Goal: Task Accomplishment & Management: Use online tool/utility

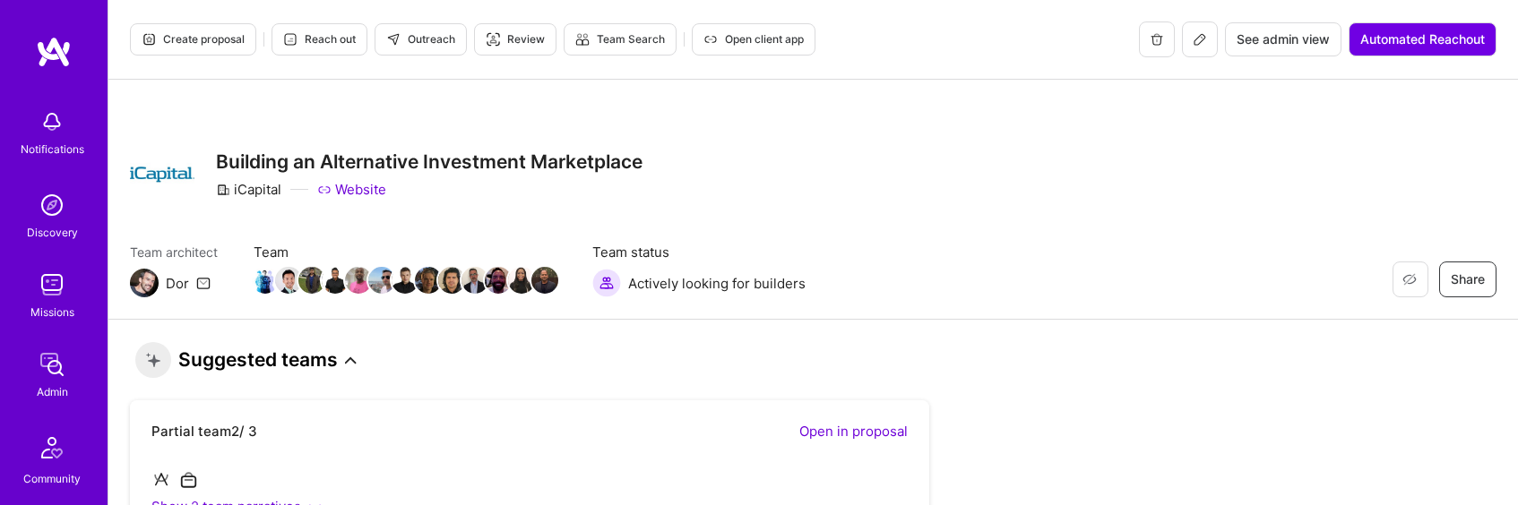
click at [346, 360] on icon at bounding box center [351, 361] width 12 height 12
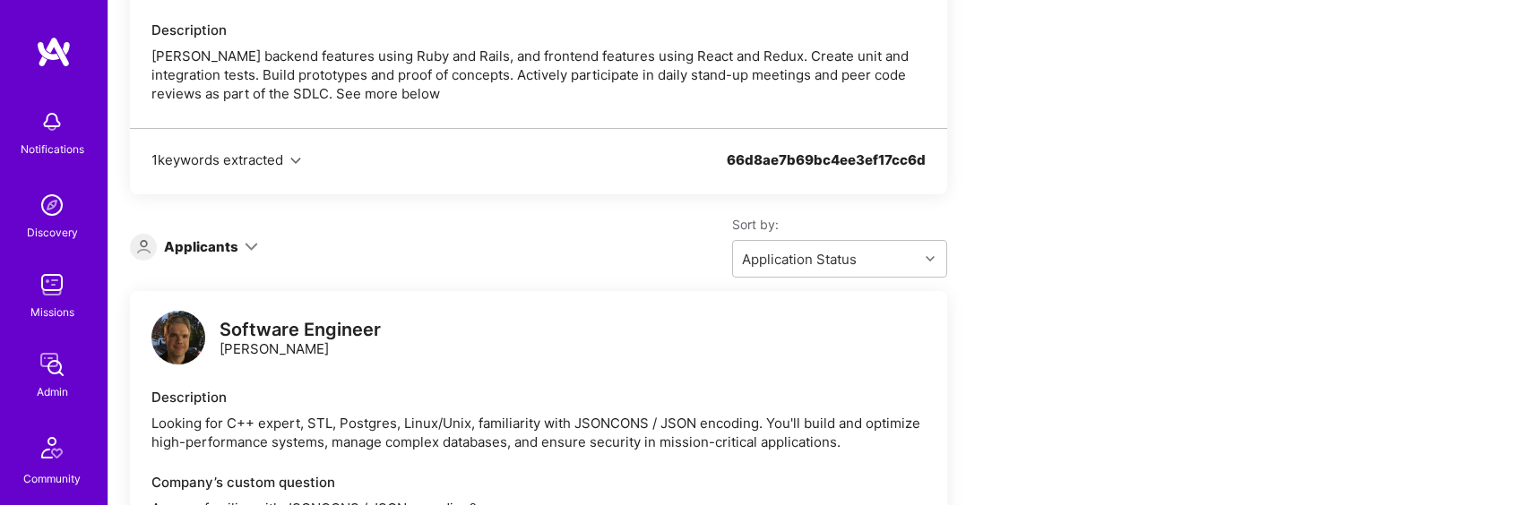
scroll to position [5209, 0]
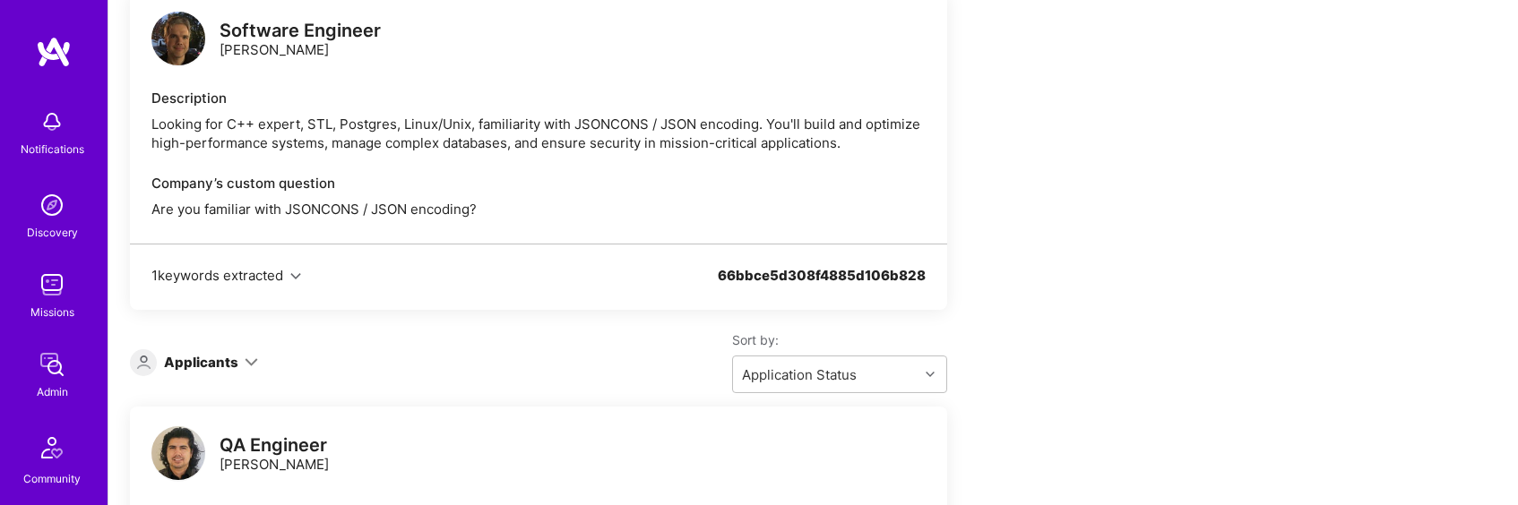
click at [299, 271] on icon "button" at bounding box center [295, 276] width 11 height 11
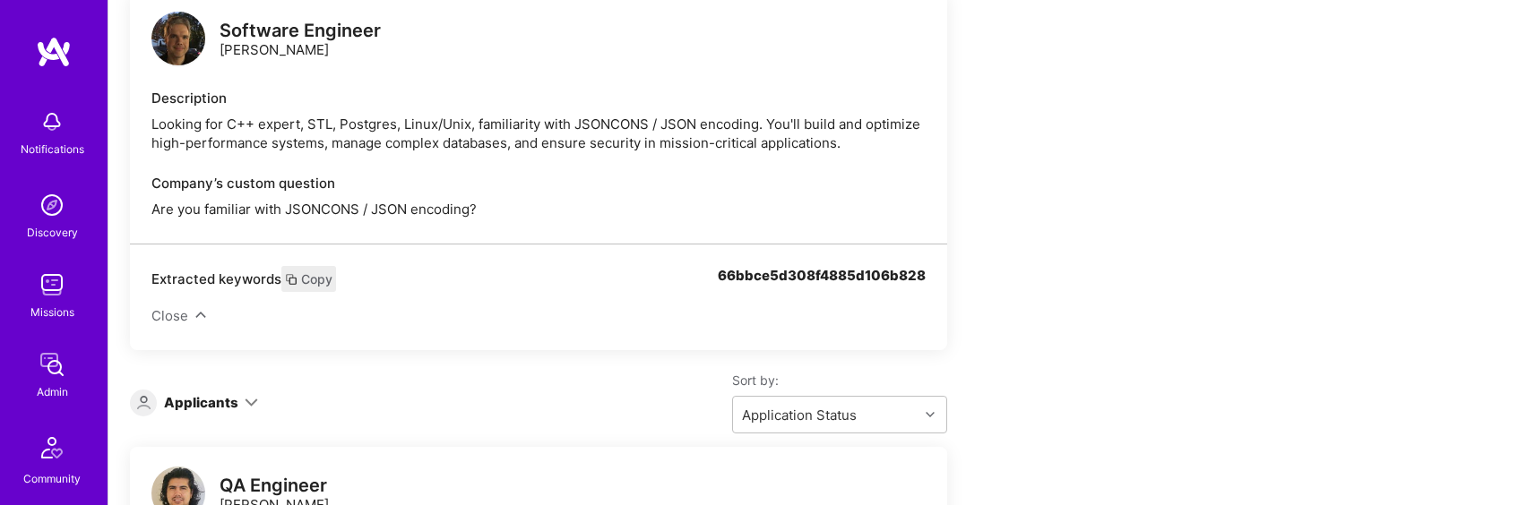
click at [250, 396] on icon at bounding box center [251, 402] width 13 height 13
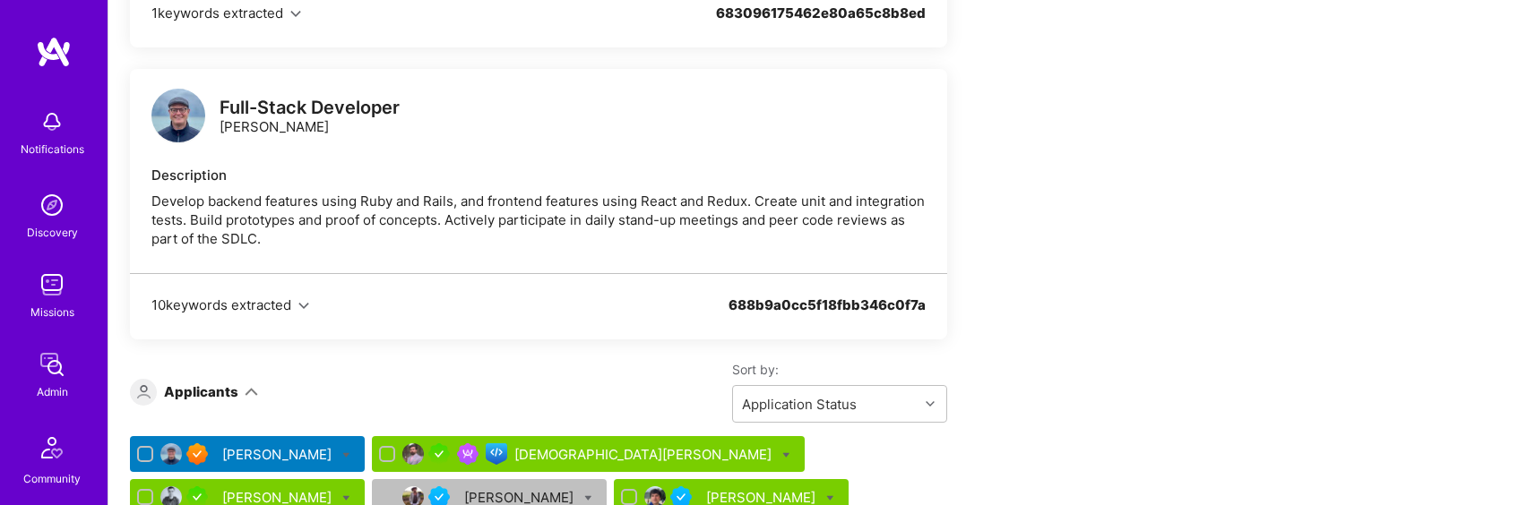
scroll to position [7659, 0]
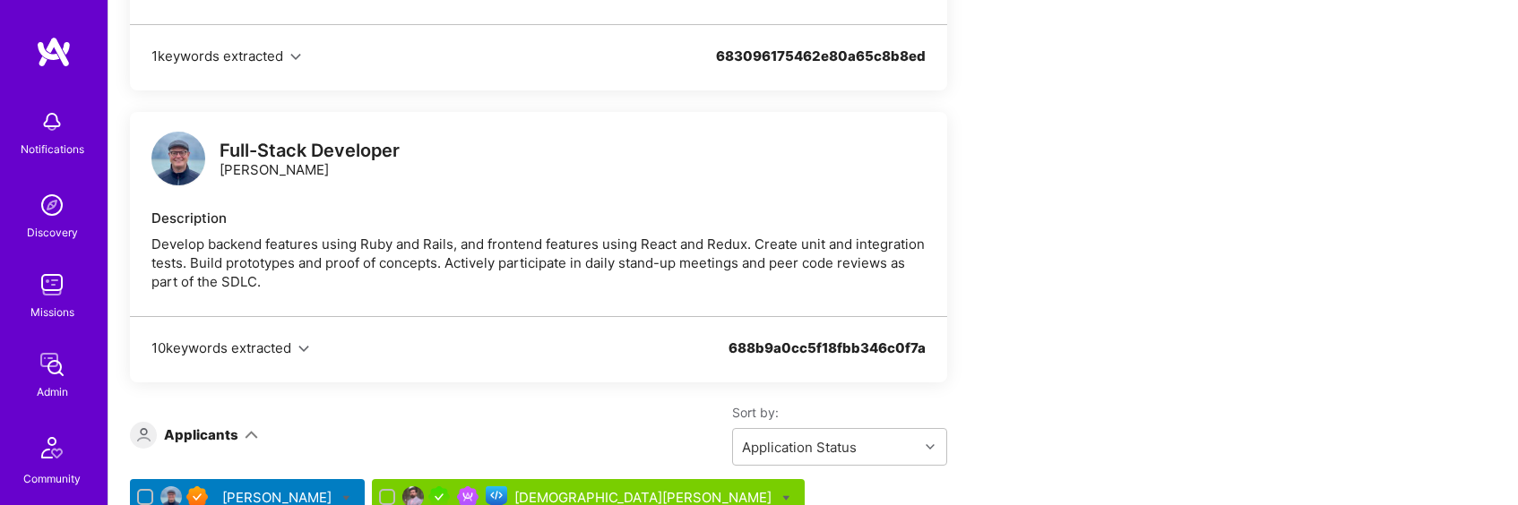
click at [396, 235] on div "Develop backend features using Ruby and Rails, and frontend features using Reac…" at bounding box center [538, 263] width 774 height 56
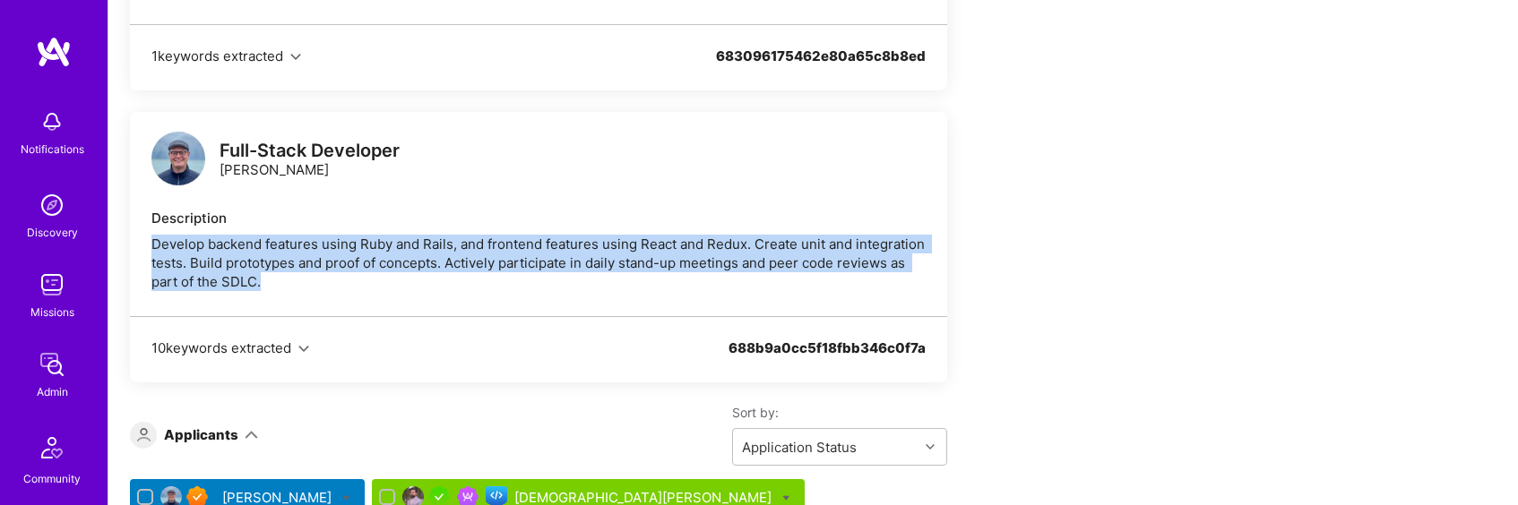
click at [396, 235] on div "Develop backend features using Ruby and Rails, and frontend features using Reac…" at bounding box center [538, 263] width 774 height 56
copy div "Develop backend features using Ruby and Rails, and frontend features using Reac…"
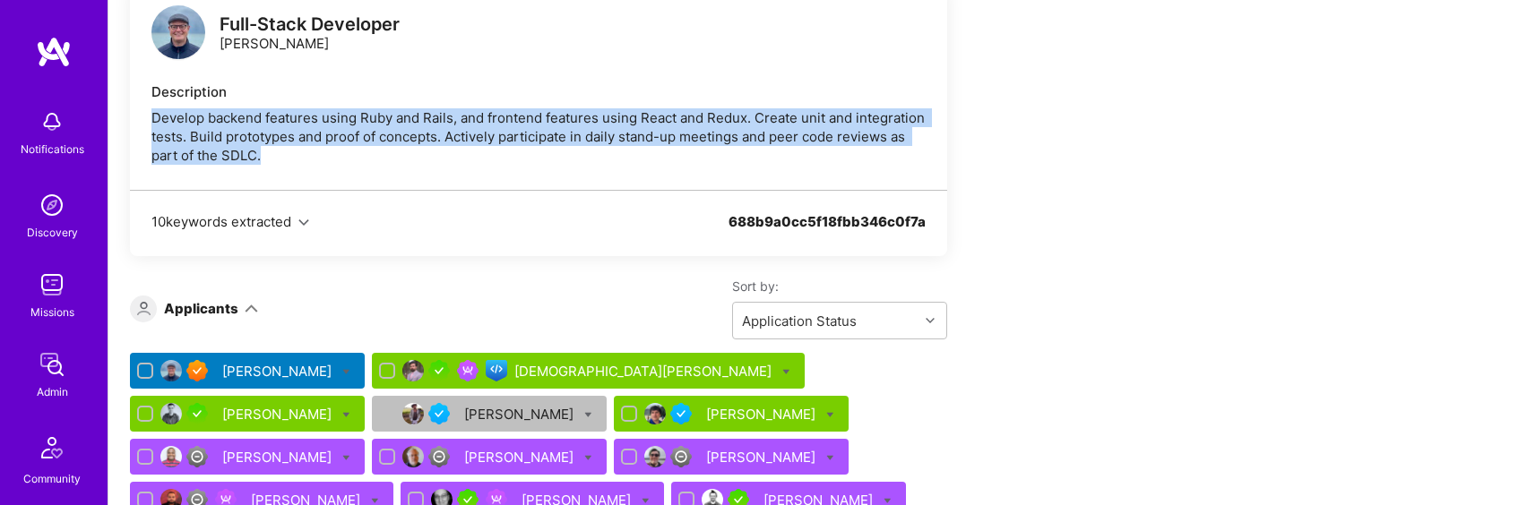
scroll to position [7865, 0]
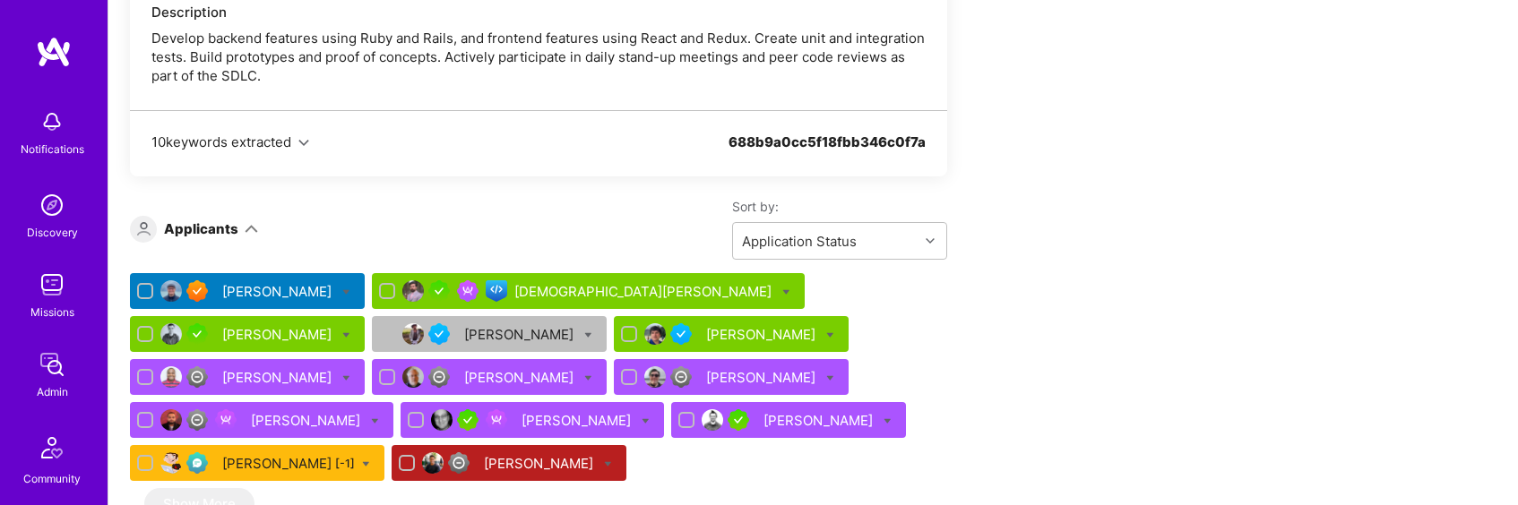
click at [540, 282] on div "[DEMOGRAPHIC_DATA][PERSON_NAME]" at bounding box center [644, 291] width 261 height 19
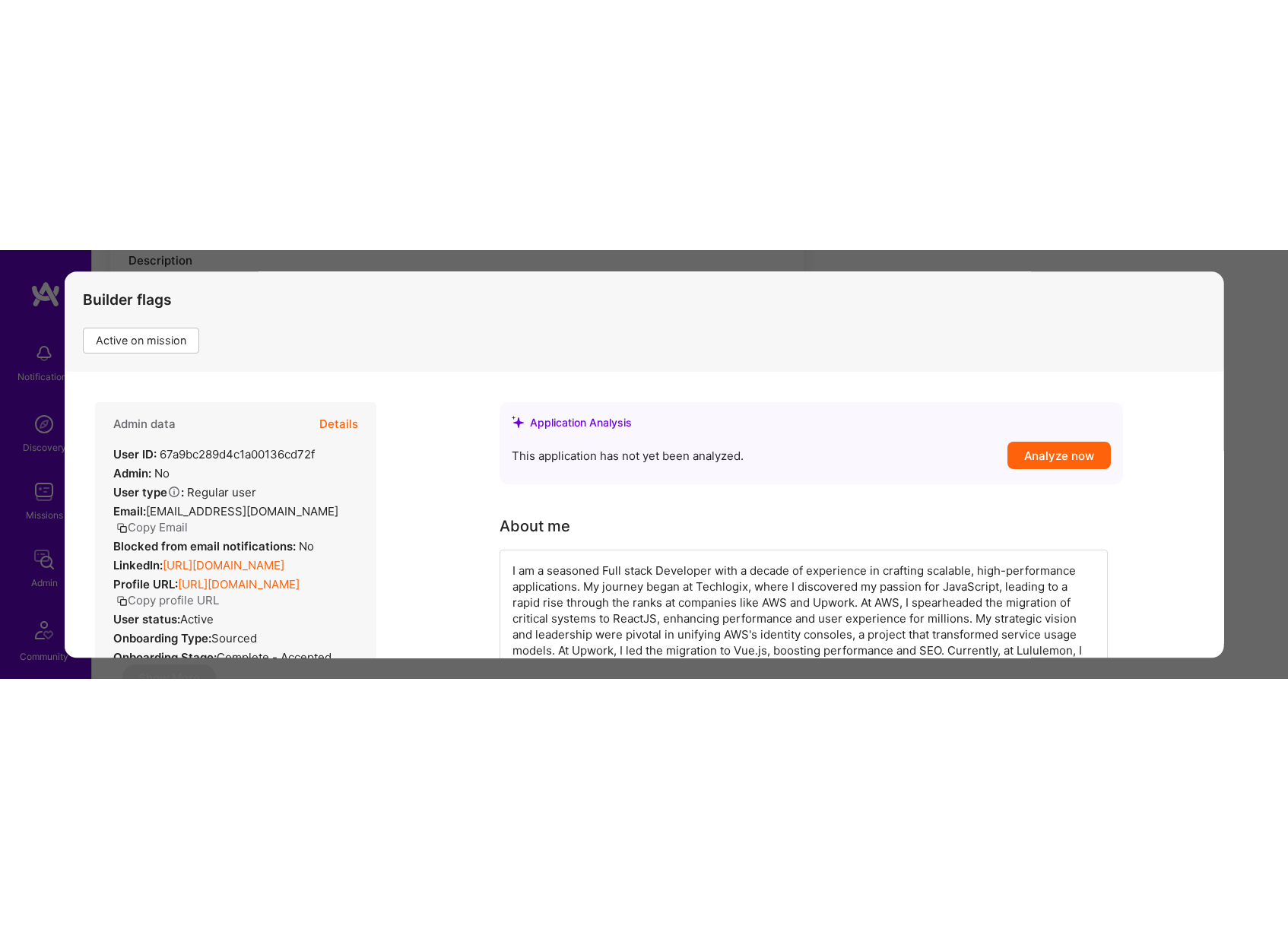
scroll to position [77, 0]
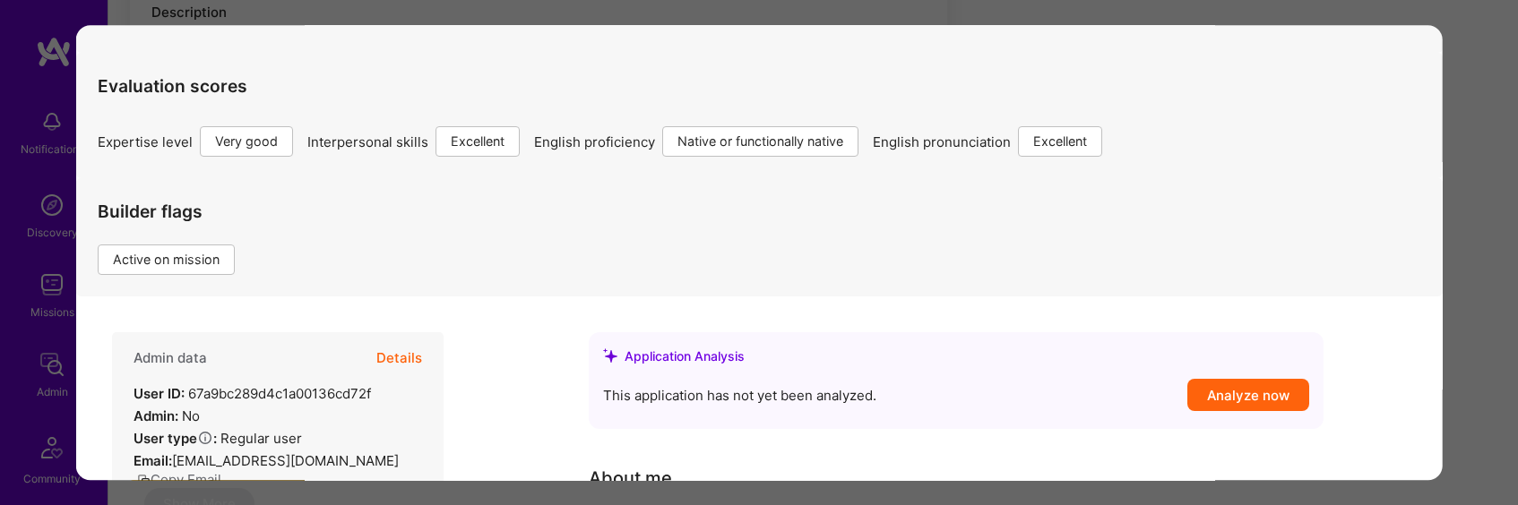
click at [416, 351] on button "Details" at bounding box center [399, 359] width 46 height 52
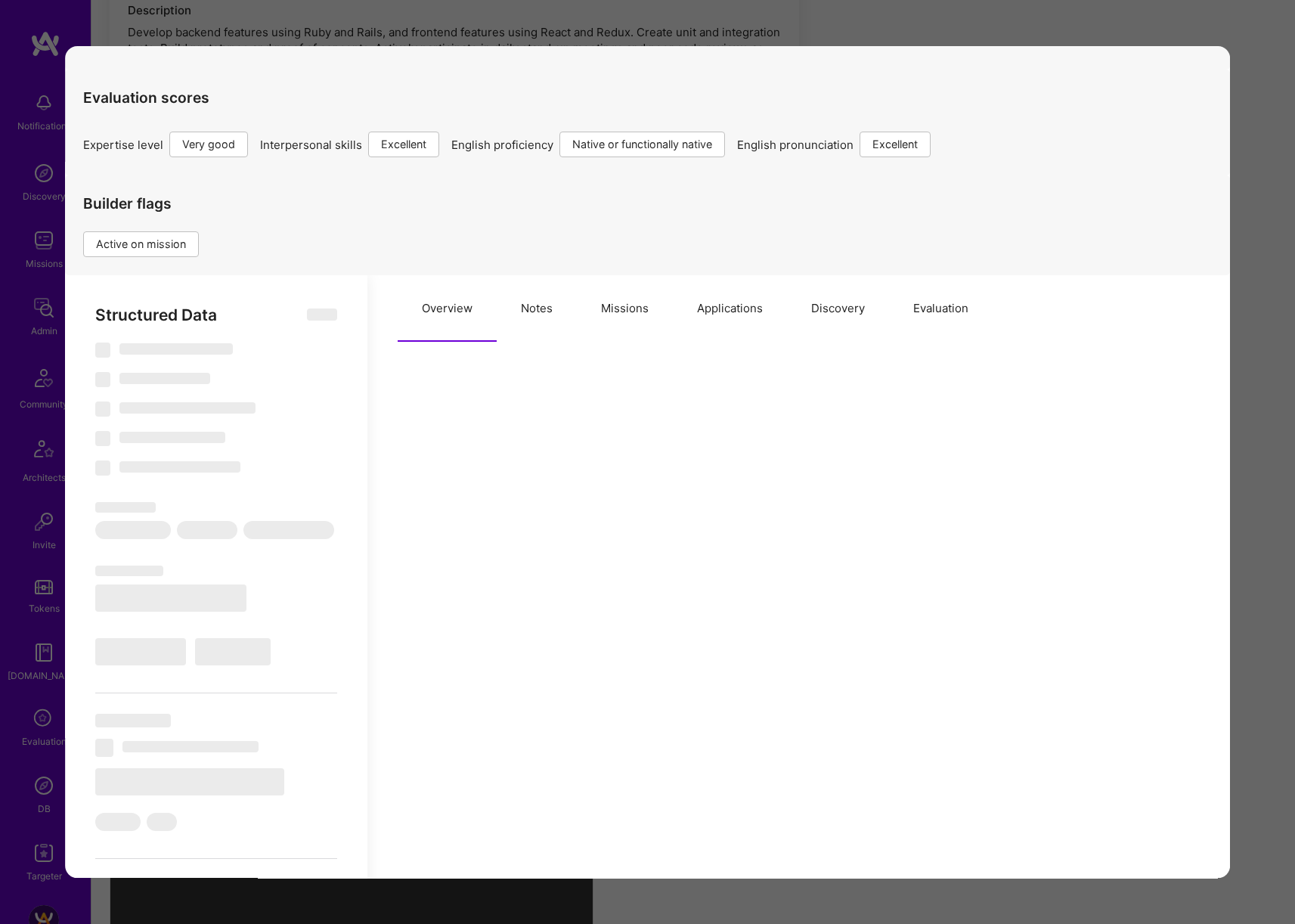
select select "Right Now"
select select "5"
select select "7"
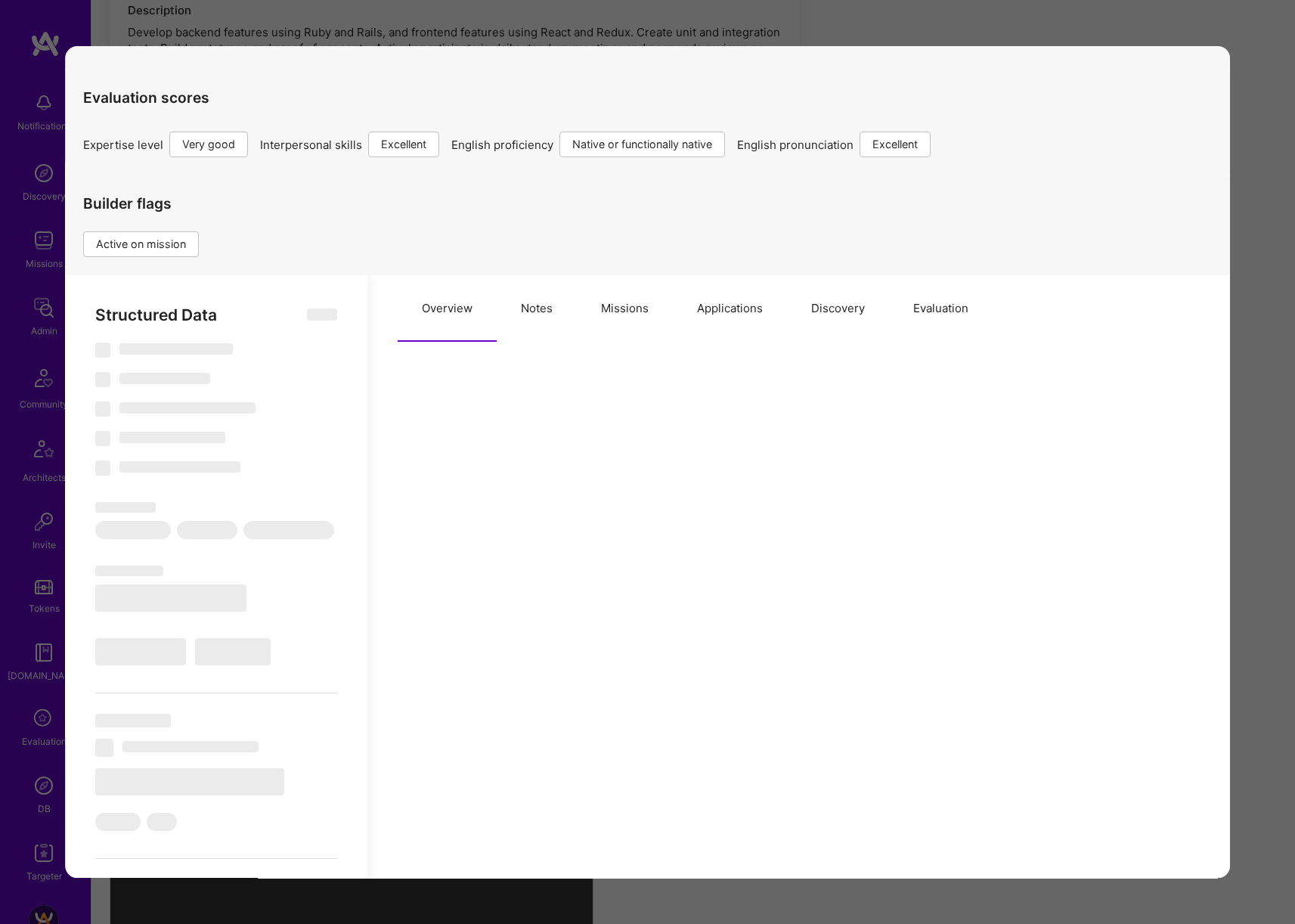
select select "CA"
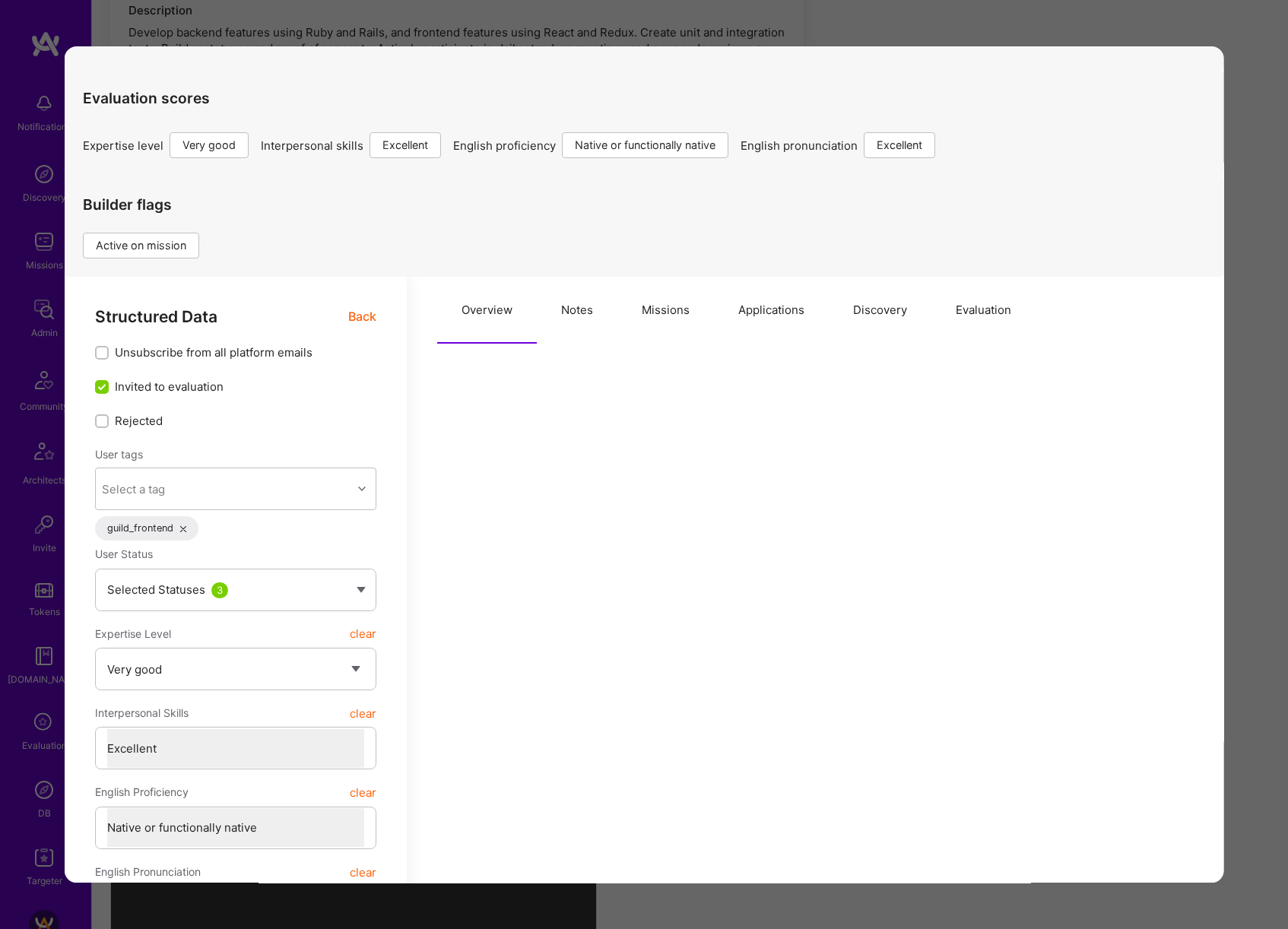
click at [587, 305] on button "Notes" at bounding box center [577, 311] width 81 height 67
type textarea "x"
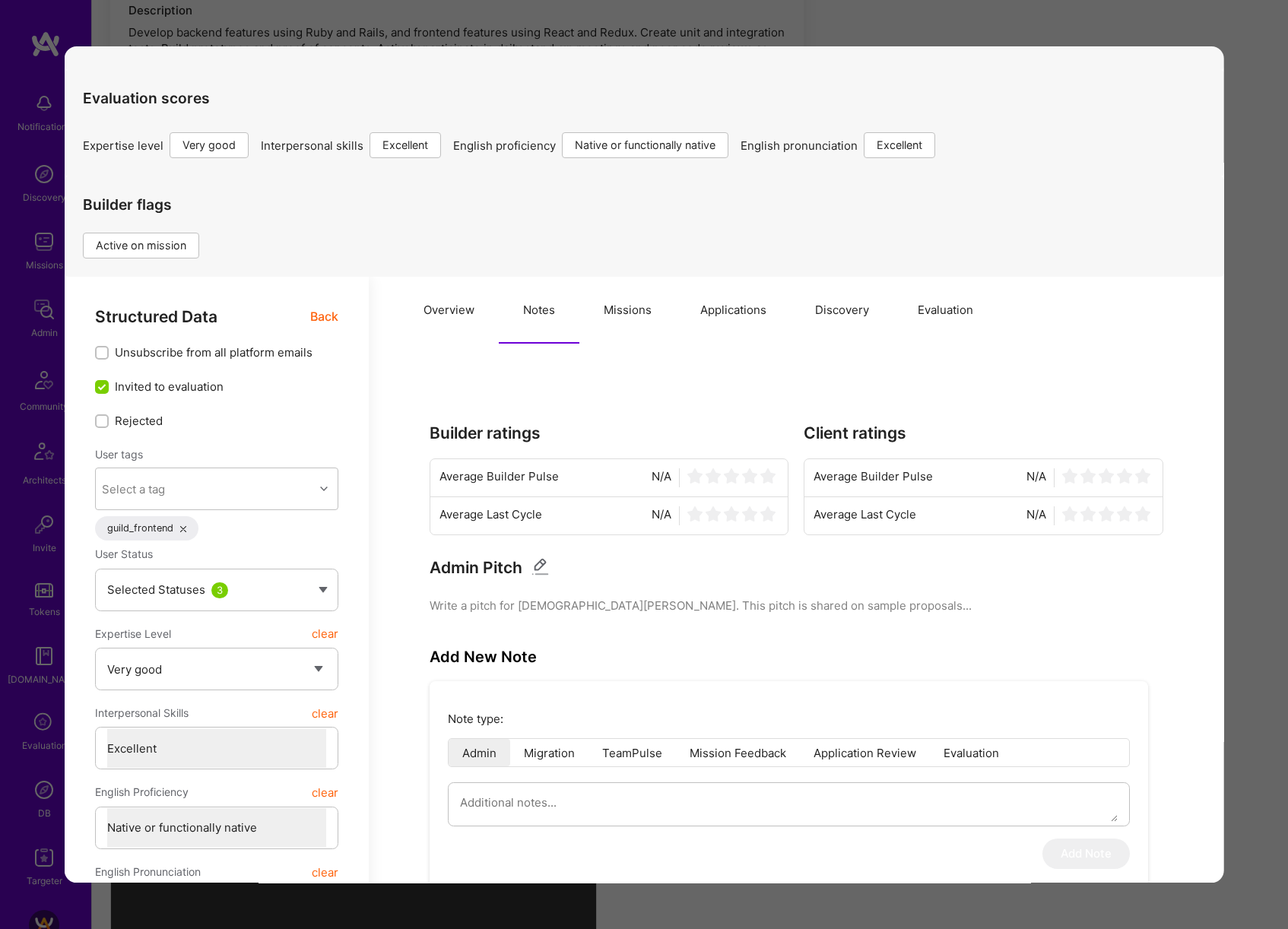
click at [634, 305] on button "Missions" at bounding box center [628, 311] width 97 height 67
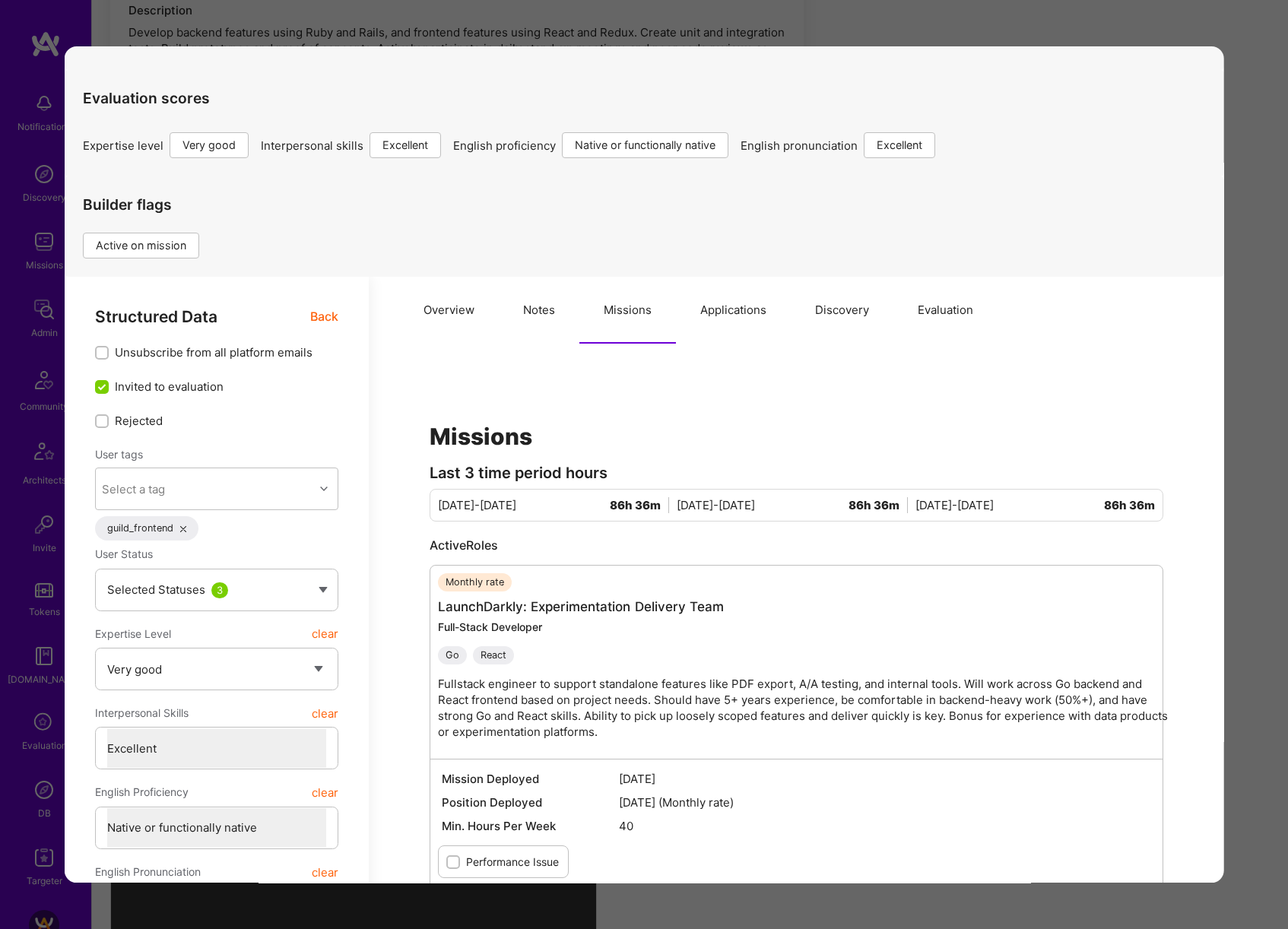
scroll to position [271, 0]
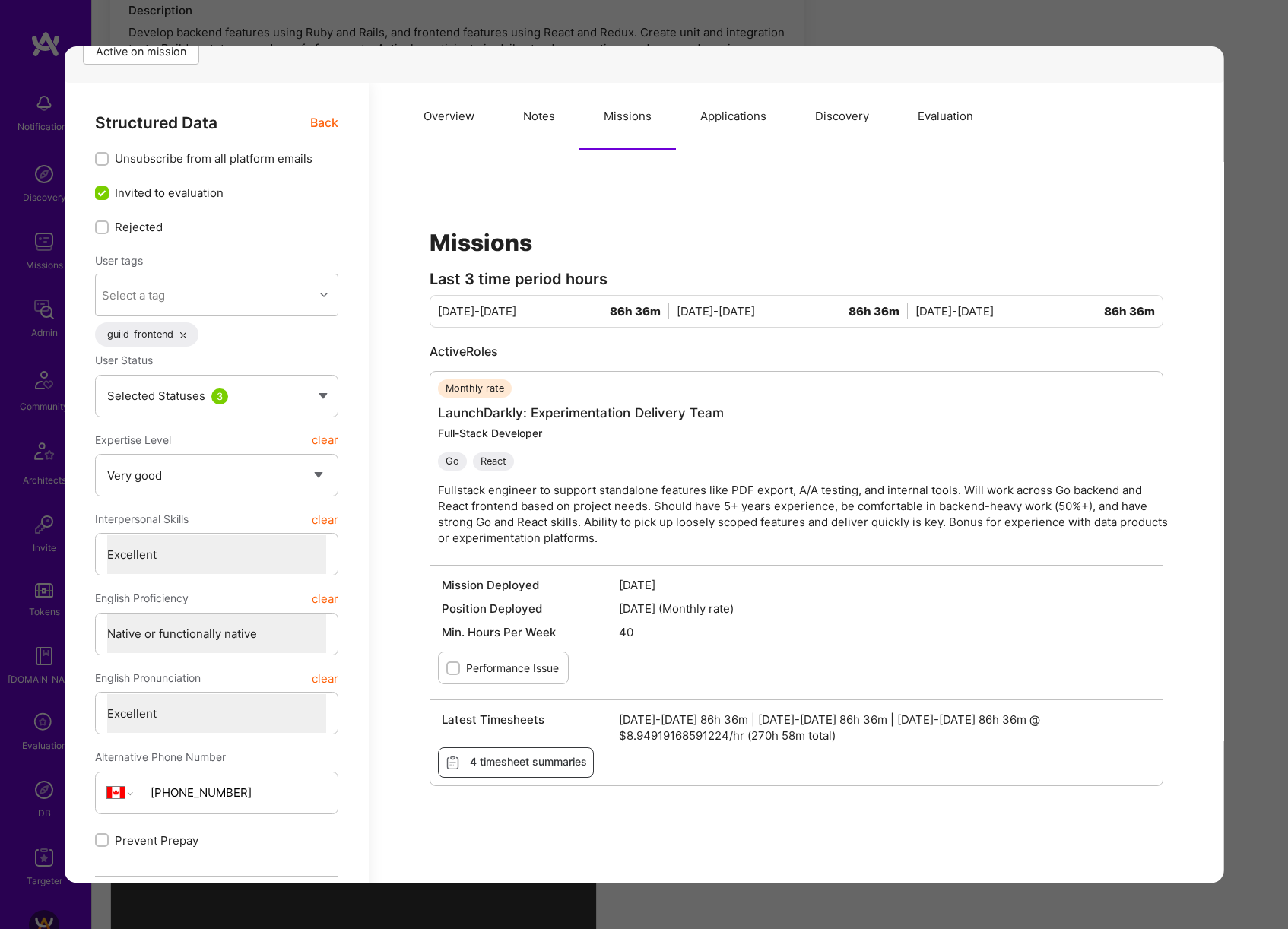
click at [1210, 428] on div "Overview Notes Missions Applications Discovery Evaluation Missions Last 3 time …" at bounding box center [797, 866] width 855 height 1565
click at [1227, 428] on div "Application 2 of 13 Builder Missing Requirements Required Location See location…" at bounding box center [644, 464] width 1288 height 929
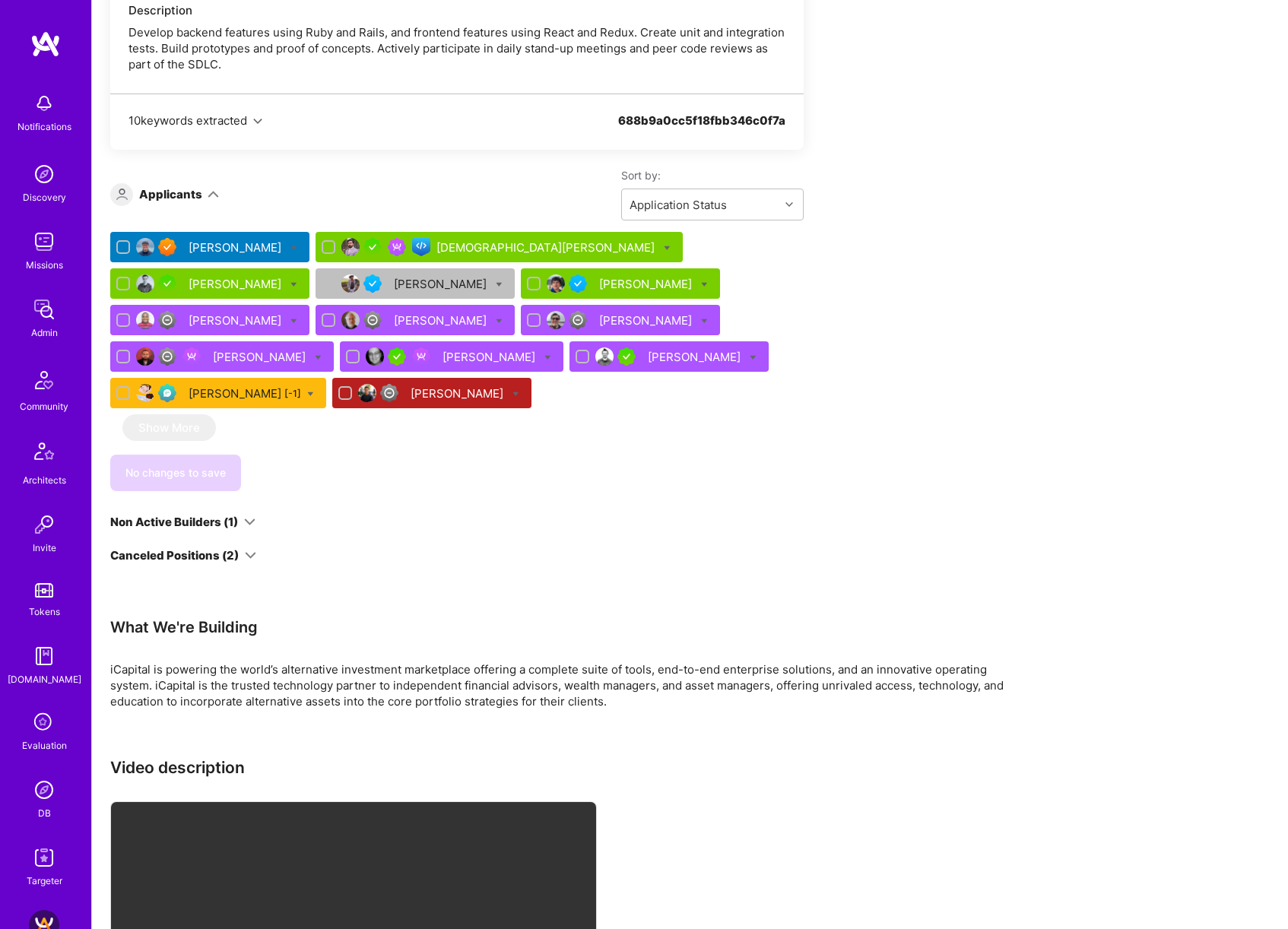
click at [284, 276] on div "[PERSON_NAME]" at bounding box center [236, 283] width 96 height 16
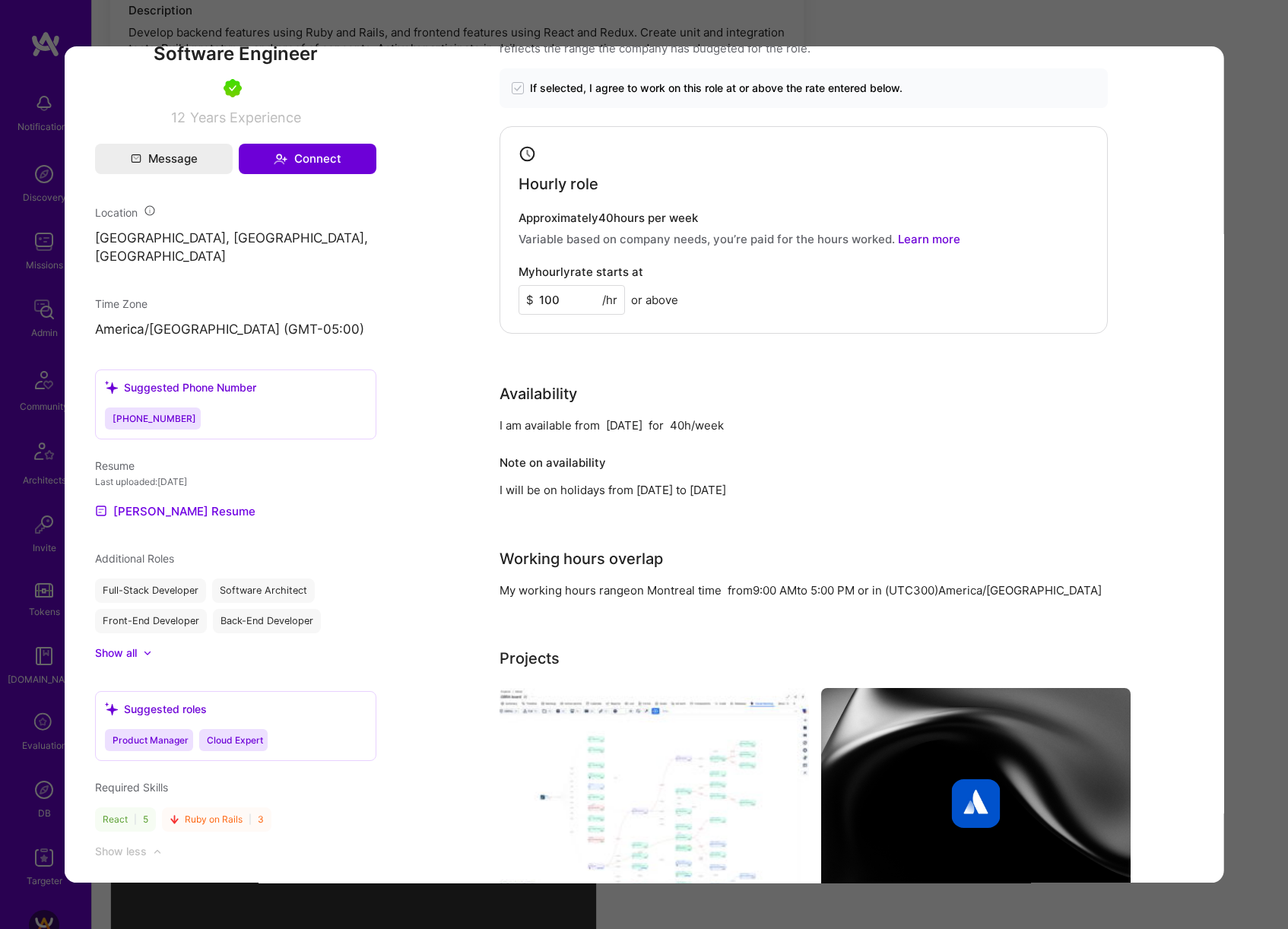
scroll to position [471, 0]
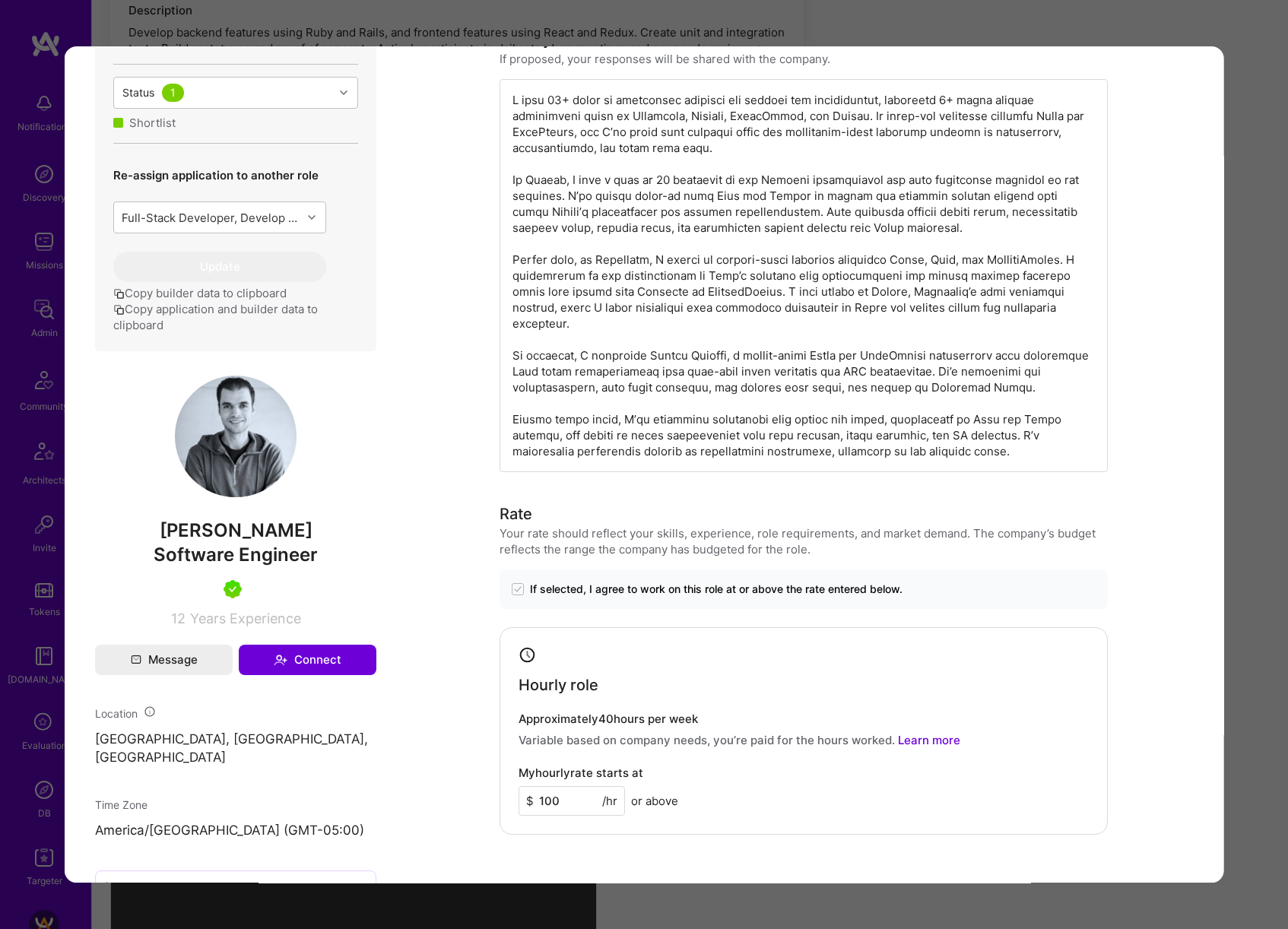
click at [1246, 406] on div "Application 3 of 13 Evaluation scores Expertise level Very good Interpersonal s…" at bounding box center [644, 464] width 1288 height 929
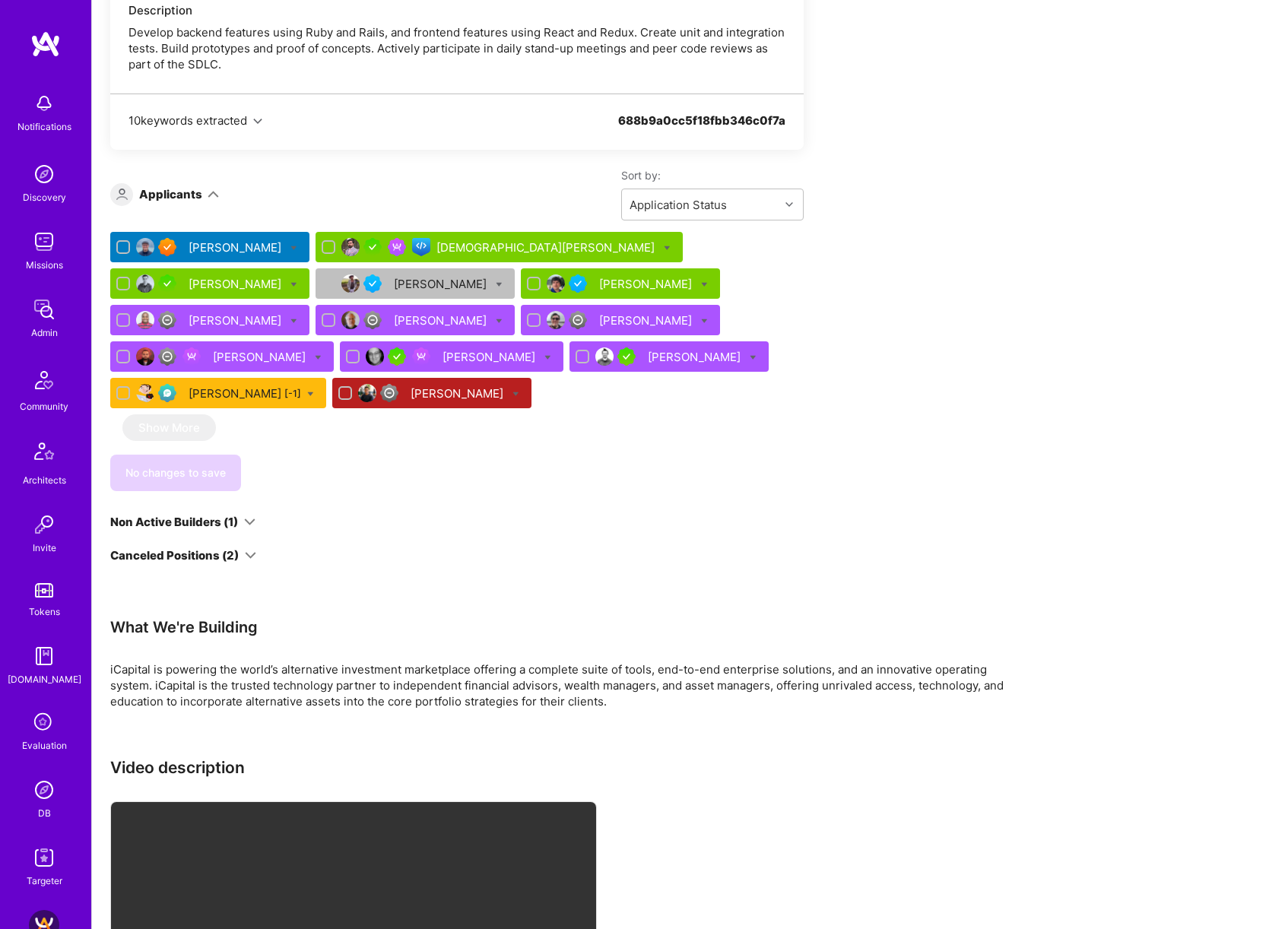
click at [599, 276] on div "[PERSON_NAME]" at bounding box center [647, 283] width 96 height 16
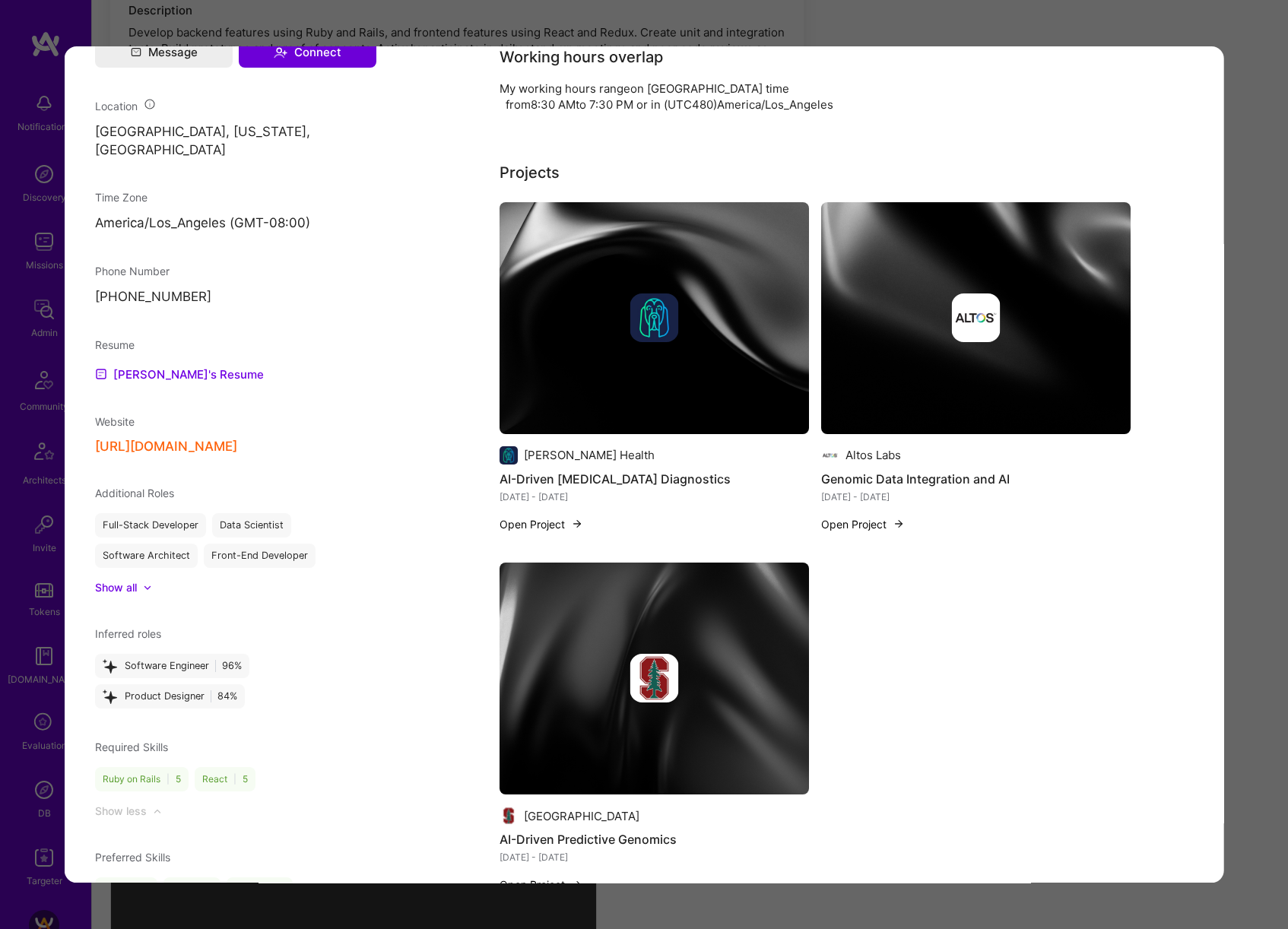
scroll to position [1186, 0]
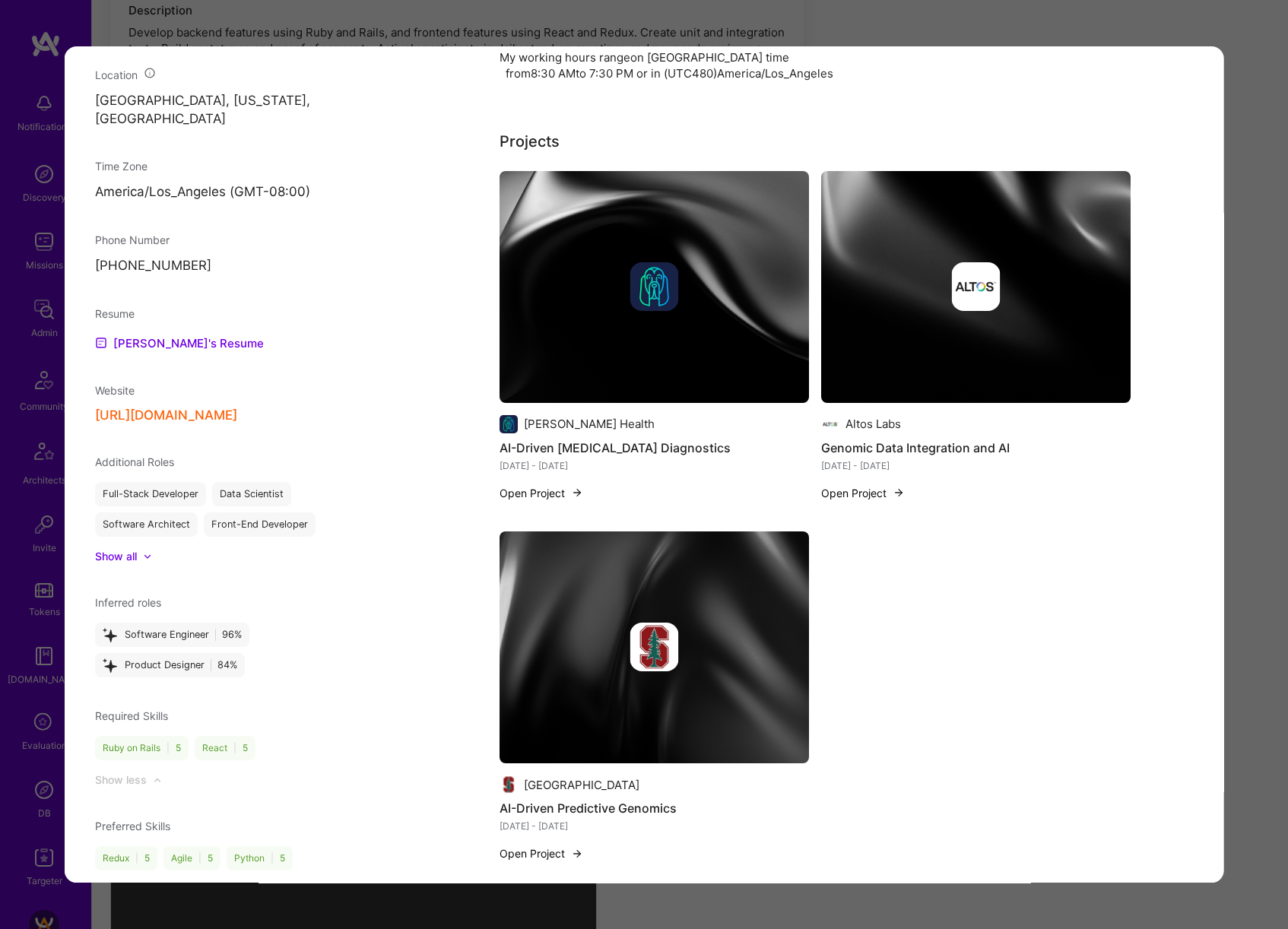
click at [1242, 401] on div "Application 5 of 13 Evaluation scores Expertise level Very good Interpersonal s…" at bounding box center [644, 464] width 1288 height 929
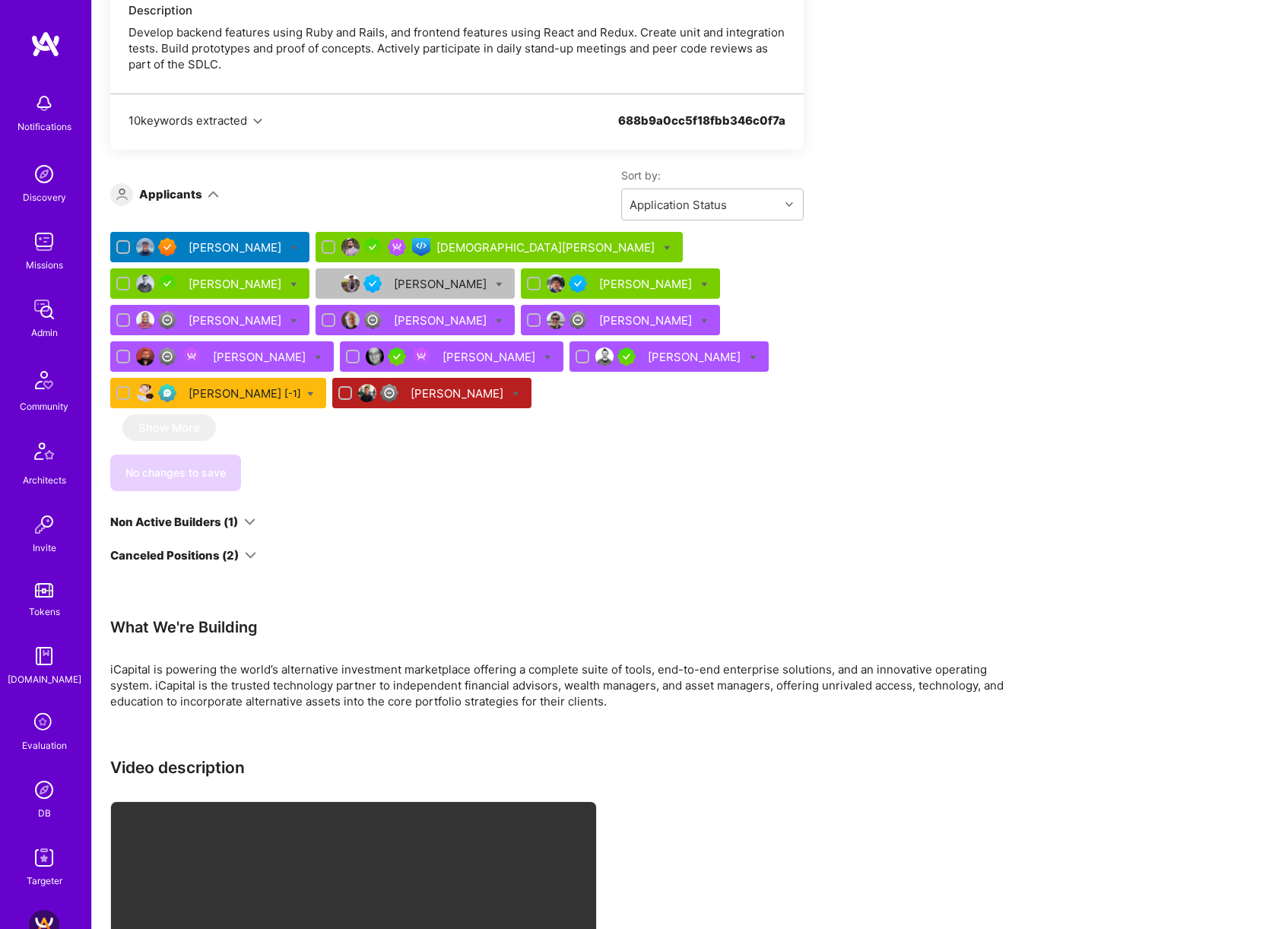
click at [464, 239] on div "[DEMOGRAPHIC_DATA][PERSON_NAME]" at bounding box center [546, 247] width 221 height 16
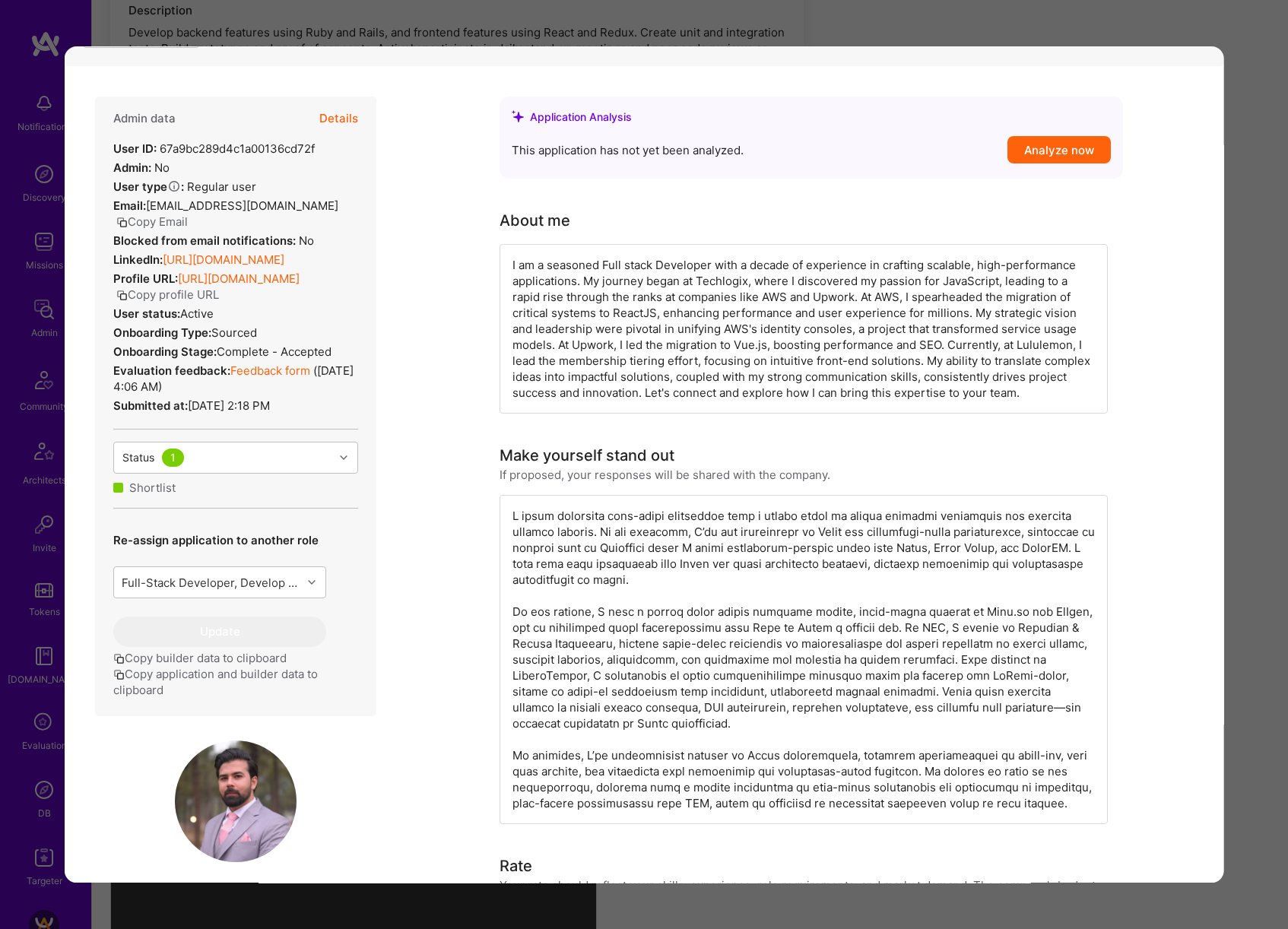
scroll to position [566, 0]
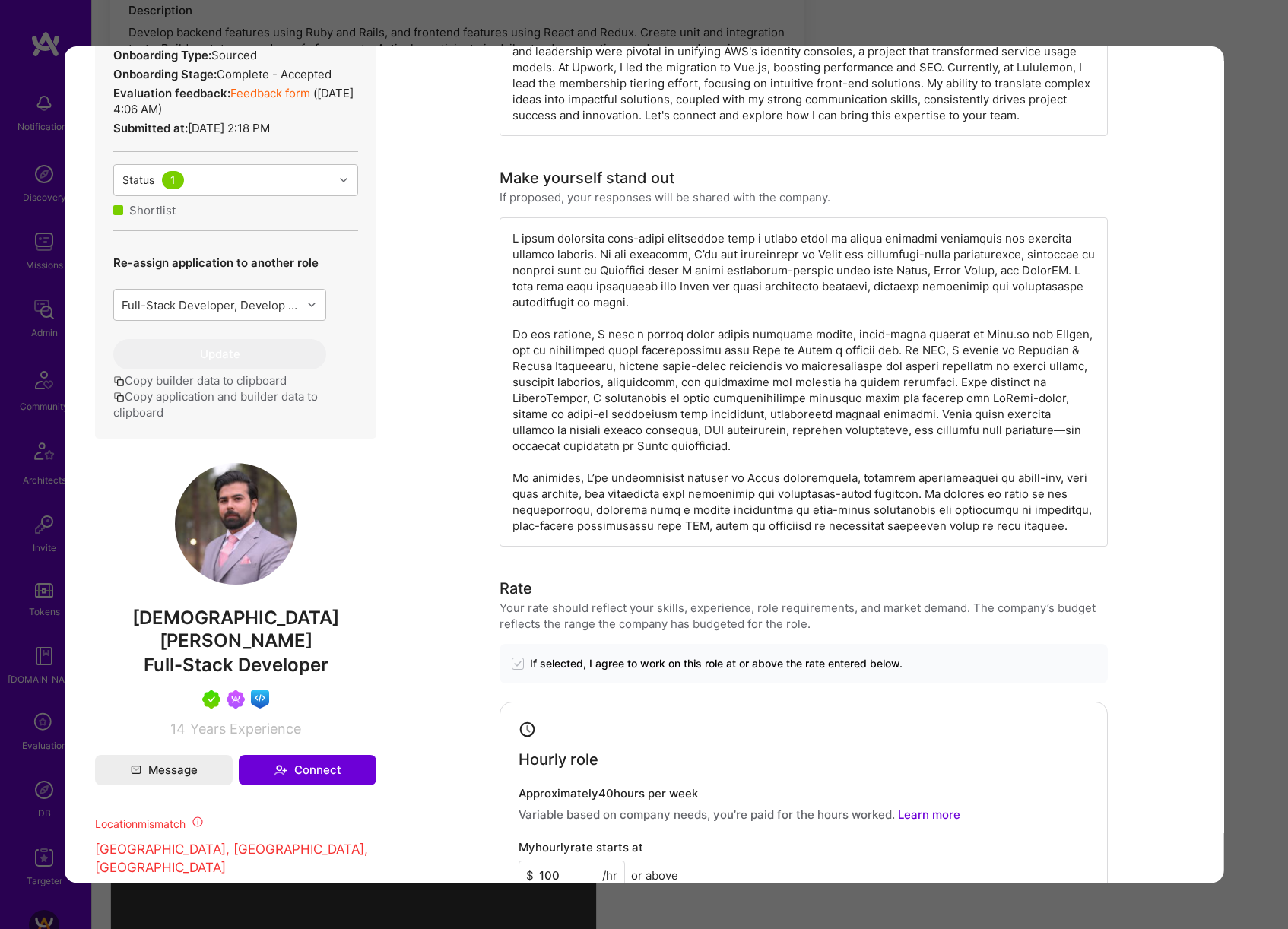
click at [238, 428] on span "[DEMOGRAPHIC_DATA][PERSON_NAME]" at bounding box center [236, 630] width 282 height 46
copy span "[DEMOGRAPHIC_DATA][PERSON_NAME]"
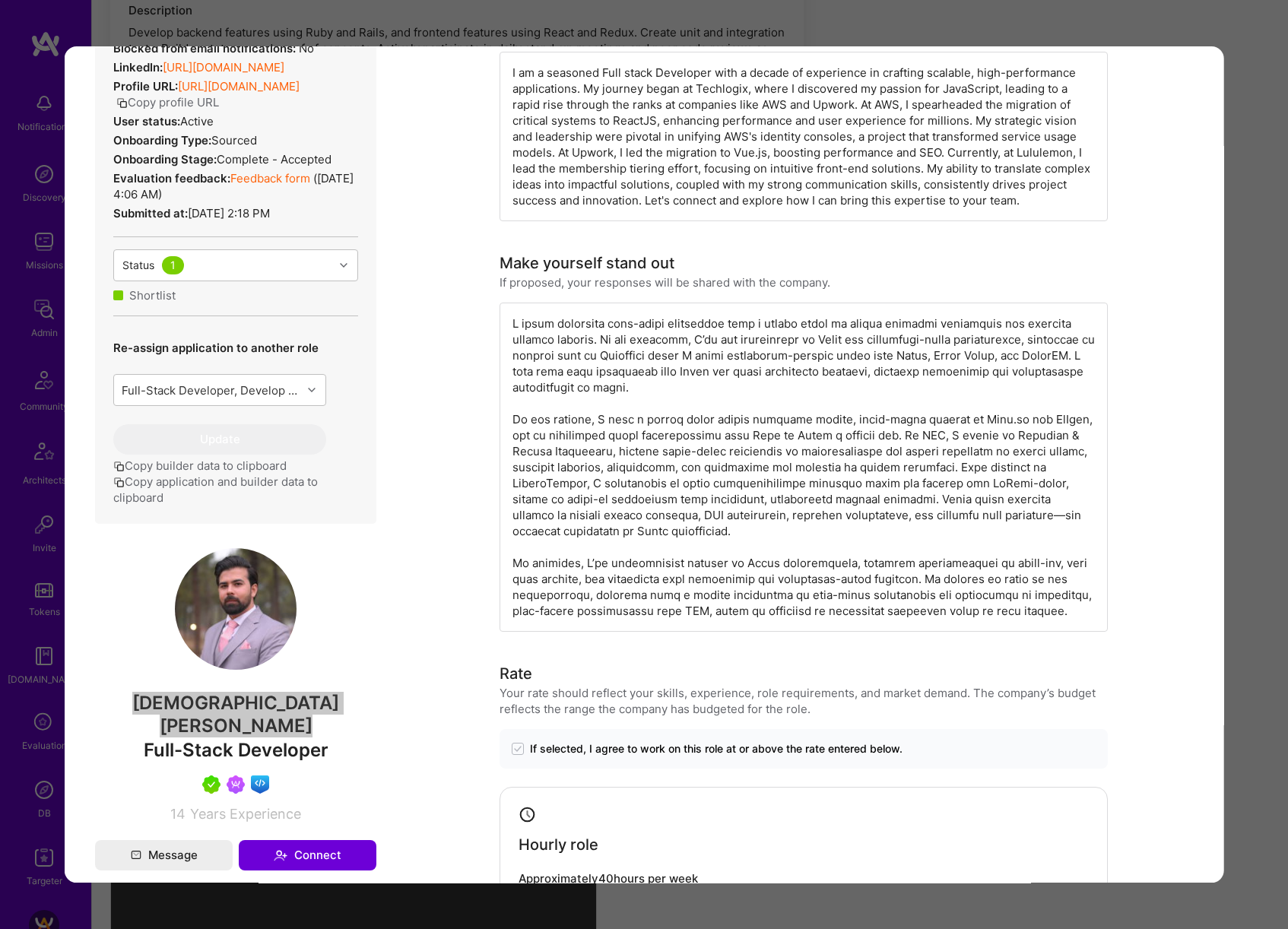
scroll to position [0, 0]
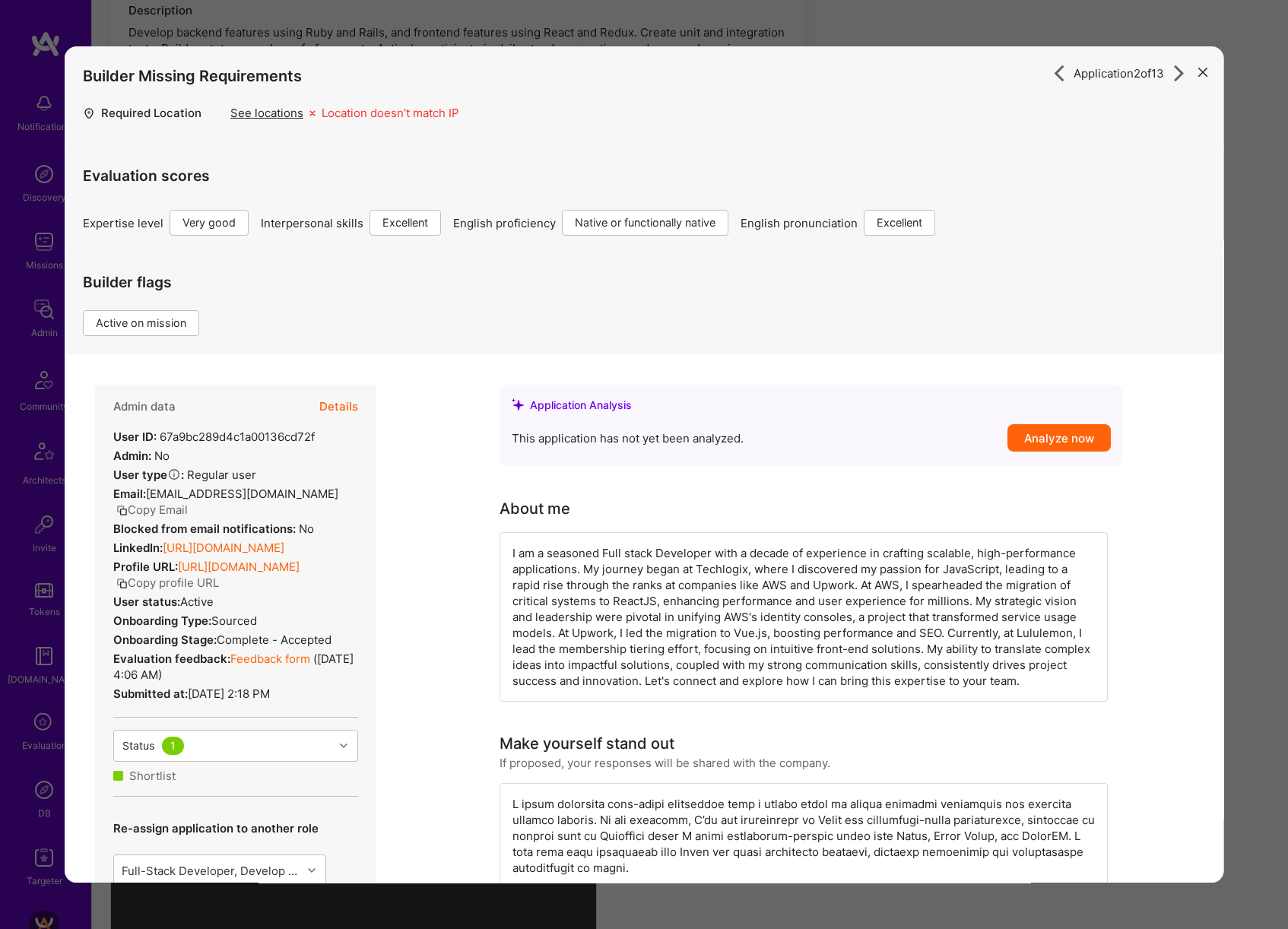
click at [1259, 428] on div "Application 2 of 13 Builder Missing Requirements Required Location See location…" at bounding box center [644, 464] width 1288 height 929
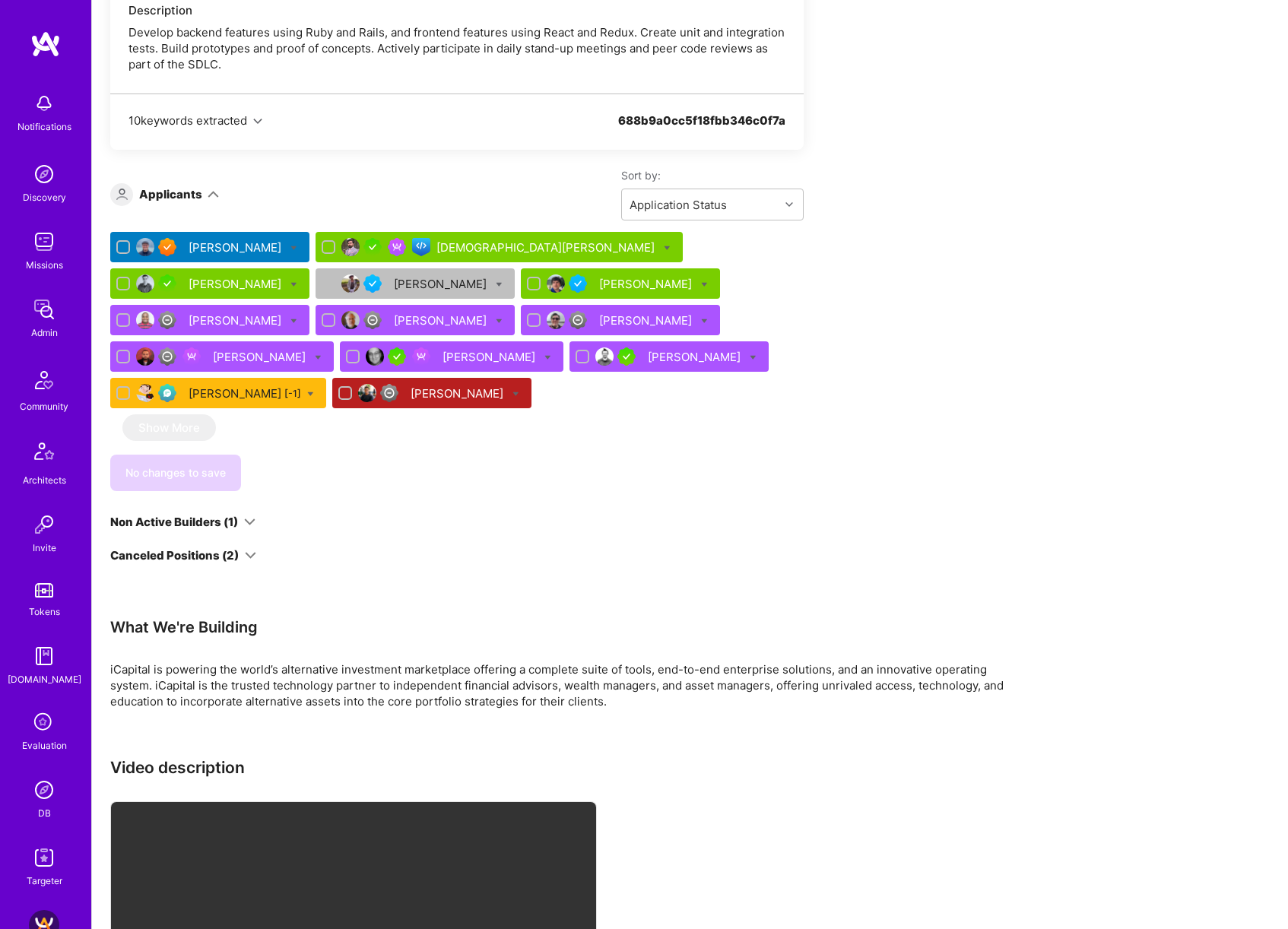
scroll to position [6476, 0]
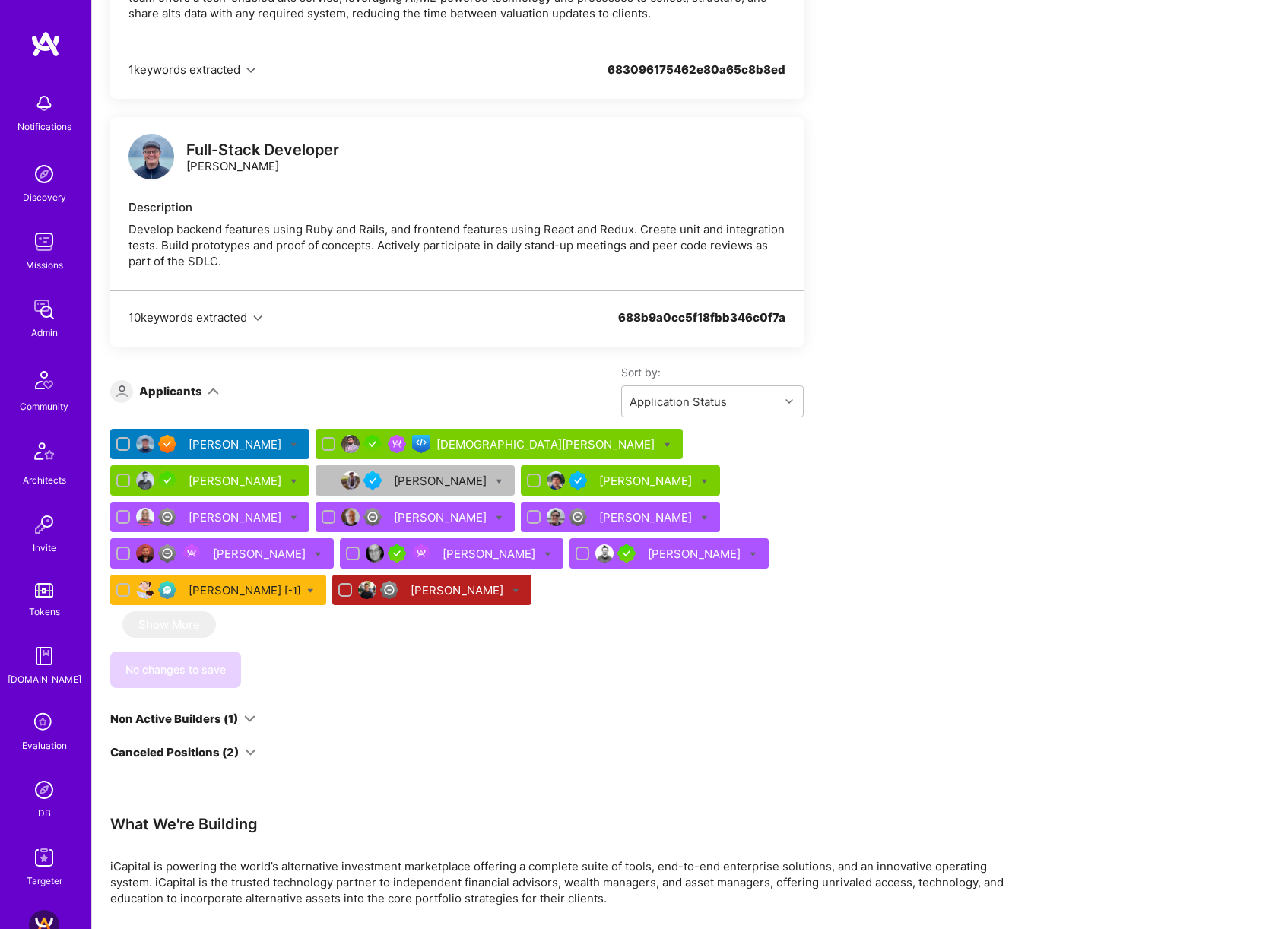
click at [599, 428] on div "[PERSON_NAME]" at bounding box center [647, 480] width 96 height 16
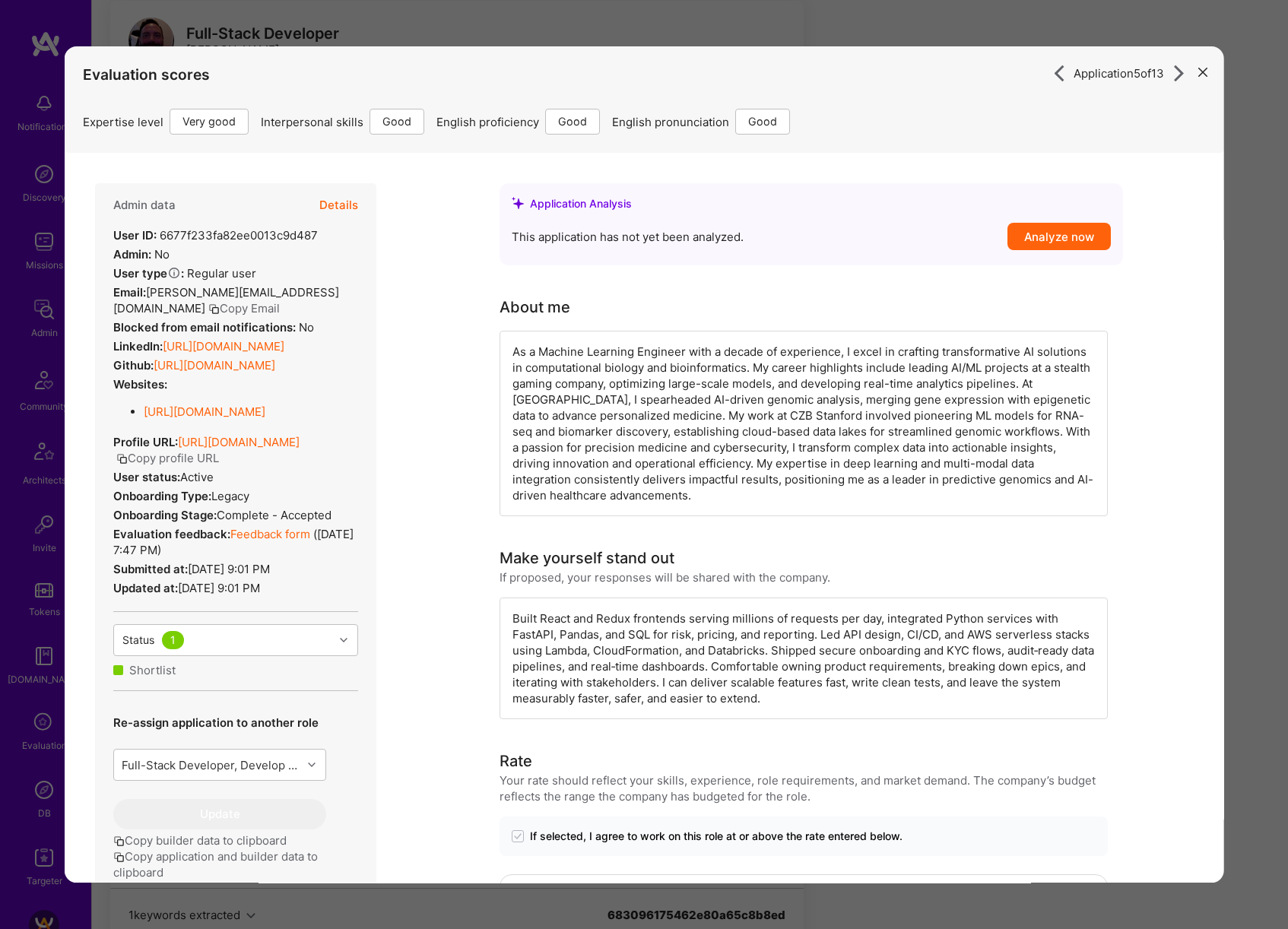
scroll to position [5577, 0]
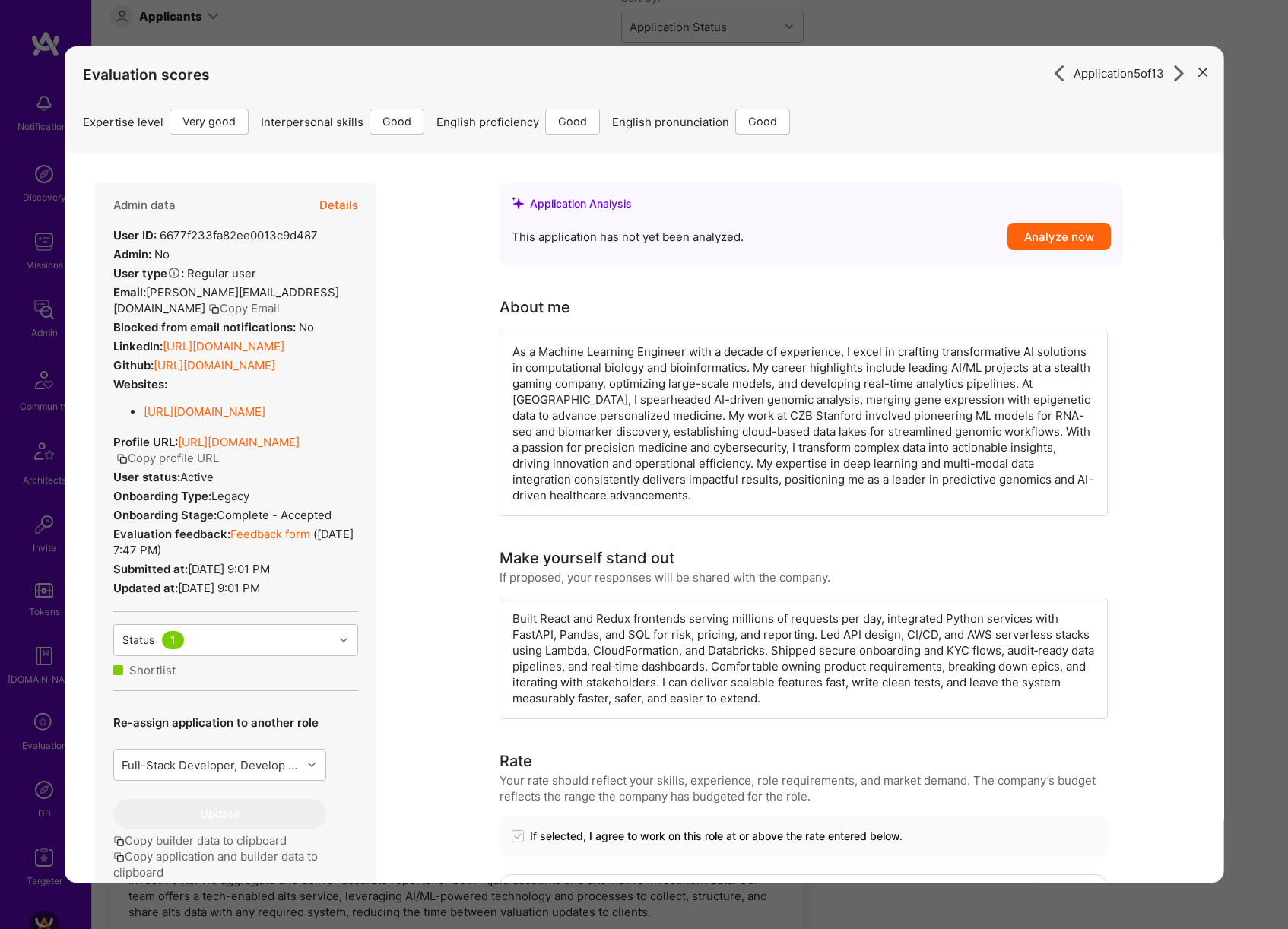
click at [1266, 428] on div "Application 5 of 13 Evaluation scores Expertise level Very good Interpersonal s…" at bounding box center [644, 464] width 1288 height 929
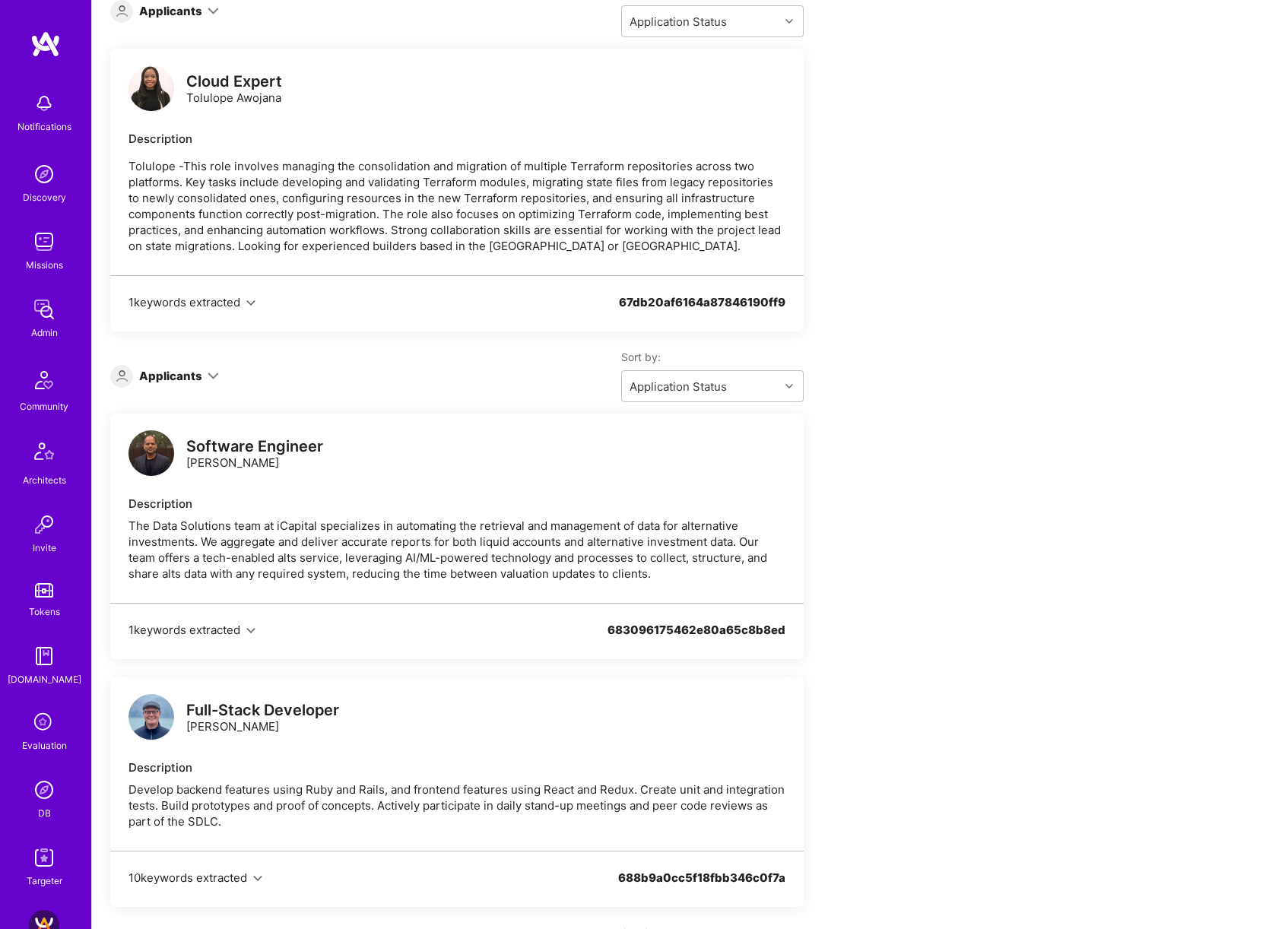
scroll to position [6402, 0]
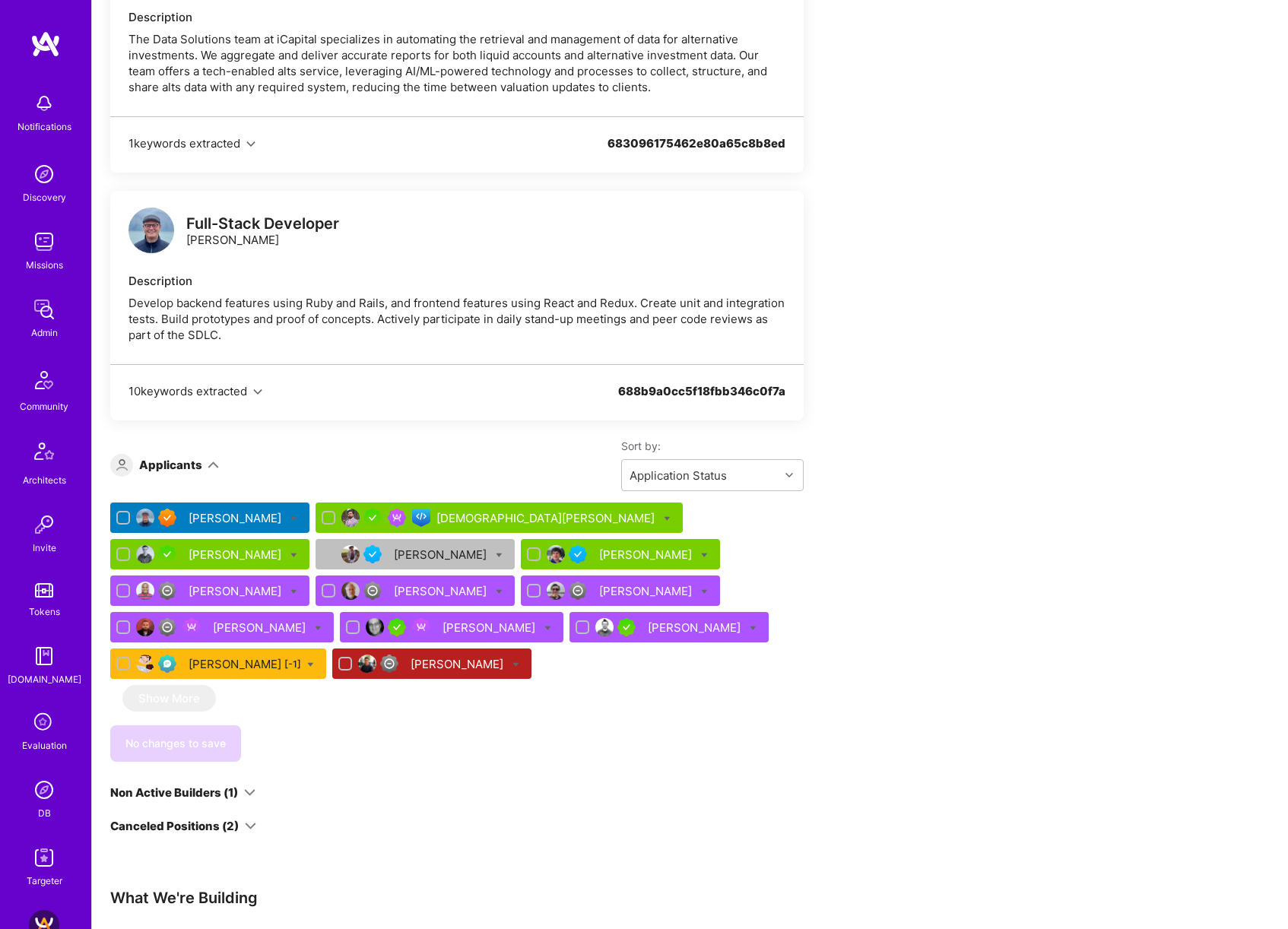
click at [260, 295] on div "Develop backend features using Ruby and Rails, and frontend features using Reac…" at bounding box center [456, 319] width 657 height 48
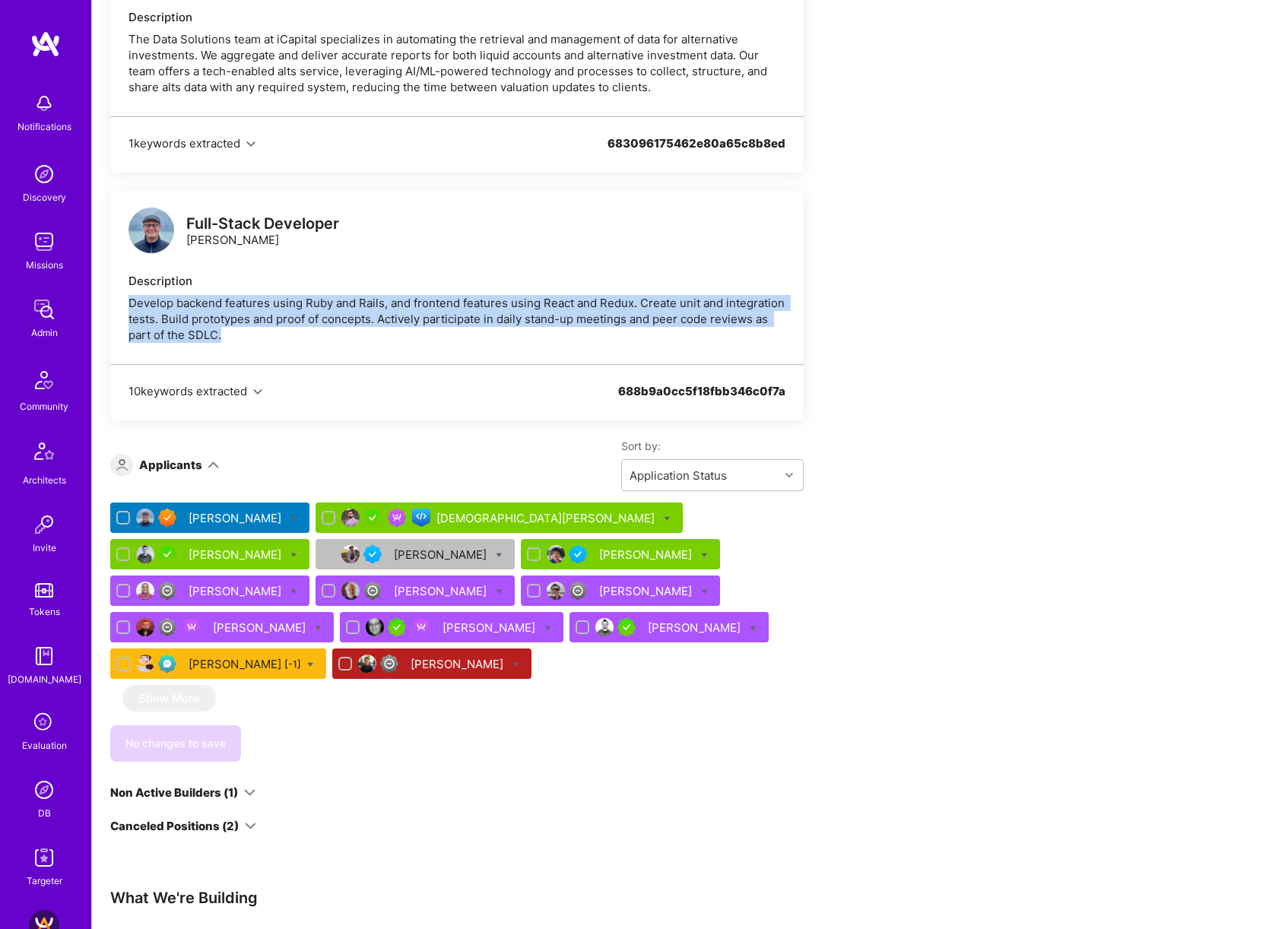
click at [260, 295] on div "Develop backend features using Ruby and Rails, and frontend features using Reac…" at bounding box center [456, 319] width 657 height 48
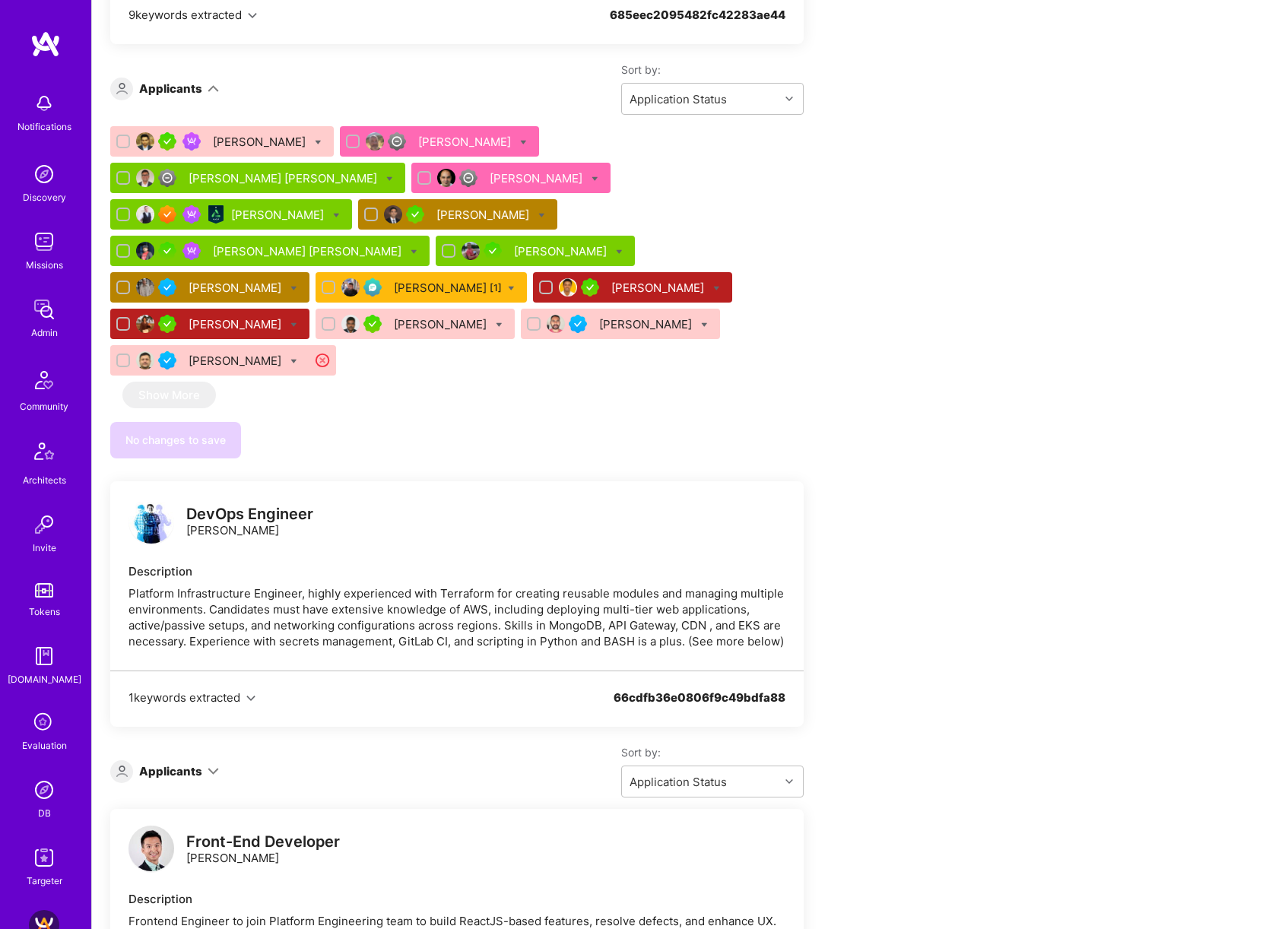
scroll to position [0, 0]
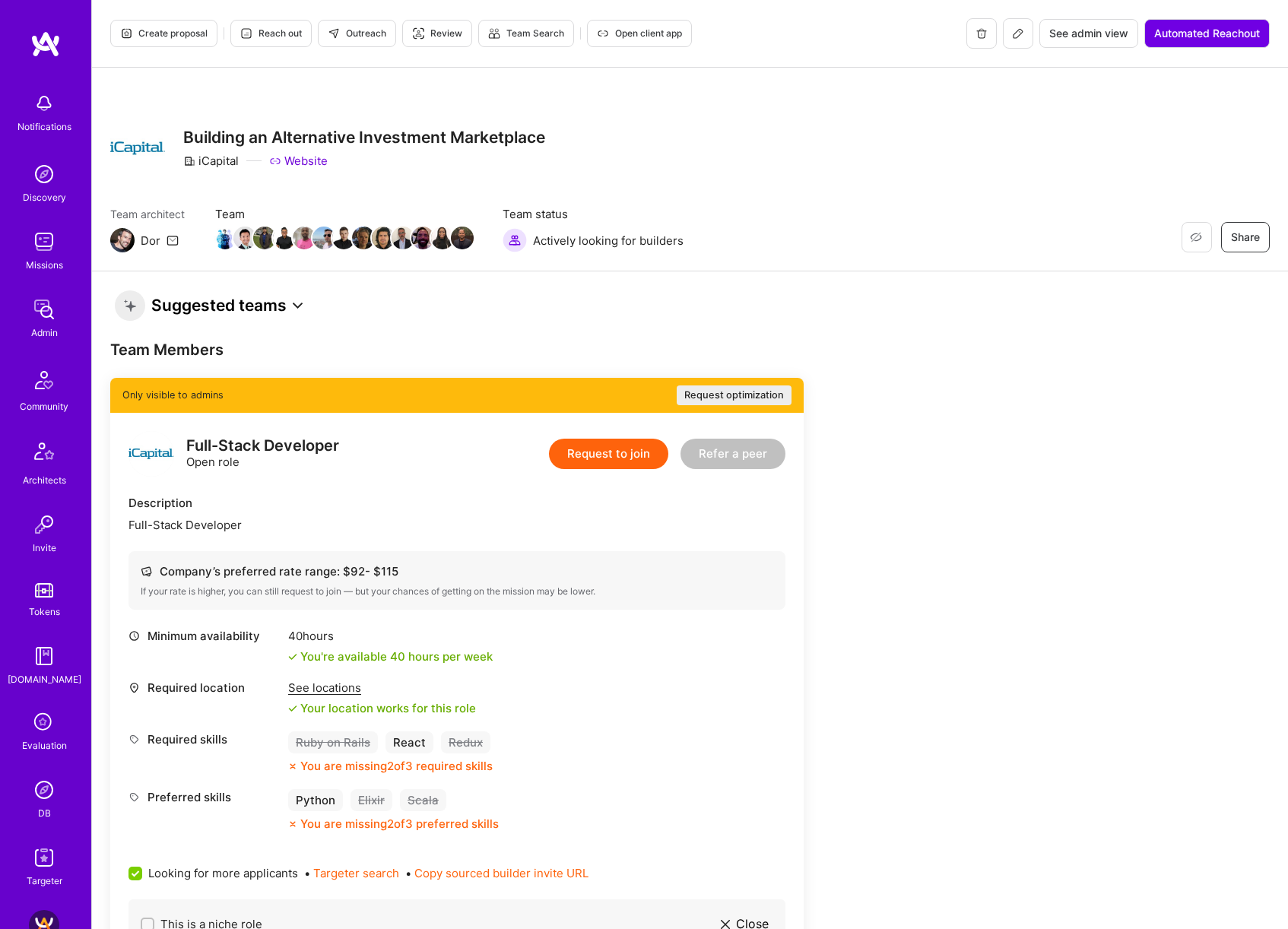
click at [1020, 38] on icon at bounding box center [1018, 33] width 12 height 12
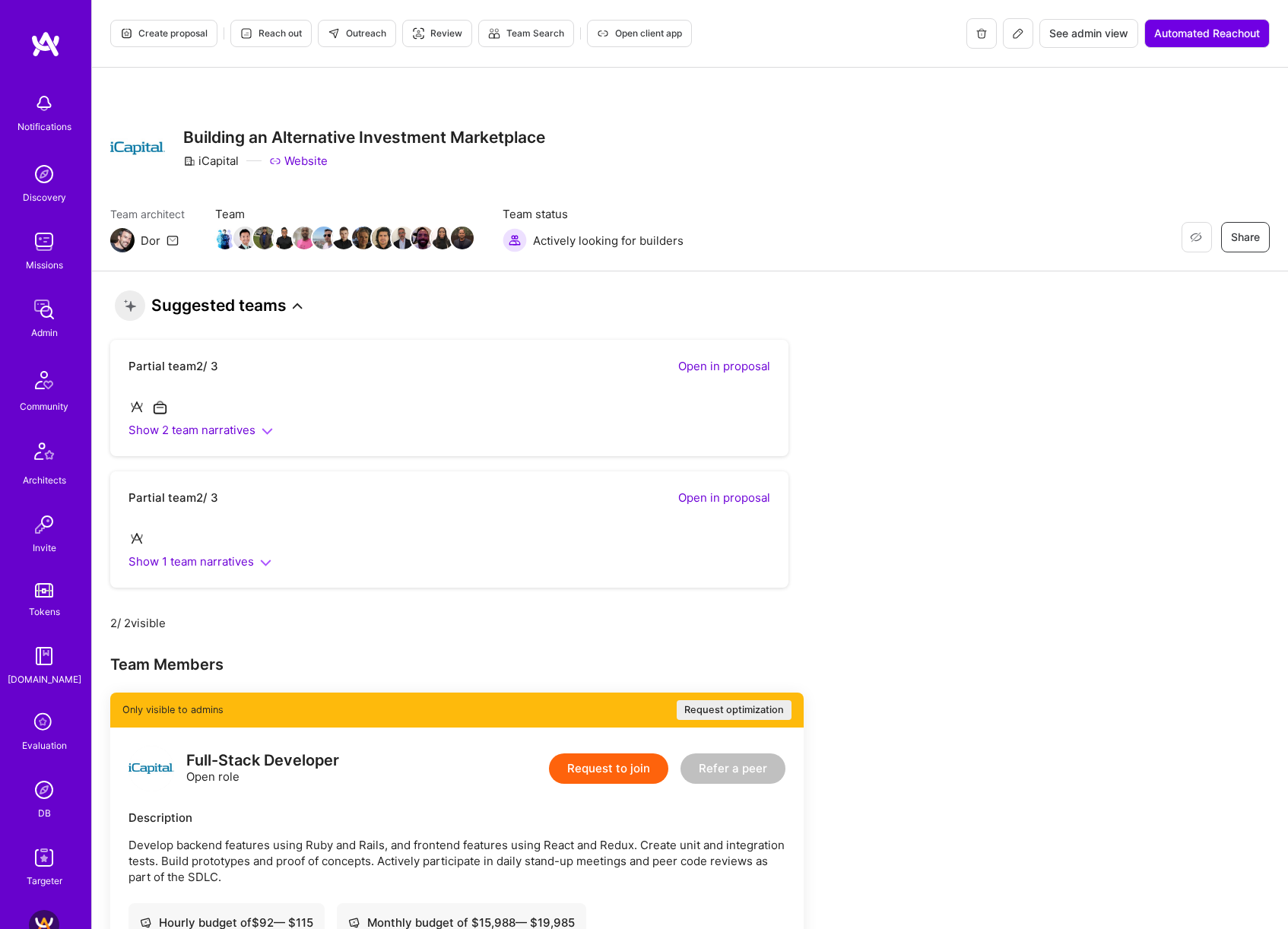
click at [1005, 31] on button at bounding box center [1018, 34] width 31 height 31
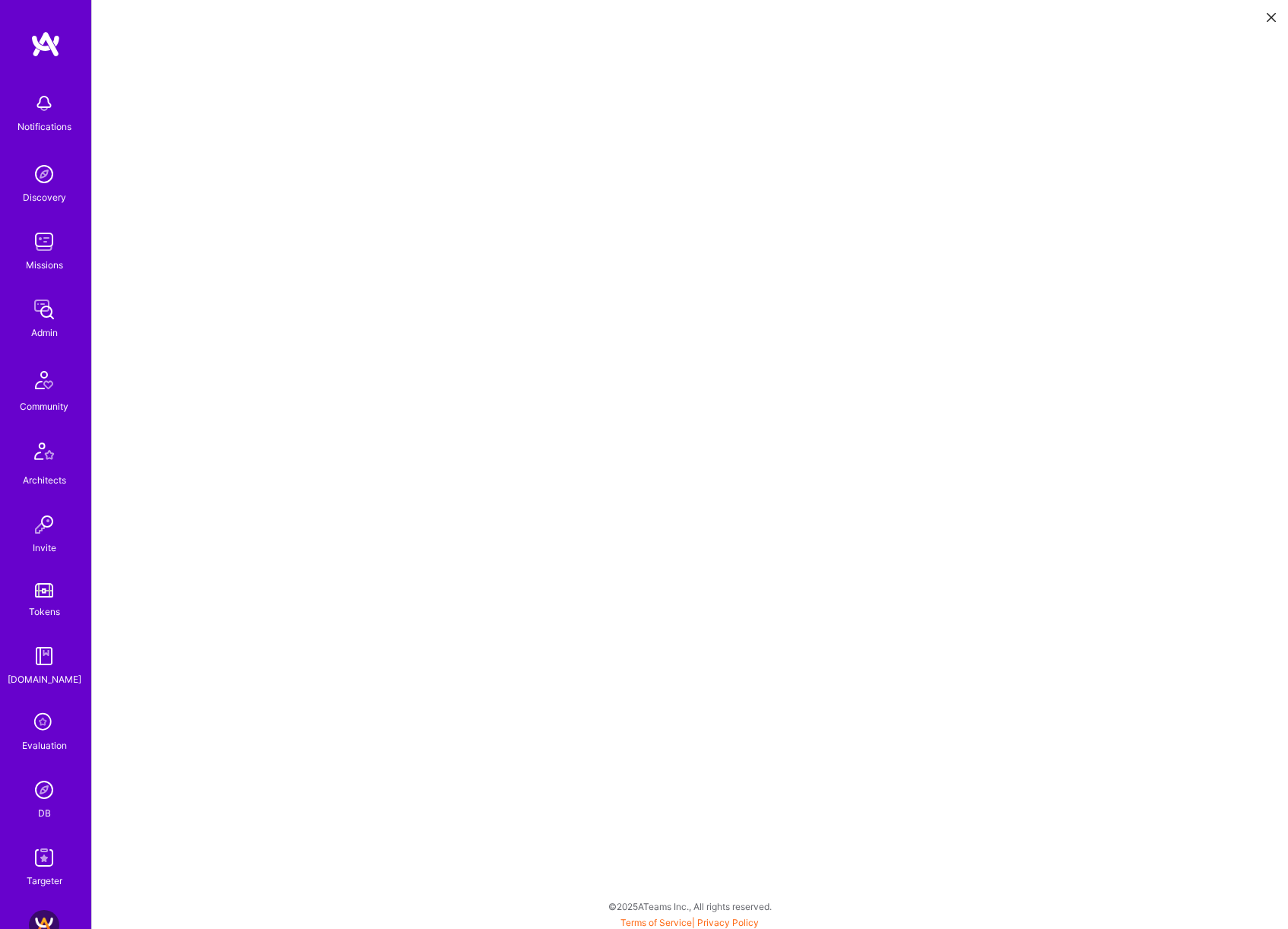
click at [1268, 19] on icon at bounding box center [1271, 17] width 9 height 9
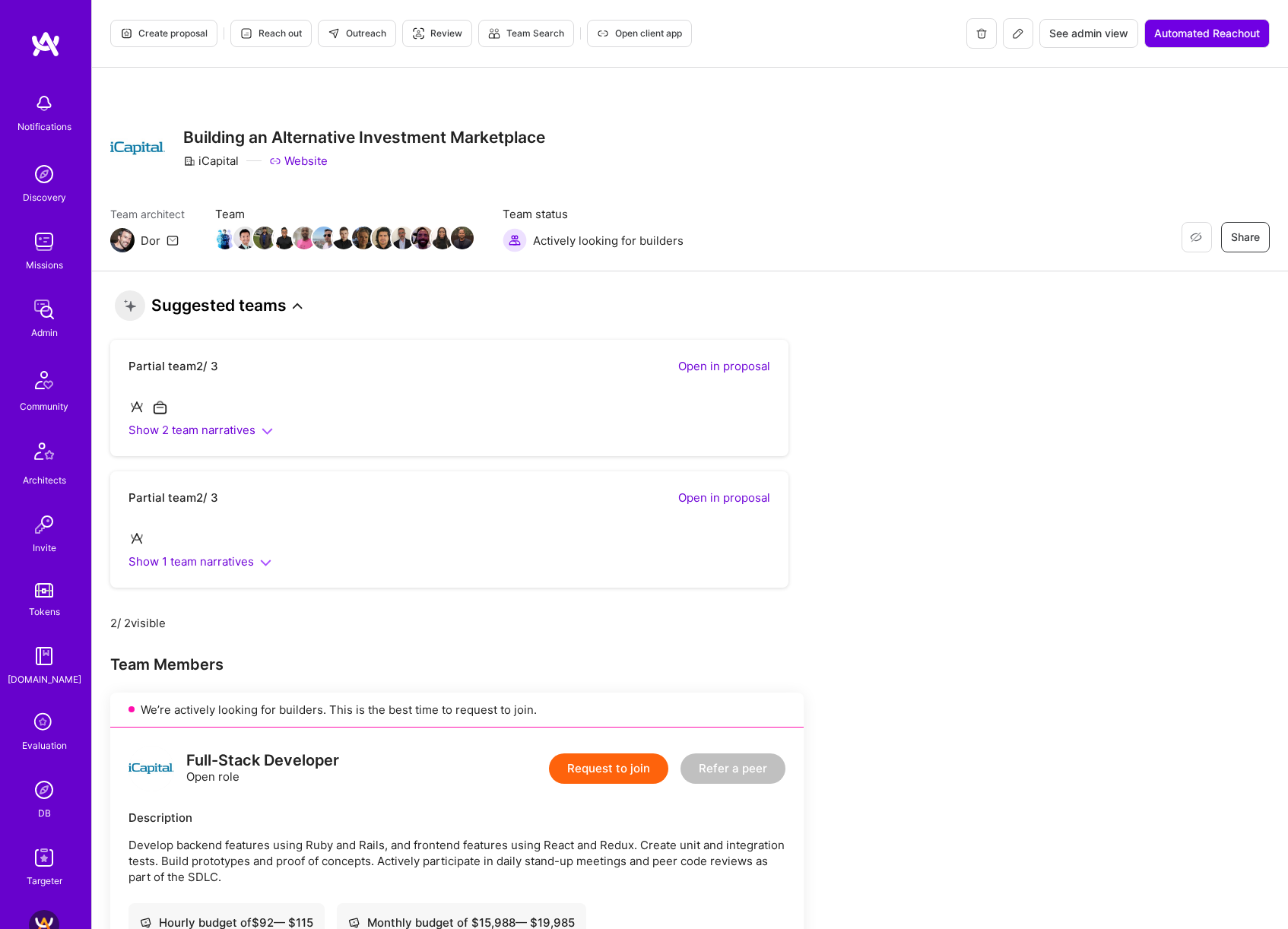
click at [1013, 33] on icon at bounding box center [1017, 33] width 9 height 9
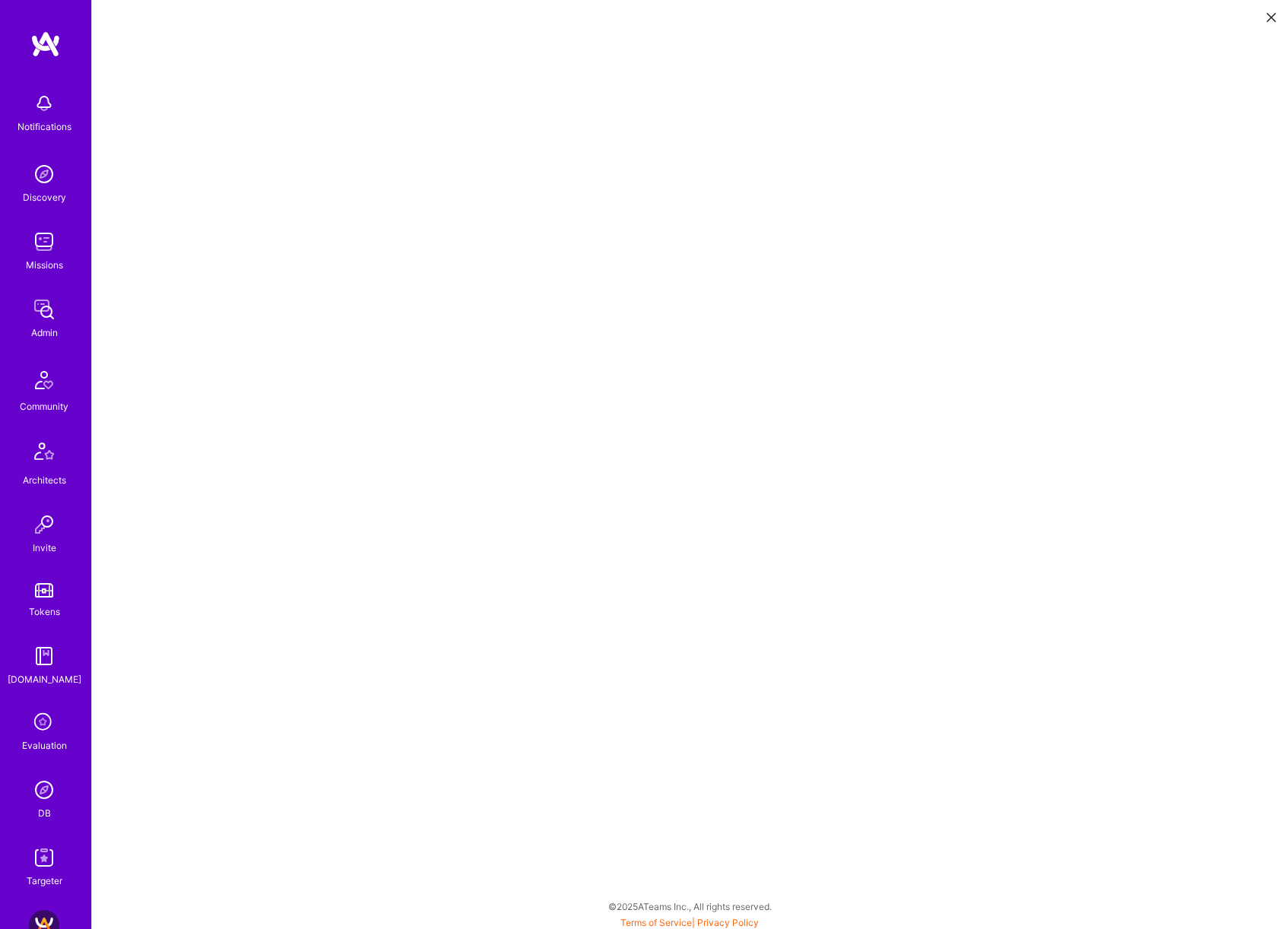
click at [1273, 18] on icon at bounding box center [1271, 17] width 9 height 9
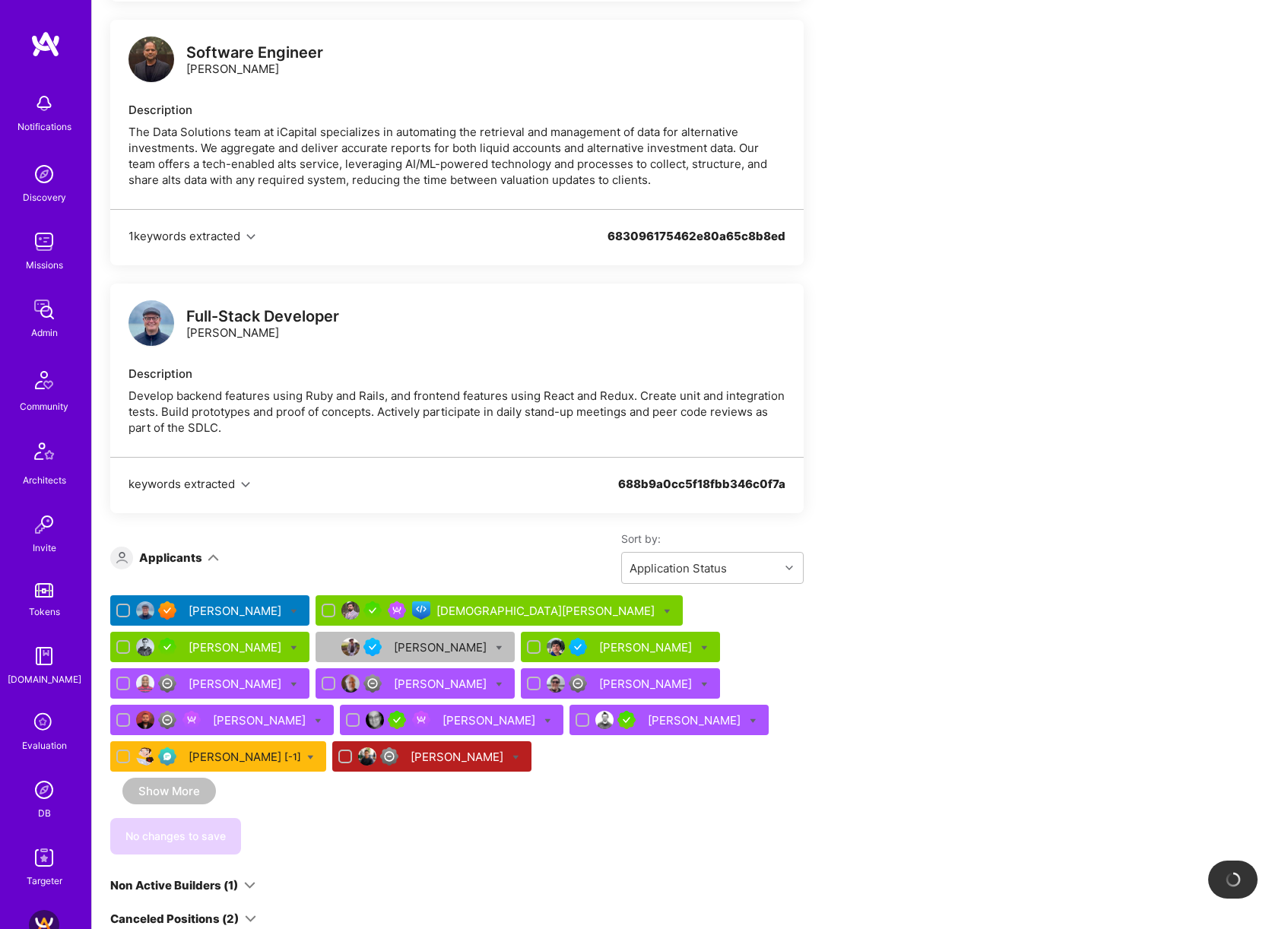
scroll to position [5219, 0]
click at [599, 428] on div "[PERSON_NAME]" at bounding box center [647, 647] width 96 height 16
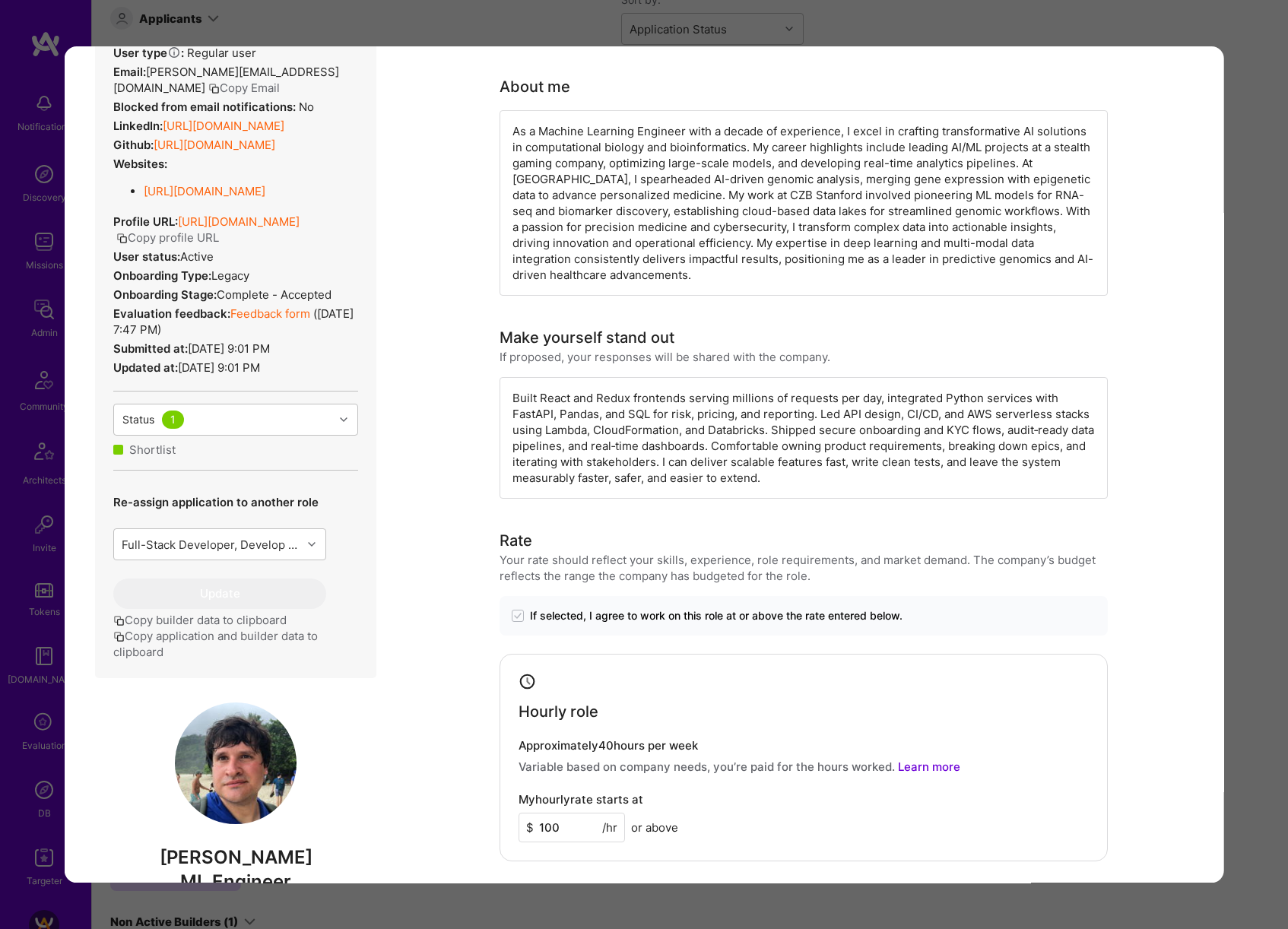
scroll to position [263, 0]
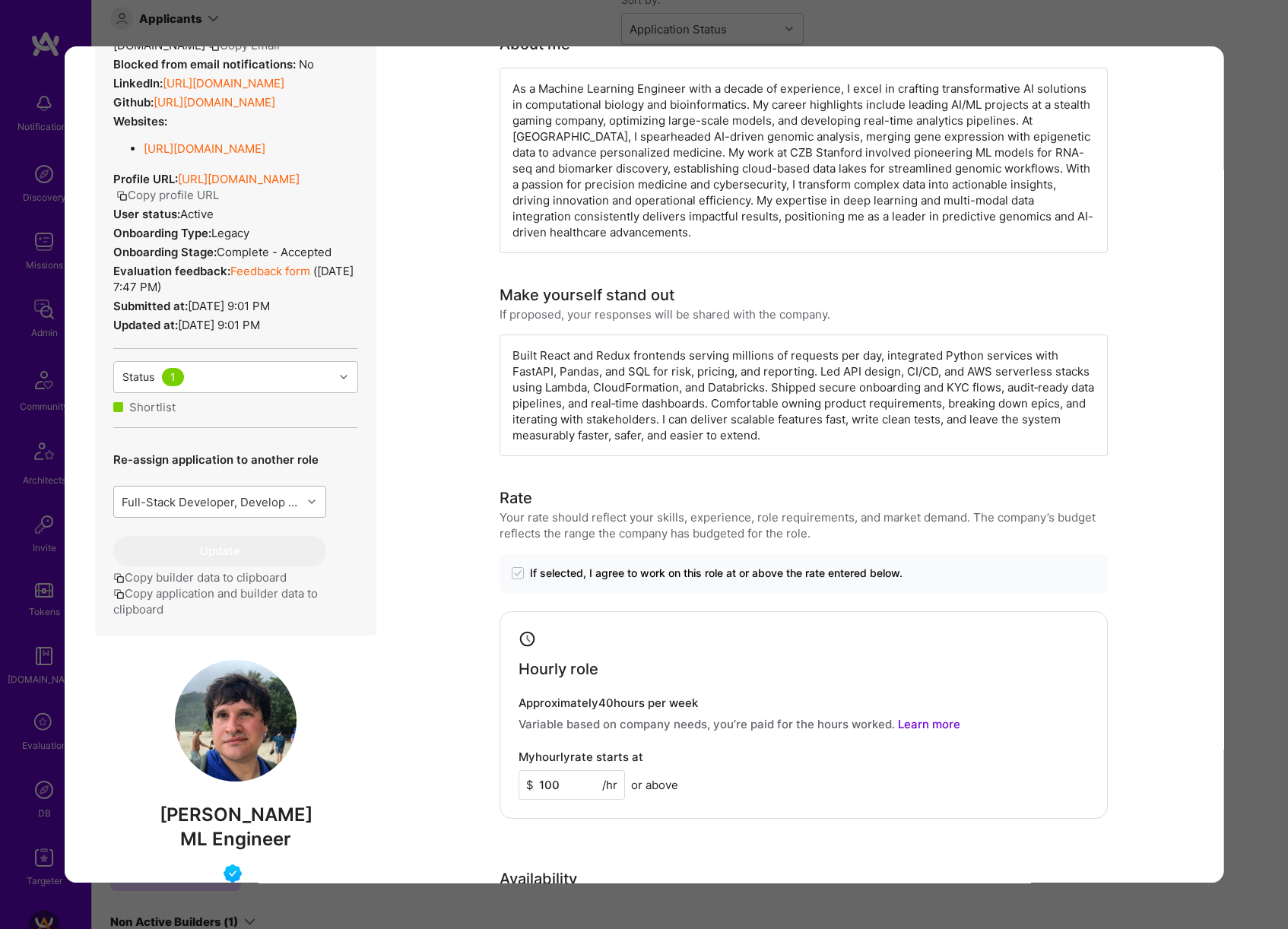
click at [294, 428] on div "Full-Stack Developer, Develop backend features using Ruby and Rails, and fronte…" at bounding box center [211, 501] width 182 height 16
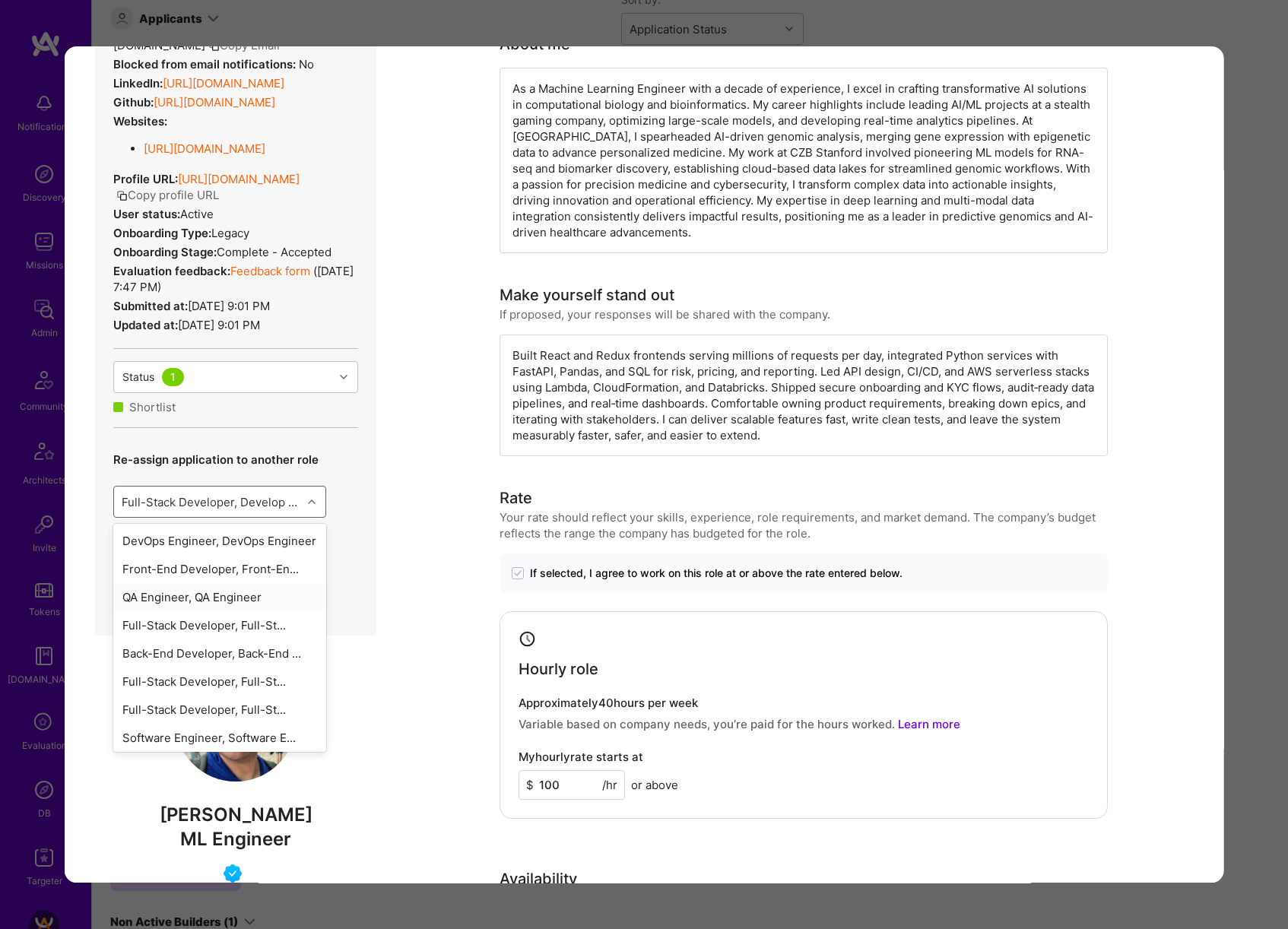
scroll to position [187, 0]
click at [272, 428] on div "Full-Stack Developer, .Develo..." at bounding box center [220, 734] width 213 height 28
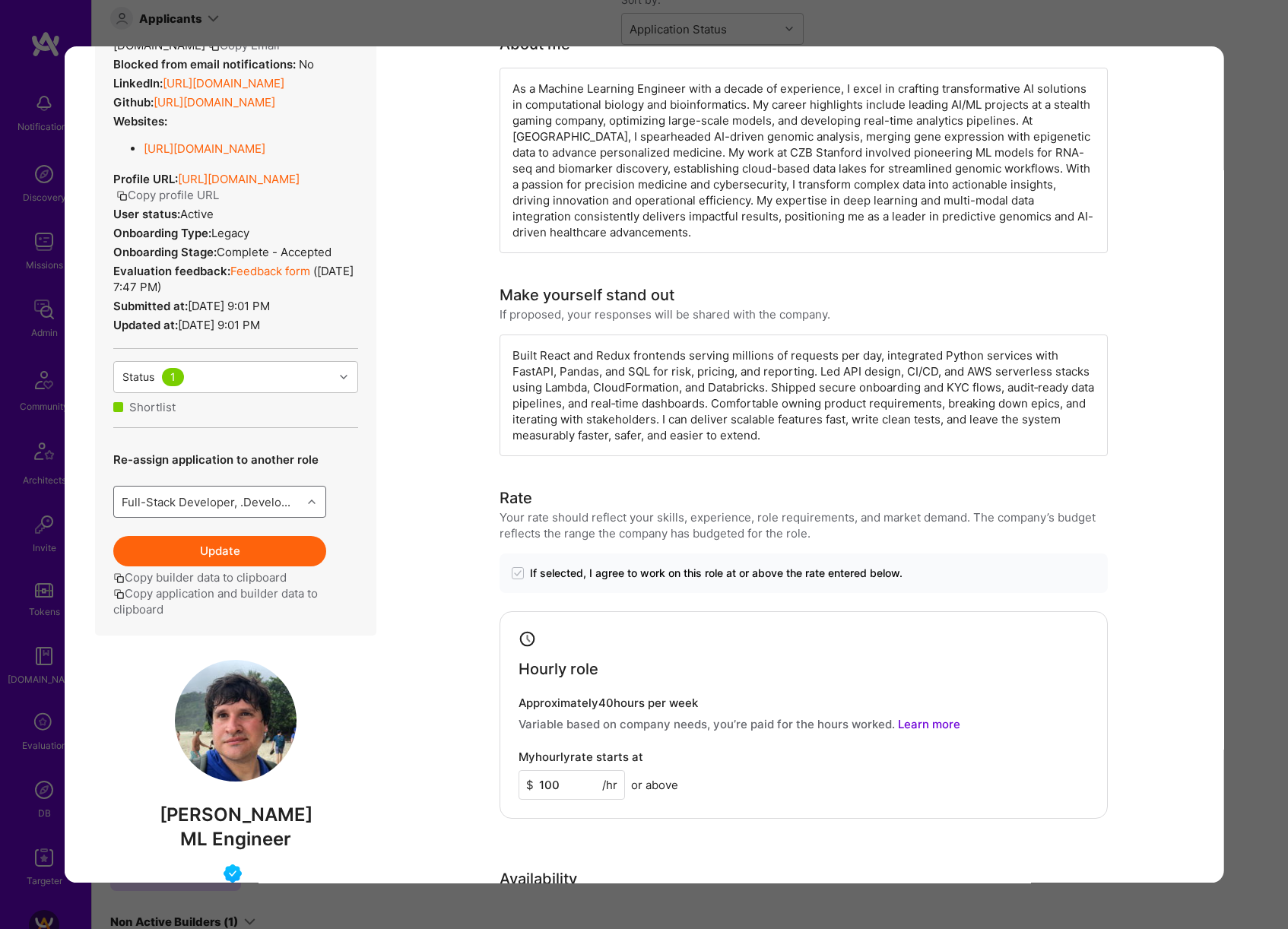
click at [245, 428] on button "Update" at bounding box center [220, 551] width 213 height 31
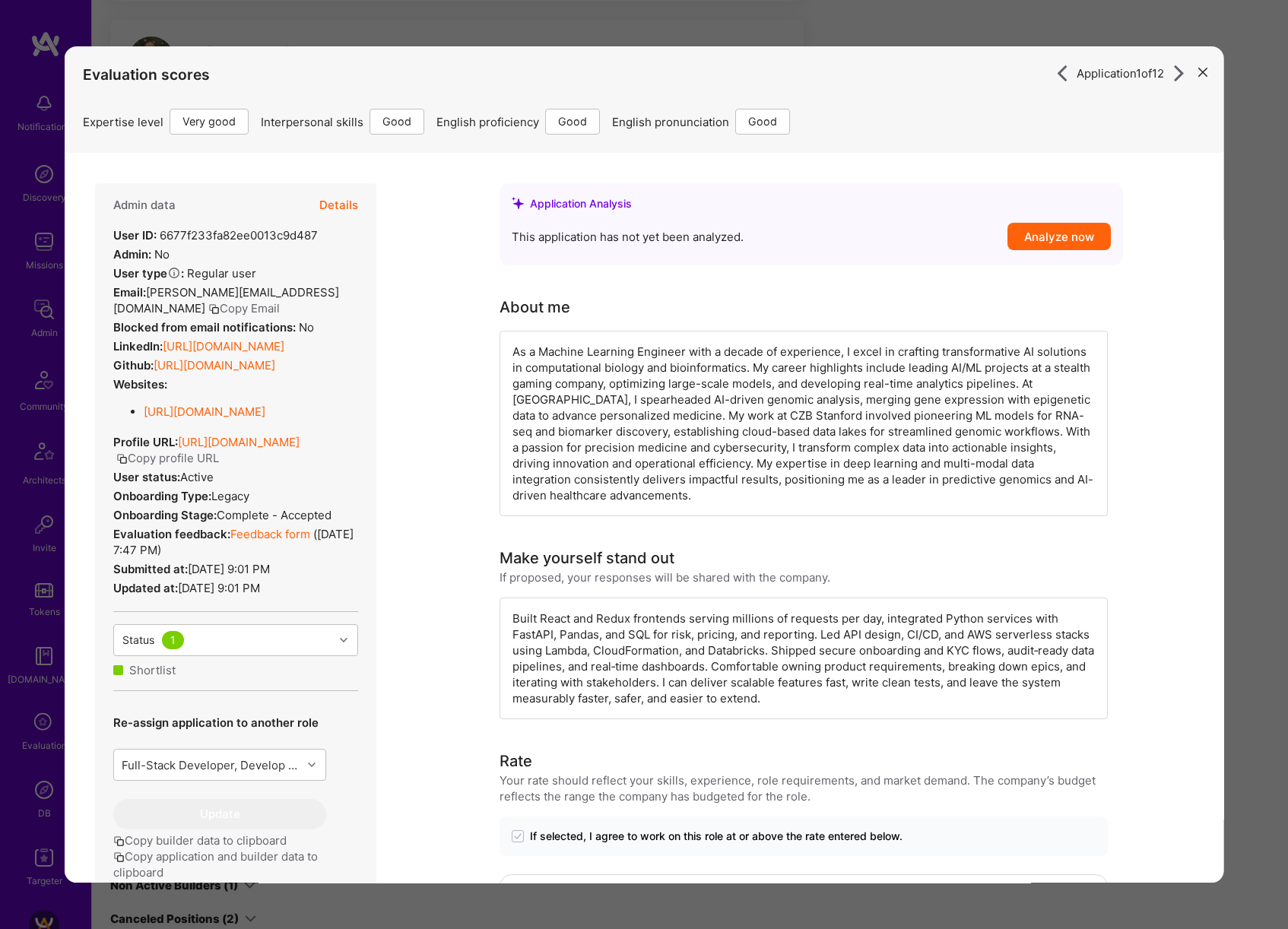
click at [1267, 428] on div "Application 1 of 12 Evaluation scores Expertise level Very good Interpersonal s…" at bounding box center [644, 464] width 1288 height 929
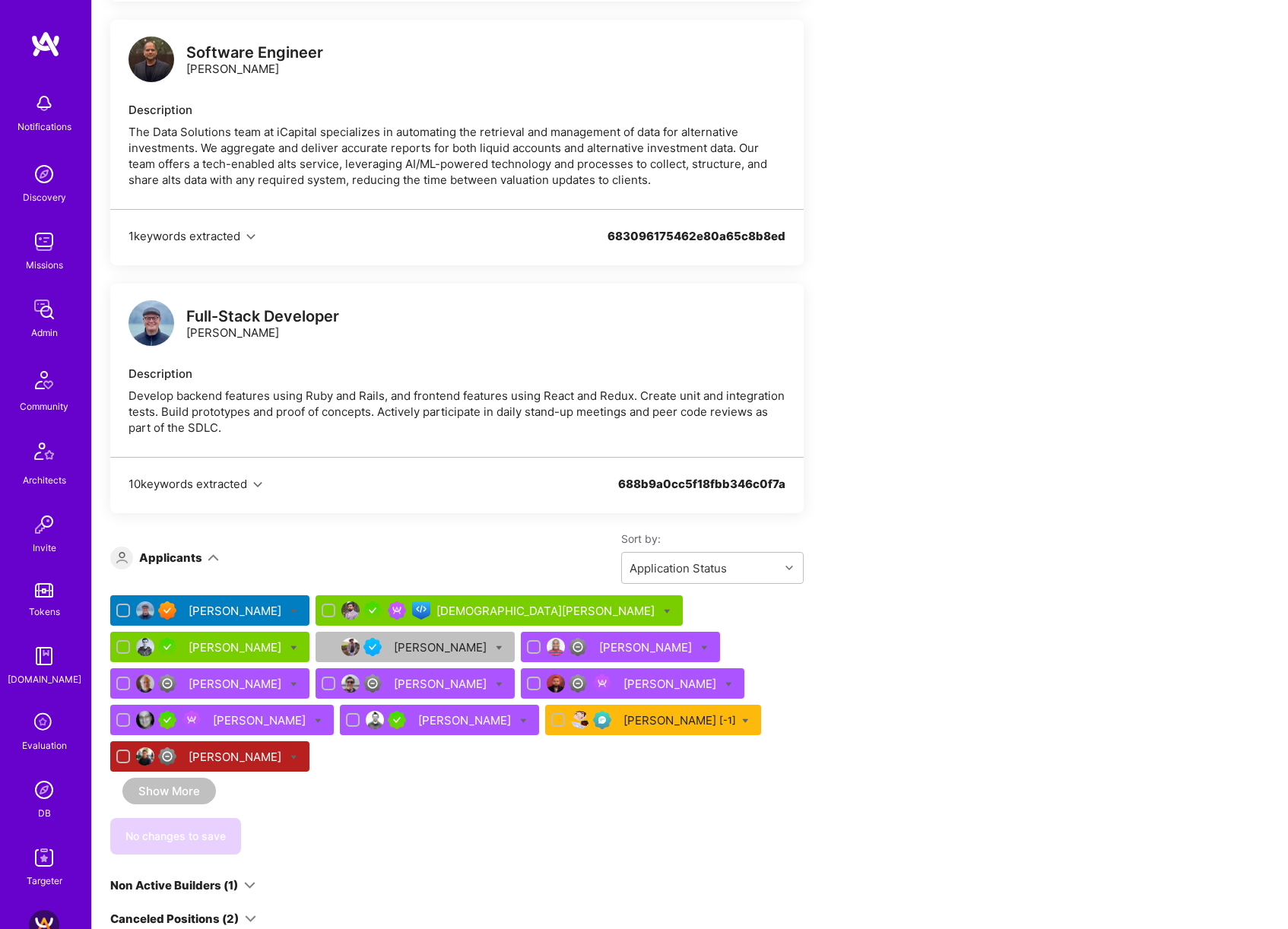
scroll to position [5547, 0]
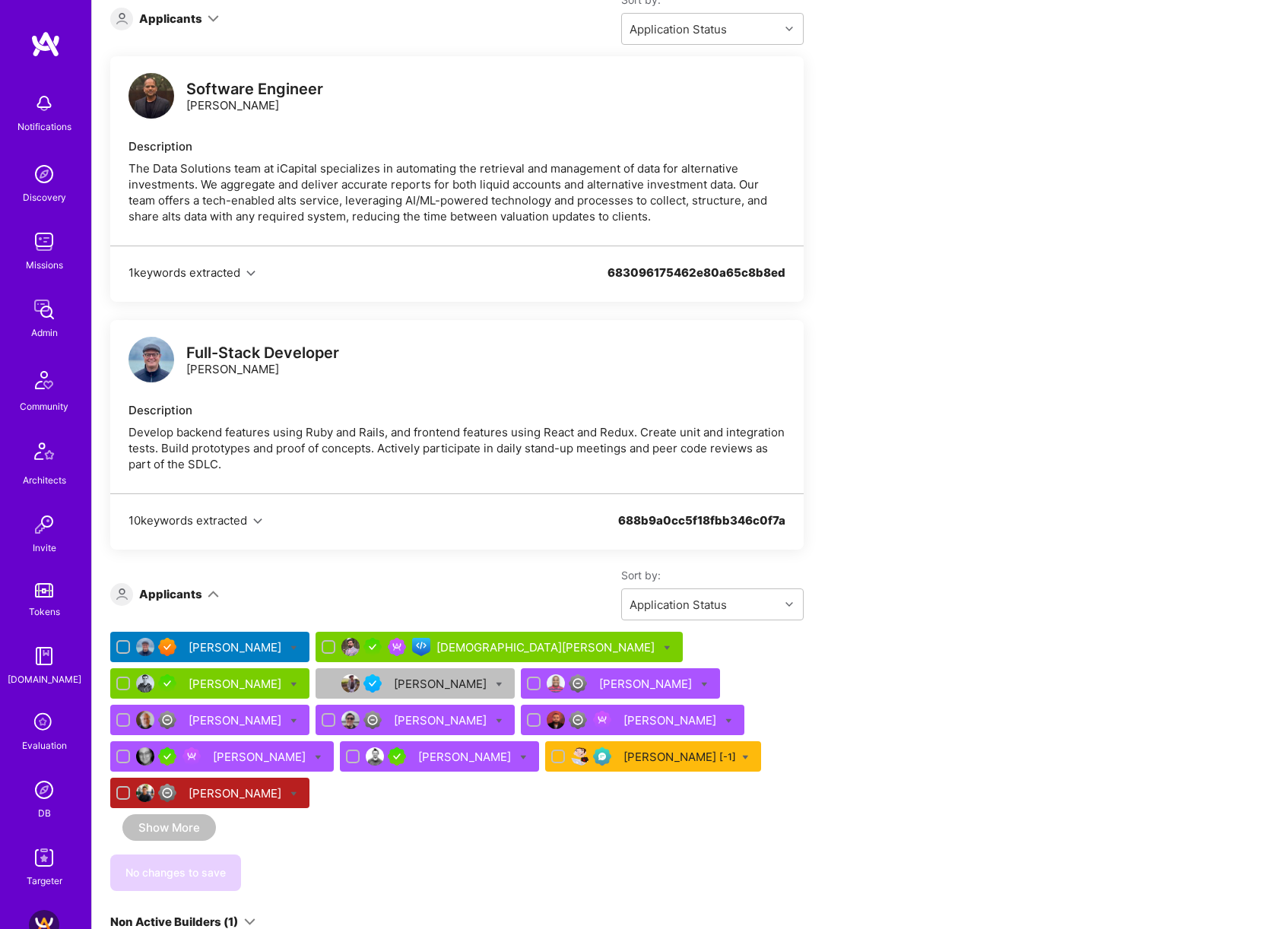
click at [284, 428] on div "[PERSON_NAME]" at bounding box center [236, 684] width 96 height 16
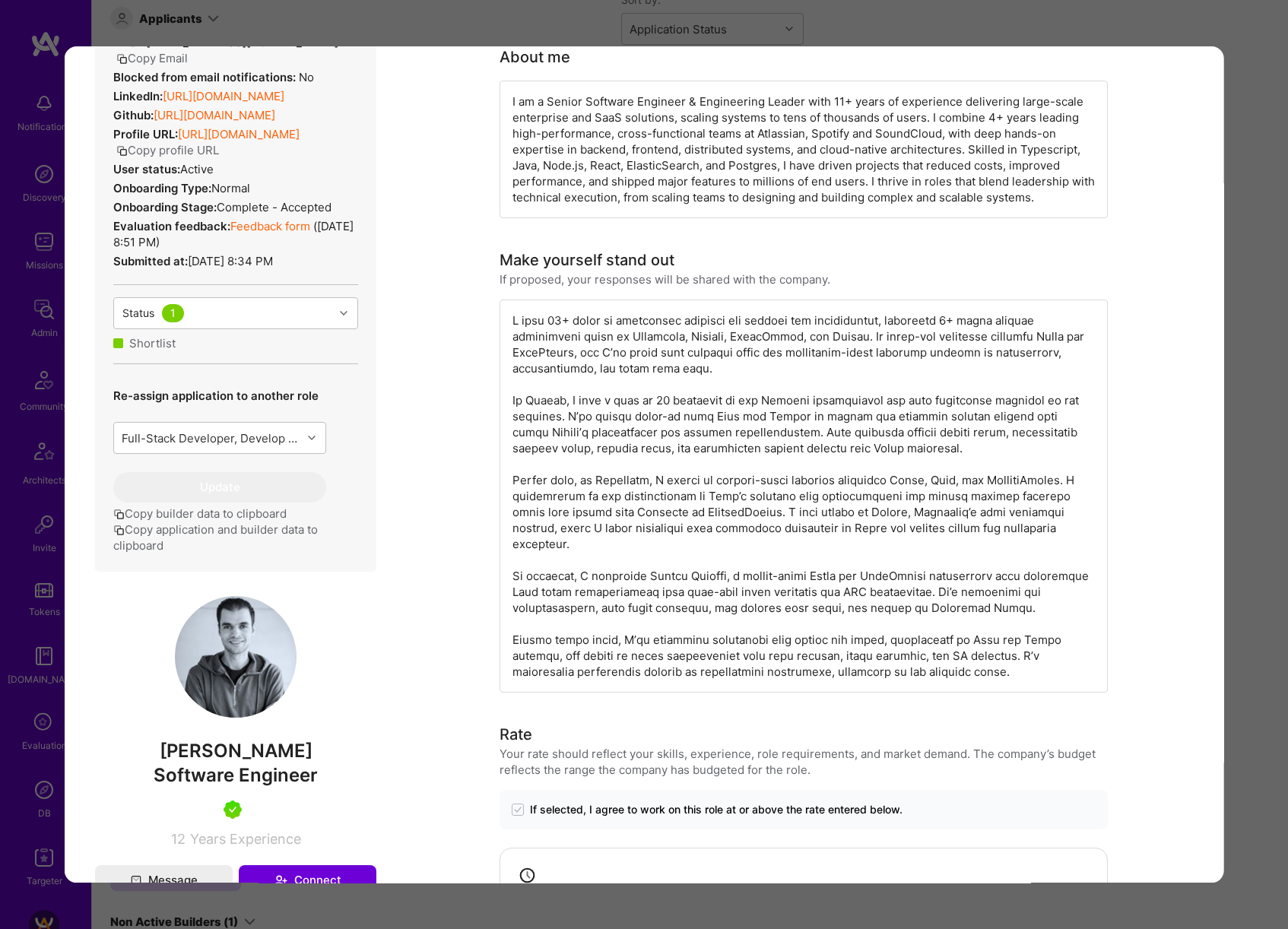
scroll to position [450, 0]
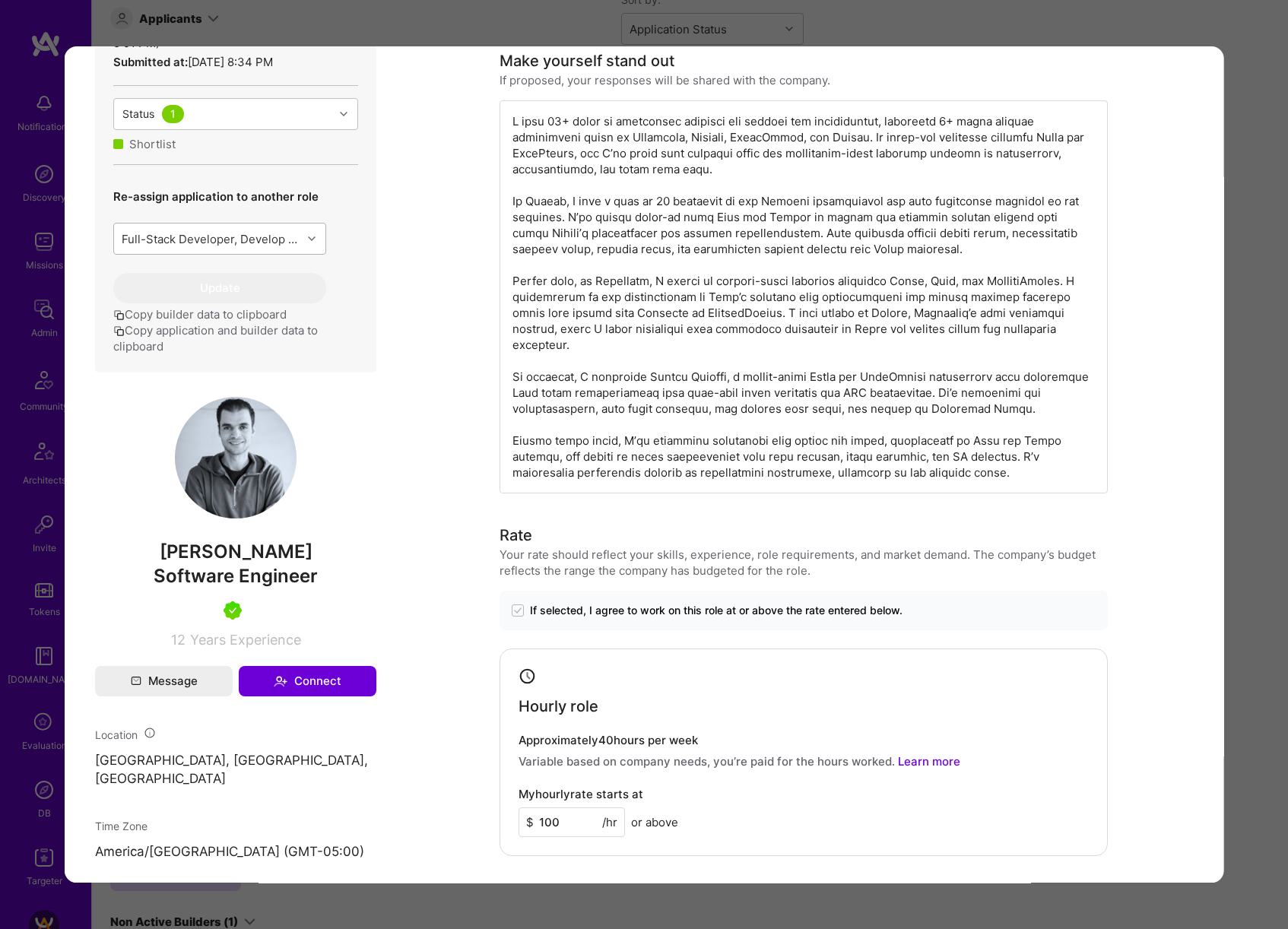
click at [276, 247] on div "Full-Stack Developer, Develop backend features using Ruby and Rails, and fronte…" at bounding box center [211, 238] width 182 height 16
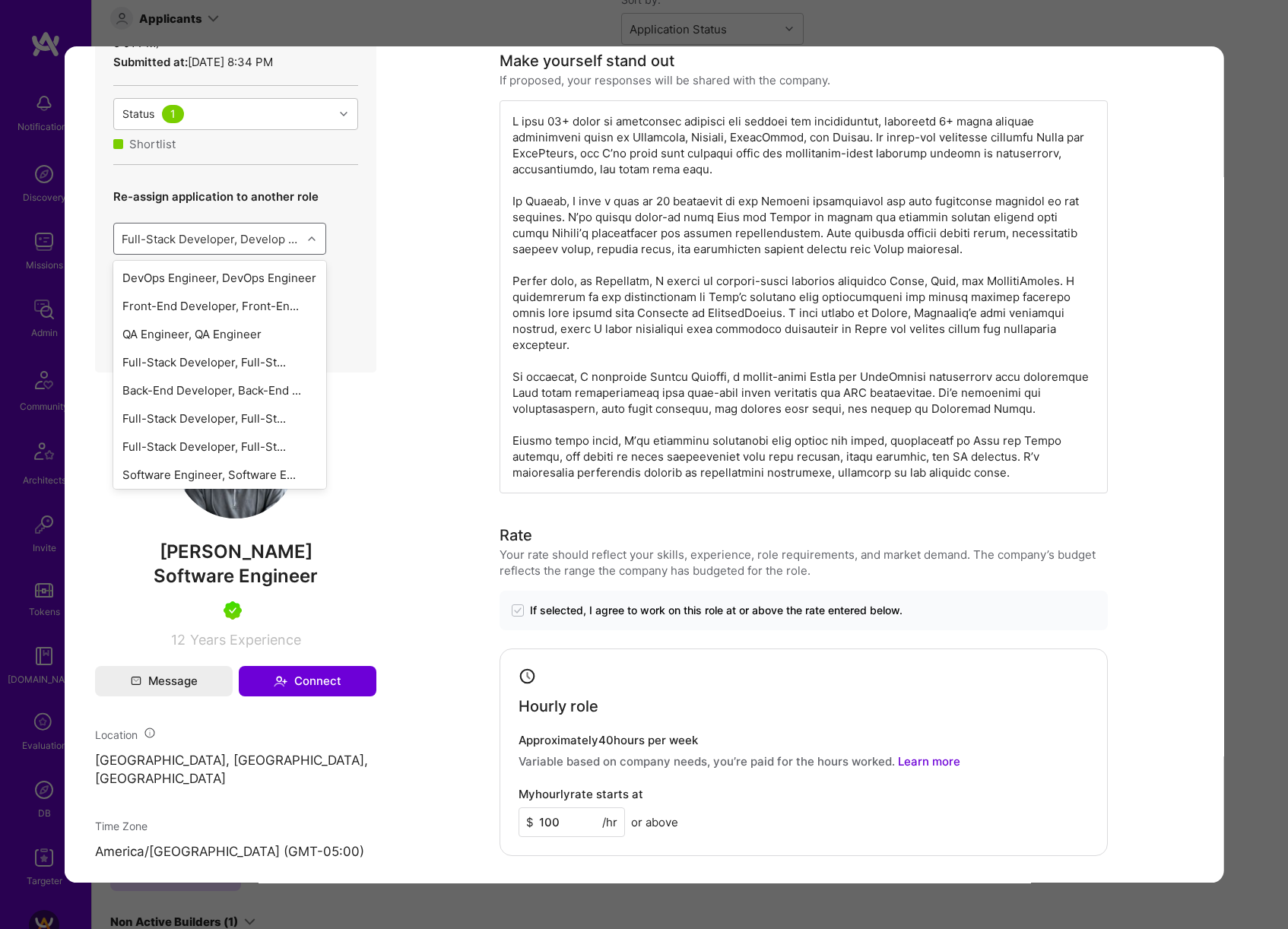
scroll to position [187, 0]
click at [245, 428] on div "Full-Stack Developer, .Develo..." at bounding box center [220, 471] width 213 height 28
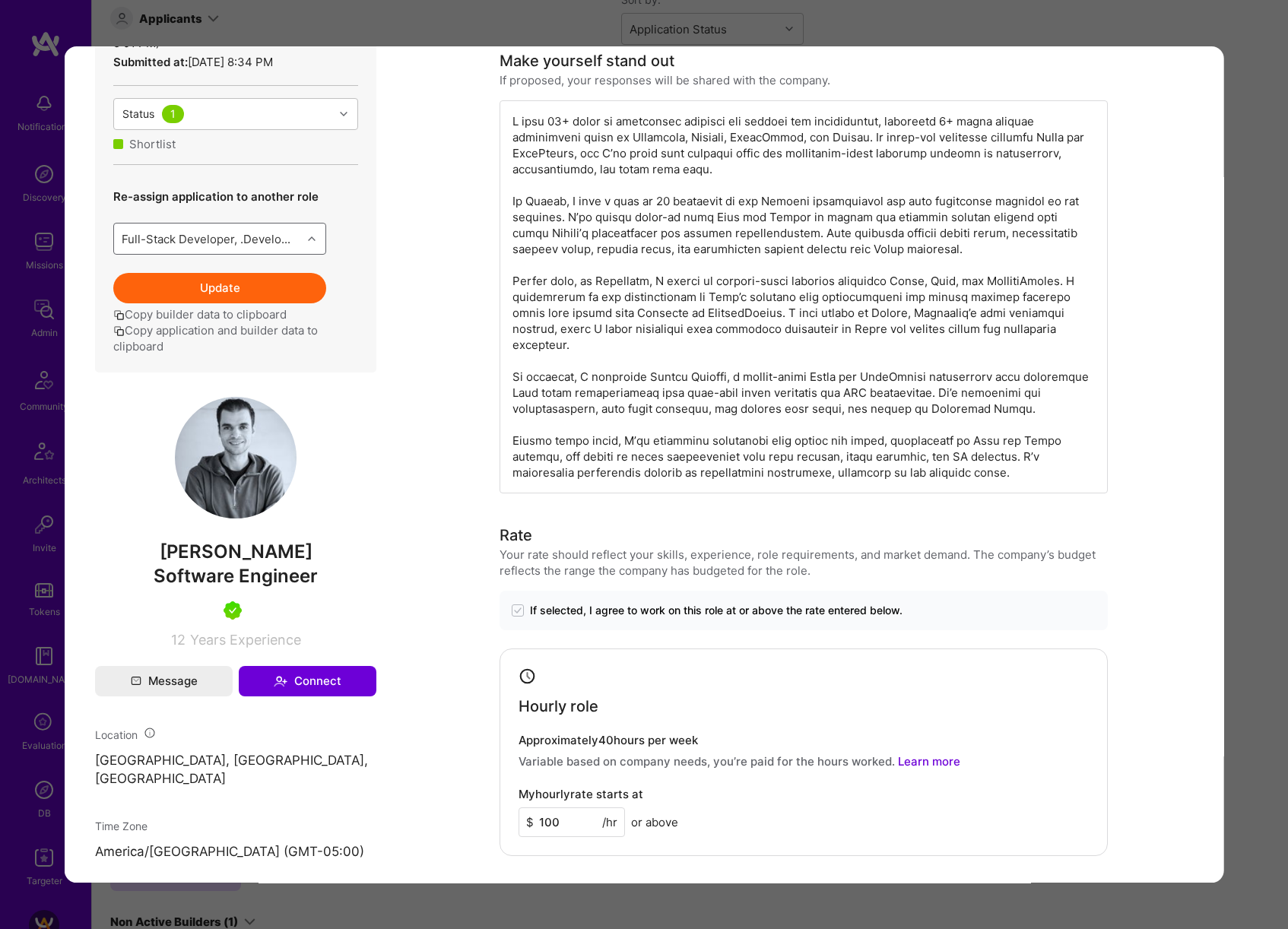
click at [249, 303] on button "Update" at bounding box center [220, 288] width 213 height 31
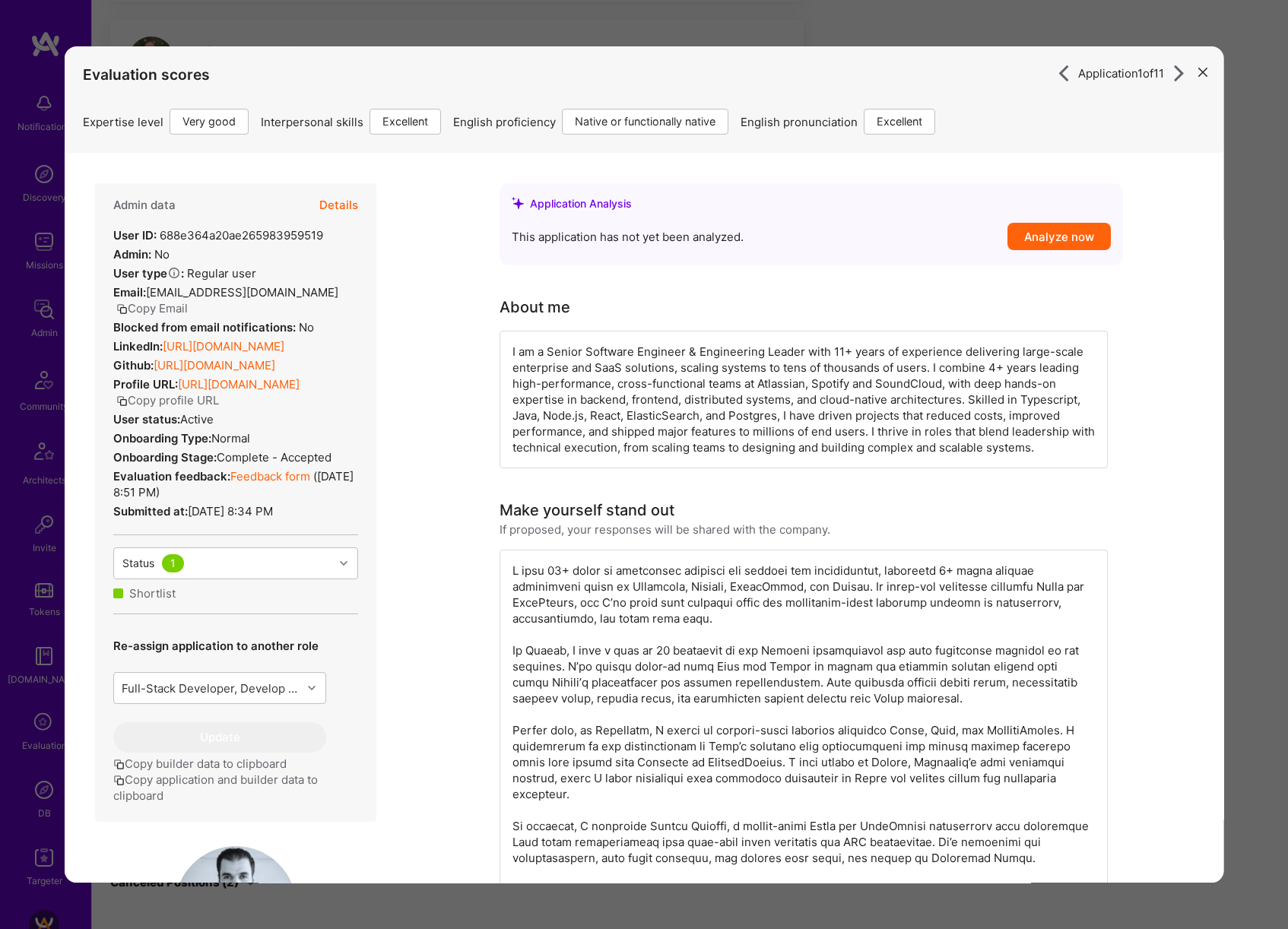
click at [1257, 400] on div "Application 1 of 11 Evaluation scores Expertise level Very good Interpersonal s…" at bounding box center [644, 464] width 1288 height 929
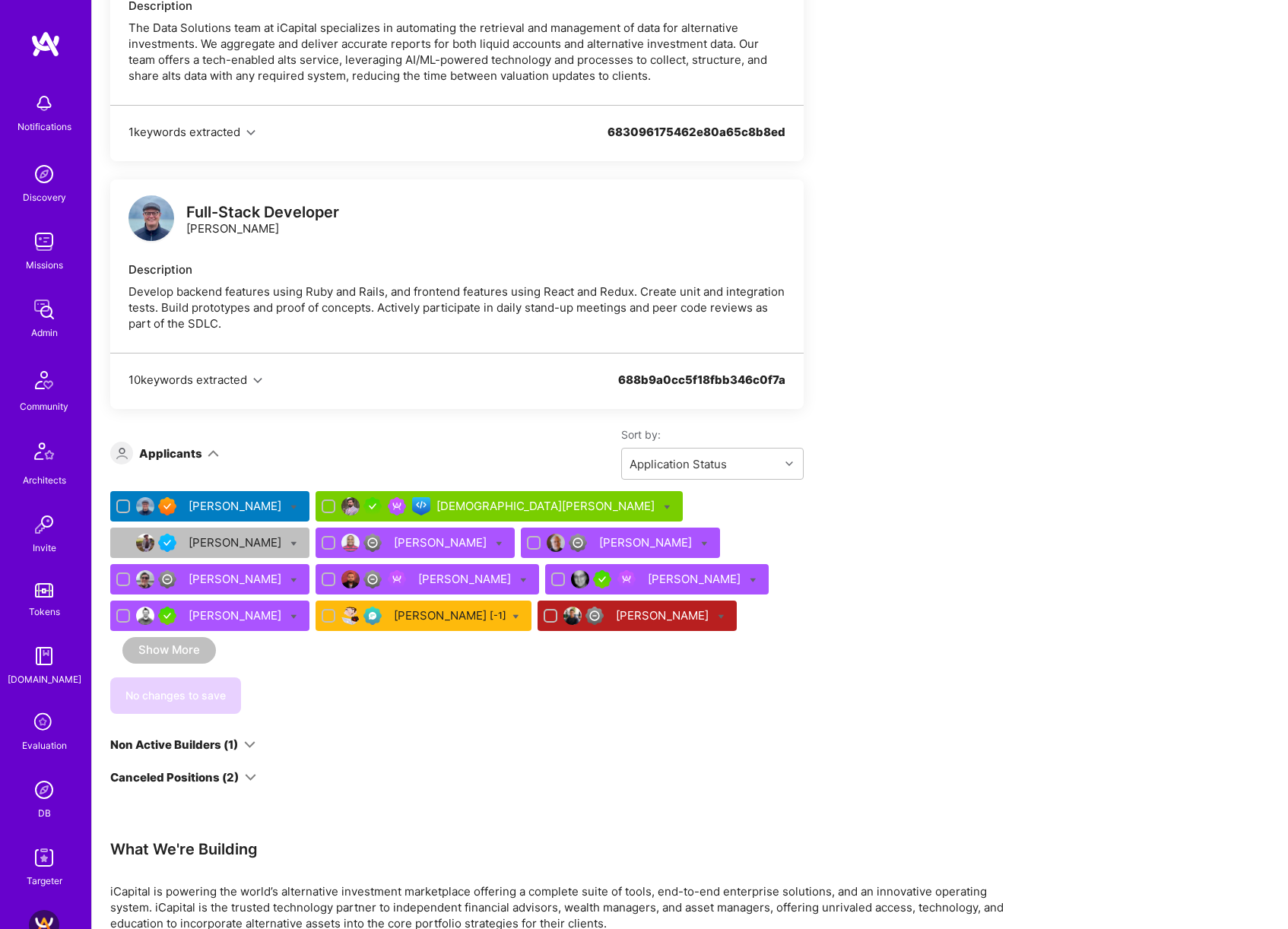
scroll to position [6385, 0]
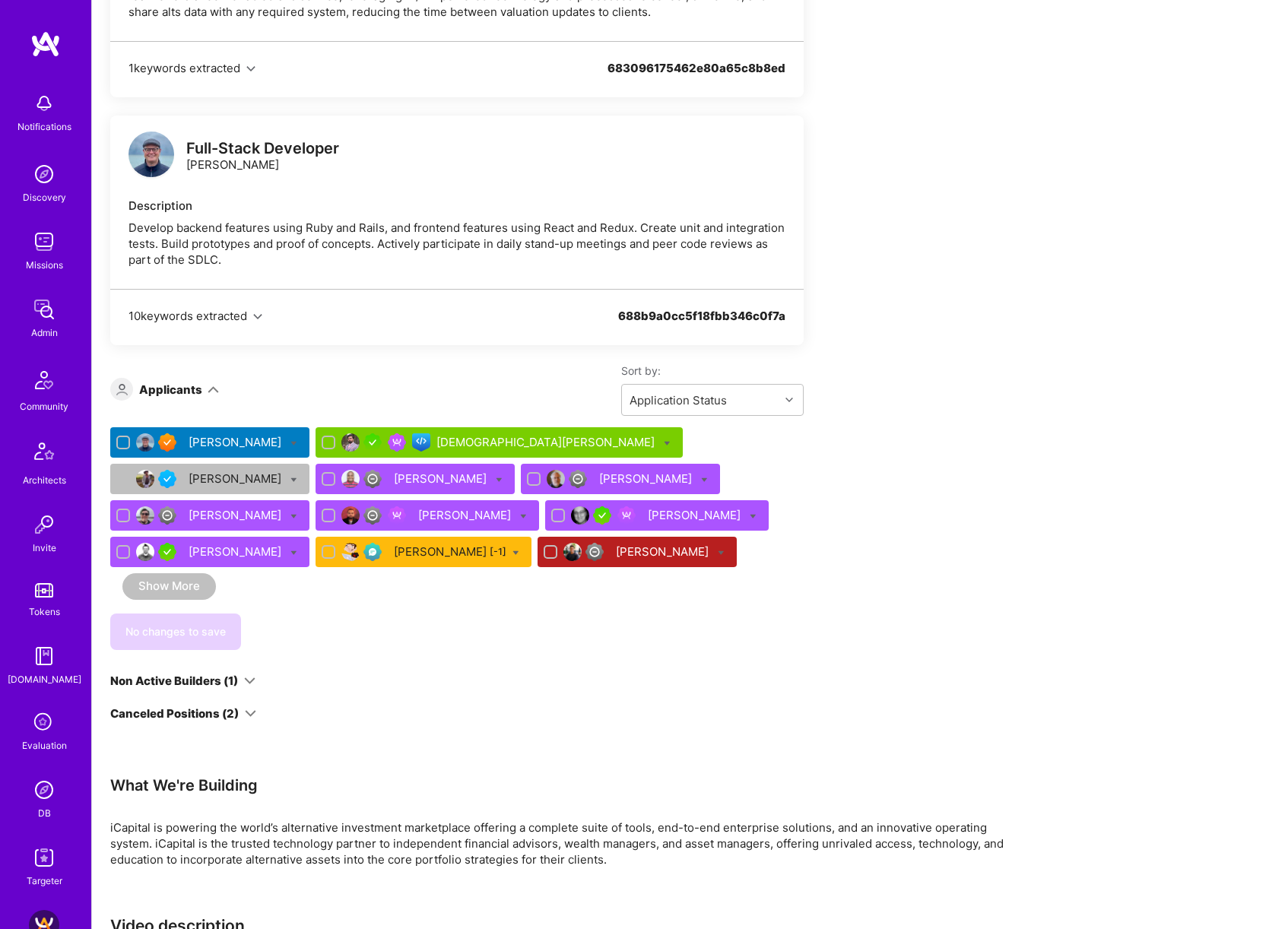
click at [284, 428] on div "[PERSON_NAME]" at bounding box center [236, 551] width 96 height 16
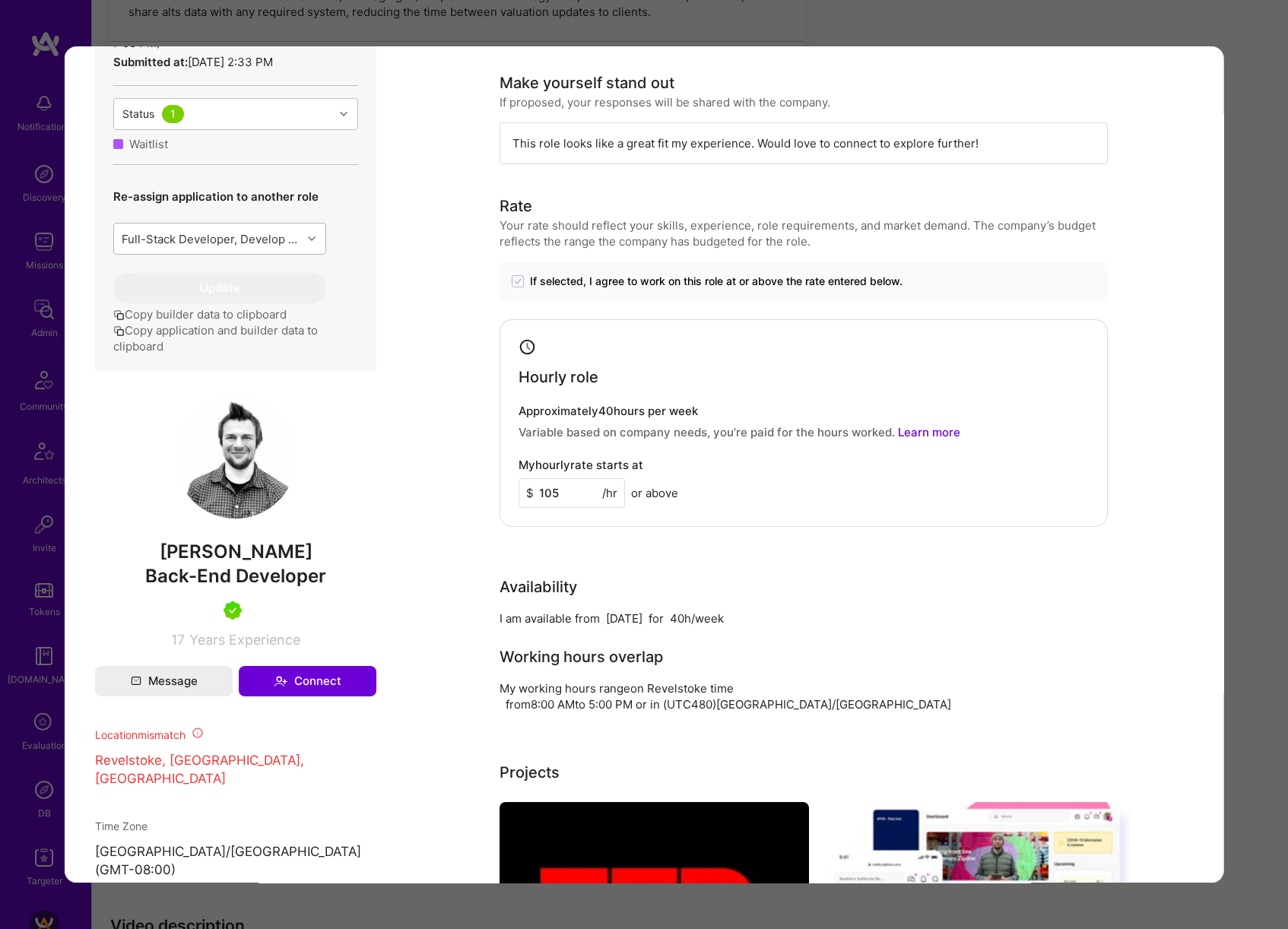
click at [266, 247] on div "Full-Stack Developer, Develop backend features using Ruby and Rails, and fronte…" at bounding box center [211, 238] width 182 height 16
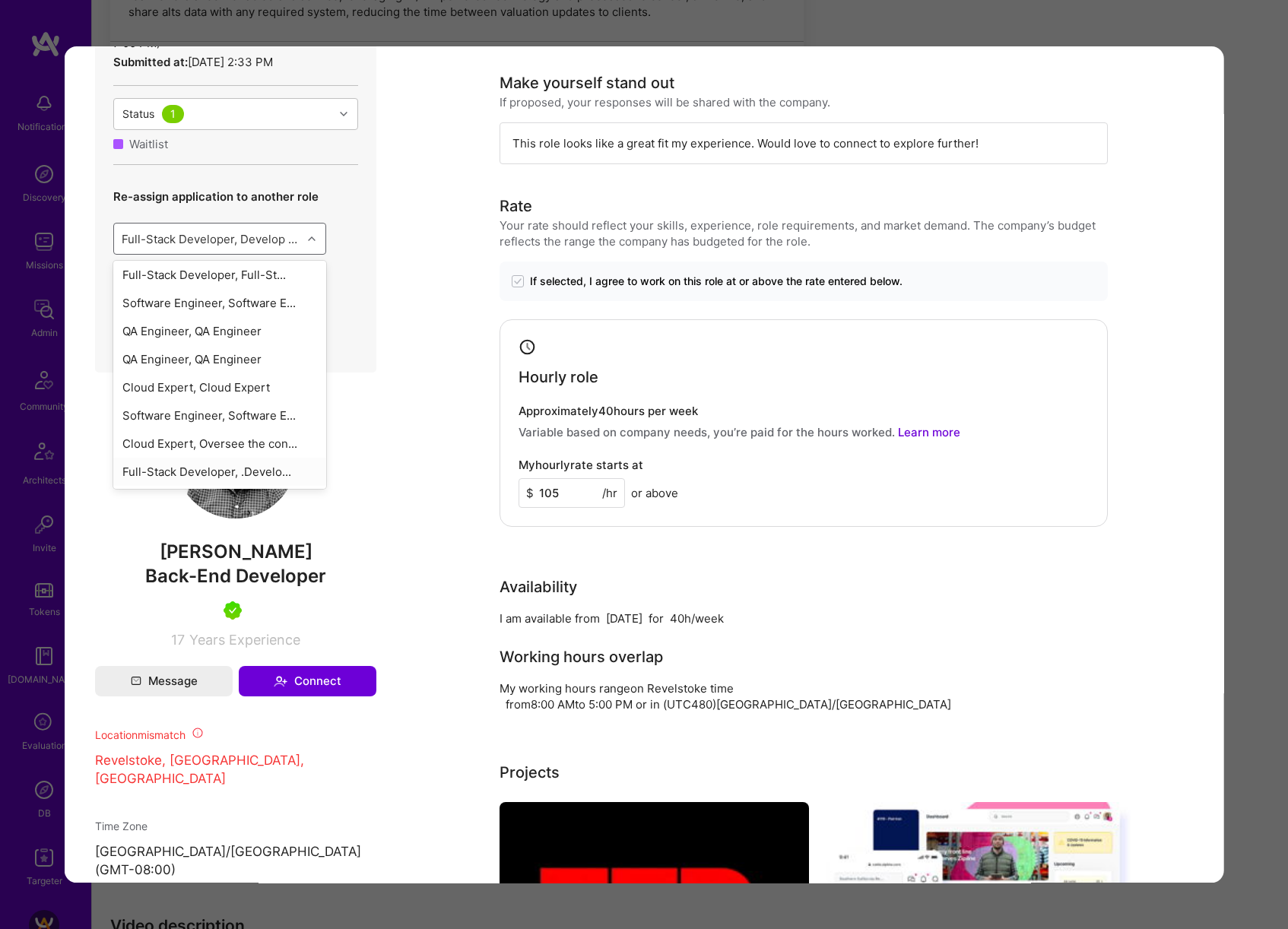
click at [246, 428] on div "Full-Stack Developer, .Develo..." at bounding box center [220, 471] width 213 height 28
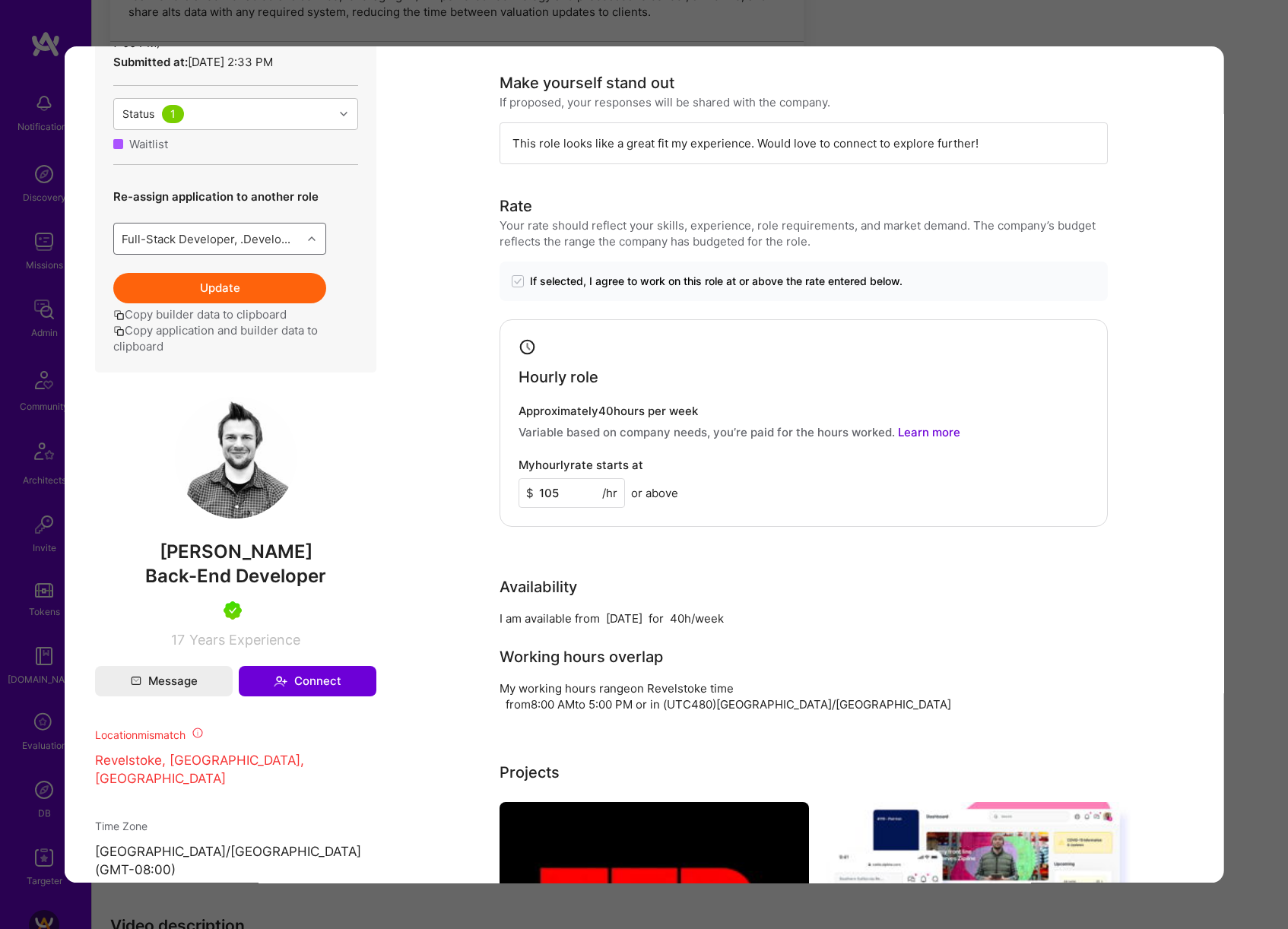
click at [234, 304] on button "Update" at bounding box center [220, 288] width 213 height 31
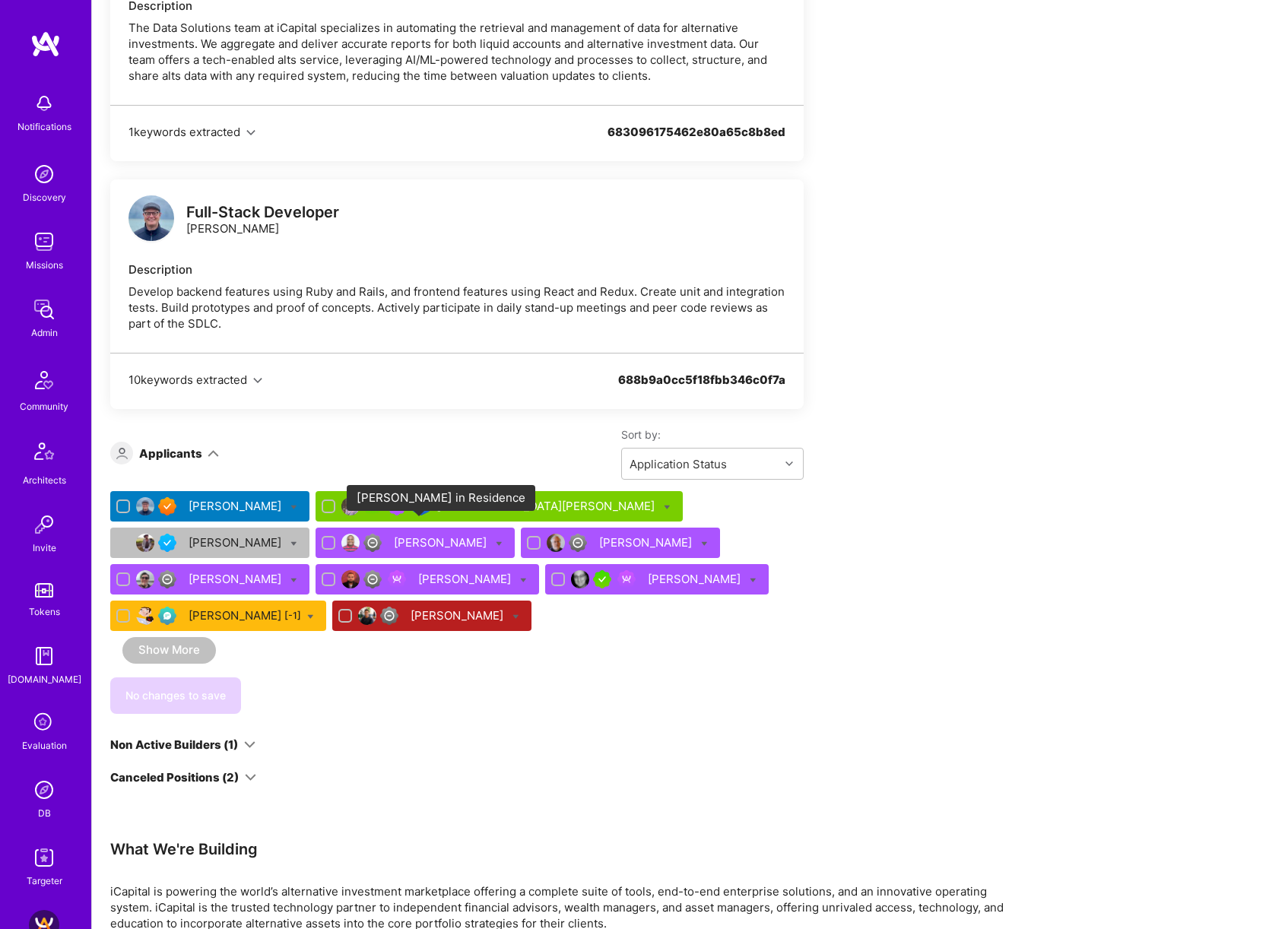
scroll to position [6385, 0]
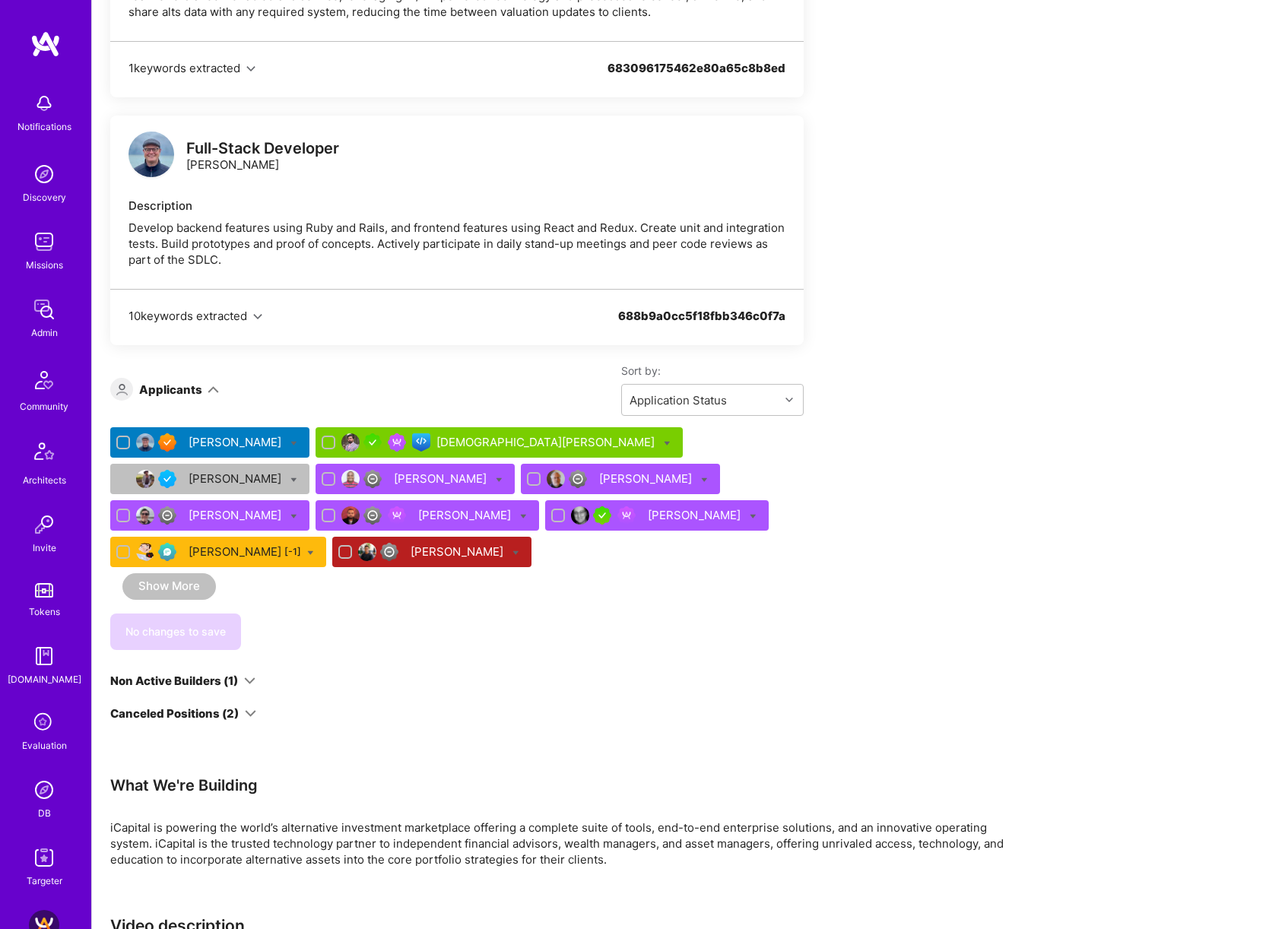
click at [394, 428] on div "[PERSON_NAME]" at bounding box center [441, 478] width 96 height 16
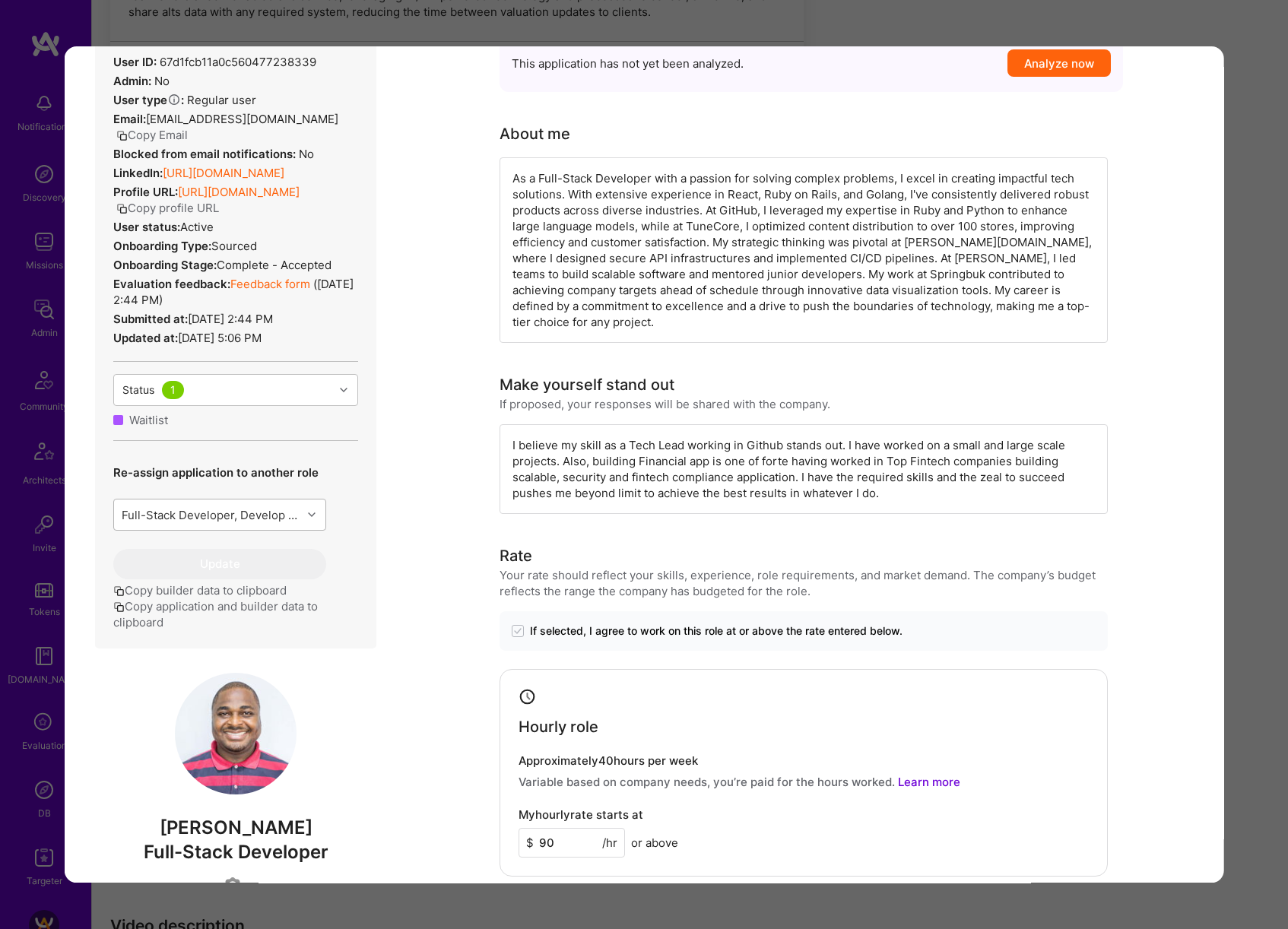
click at [297, 428] on div "Full-Stack Developer, Develop backend features using Ruby and Rails, and fronte…" at bounding box center [211, 515] width 182 height 16
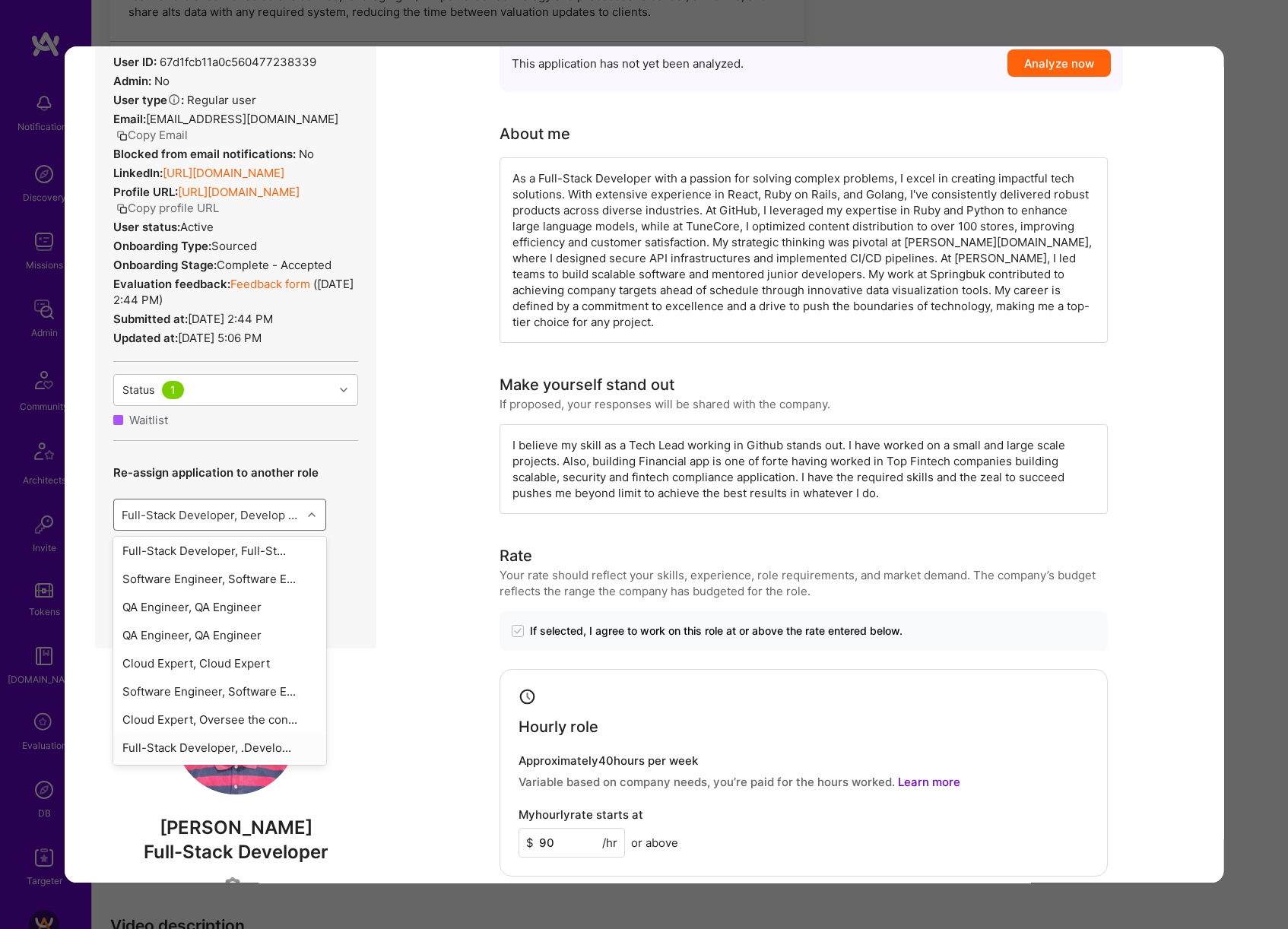
click at [221, 428] on div "Full-Stack Developer, .Develo..." at bounding box center [220, 747] width 213 height 28
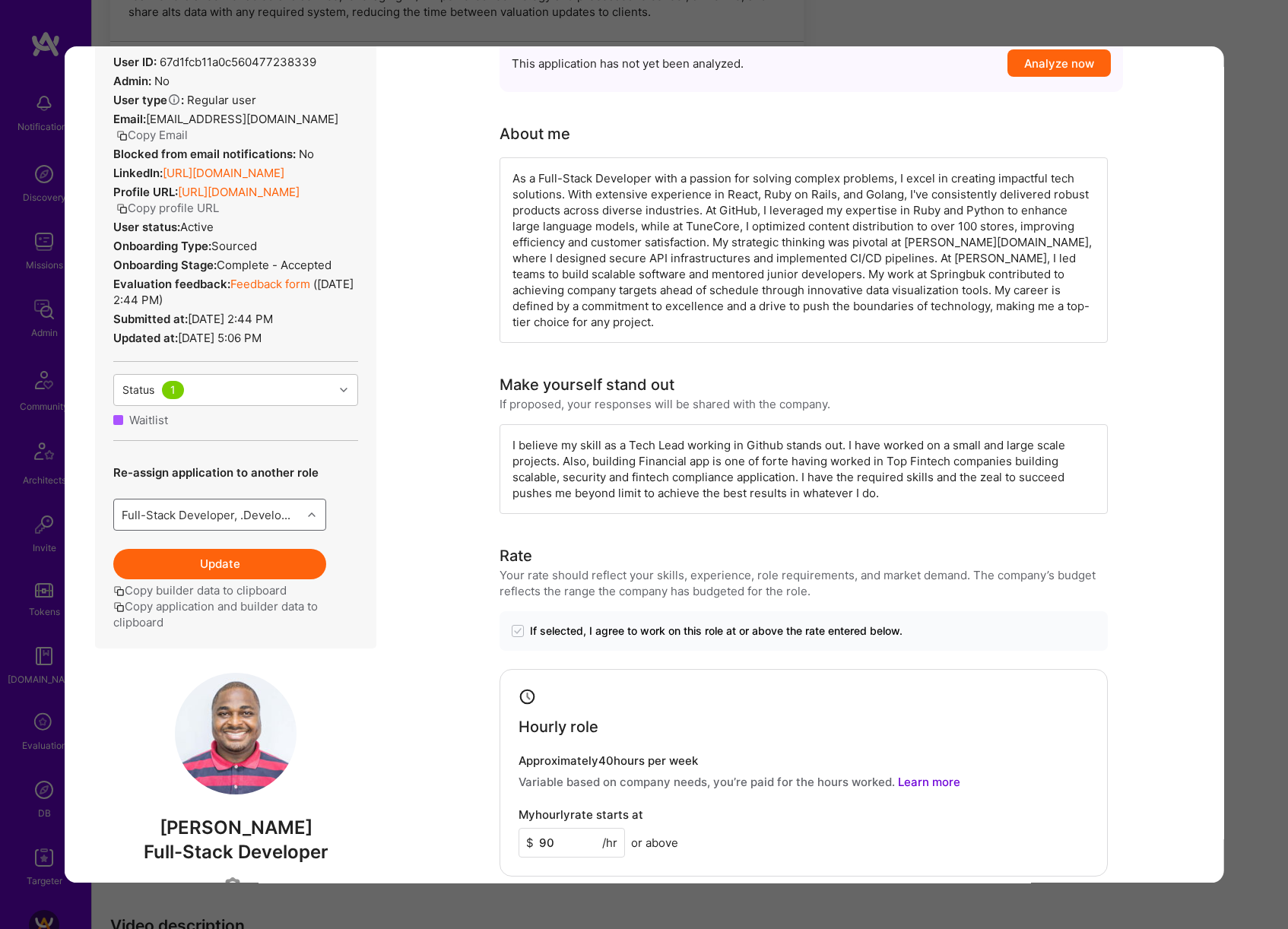
click at [245, 428] on button "Update" at bounding box center [220, 564] width 213 height 31
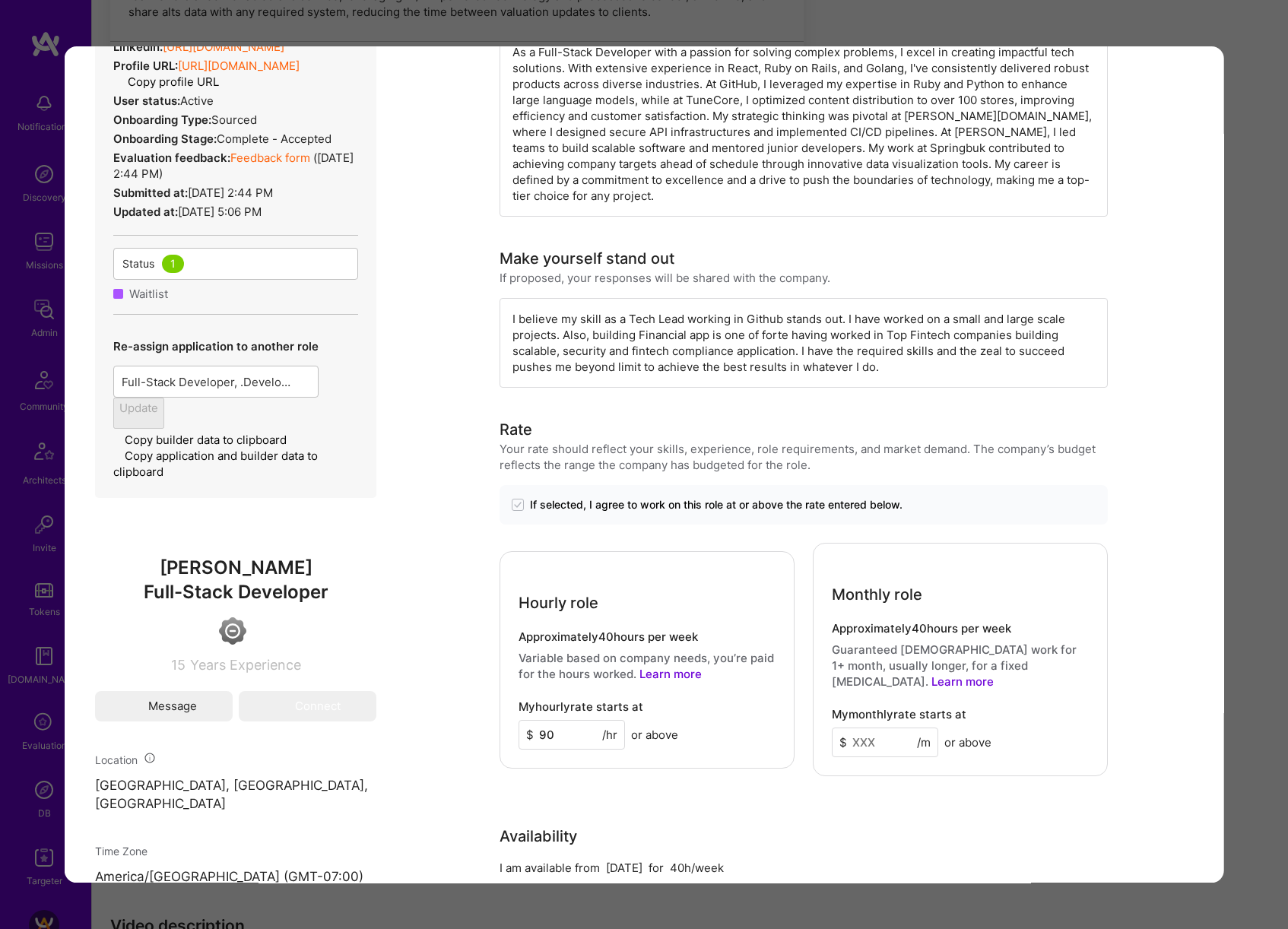
scroll to position [195, 0]
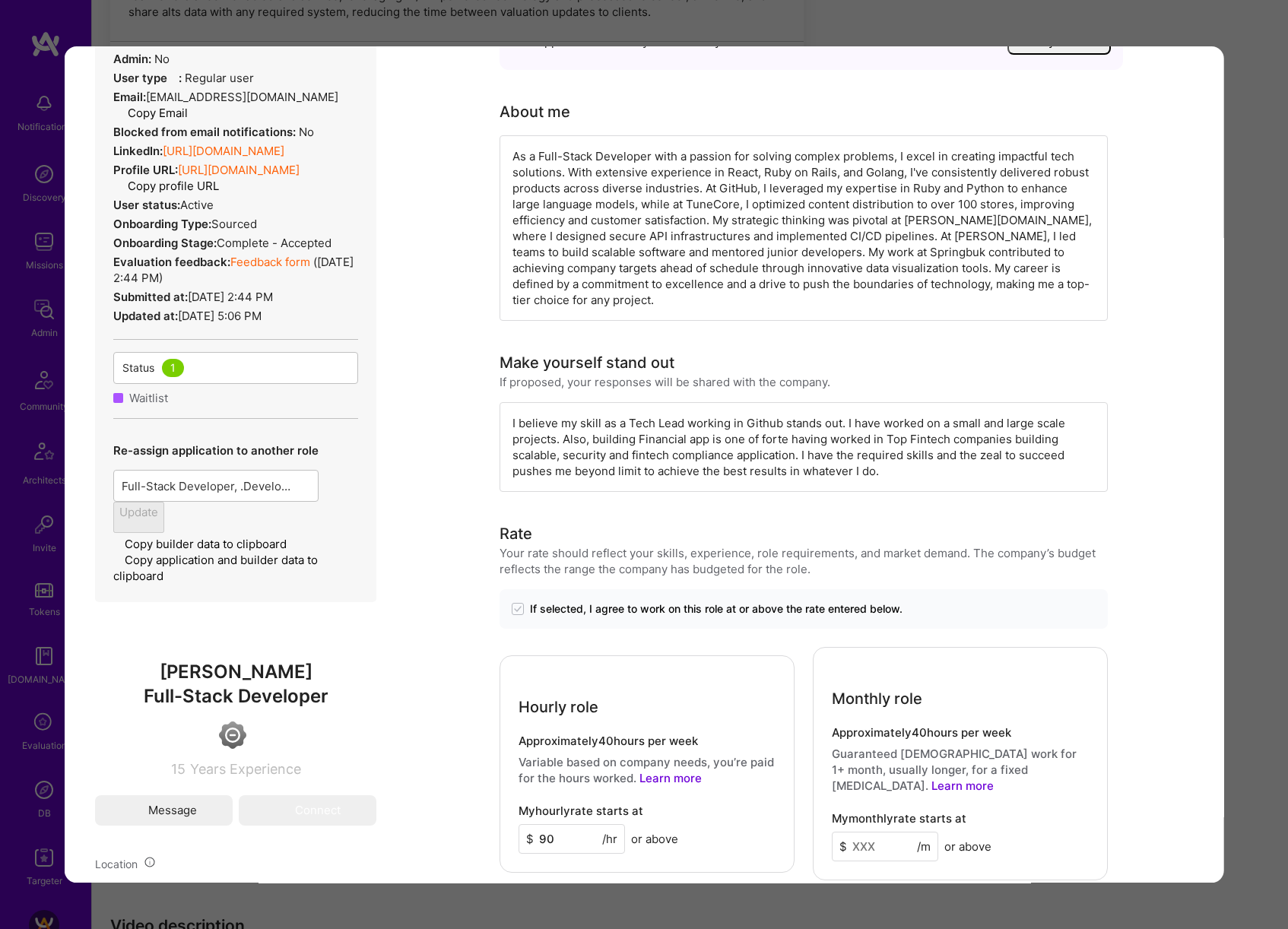
click at [284, 143] on link "[URL][DOMAIN_NAME]" at bounding box center [223, 150] width 121 height 14
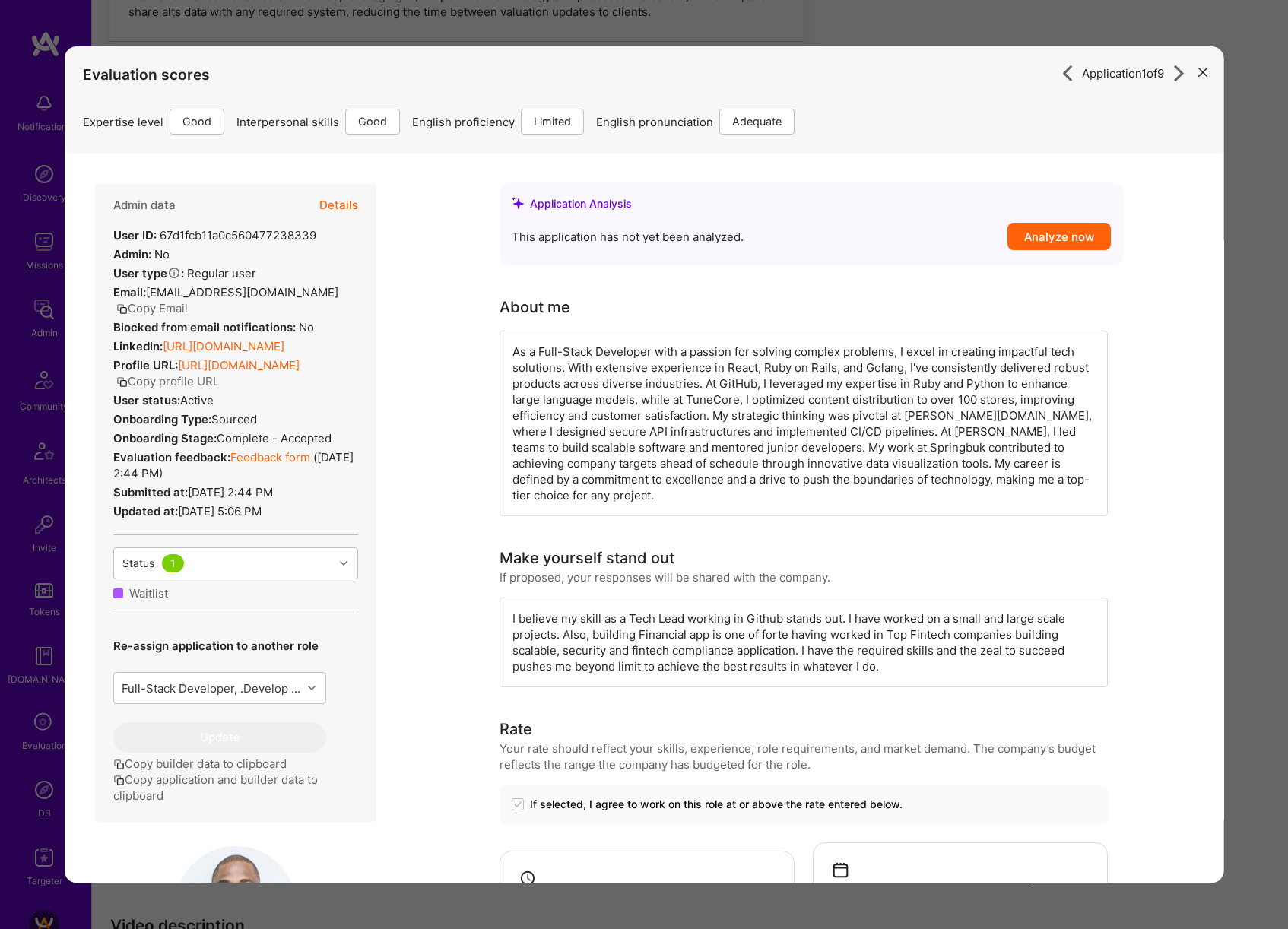
scroll to position [195, 0]
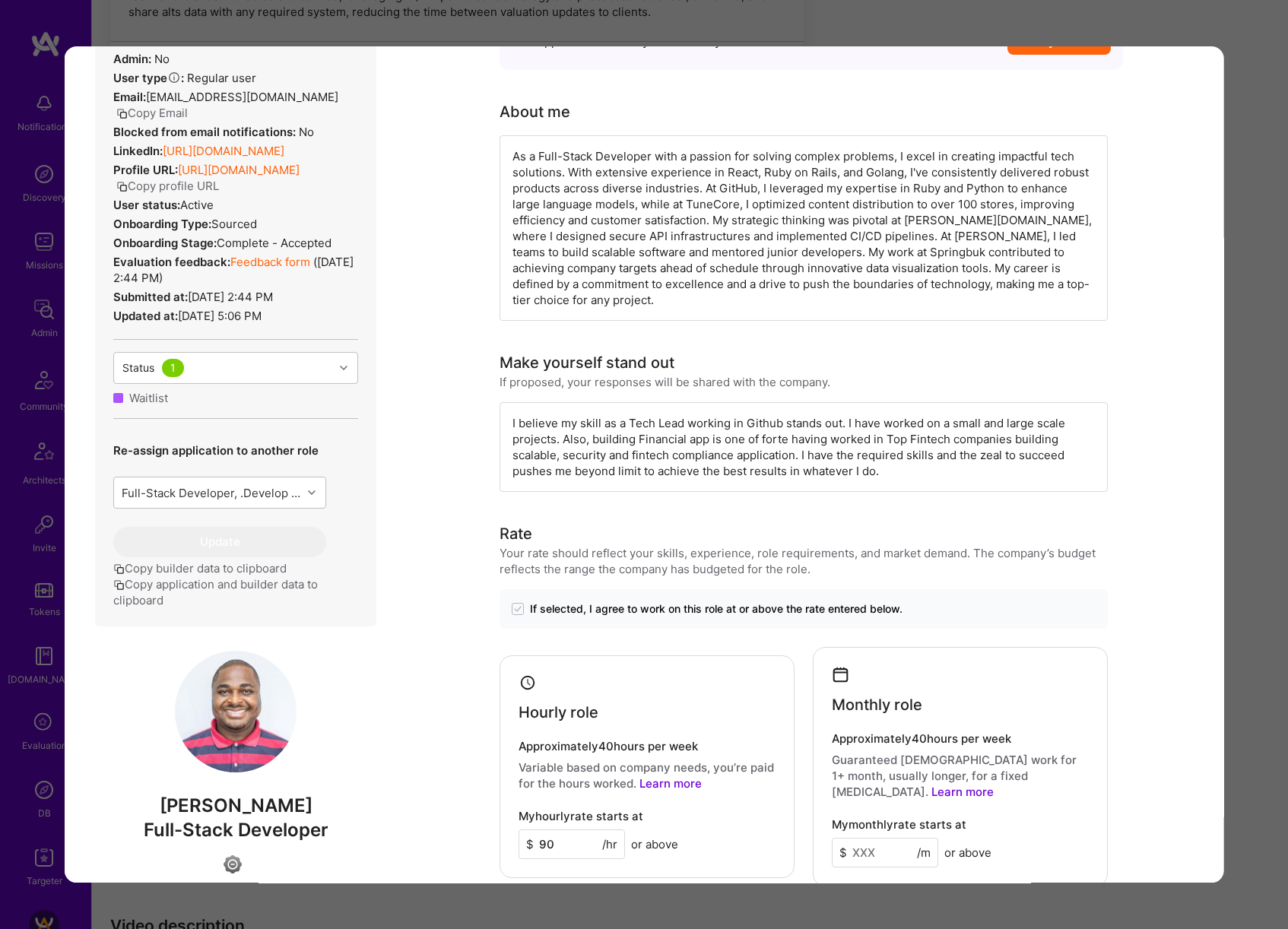
click at [1246, 333] on div "Application 1 of 9 Evaluation scores Expertise level Good Interpersonal skills …" at bounding box center [644, 464] width 1288 height 929
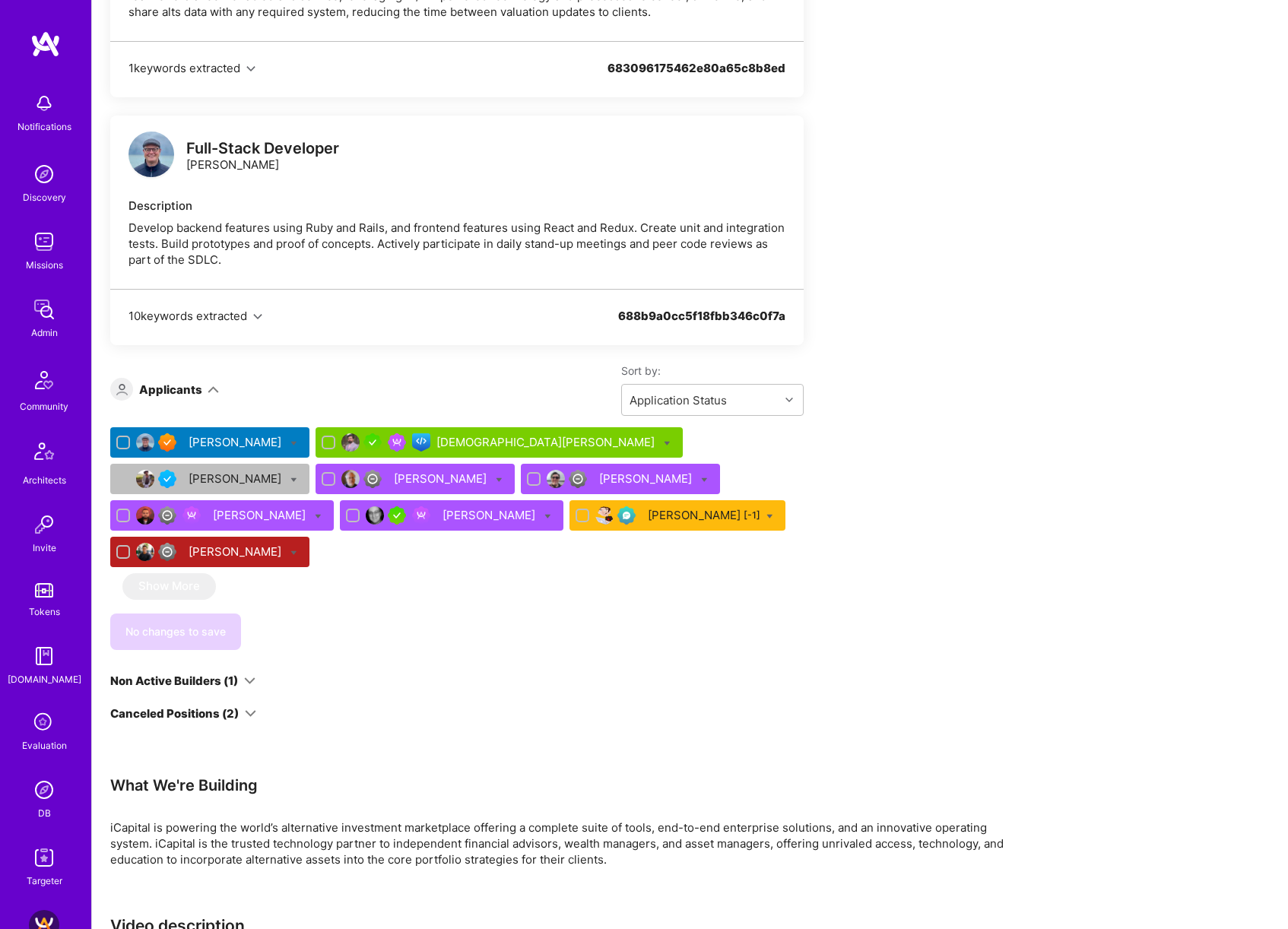
click at [316, 464] on div "[PERSON_NAME]" at bounding box center [415, 479] width 199 height 31
click at [394, 471] on div "[PERSON_NAME]" at bounding box center [441, 478] width 96 height 16
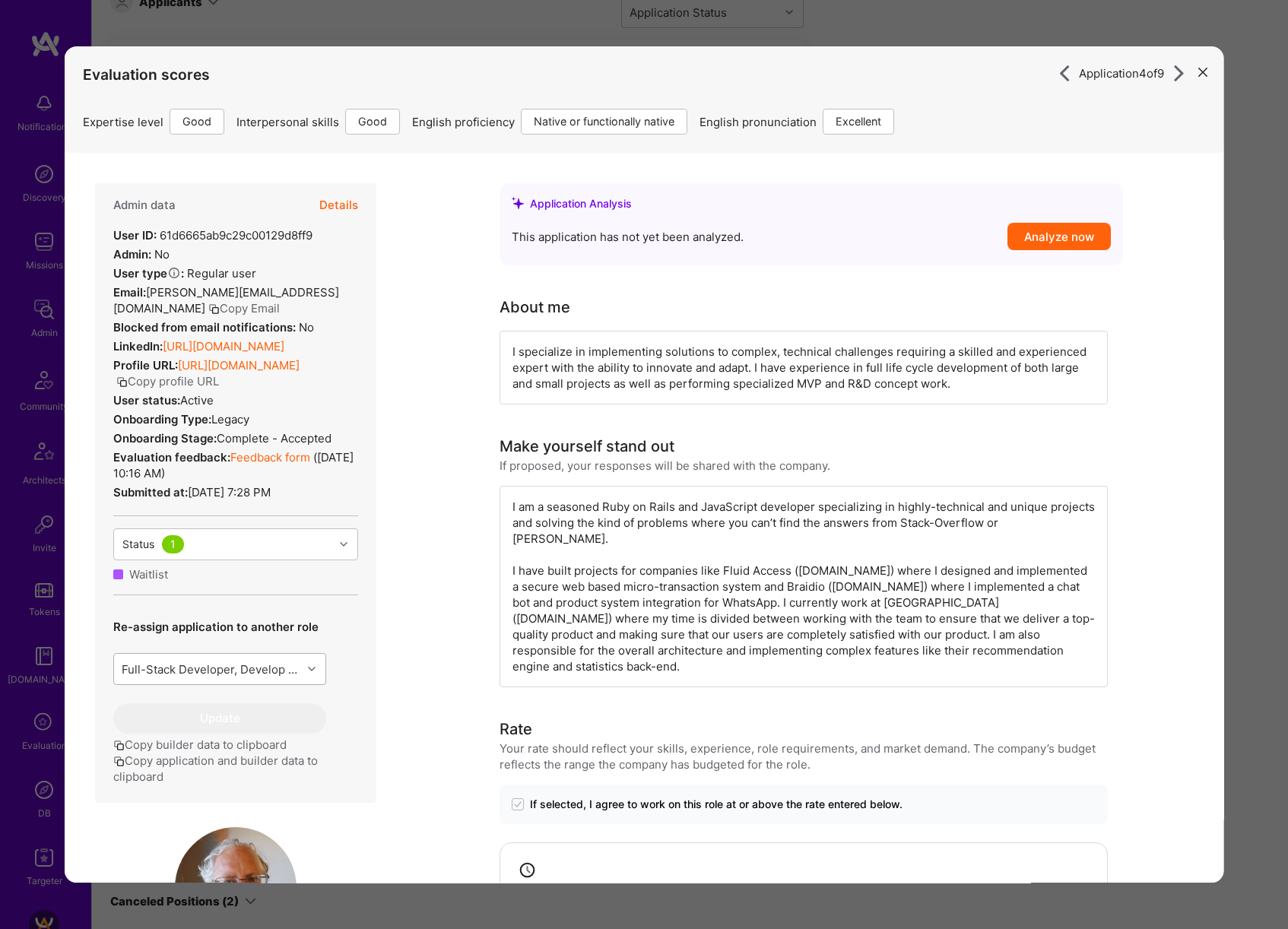
scroll to position [184, 0]
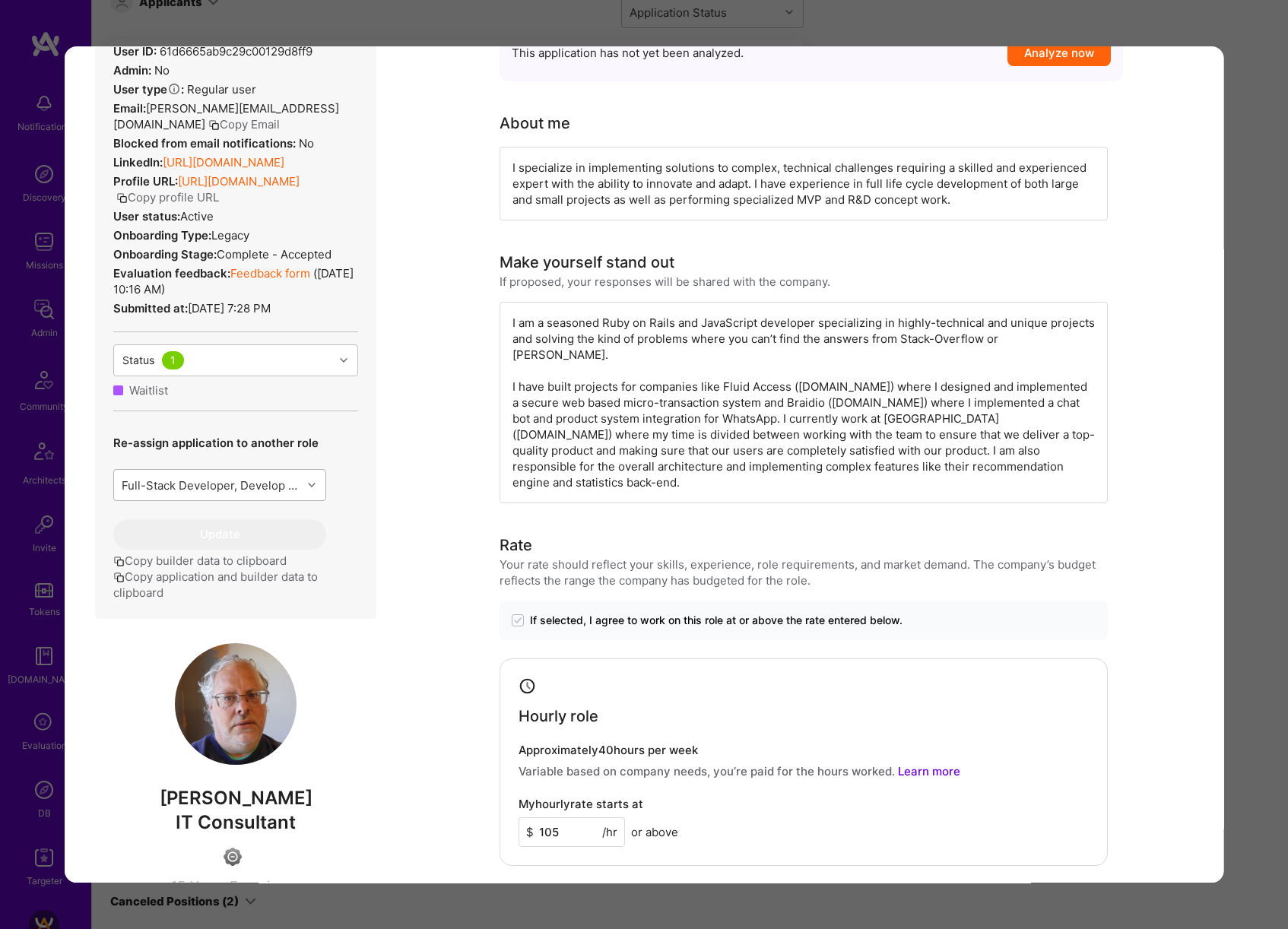
click at [264, 487] on div "Full-Stack Developer, Develop backend features using Ruby and Rails, and fronte…" at bounding box center [211, 485] width 182 height 16
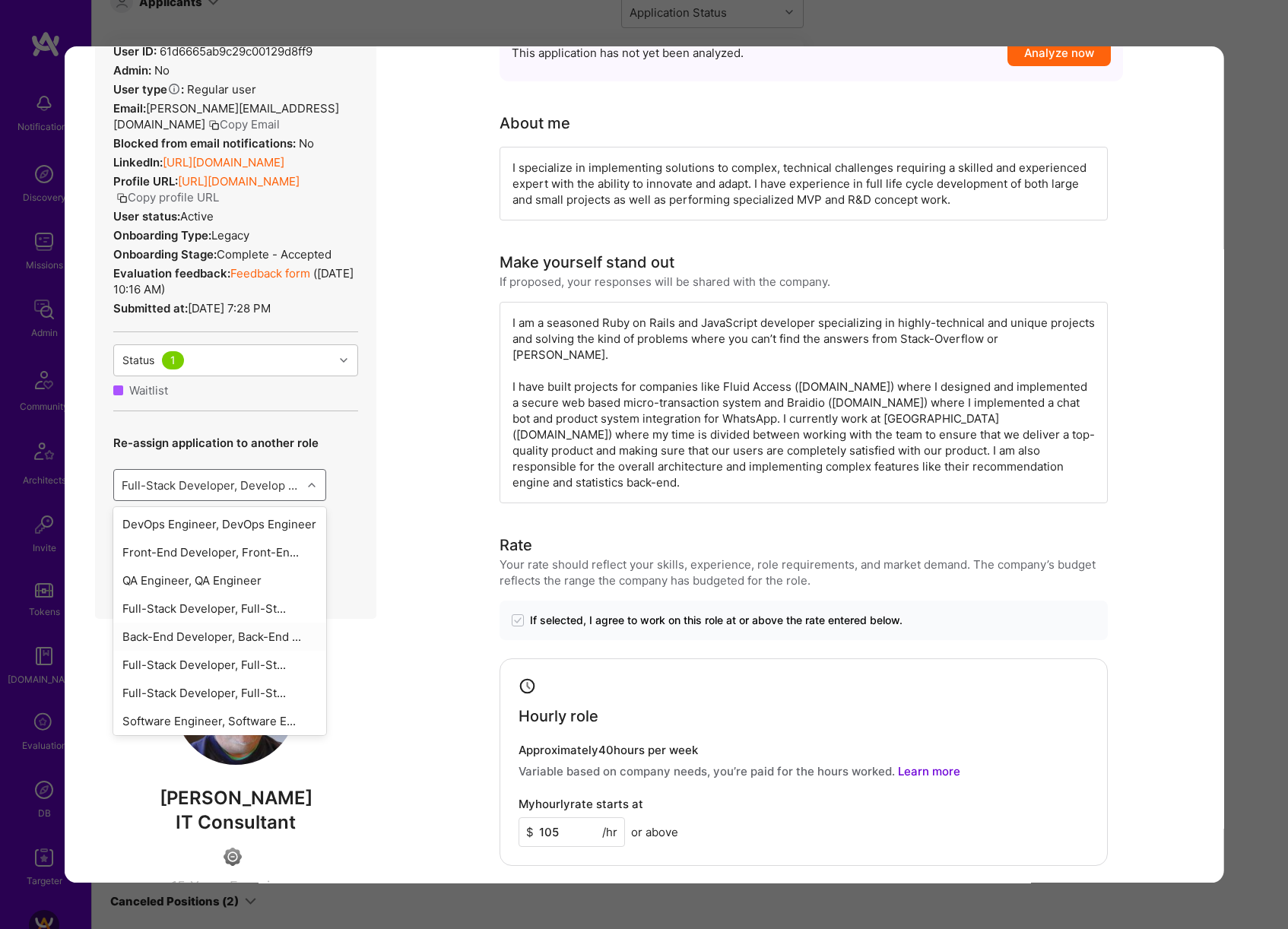
scroll to position [187, 0]
click at [249, 719] on div "Full-Stack Developer, .Develo..." at bounding box center [220, 718] width 213 height 28
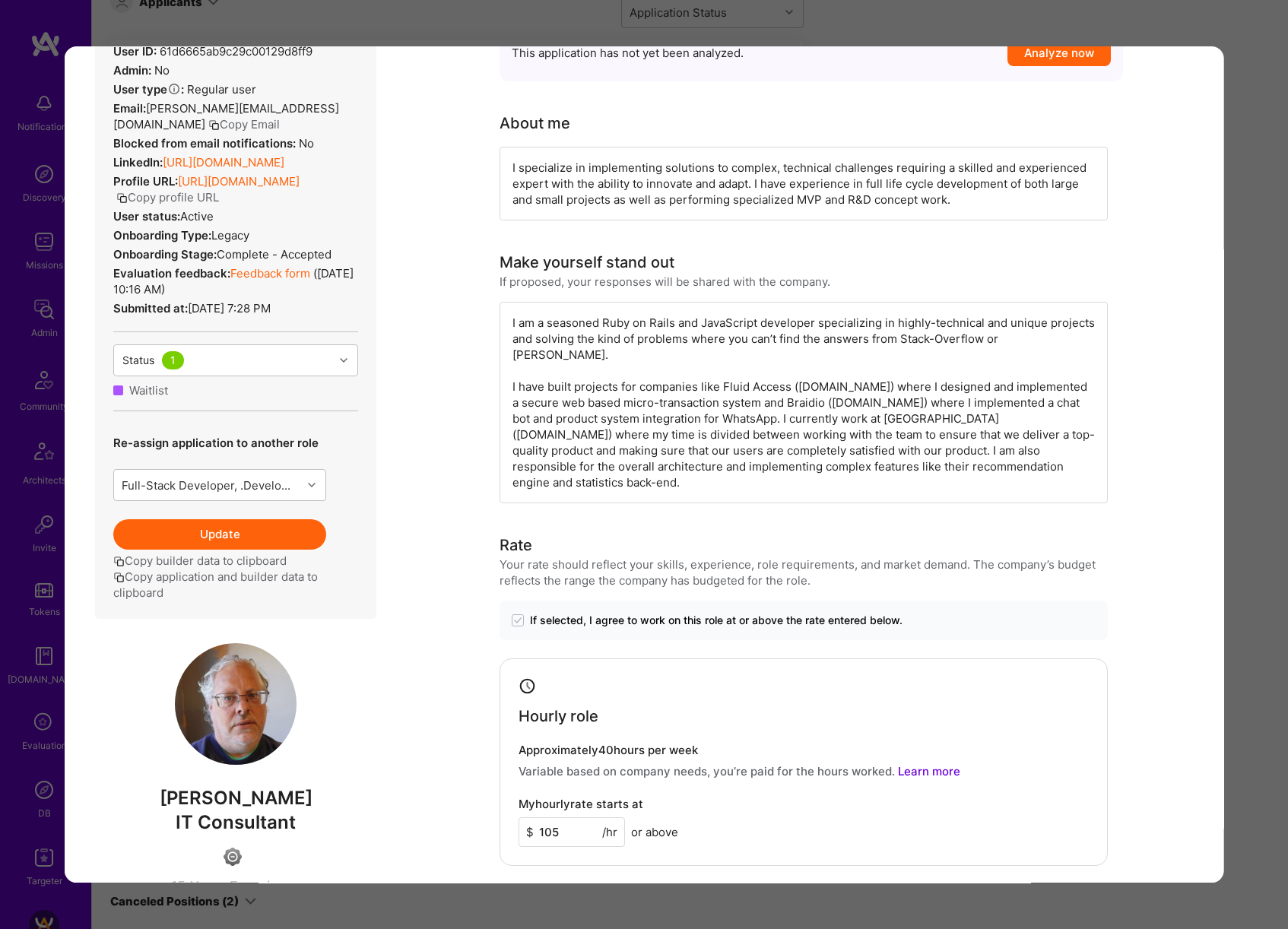
click at [250, 537] on button "Update" at bounding box center [220, 534] width 213 height 31
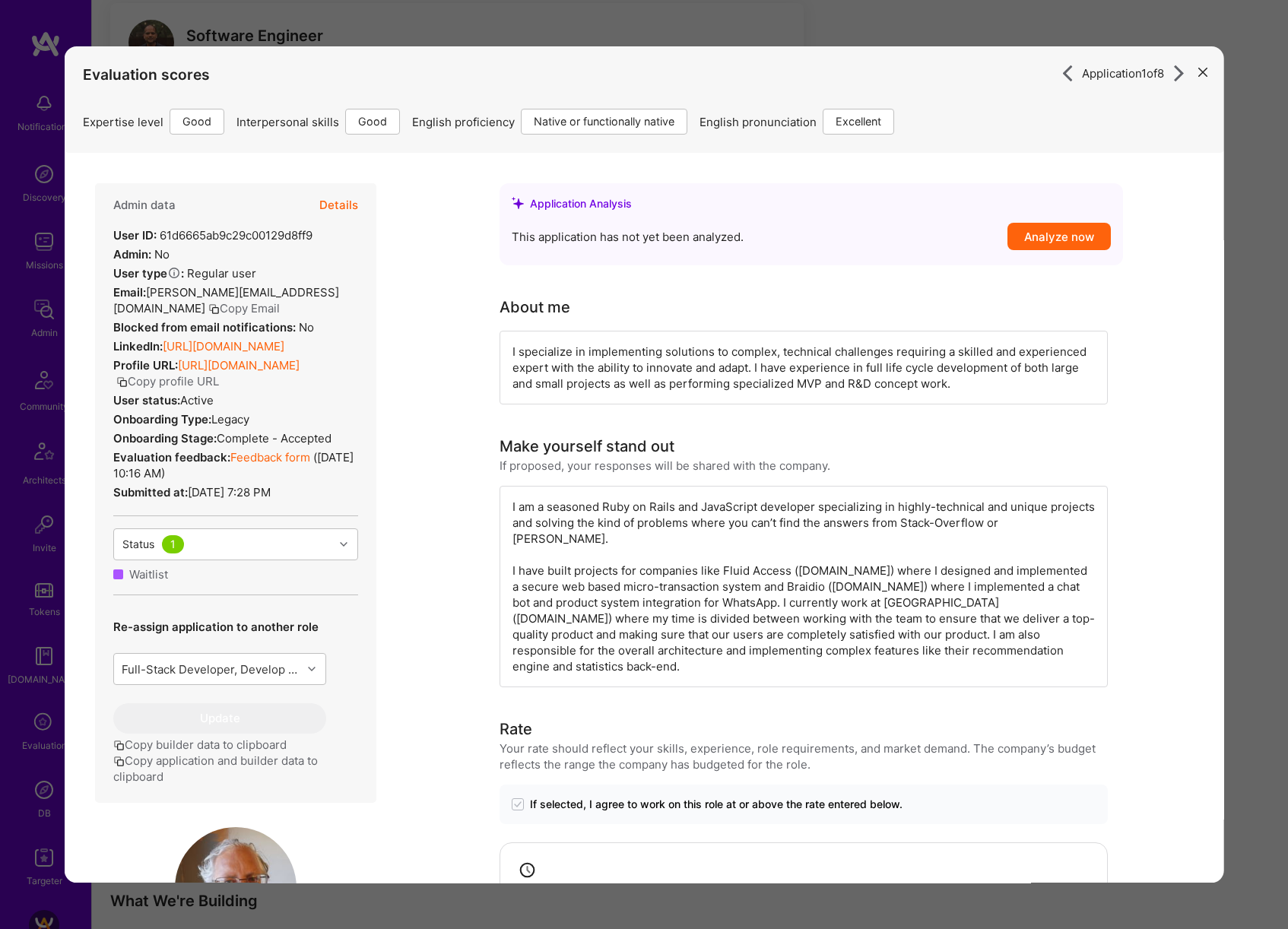
click at [1258, 443] on div "Application 1 of 8 Evaluation scores Expertise level Good Interpersonal skills …" at bounding box center [644, 464] width 1288 height 929
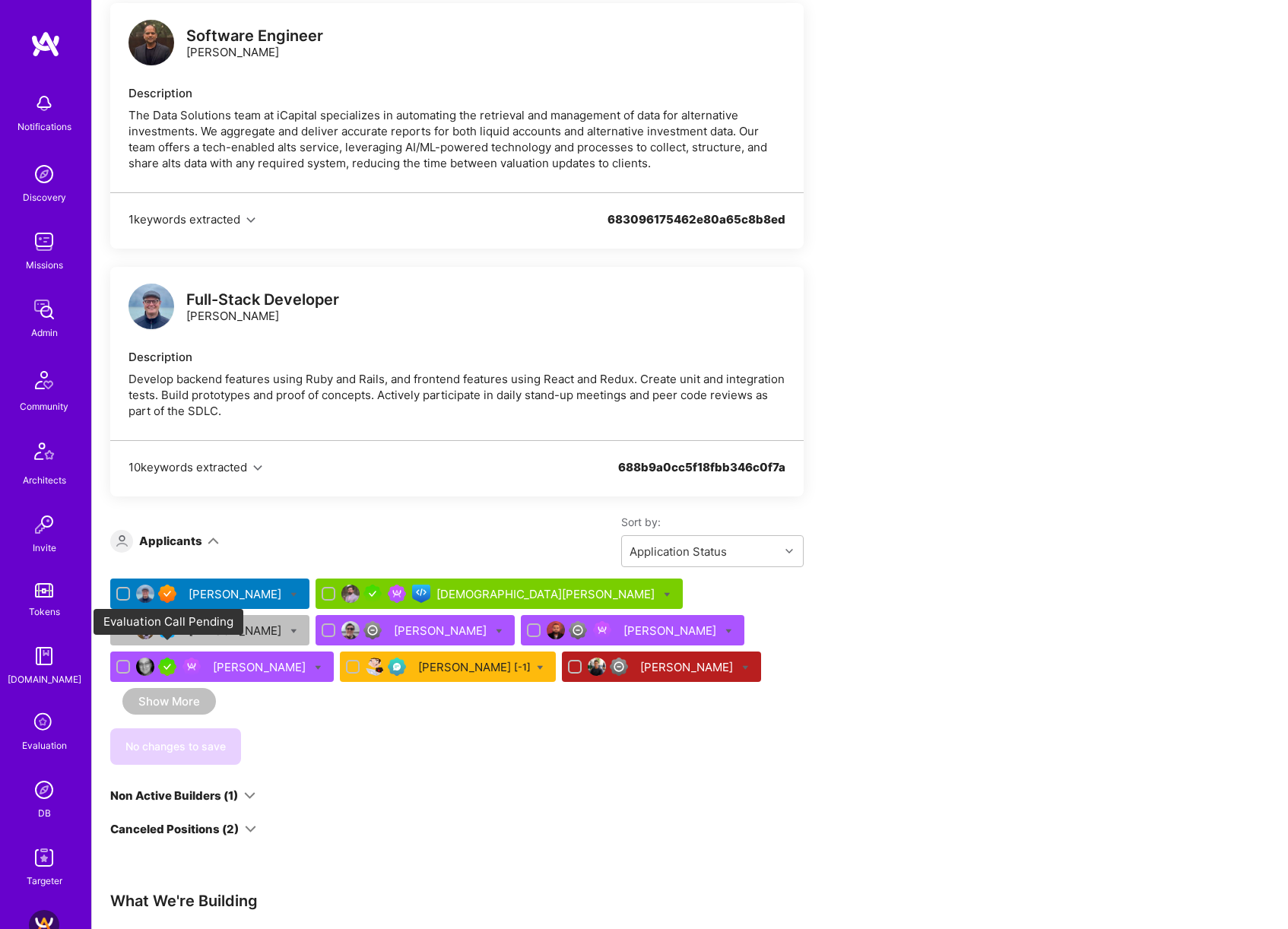
scroll to position [5600, 0]
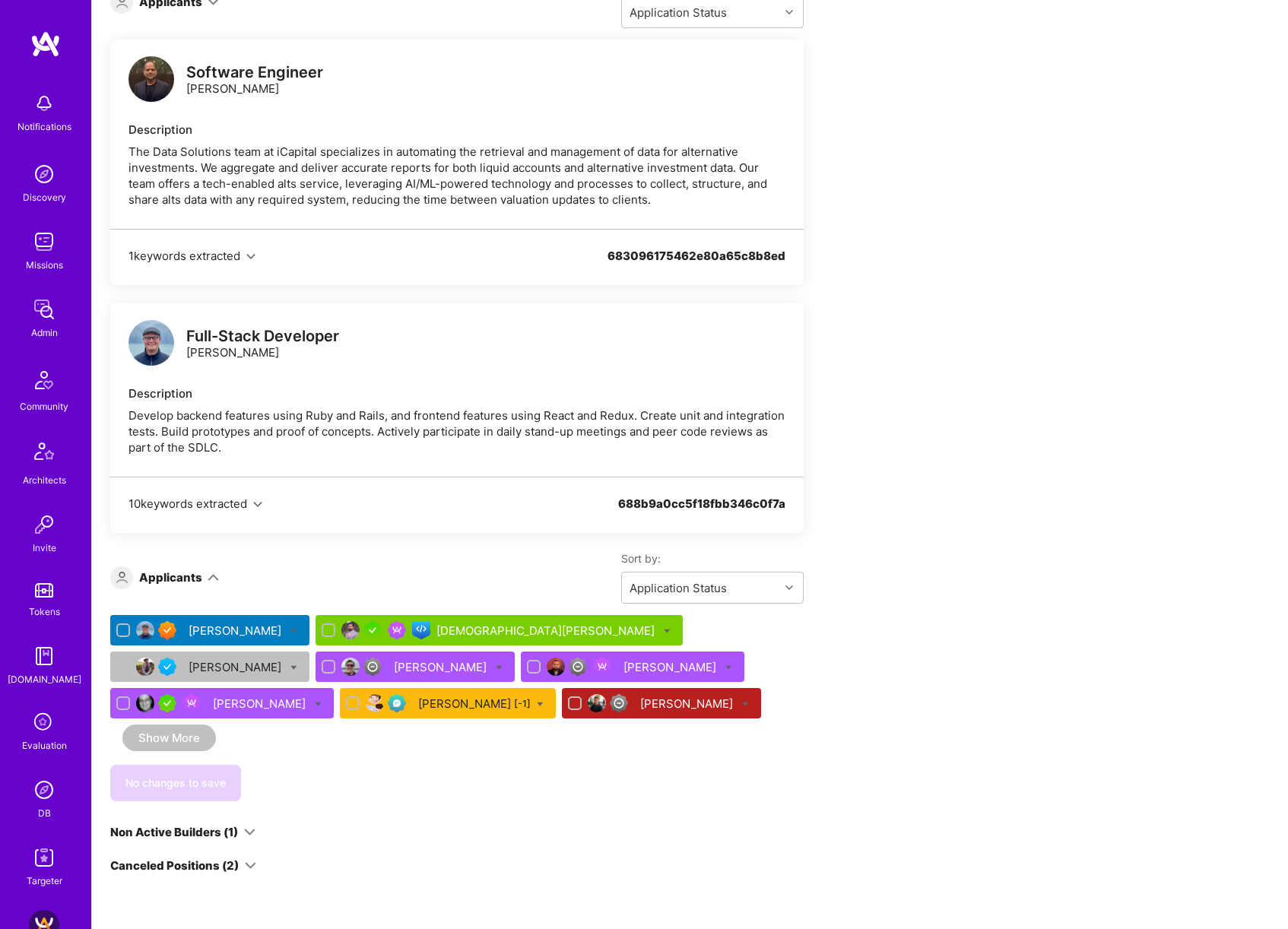
click at [394, 659] on div "[PERSON_NAME]" at bounding box center [441, 667] width 96 height 16
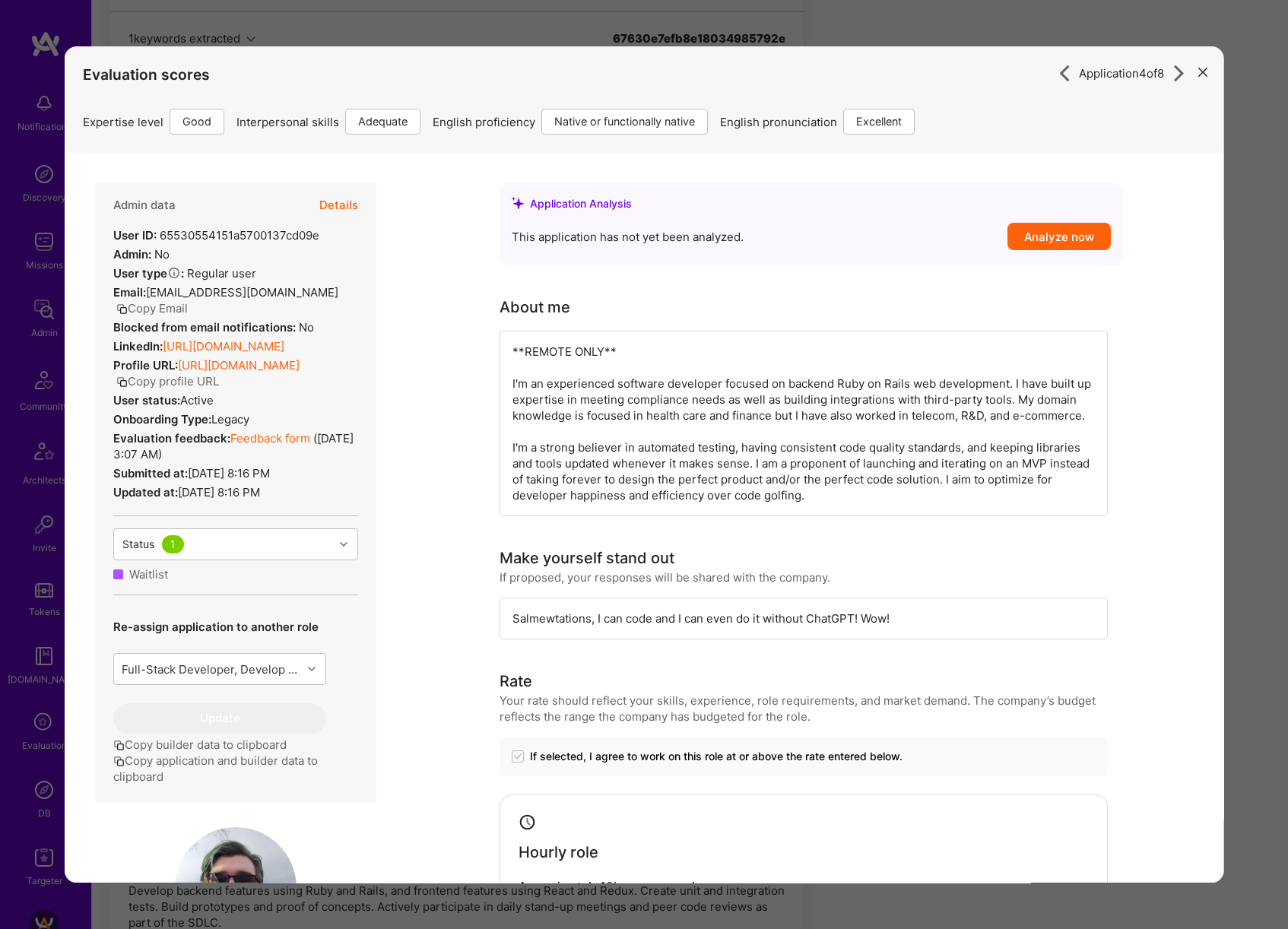
scroll to position [6206, 0]
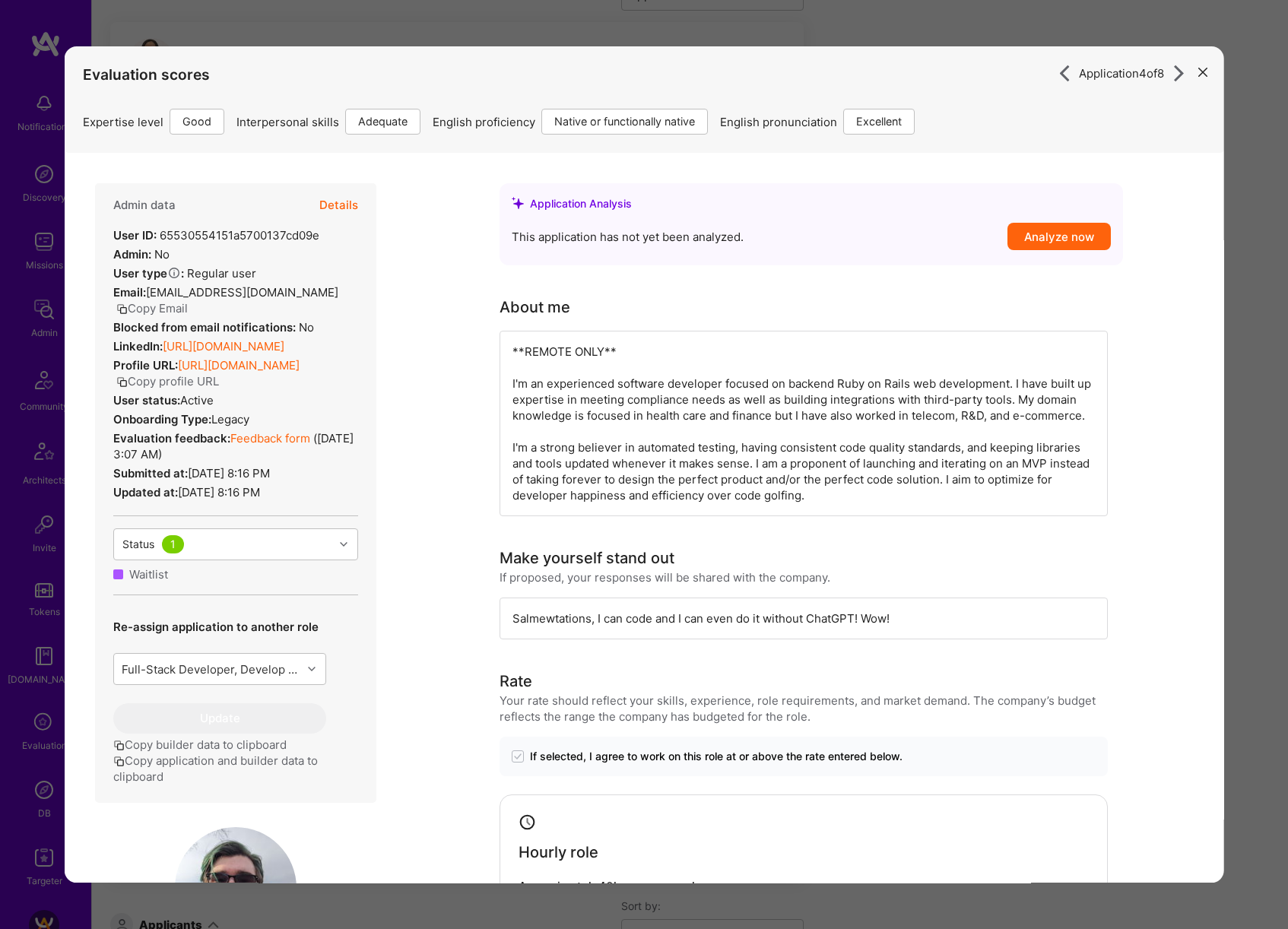
click at [1246, 551] on div "Application 4 of 8 Evaluation scores Expertise level Good Interpersonal skills …" at bounding box center [644, 464] width 1288 height 929
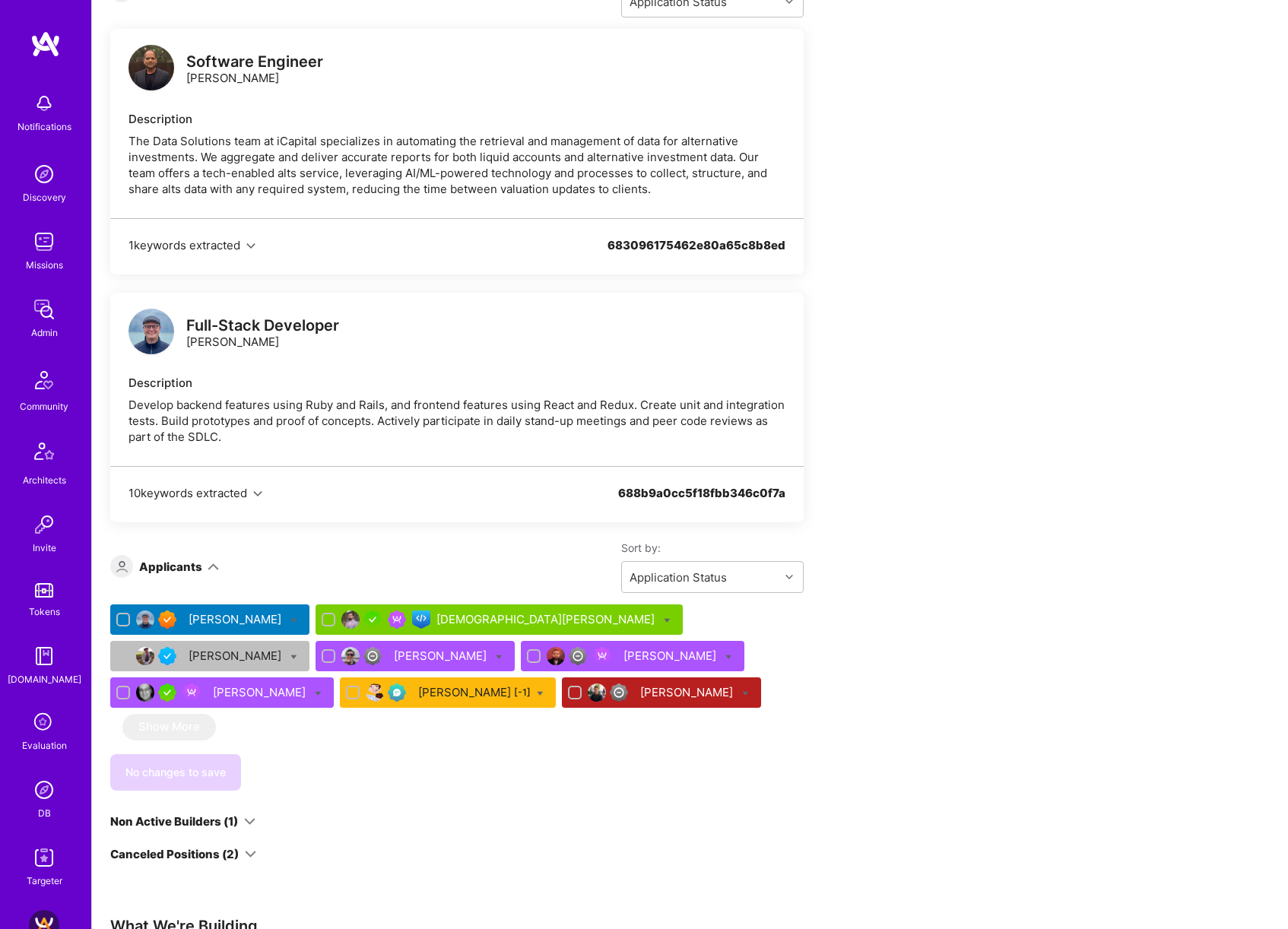
scroll to position [6574, 0]
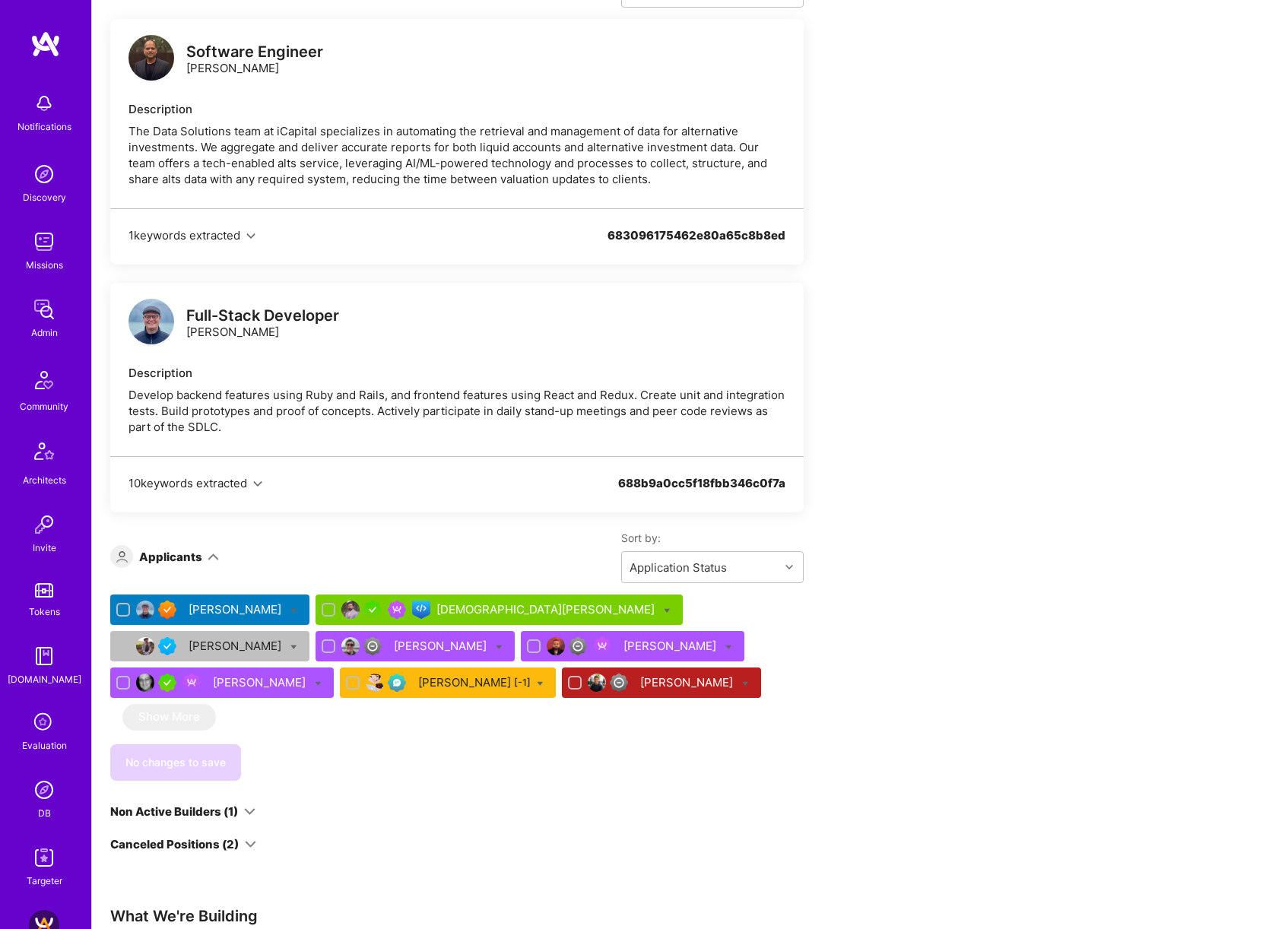
click at [418, 674] on div "Deepak Vig [-1]" at bounding box center [474, 682] width 113 height 16
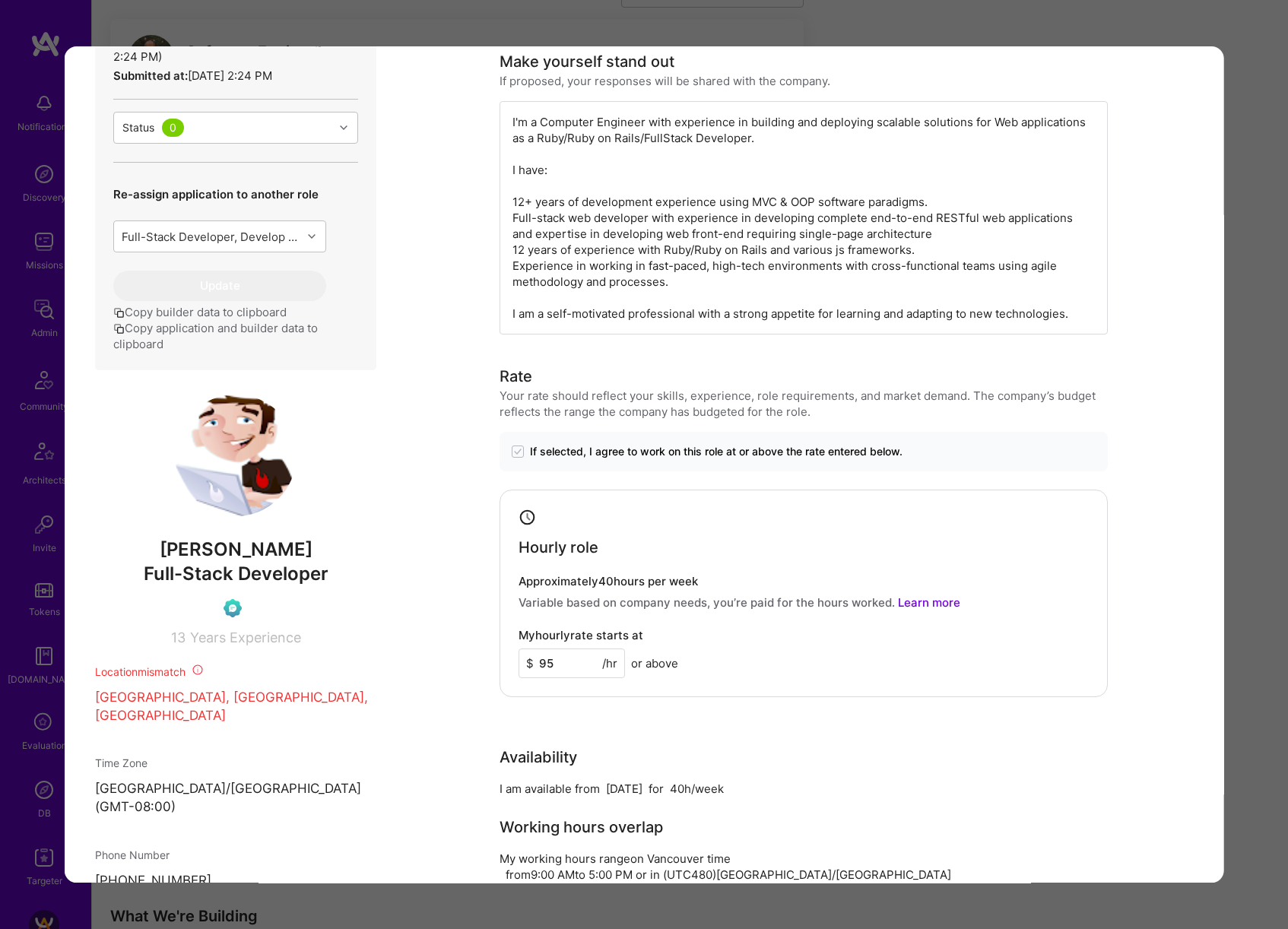
scroll to position [66, 0]
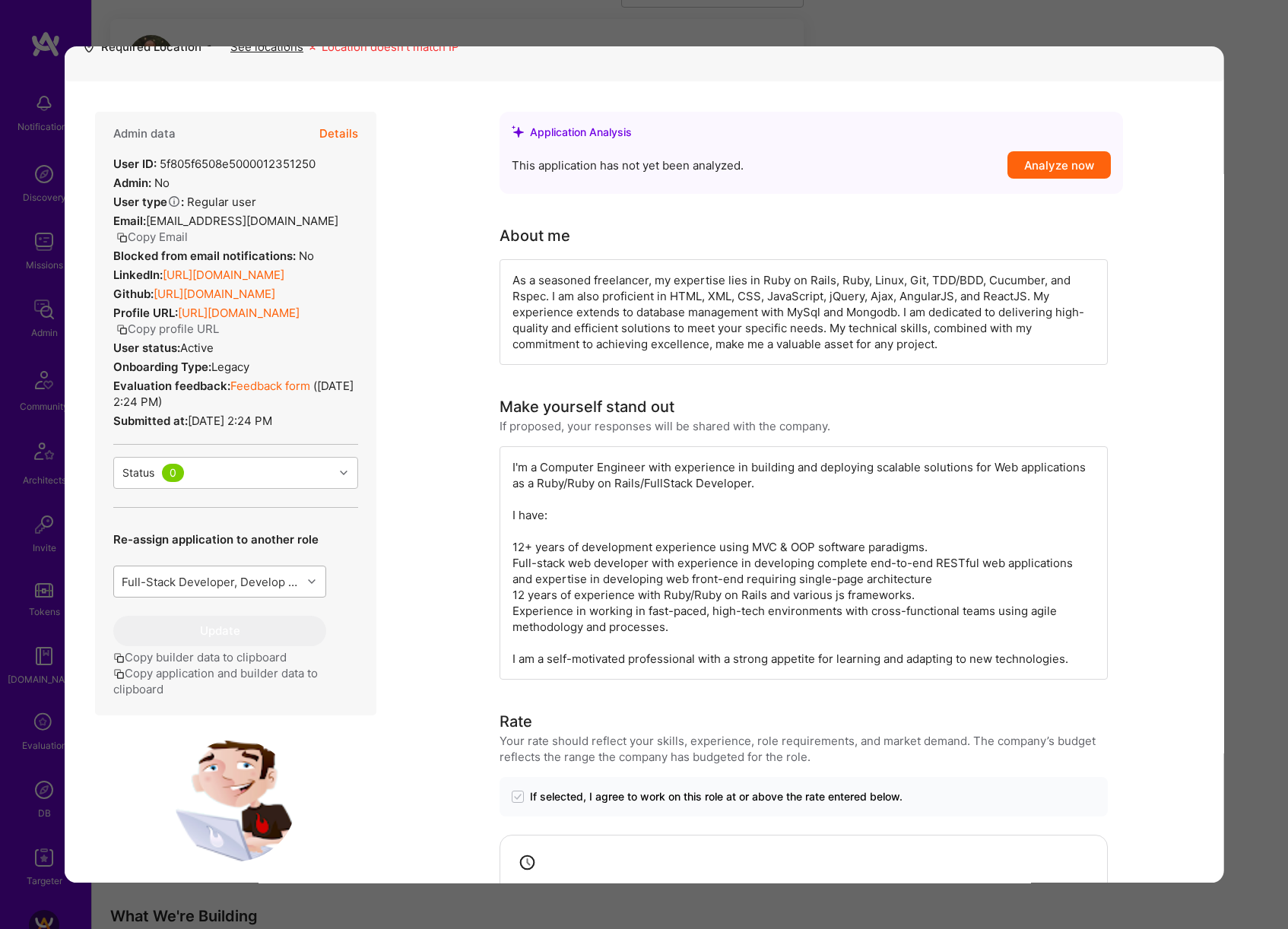
click at [293, 577] on div "Full-Stack Developer, Develop backend features using Ruby and Rails, and fronte…" at bounding box center [211, 581] width 182 height 16
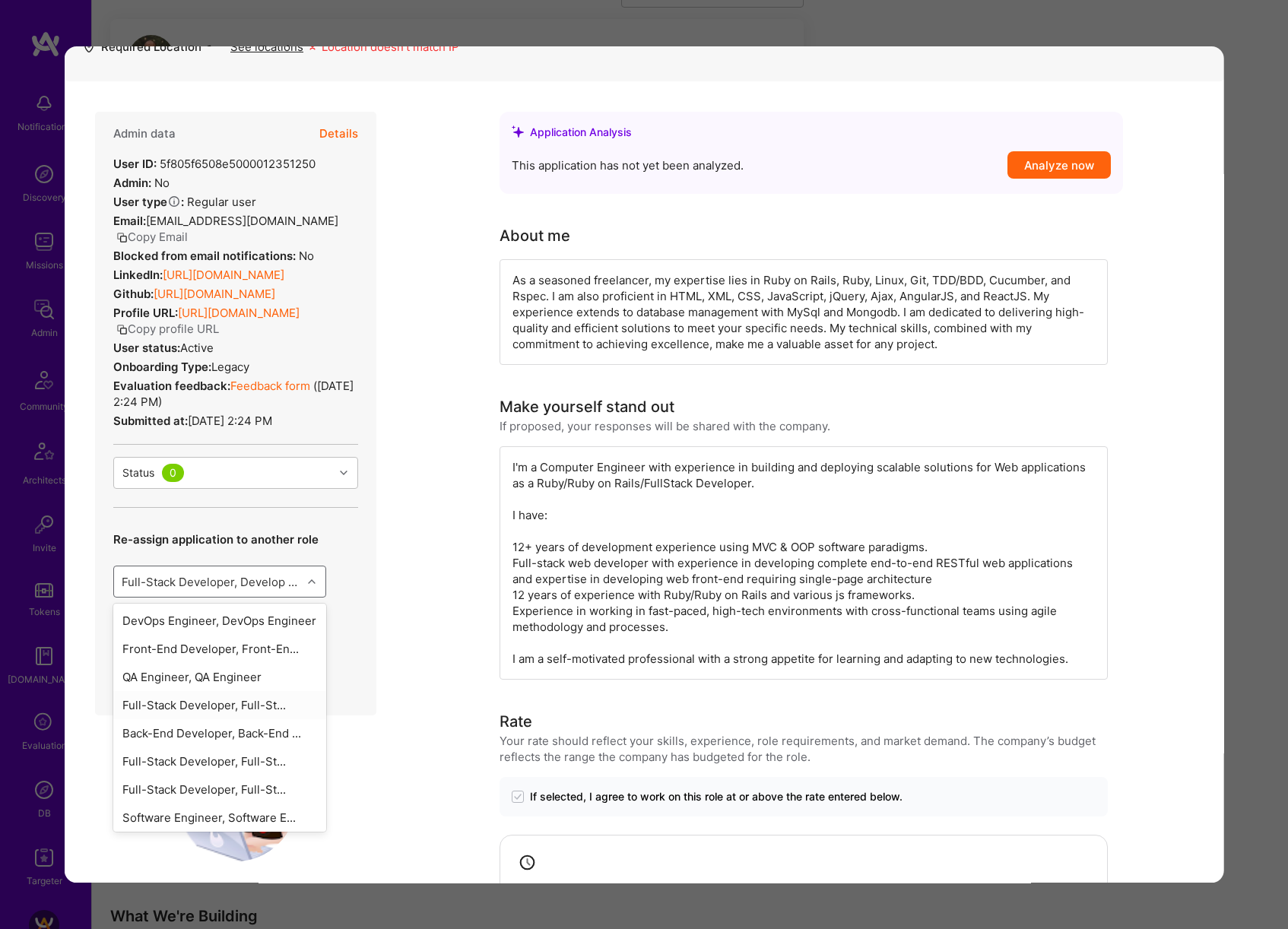
scroll to position [187, 0]
click at [251, 810] on div "Full-Stack Developer, .Develo..." at bounding box center [220, 814] width 213 height 28
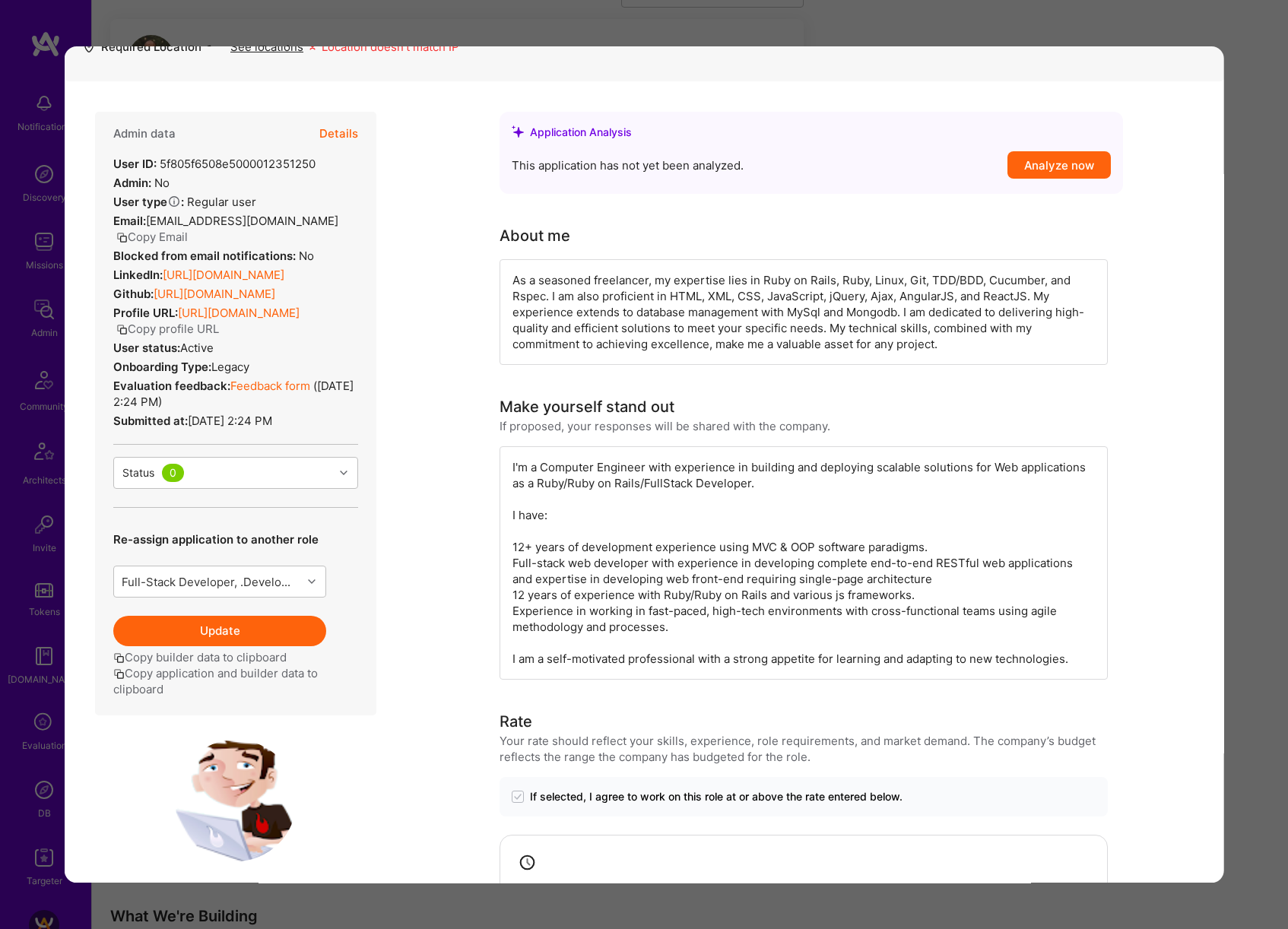
click at [264, 630] on button "Update" at bounding box center [220, 631] width 213 height 31
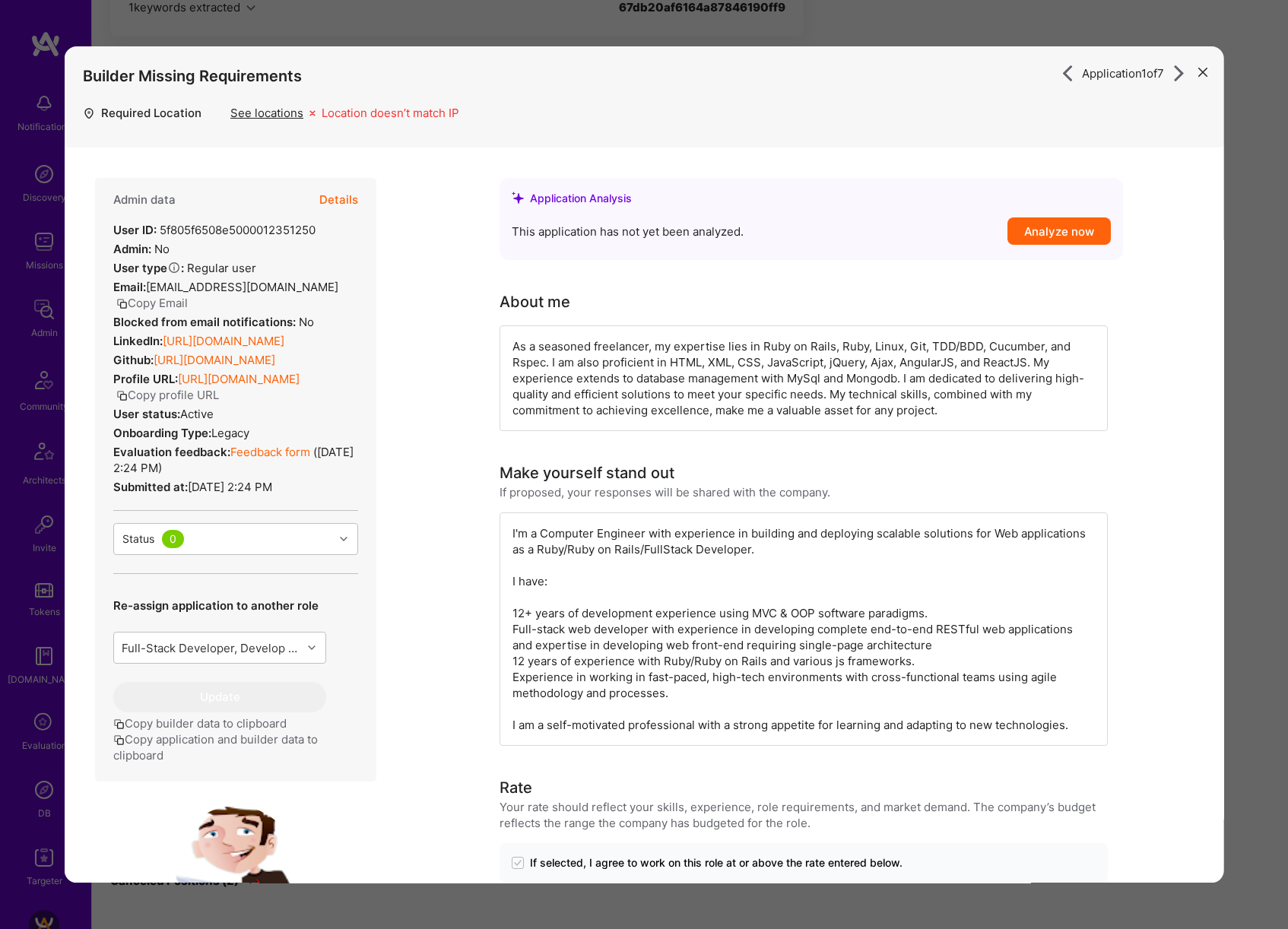
scroll to position [5493, 0]
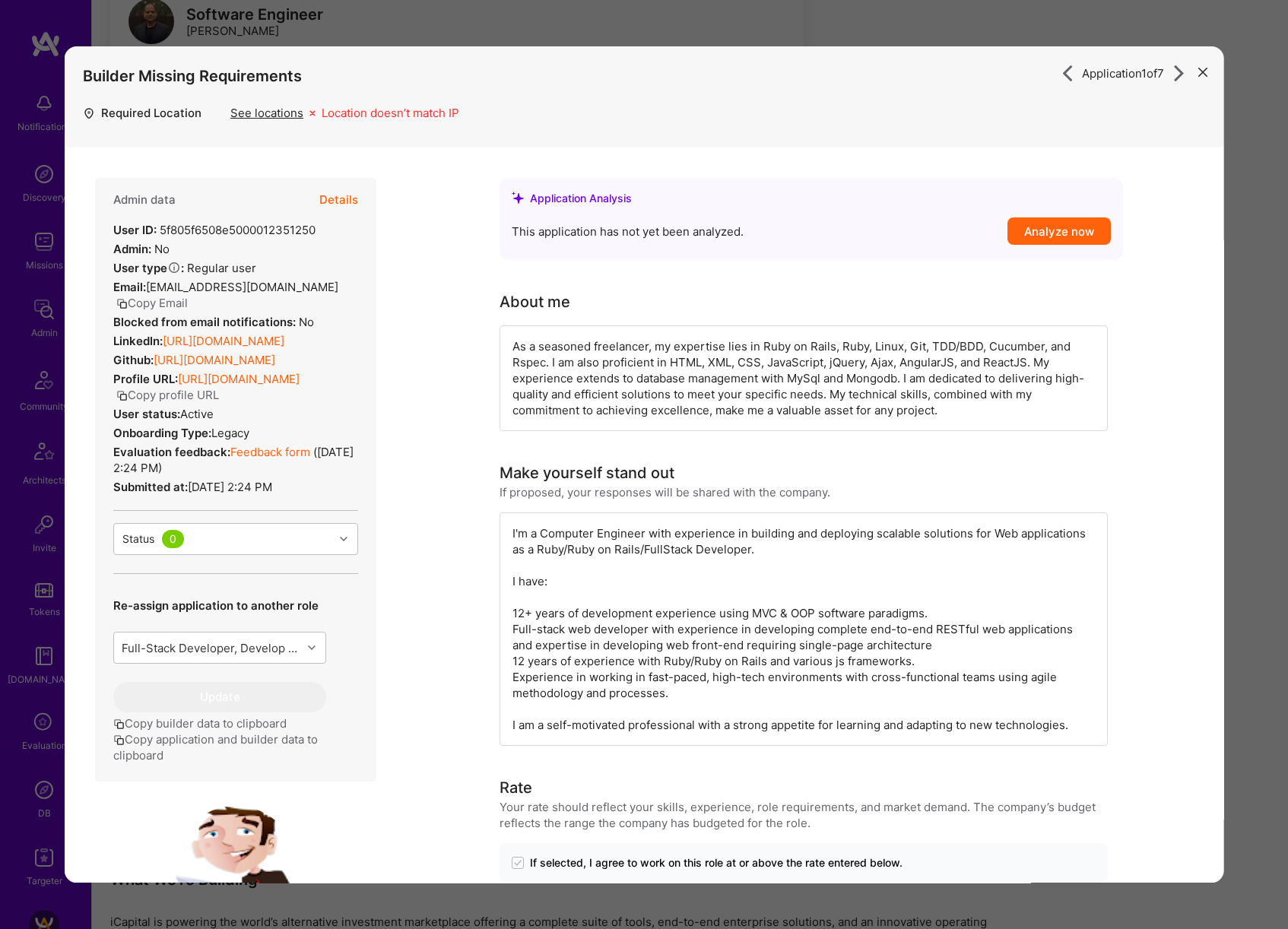
click at [1247, 523] on div "Application 1 of 7 Builder Missing Requirements Required Location See locations…" at bounding box center [644, 464] width 1288 height 929
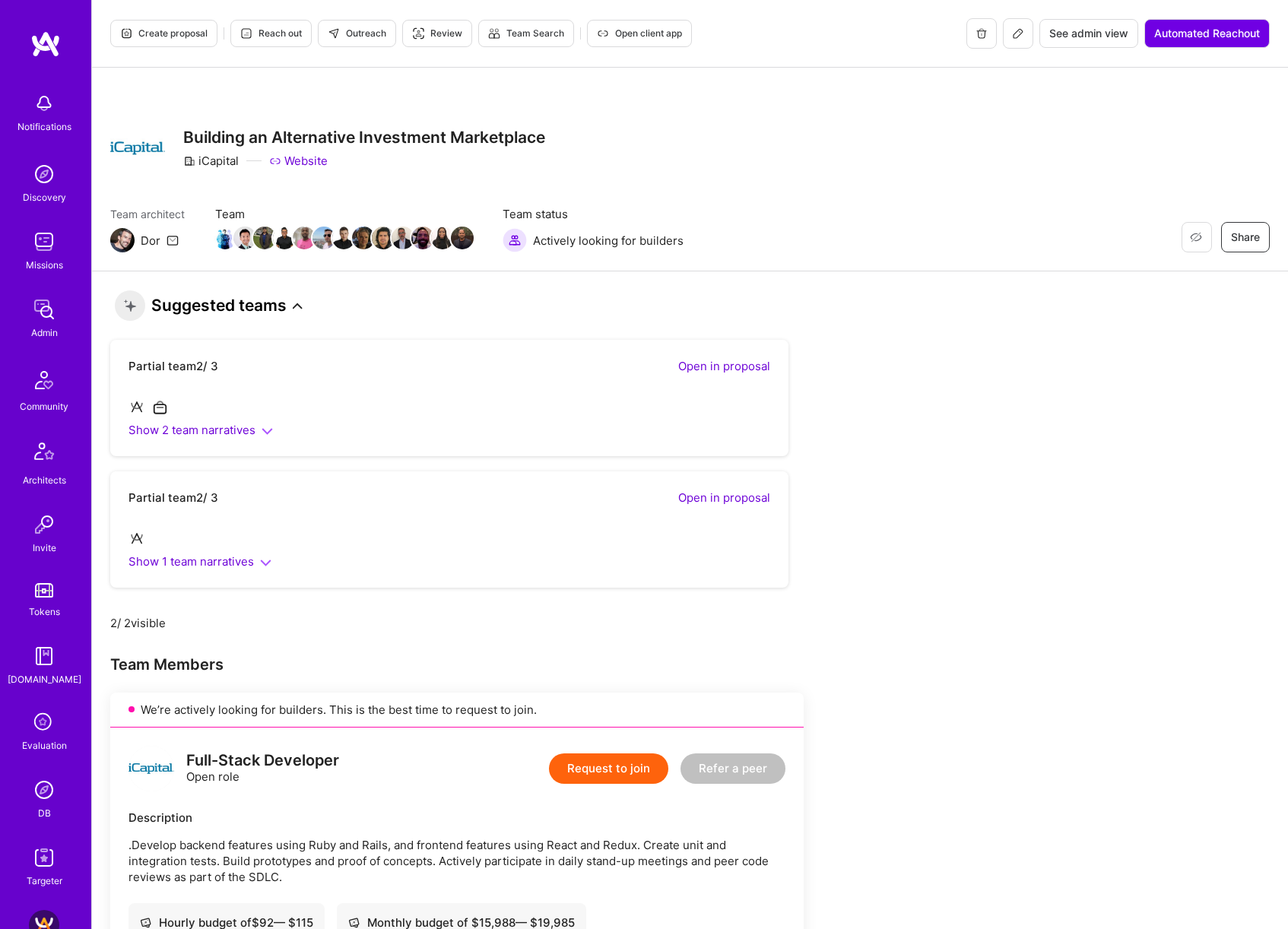
click at [185, 37] on span "Create proposal" at bounding box center [164, 33] width 87 height 14
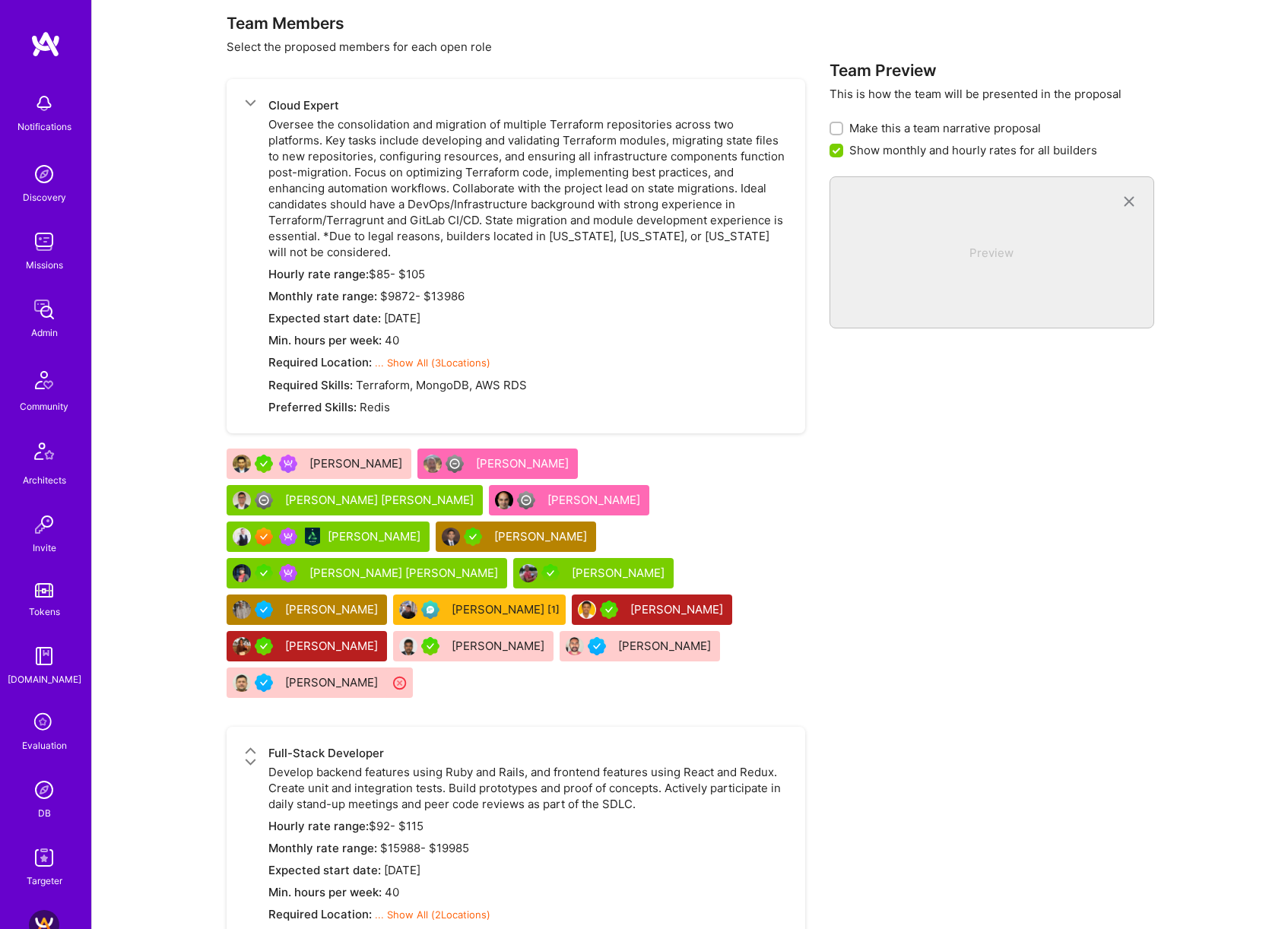
scroll to position [3461, 0]
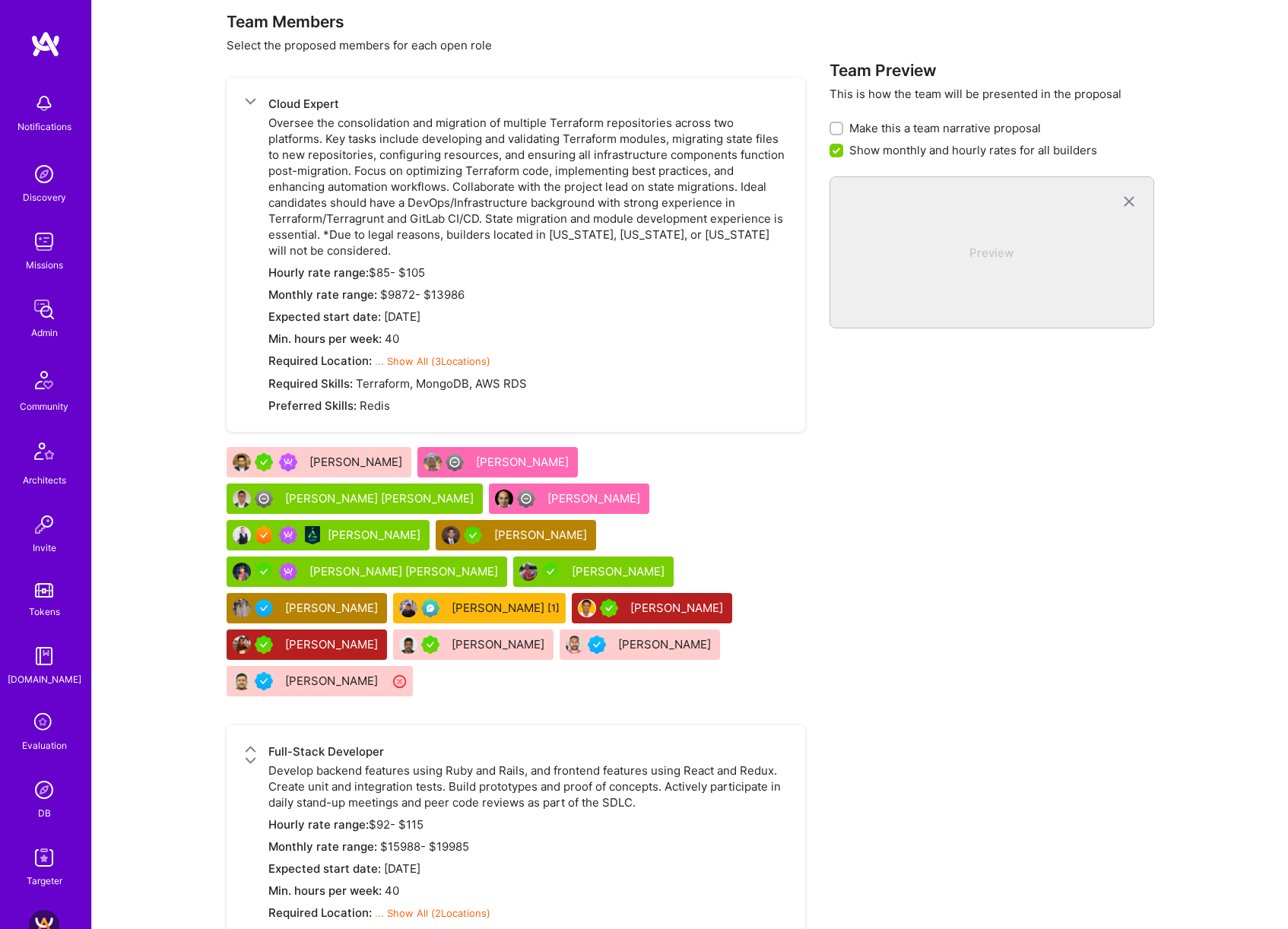
click at [252, 102] on icon at bounding box center [250, 101] width 11 height 11
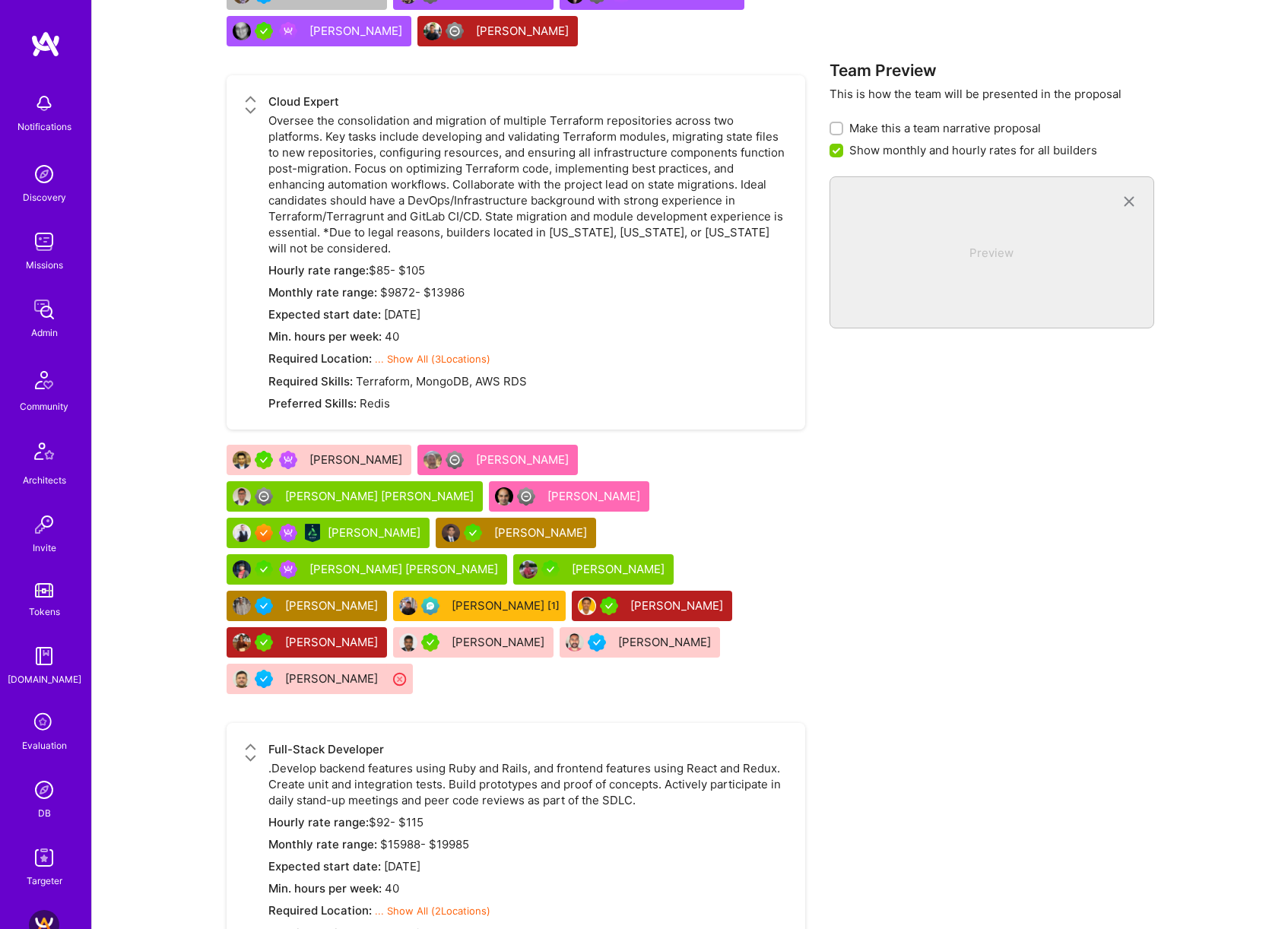
scroll to position [4227, 0]
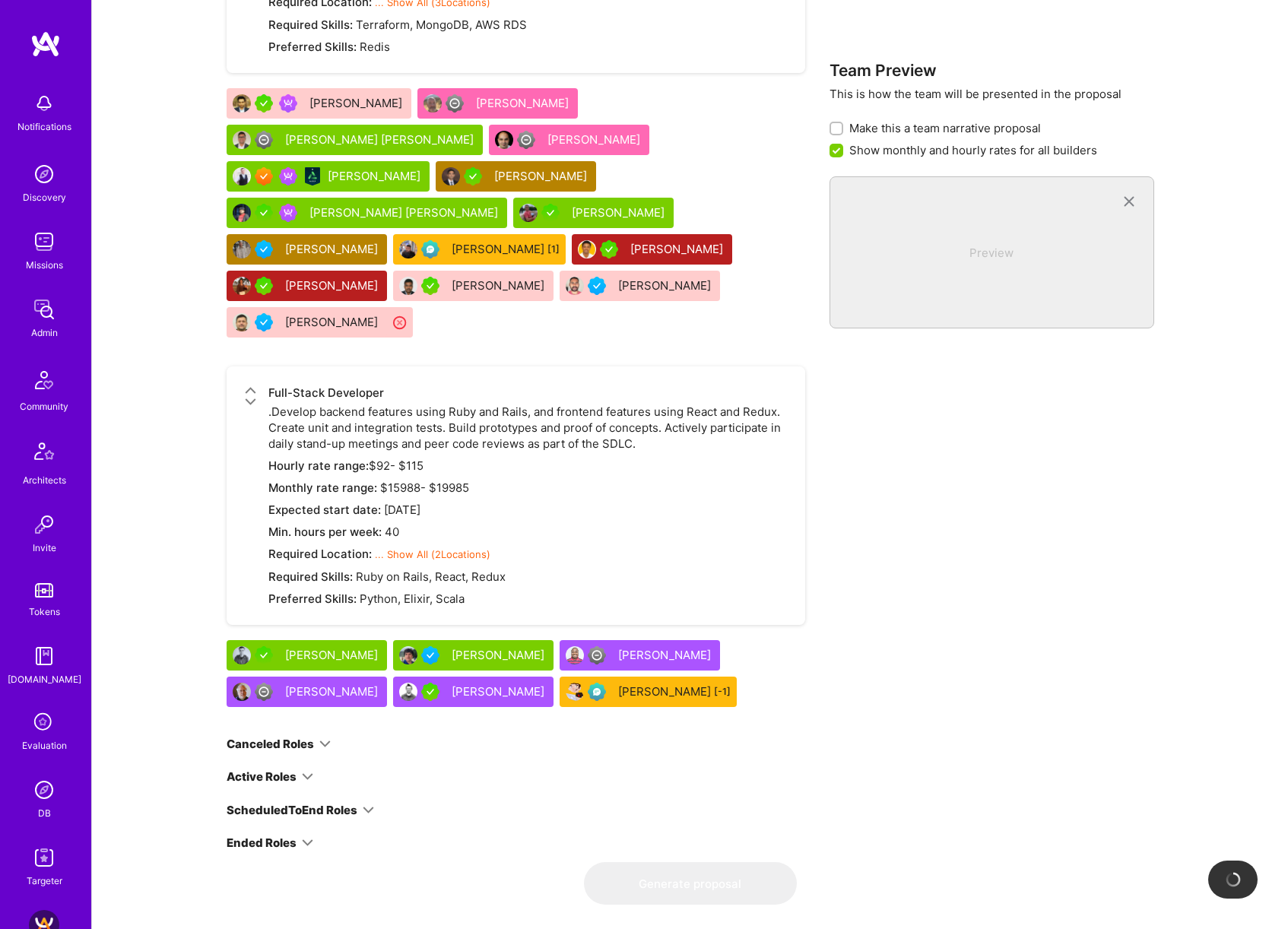
checkbox input "false"
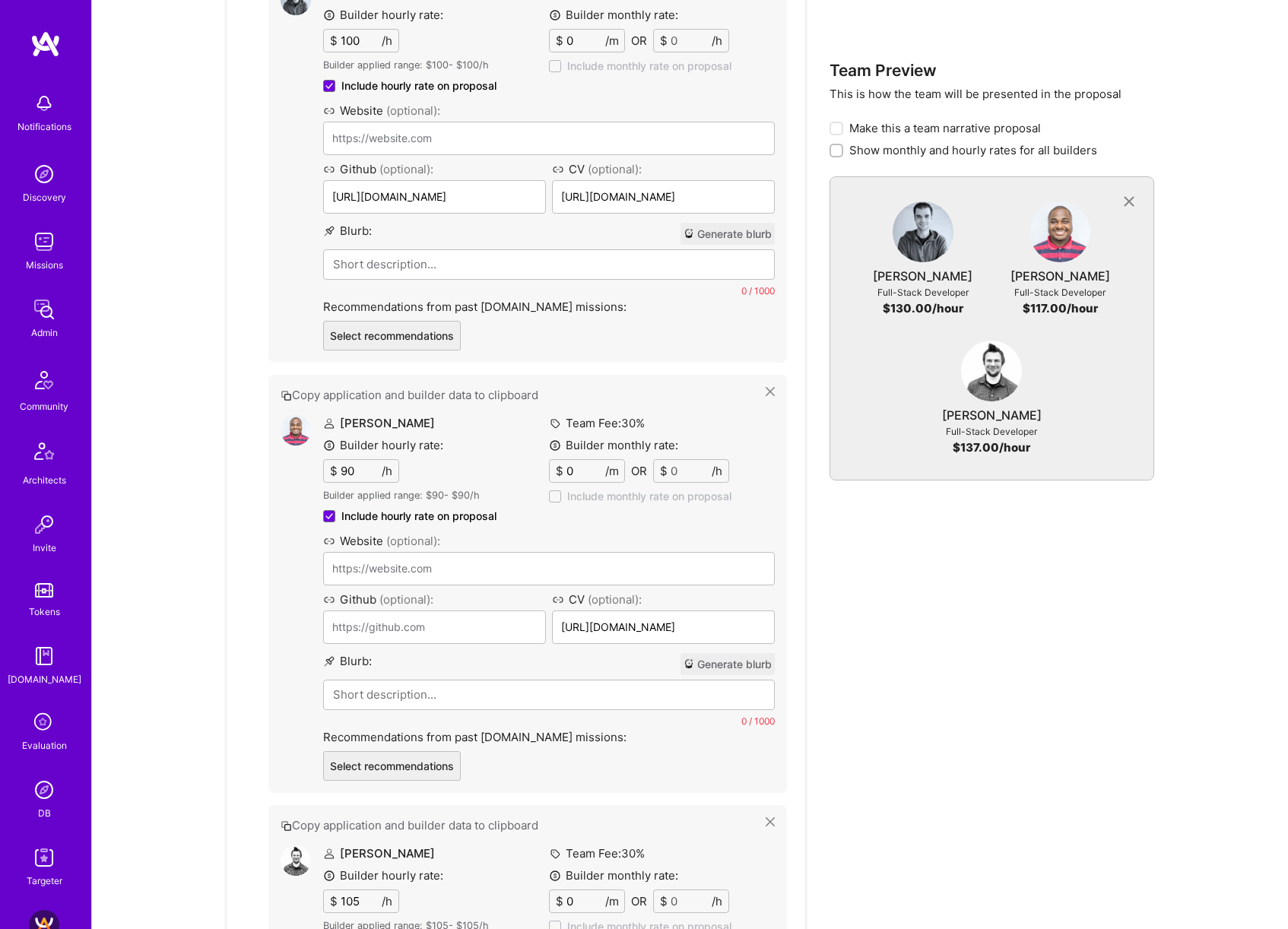
scroll to position [4693, 0]
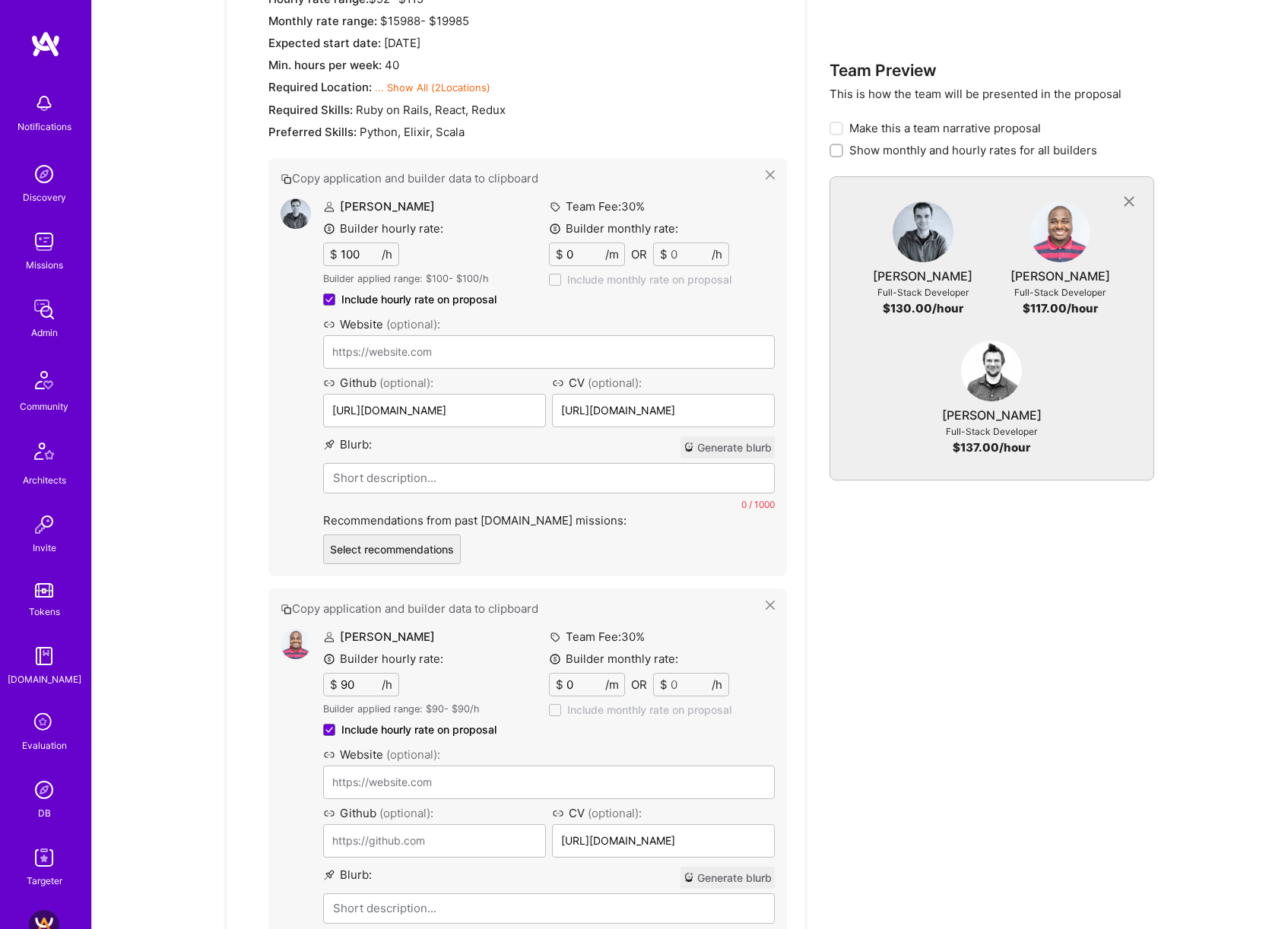
click at [743, 436] on button "Generate blurb" at bounding box center [727, 447] width 94 height 22
click at [727, 866] on button "Generate blurb" at bounding box center [727, 877] width 94 height 22
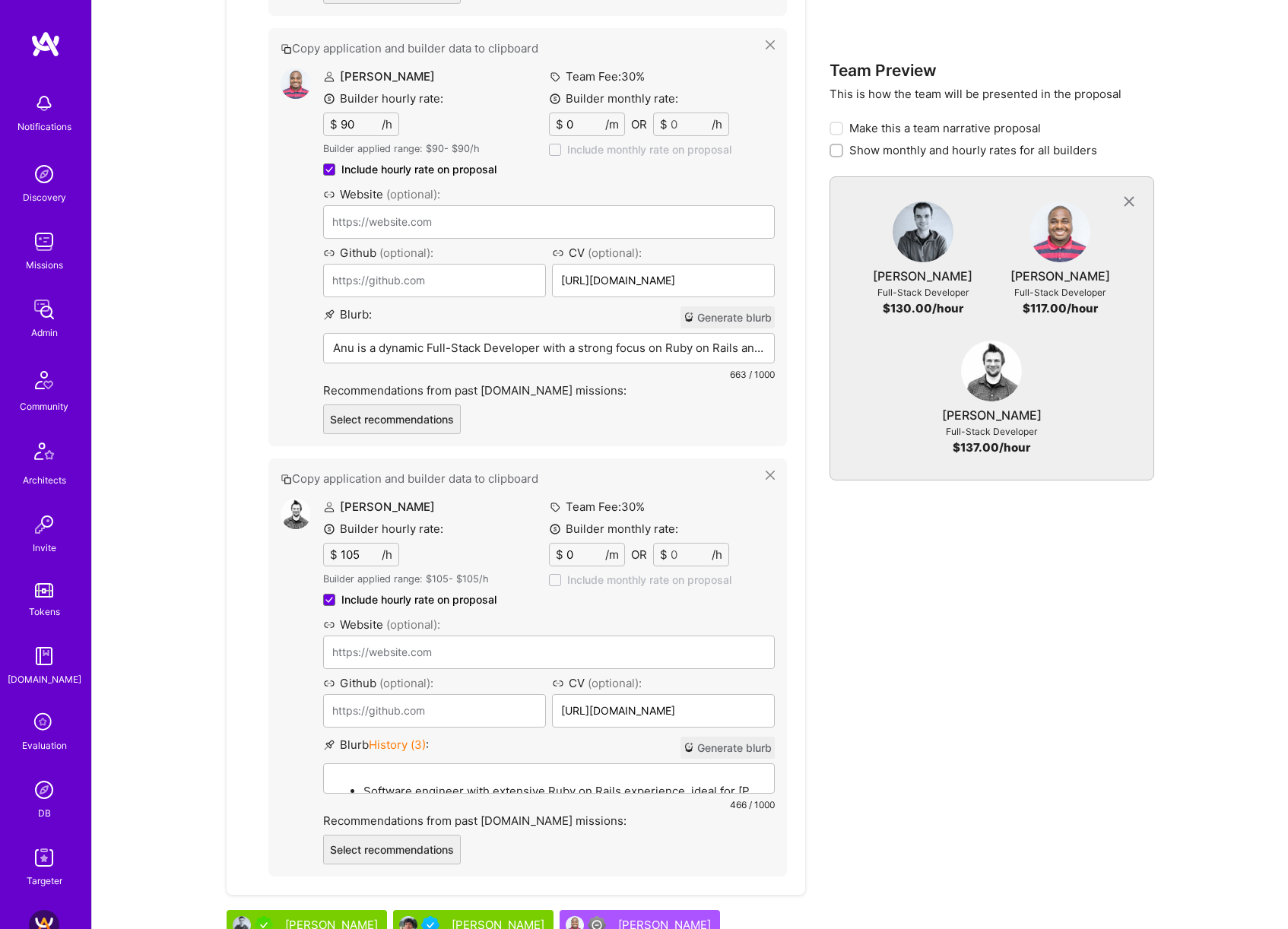
scroll to position [5296, 0]
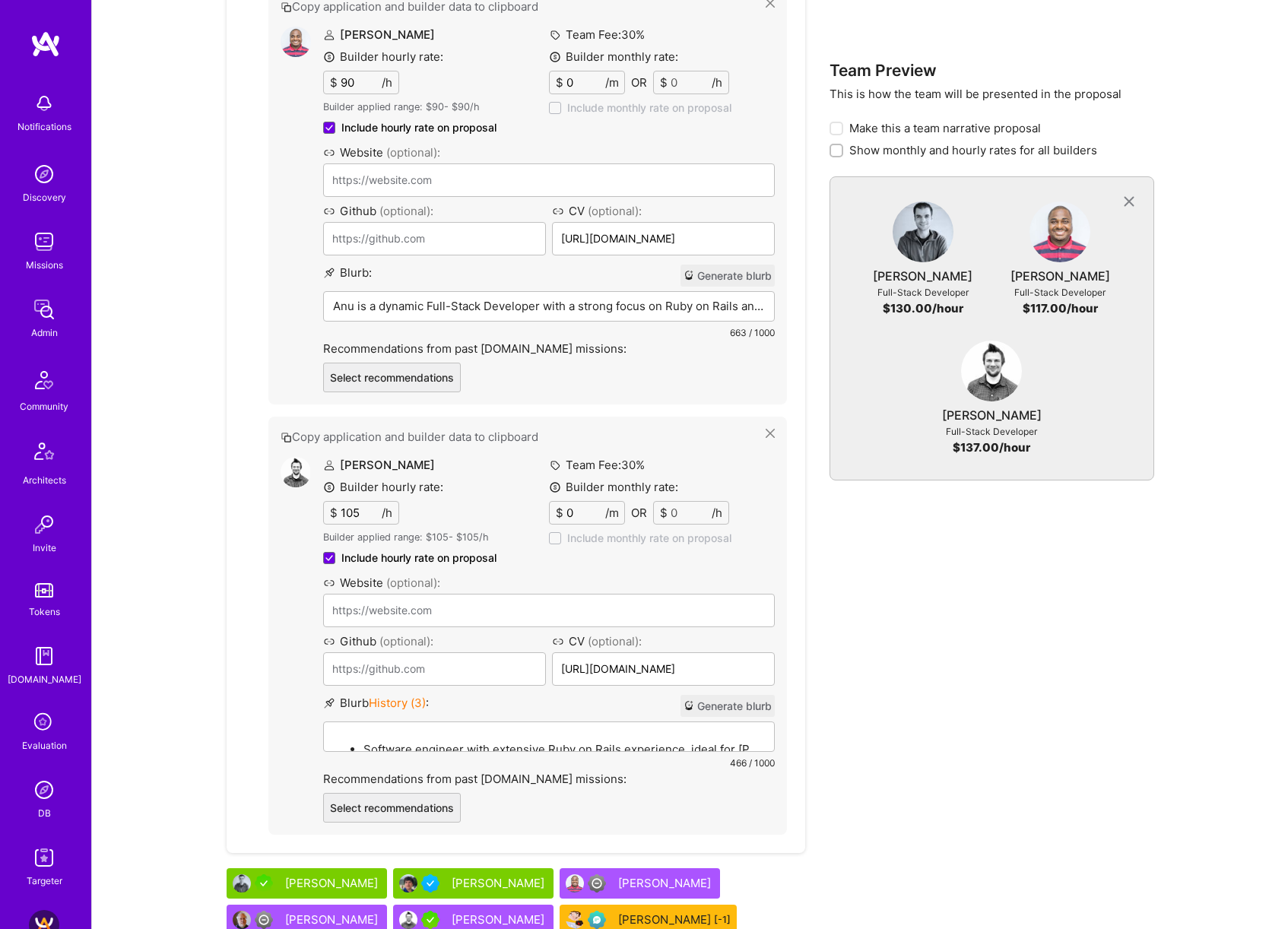
click at [744, 695] on button "Generate blurb" at bounding box center [727, 706] width 94 height 22
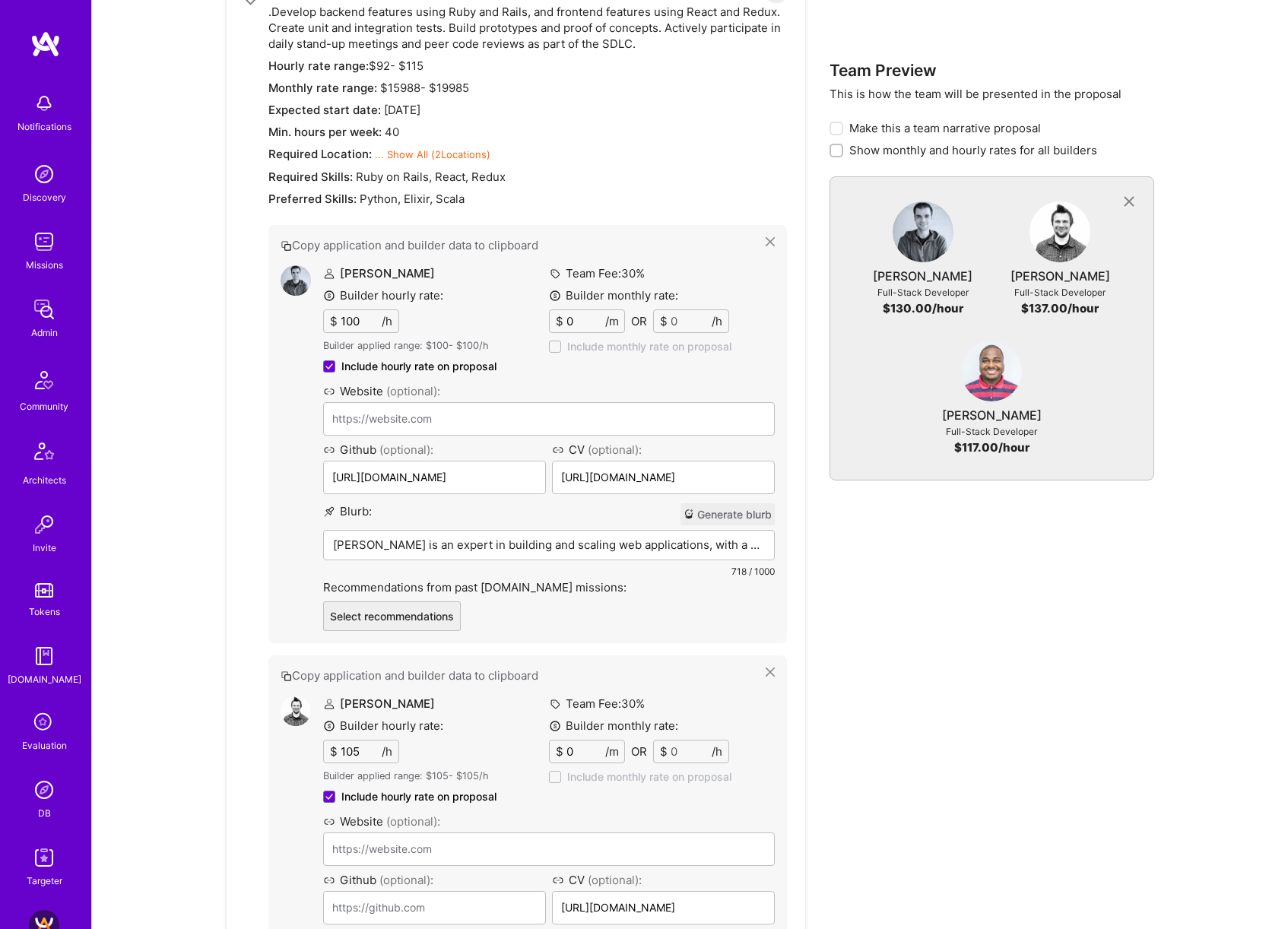
scroll to position [4585, 0]
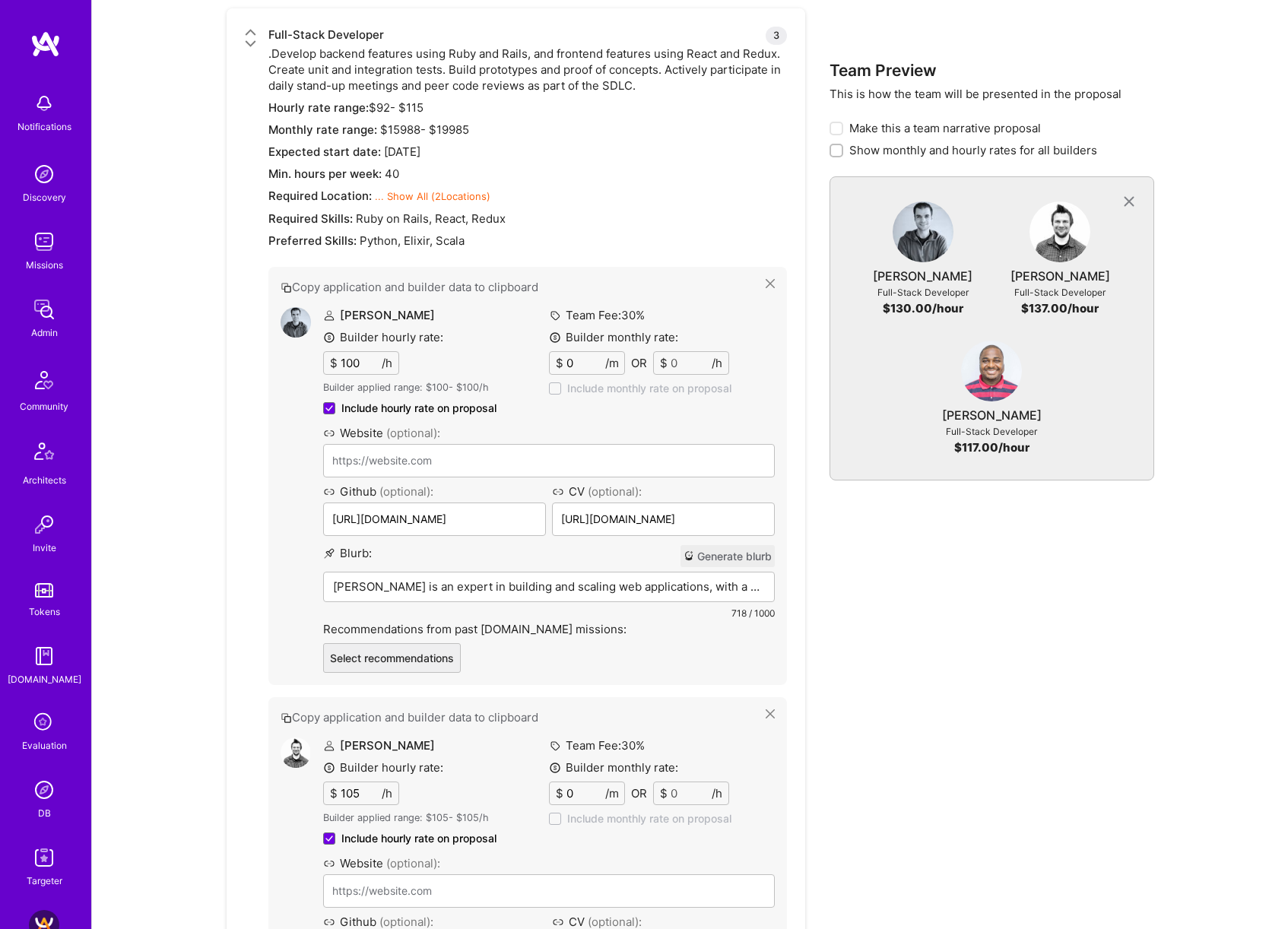
click at [428, 579] on p "Zakaria is an expert in building and scaling web applications, with a strong fo…" at bounding box center [548, 586] width 432 height 16
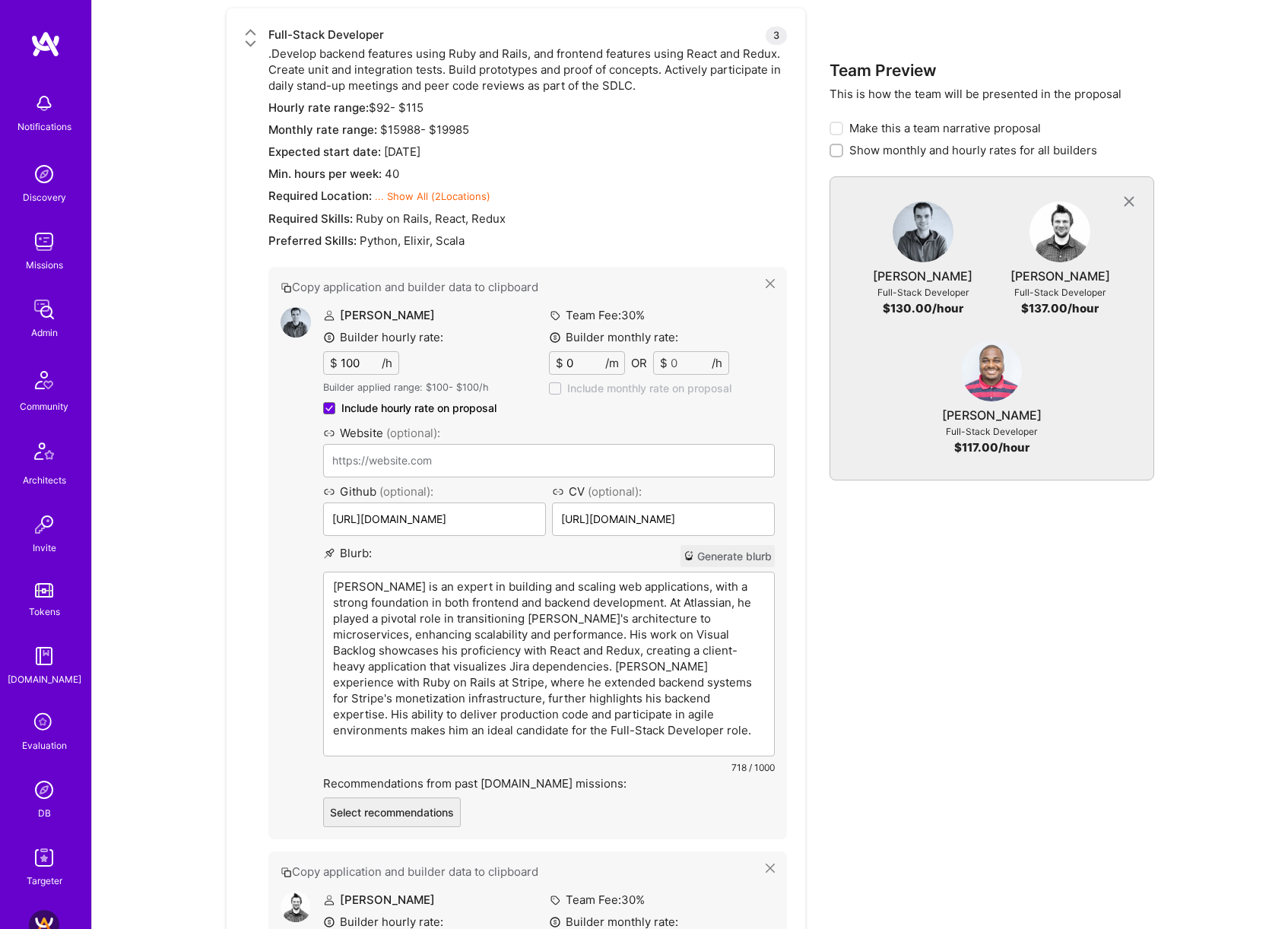
click at [652, 579] on p "Zakaria is an expert in building and scaling web applications, with a strong fo…" at bounding box center [548, 658] width 432 height 159
click at [521, 629] on p "Zakaria is an expert in building and scaling web applications, with a strong fo…" at bounding box center [548, 658] width 432 height 159
click at [405, 646] on p "Zakaria is an expert in building and scaling web applications, with a strong fo…" at bounding box center [548, 658] width 432 height 159
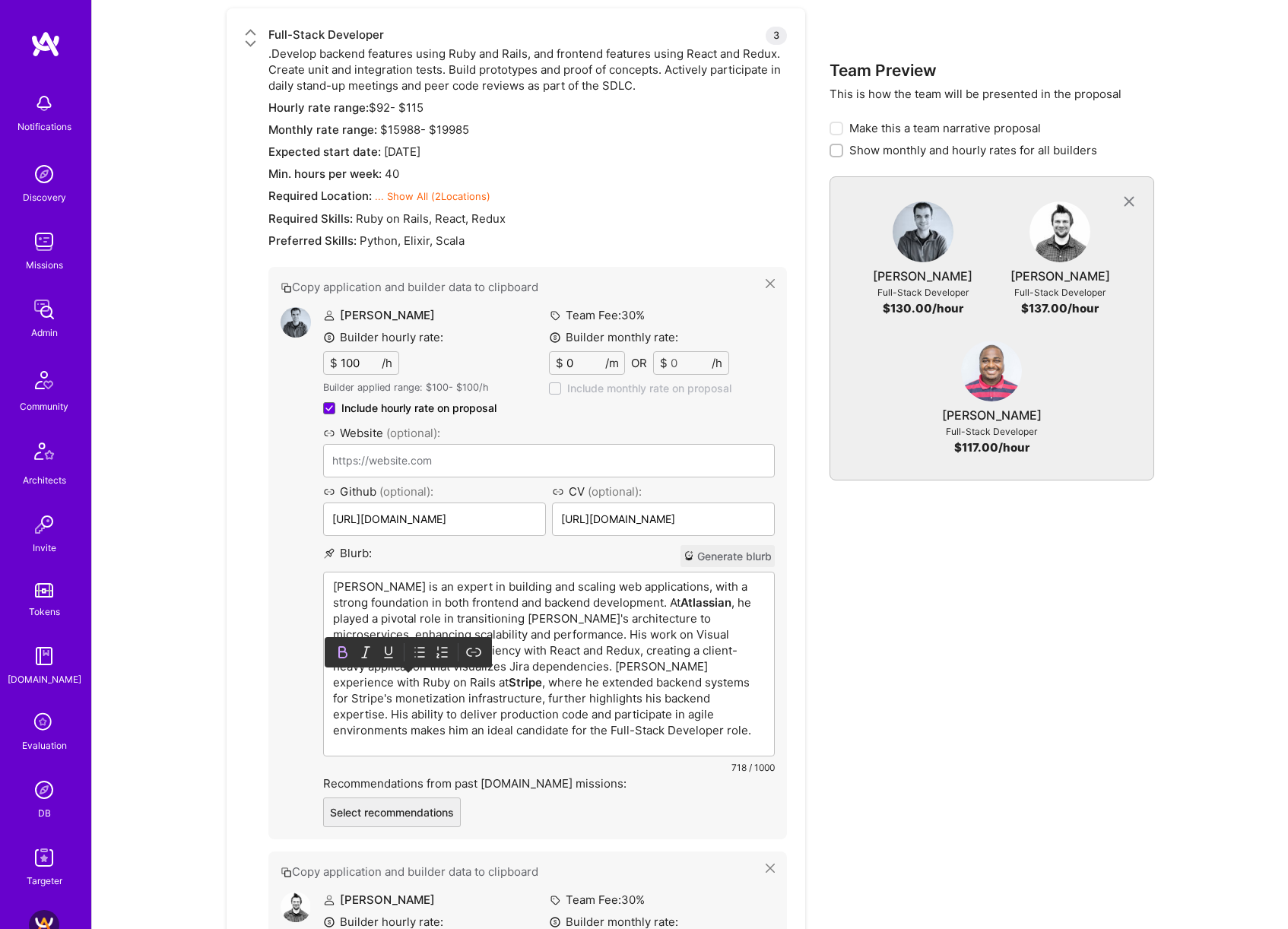
click at [503, 654] on p "Zakaria is an expert in building and scaling web applications, with a strong fo…" at bounding box center [548, 658] width 432 height 159
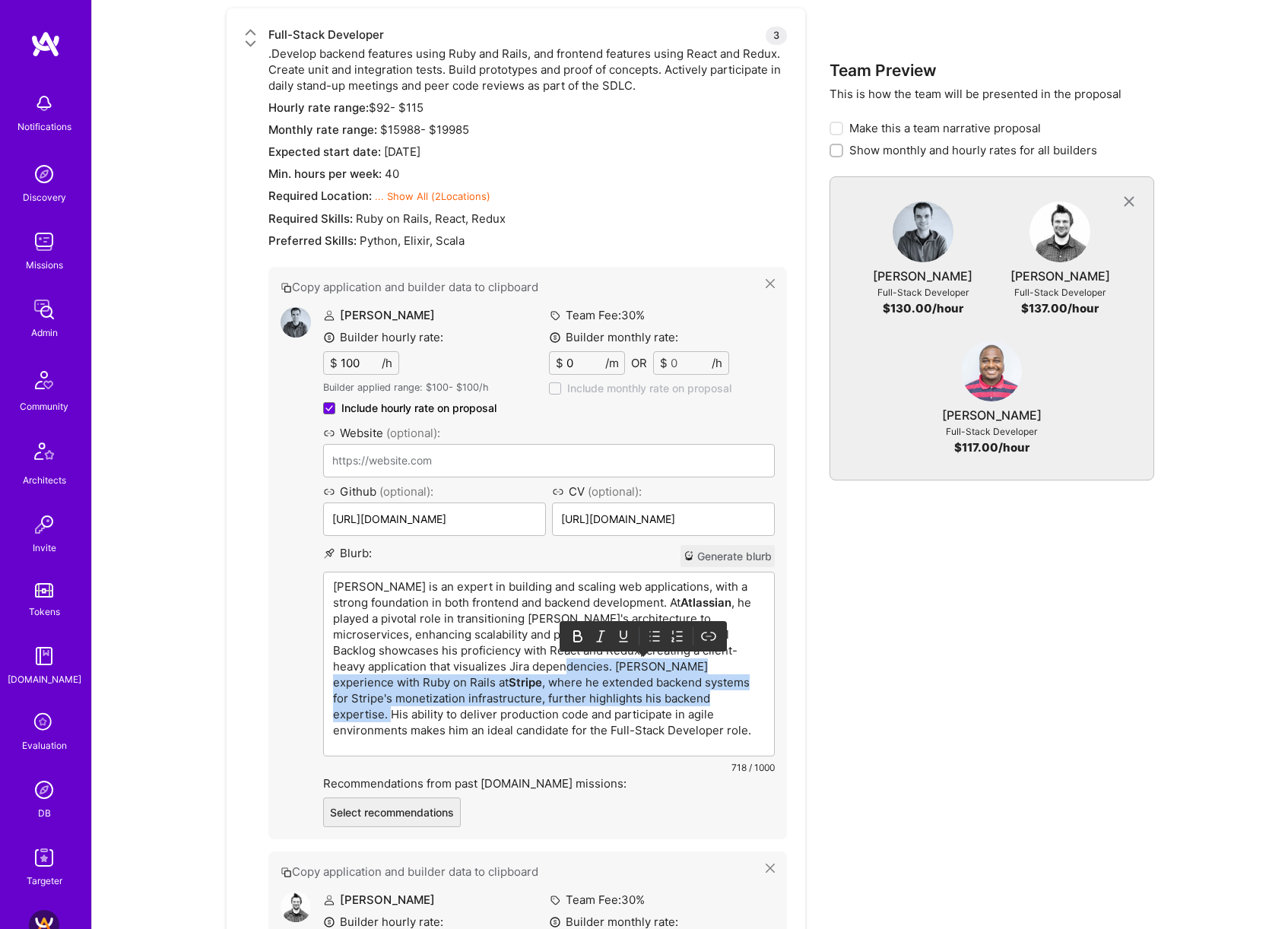
drag, startPoint x: 581, startPoint y: 630, endPoint x: 706, endPoint y: 656, distance: 127.7
click at [706, 656] on p "Zakaria is an expert in building and scaling web applications, with a strong fo…" at bounding box center [548, 658] width 432 height 159
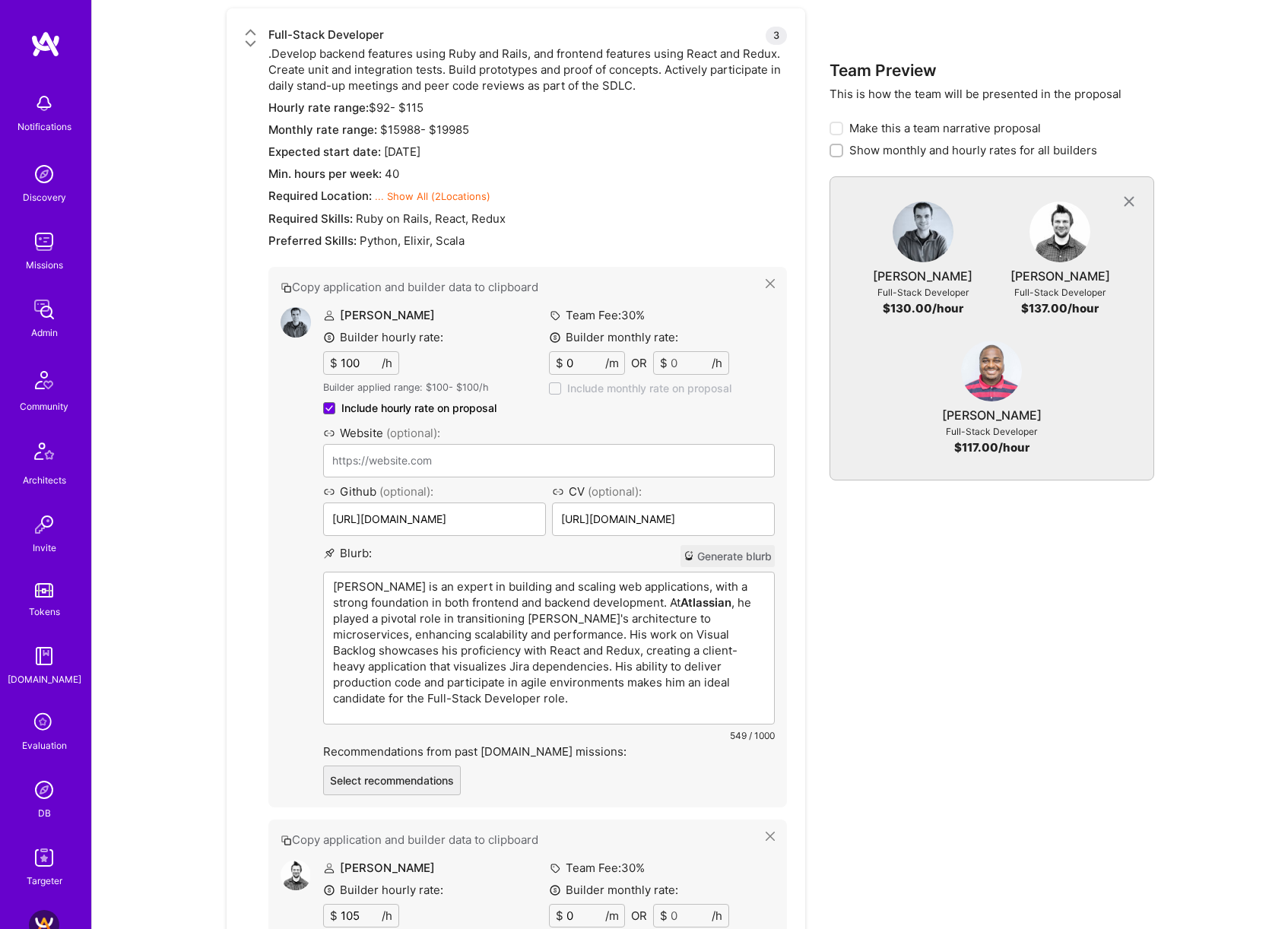
click at [632, 579] on p "Zakaria is an expert in building and scaling web applications, with a strong fo…" at bounding box center [548, 642] width 432 height 128
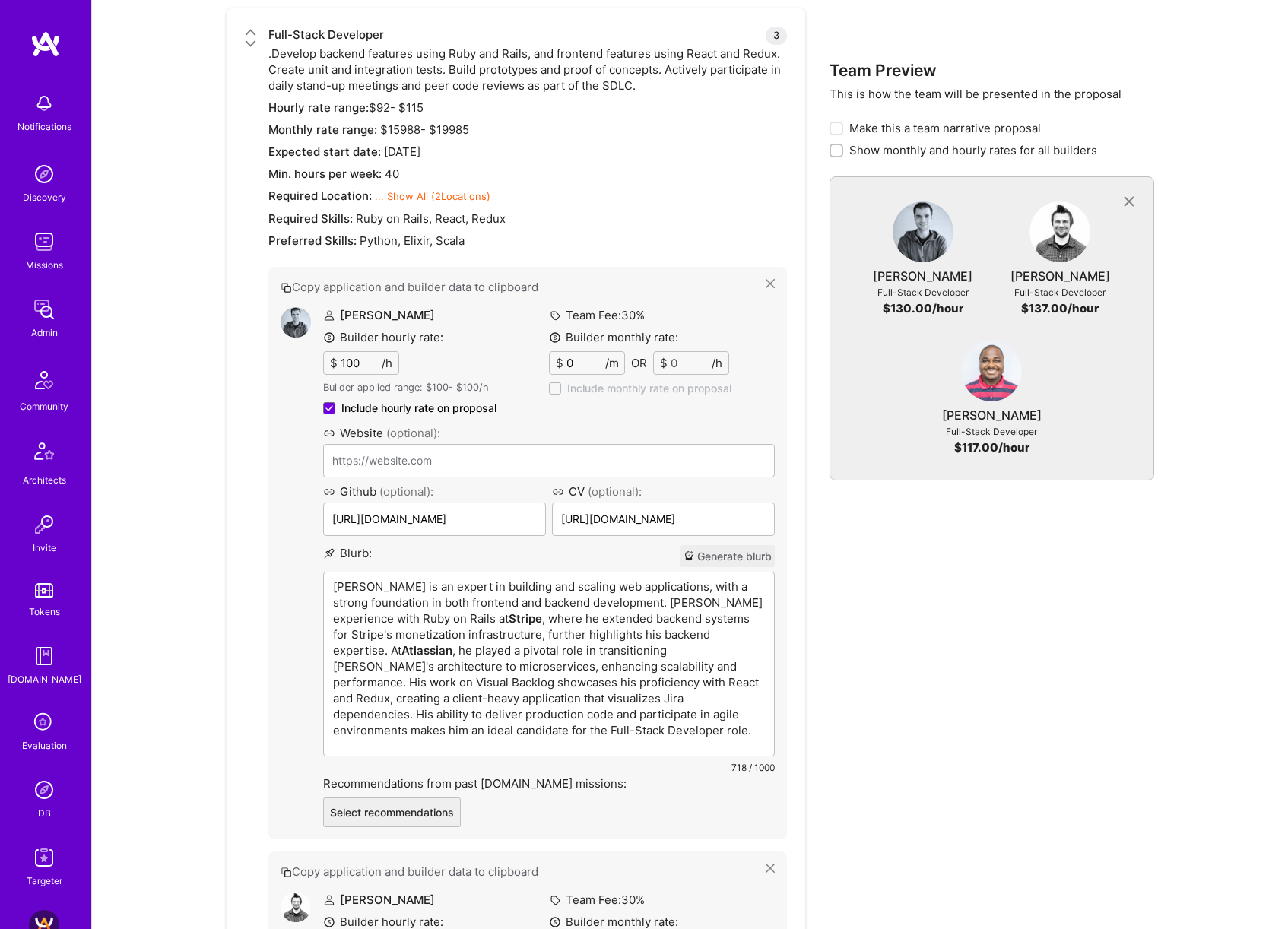
click at [888, 708] on div "Team Preview This is how the team will be presented in the proposal Make this a…" at bounding box center [992, 240] width 325 height 3431
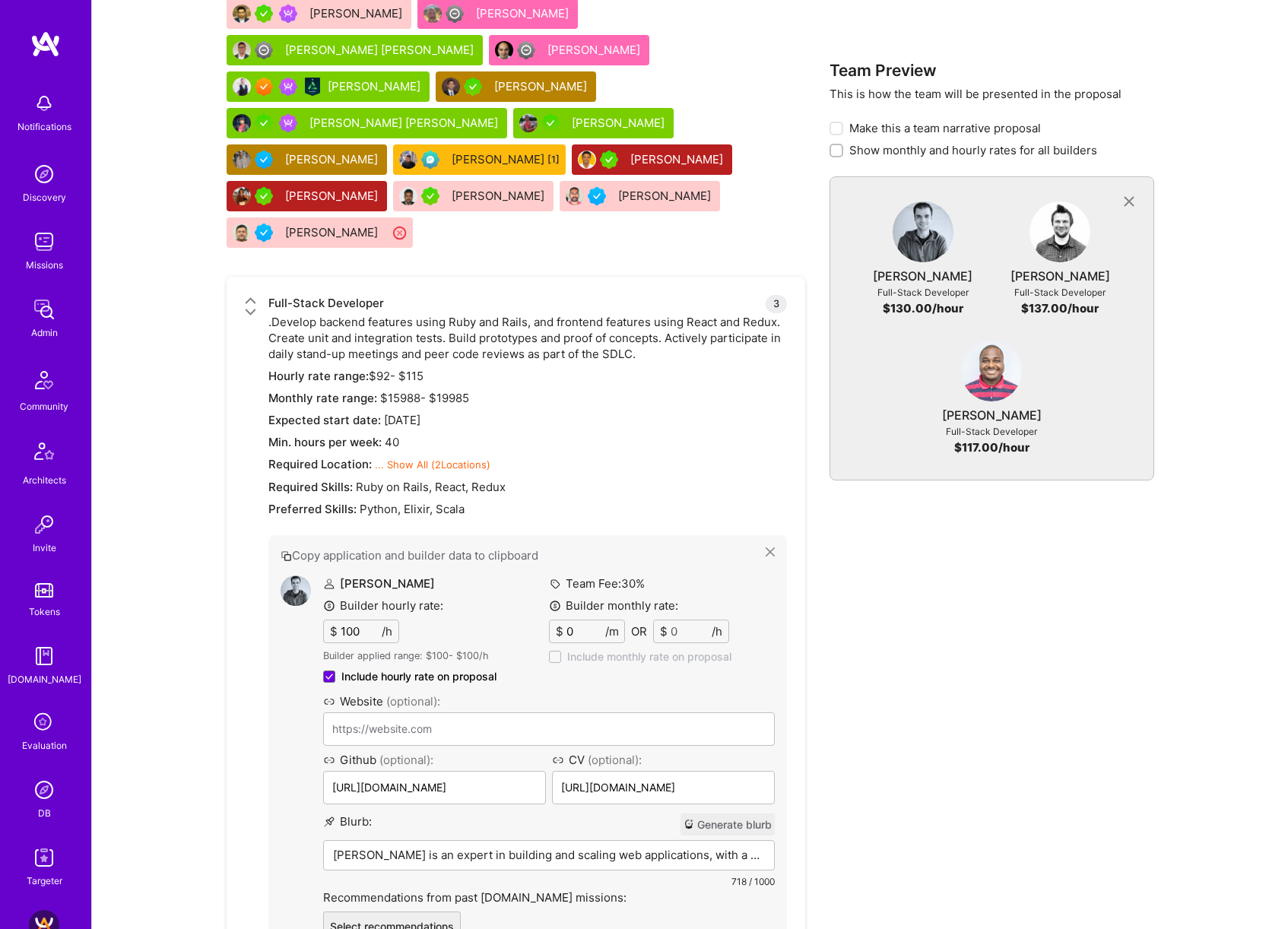
scroll to position [4262, 0]
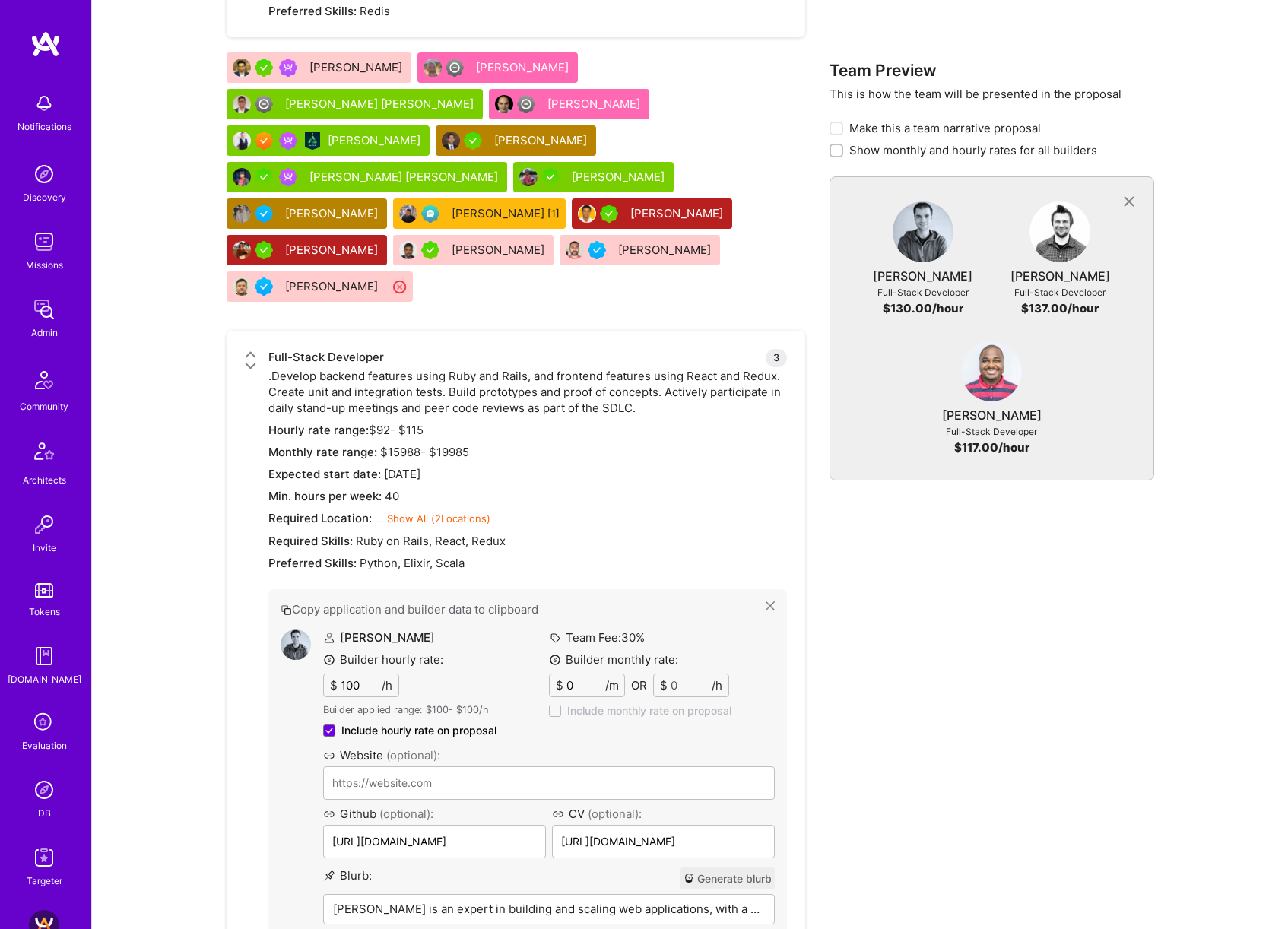
click at [350, 674] on input "100" at bounding box center [360, 686] width 44 height 22
type input "110"
click at [871, 641] on div "Team Preview This is how the team will be presented in the proposal Make this a…" at bounding box center [992, 485] width 325 height 3277
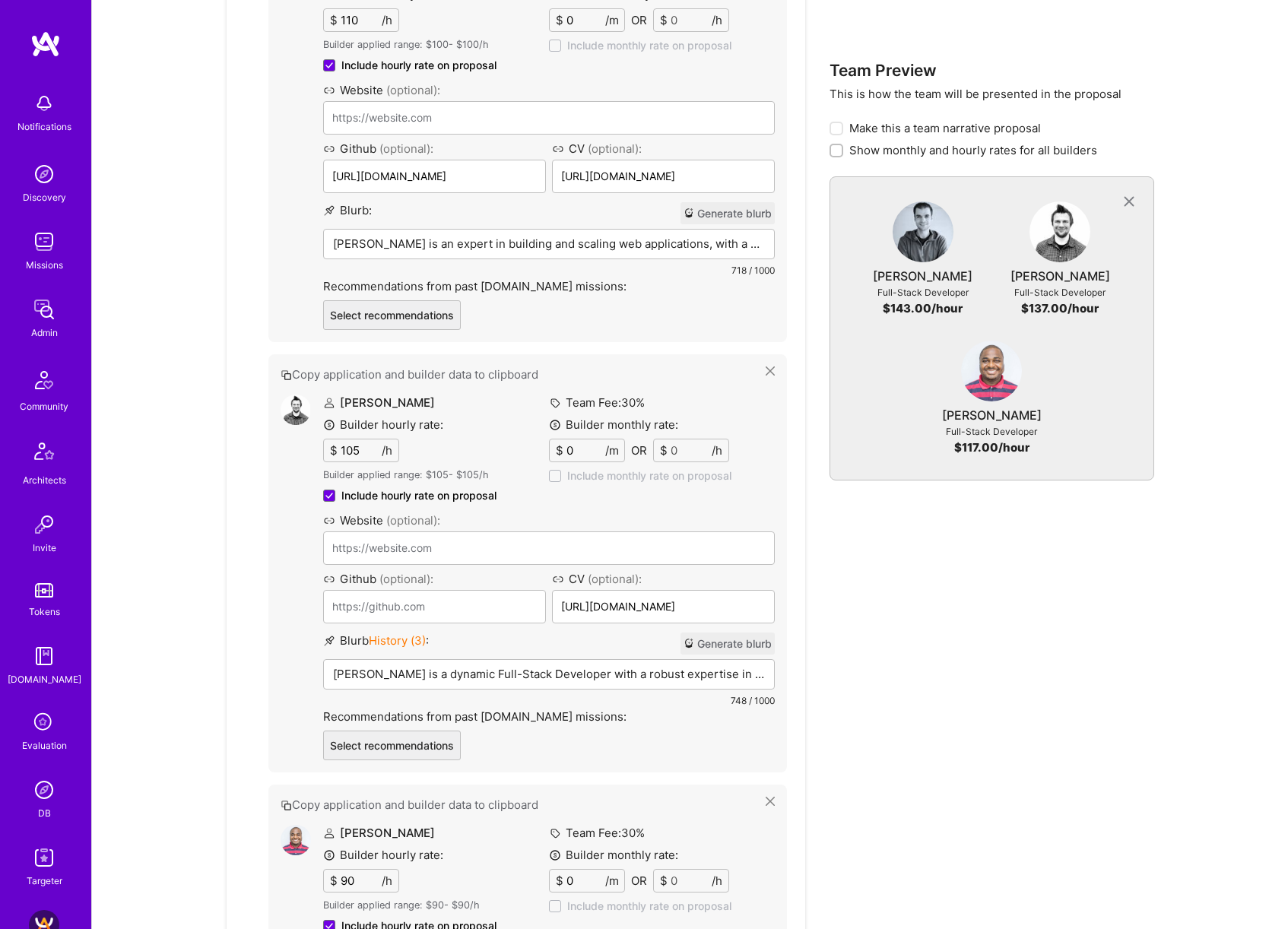
scroll to position [4892, 0]
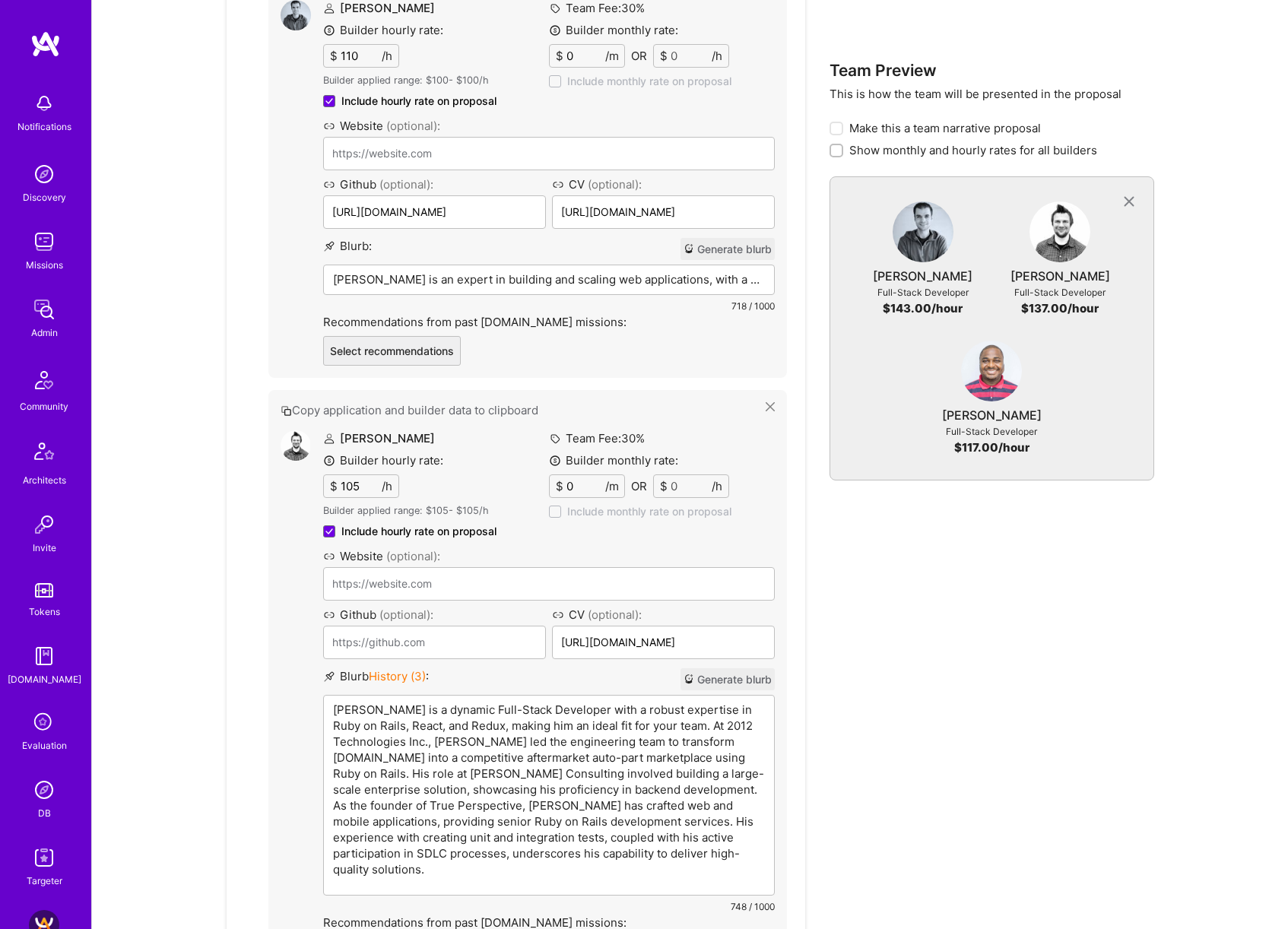
click at [482, 696] on div "Nathan is a dynamic Full-Stack Developer with a robust expertise in Ruby on Rai…" at bounding box center [549, 795] width 450 height 199
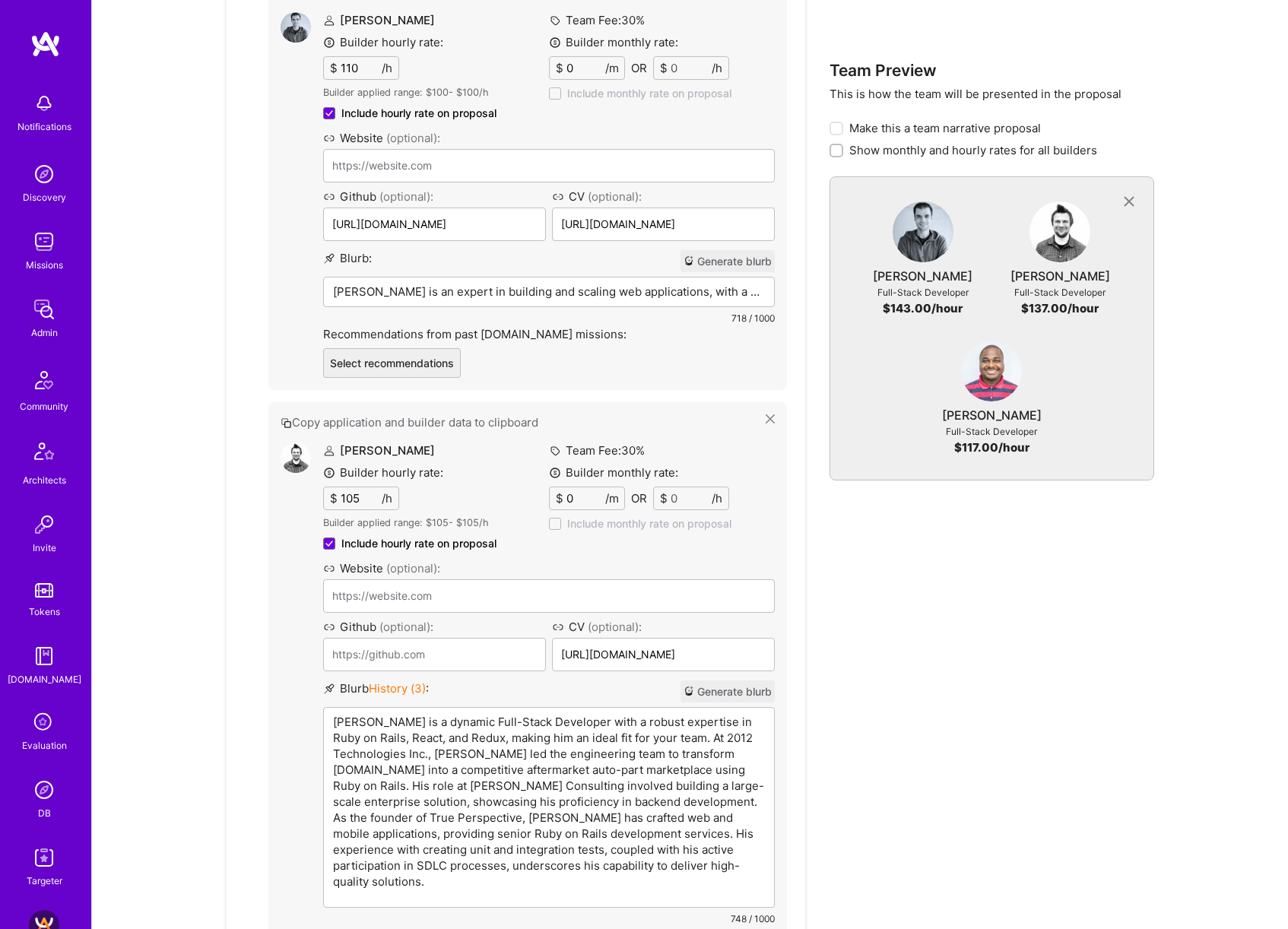
scroll to position [4957, 0]
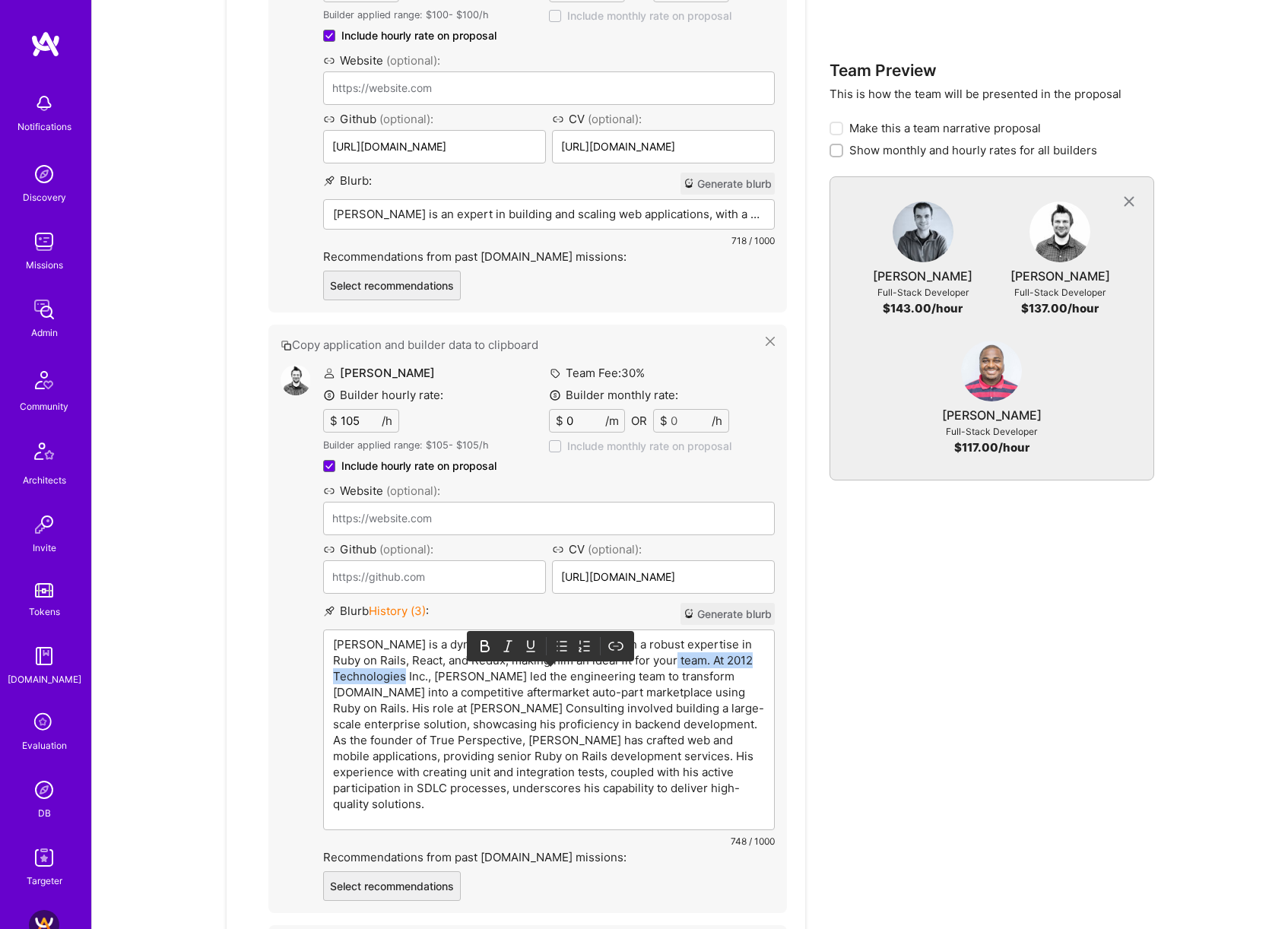
drag, startPoint x: 667, startPoint y: 623, endPoint x: 435, endPoint y: 642, distance: 232.8
click at [435, 642] on p "Nathan is a dynamic Full-Stack Developer with a robust expertise in Ruby on Rai…" at bounding box center [548, 724] width 432 height 176
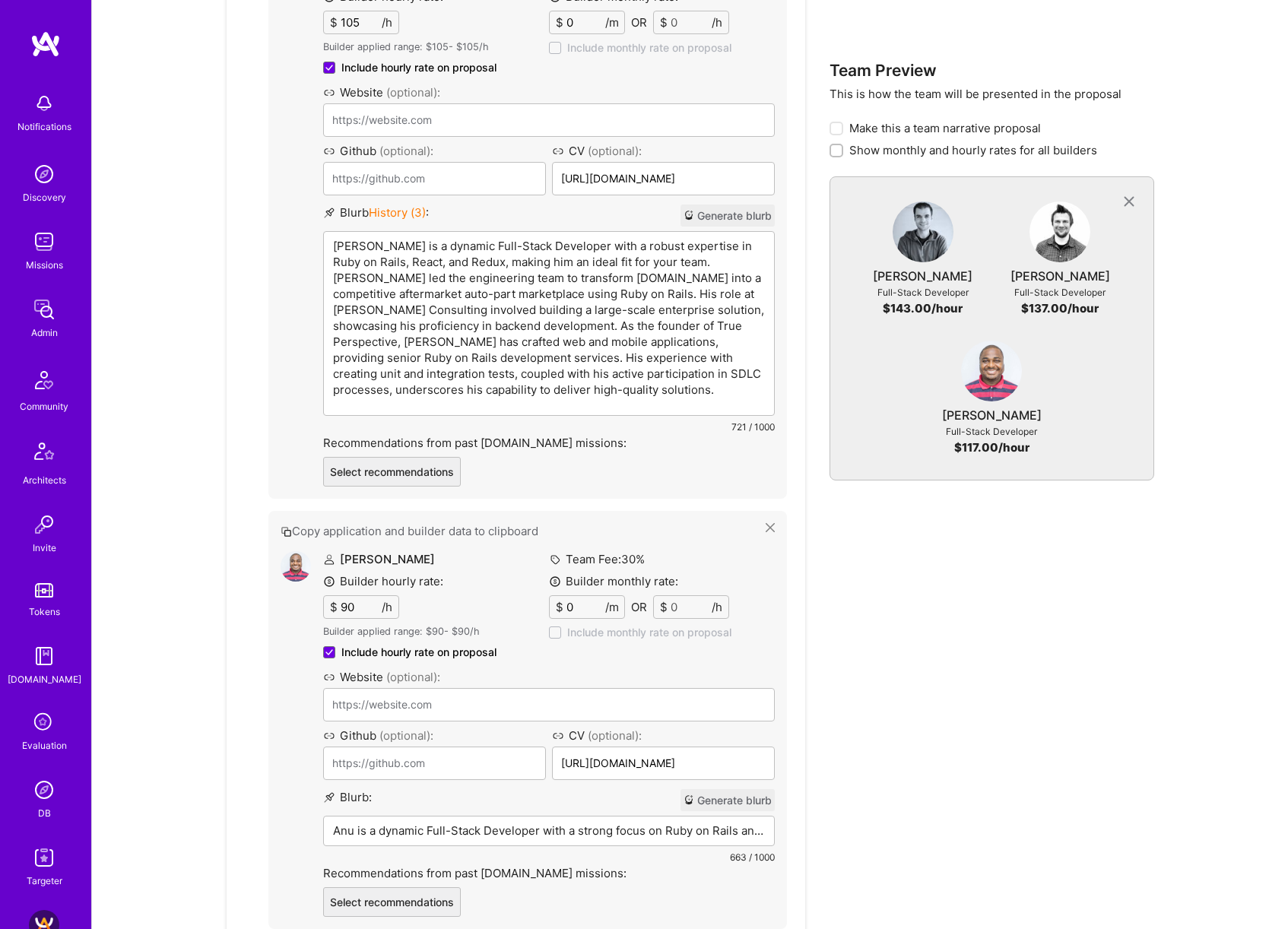
scroll to position [5325, 0]
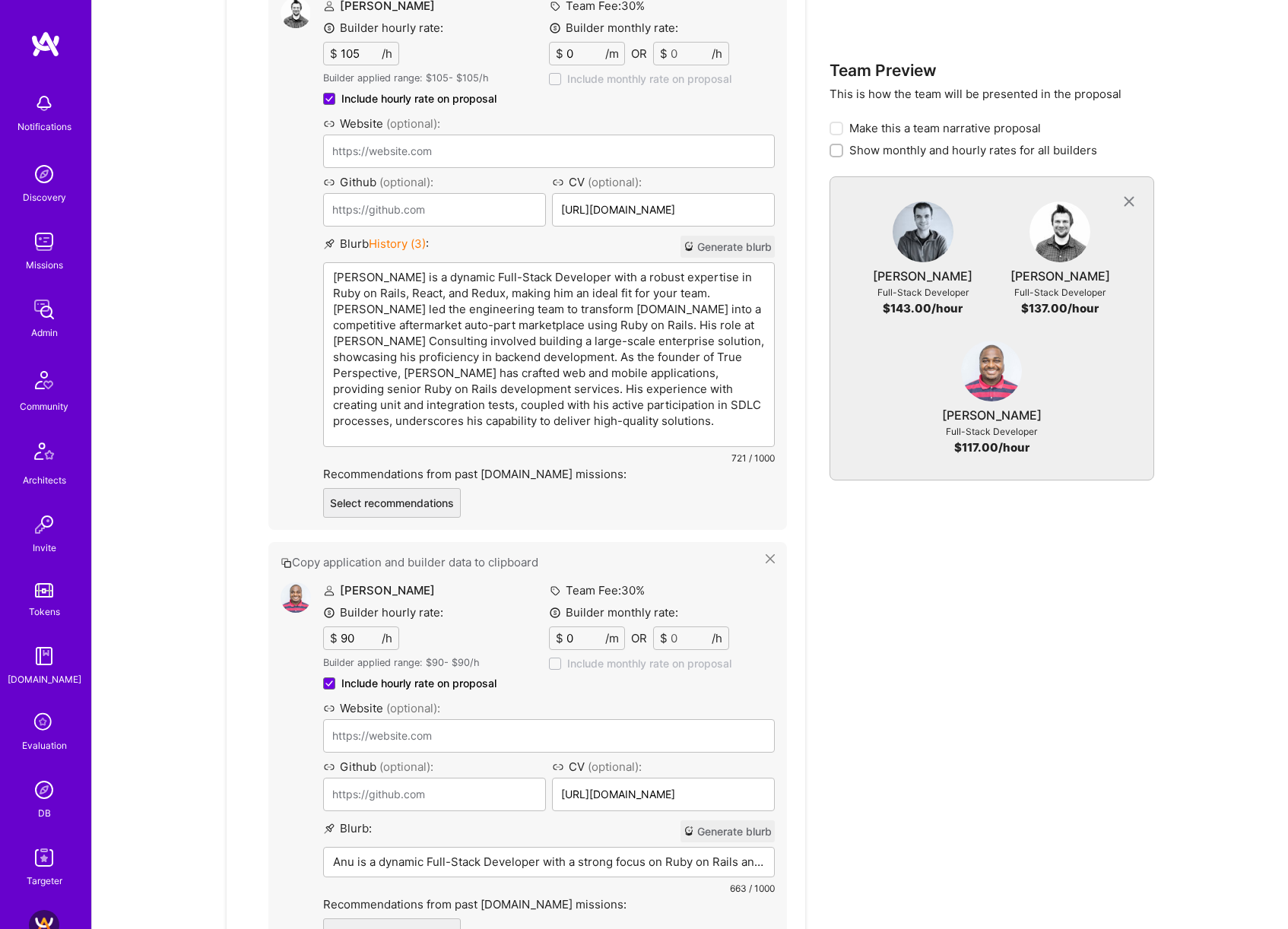
click at [343, 596] on div "Anu Onifade Builder hourly rate: $ 90 /h Builder applied range: $ 90 - $ 90 /h …" at bounding box center [549, 764] width 451 height 366
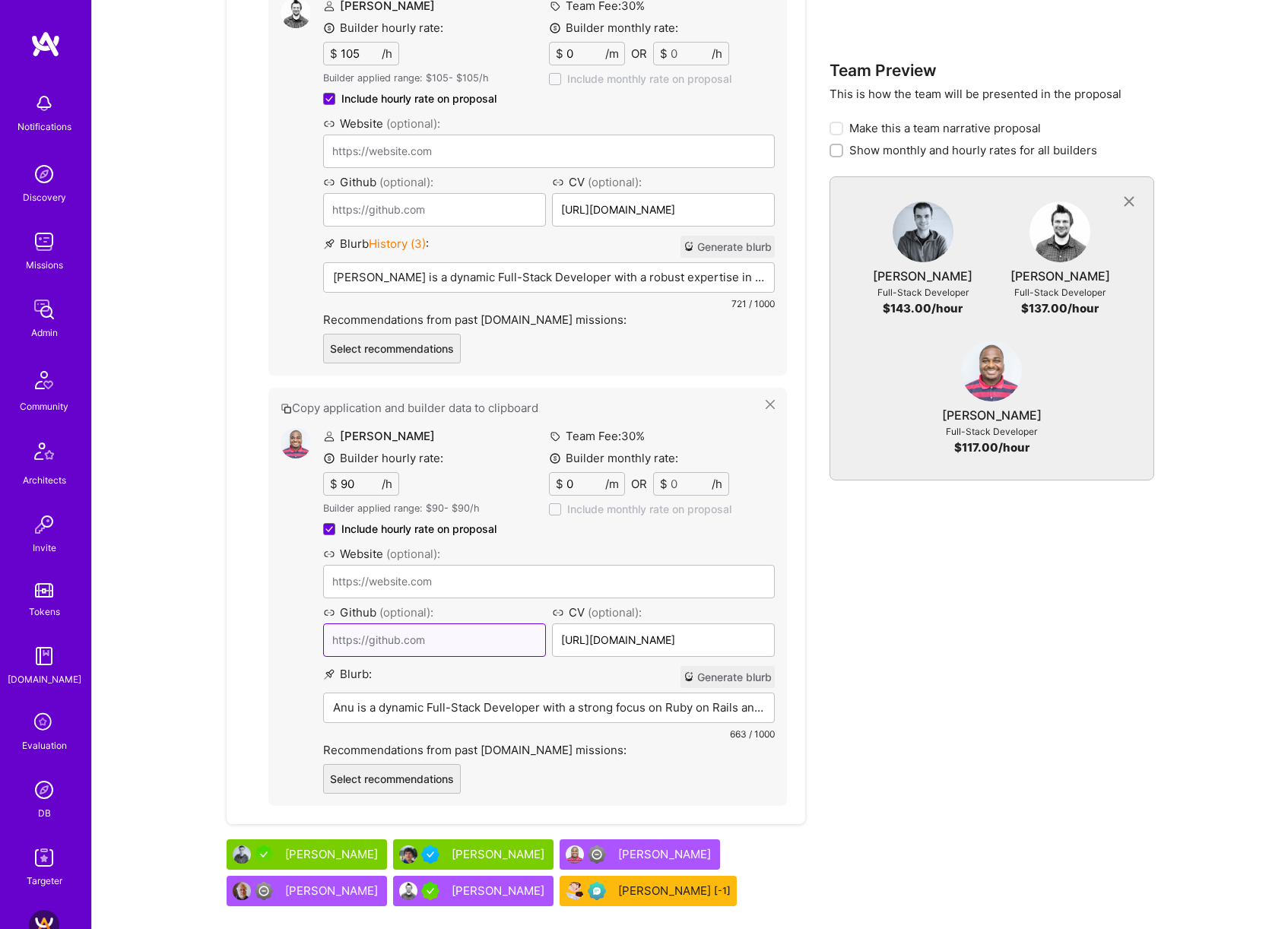
click at [343, 624] on input at bounding box center [434, 640] width 223 height 33
click at [354, 473] on input "90" at bounding box center [360, 484] width 44 height 22
type input "100"
click at [417, 699] on p "Anu is a dynamic Full-Stack Developer with a strong focus on Ruby on Rails and …" at bounding box center [548, 707] width 432 height 16
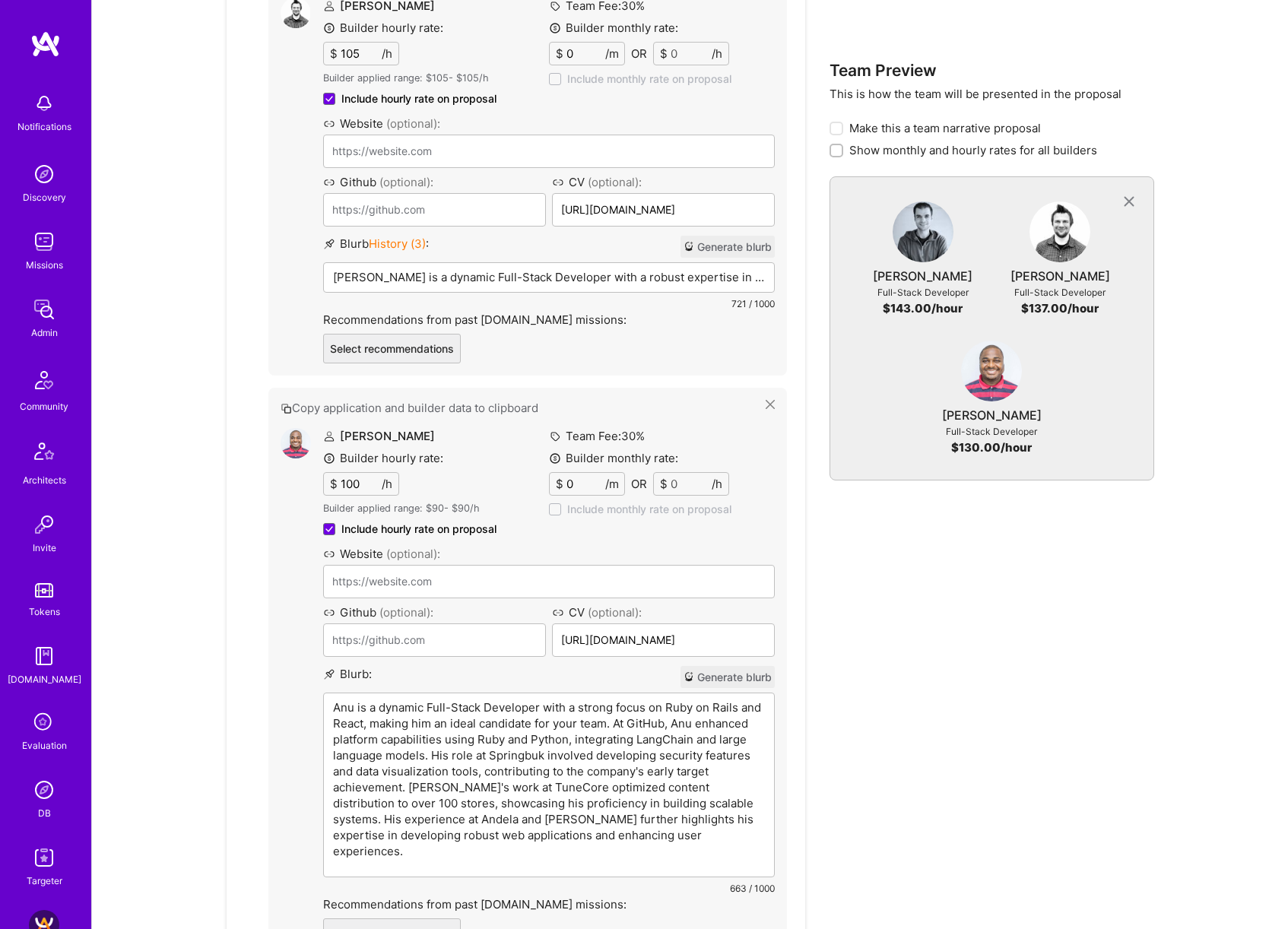
click at [669, 699] on p "Anu is a dynamic Full-Stack Developer with a strong focus on Ruby on Rails and …" at bounding box center [548, 779] width 432 height 159
click at [412, 699] on p "Anu is a dynamic Full-Stack Developer with a strong focus on Ruby on Rails and …" at bounding box center [548, 779] width 432 height 159
click at [654, 801] on p "Anu is a dynamic Full-Stack Developer with a strong focus on Ruby on Rails and …" at bounding box center [548, 779] width 432 height 159
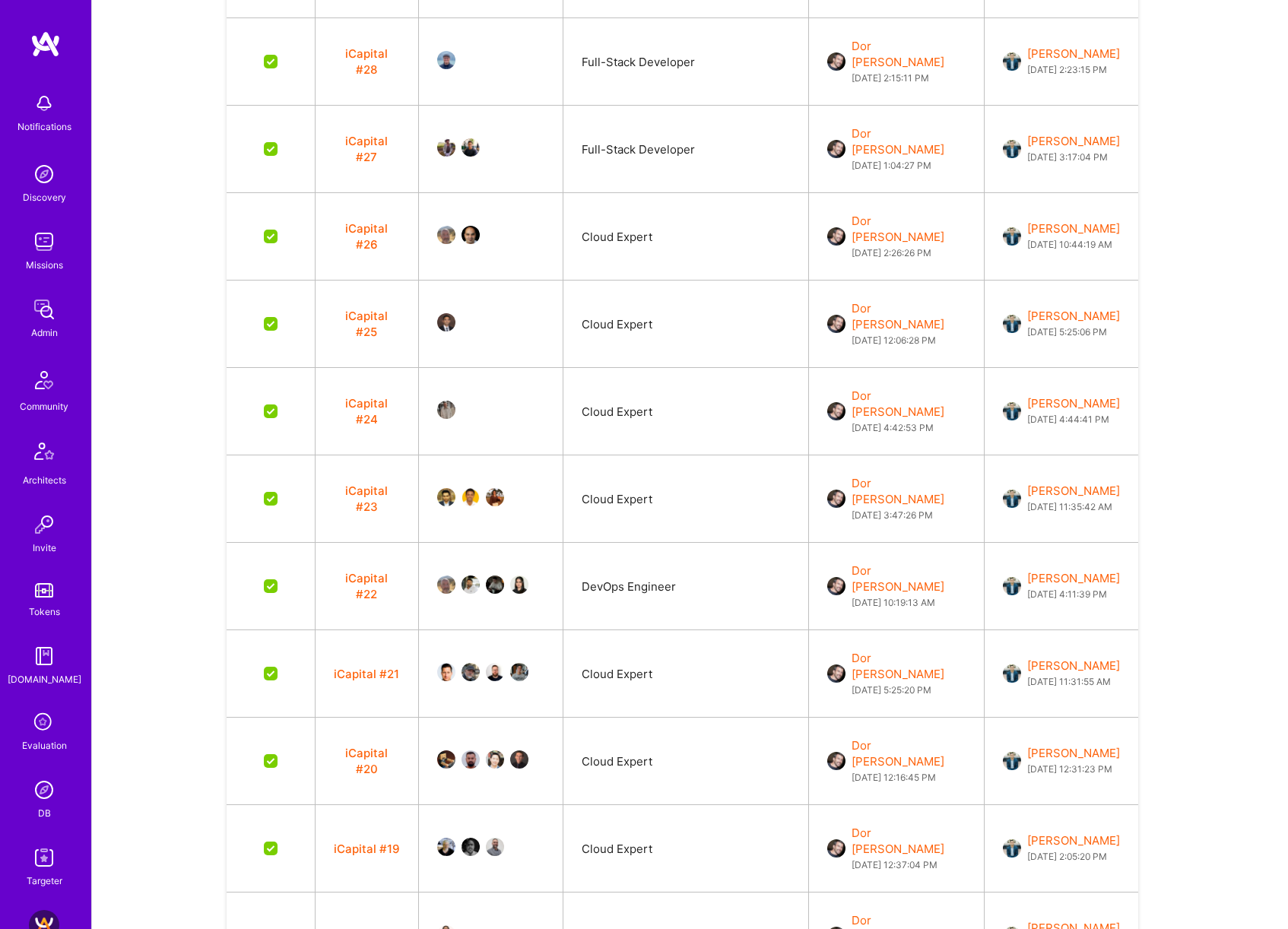
scroll to position [0, 0]
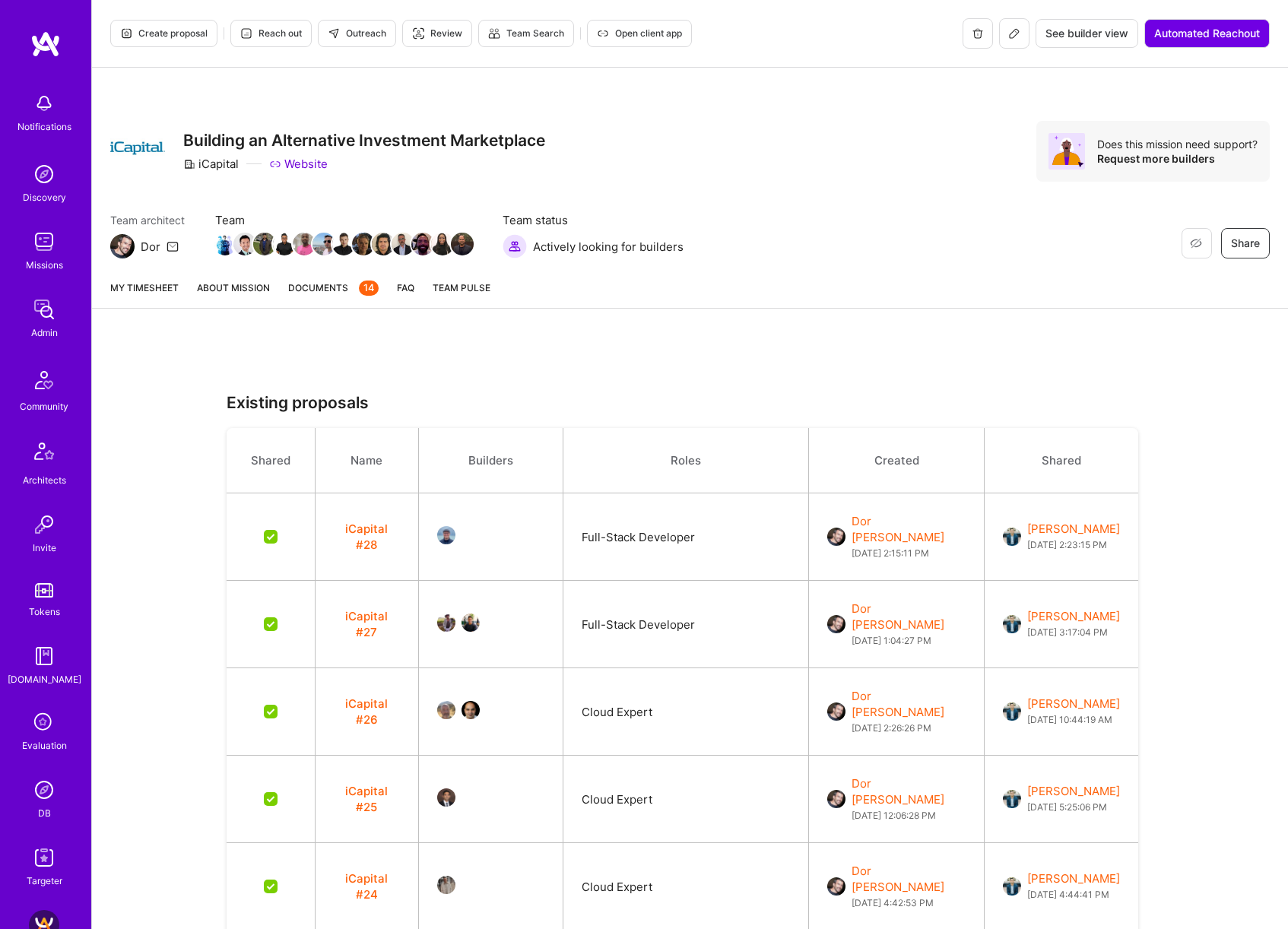
click at [239, 300] on link "About Mission" at bounding box center [233, 294] width 73 height 28
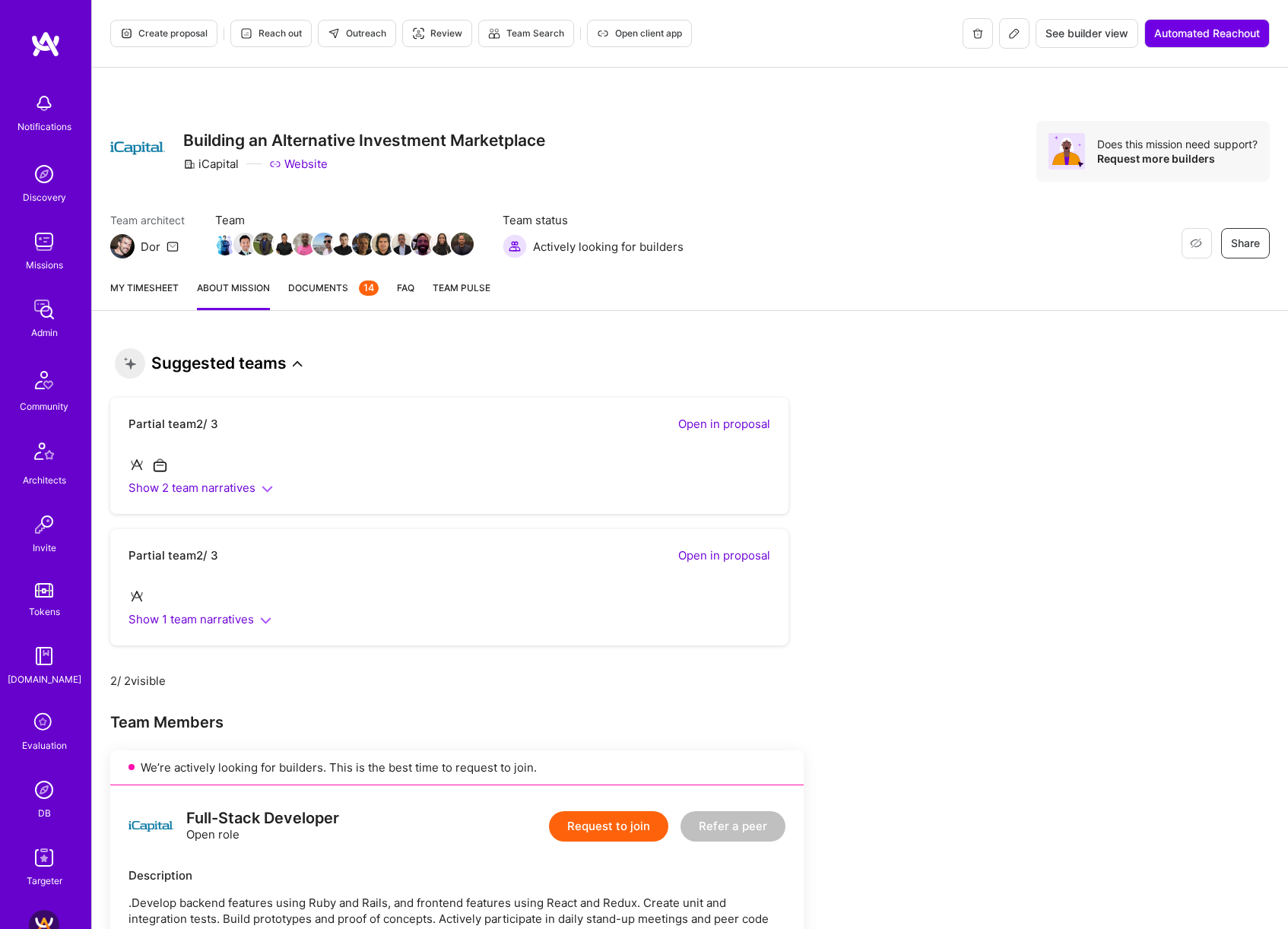
click at [1015, 40] on button at bounding box center [1014, 34] width 31 height 31
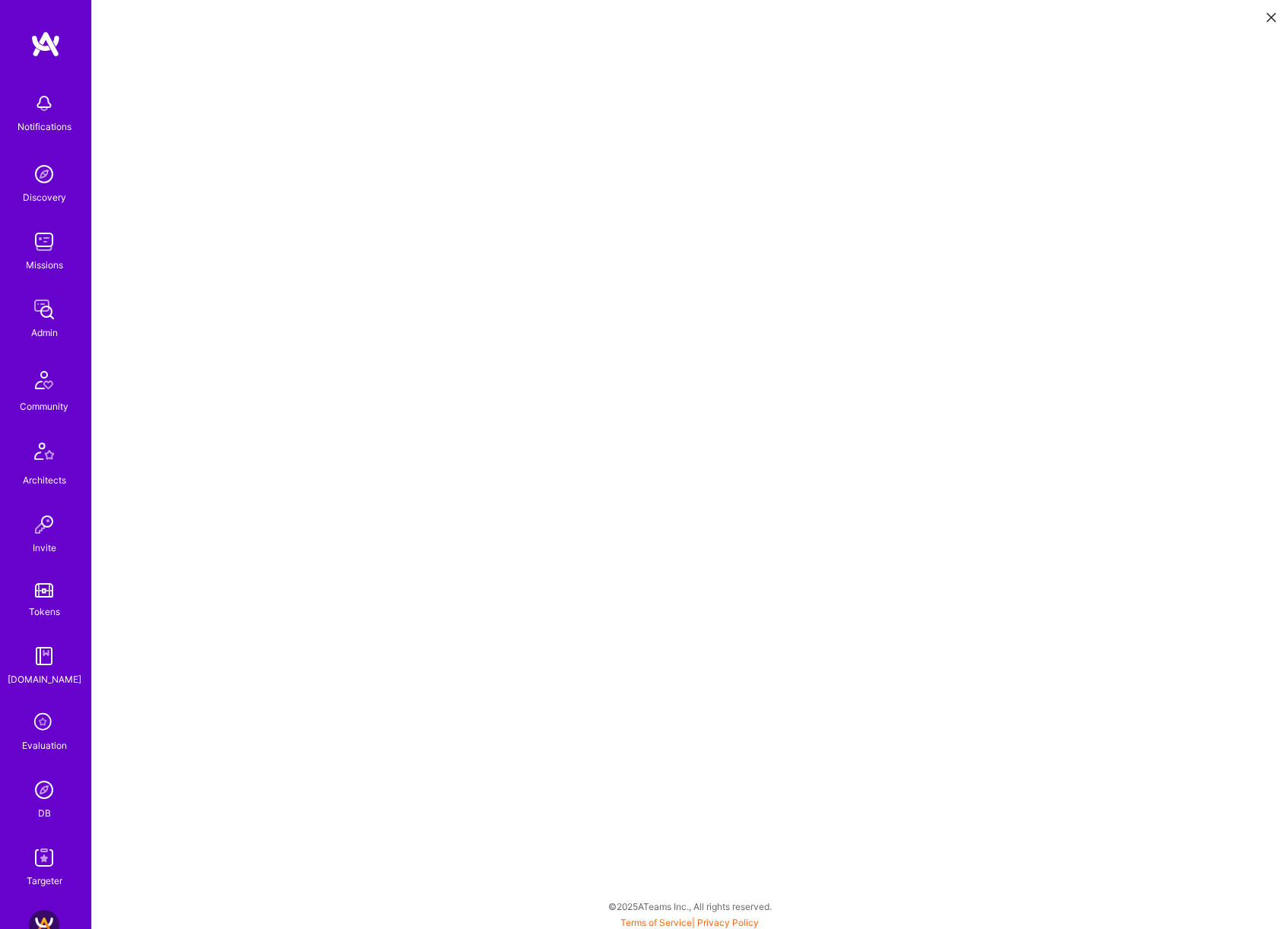
click at [1268, 17] on icon at bounding box center [1271, 17] width 9 height 9
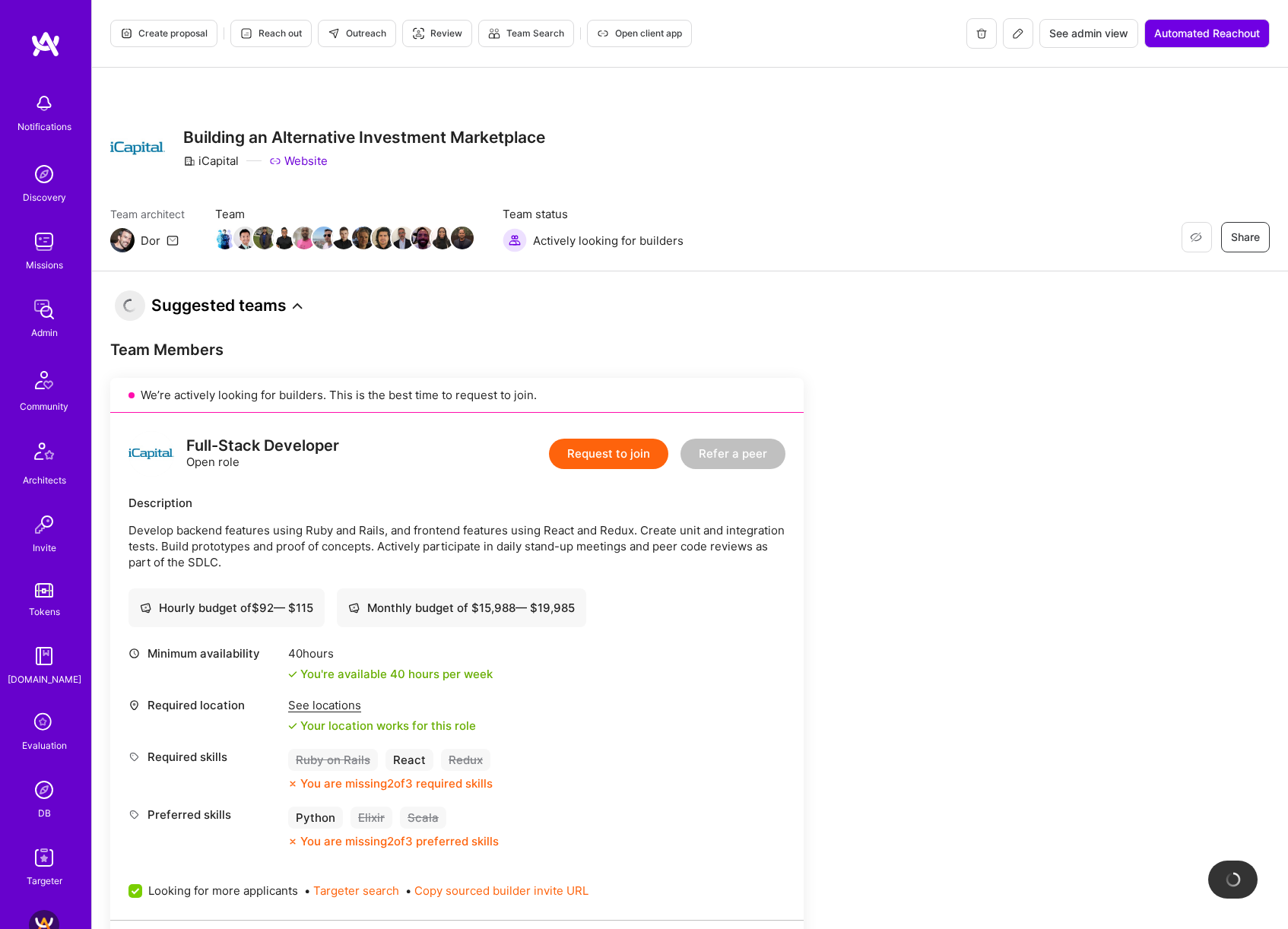
scroll to position [19, 0]
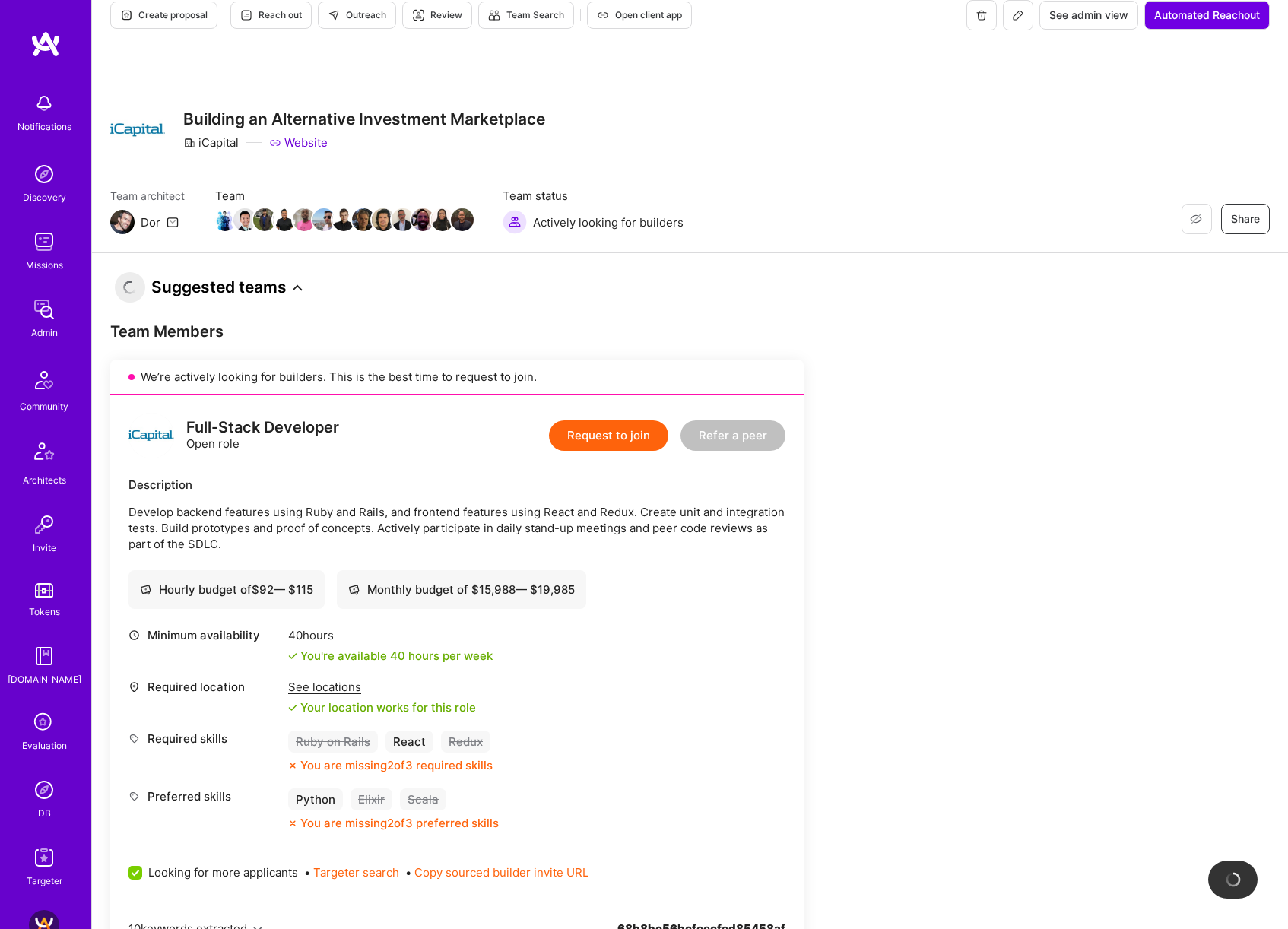
click at [185, 14] on span "Create proposal" at bounding box center [164, 15] width 87 height 14
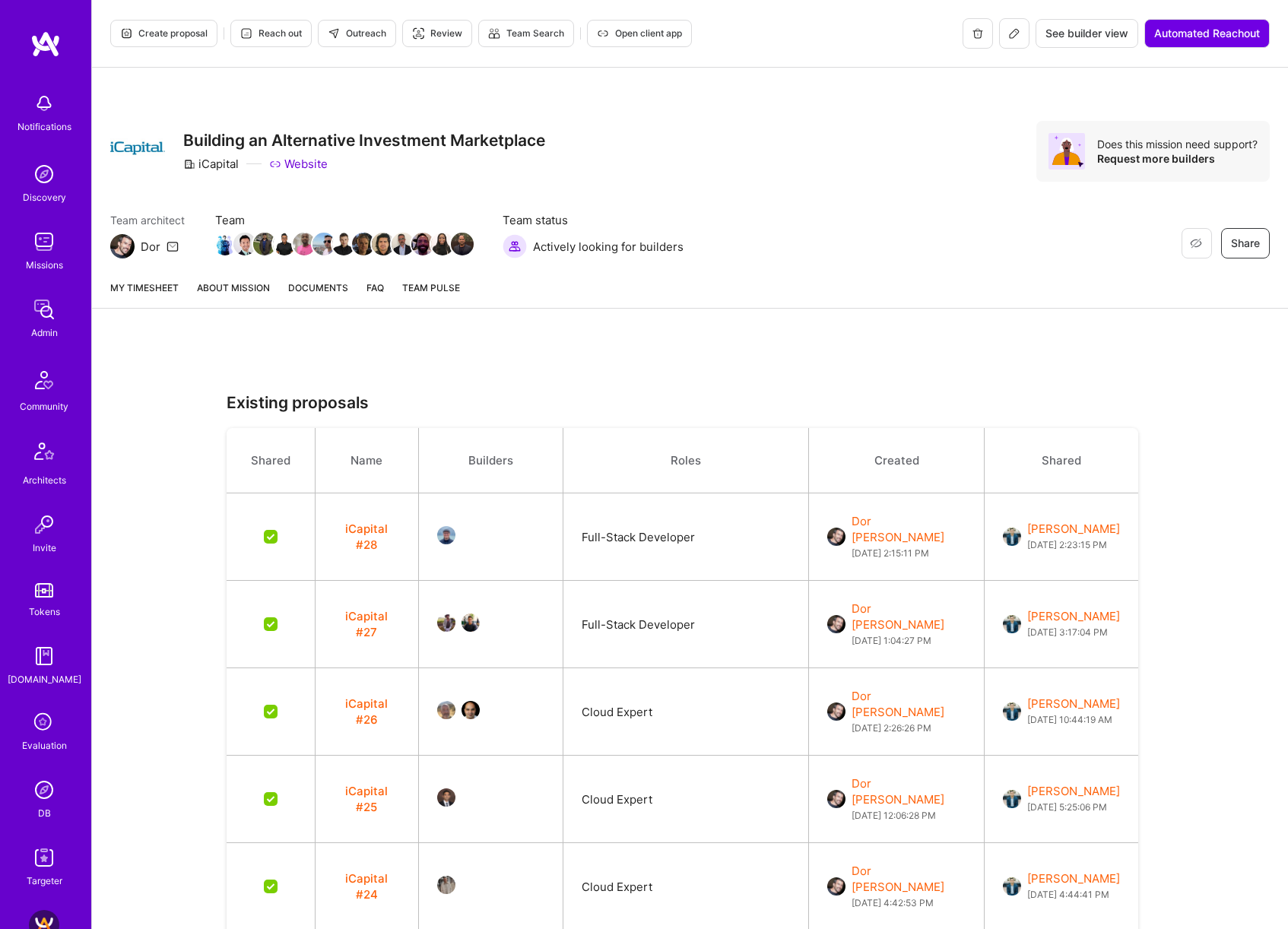
checkbox input "false"
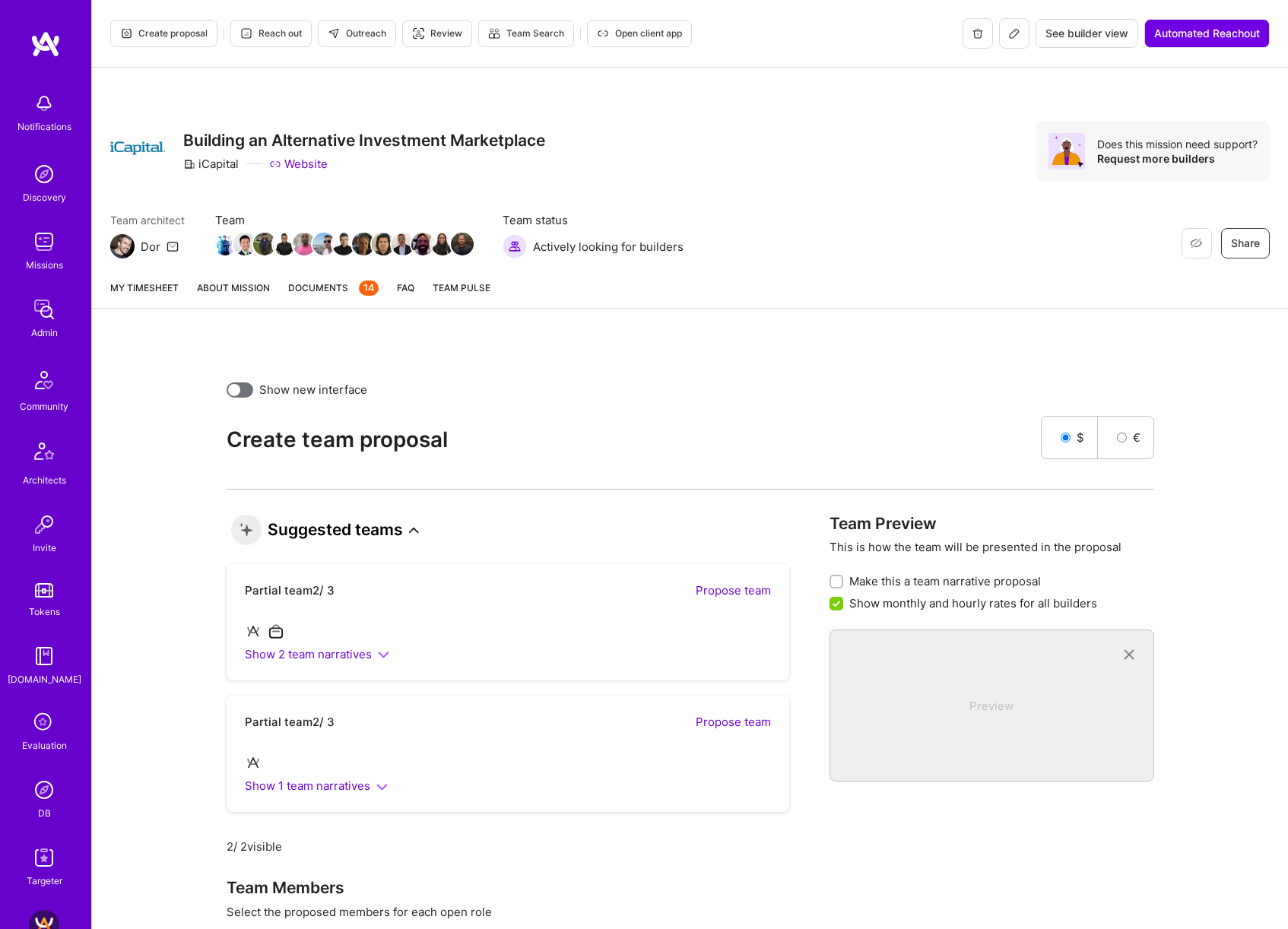
checkbox input "false"
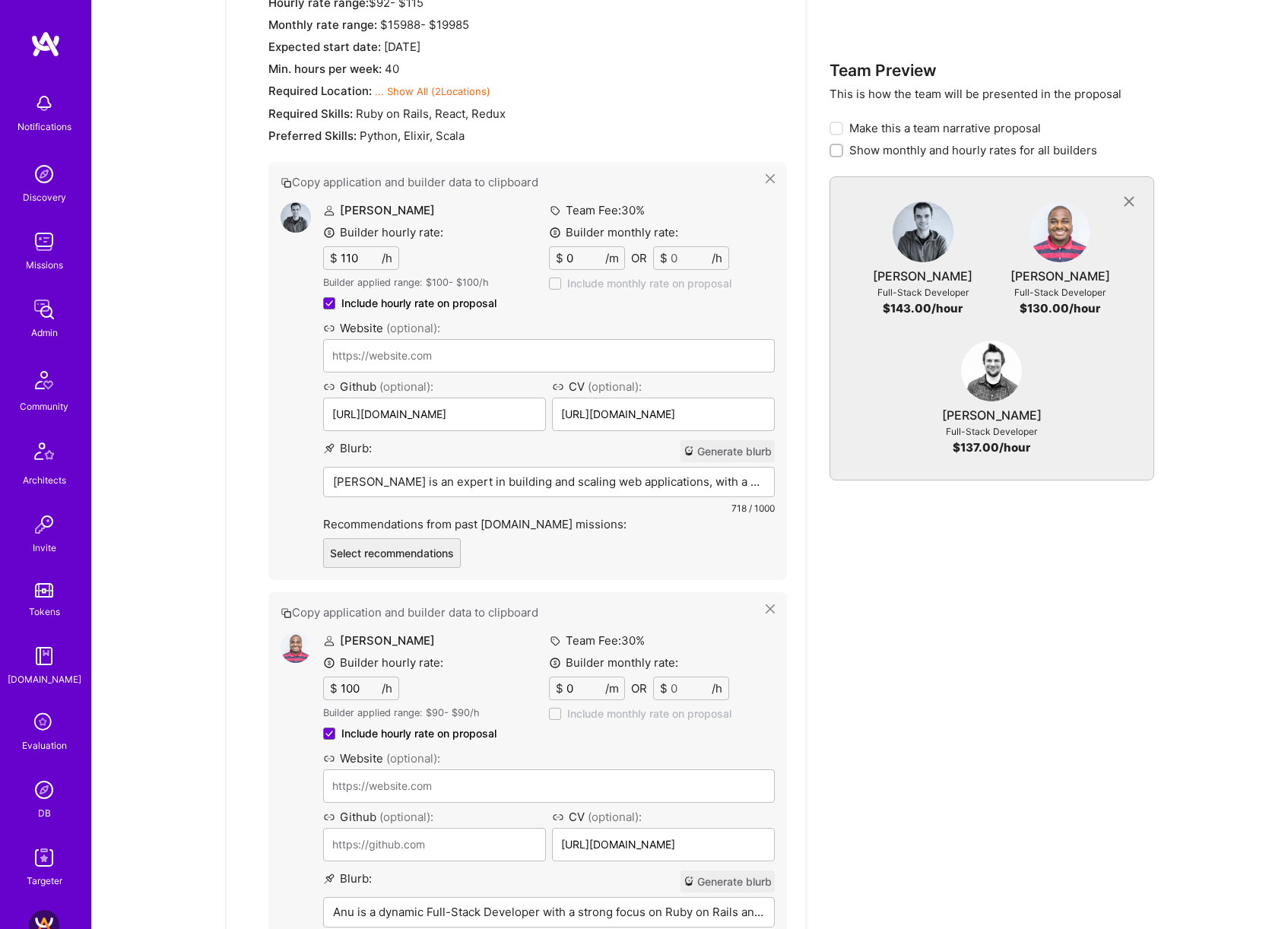
scroll to position [4642, 0]
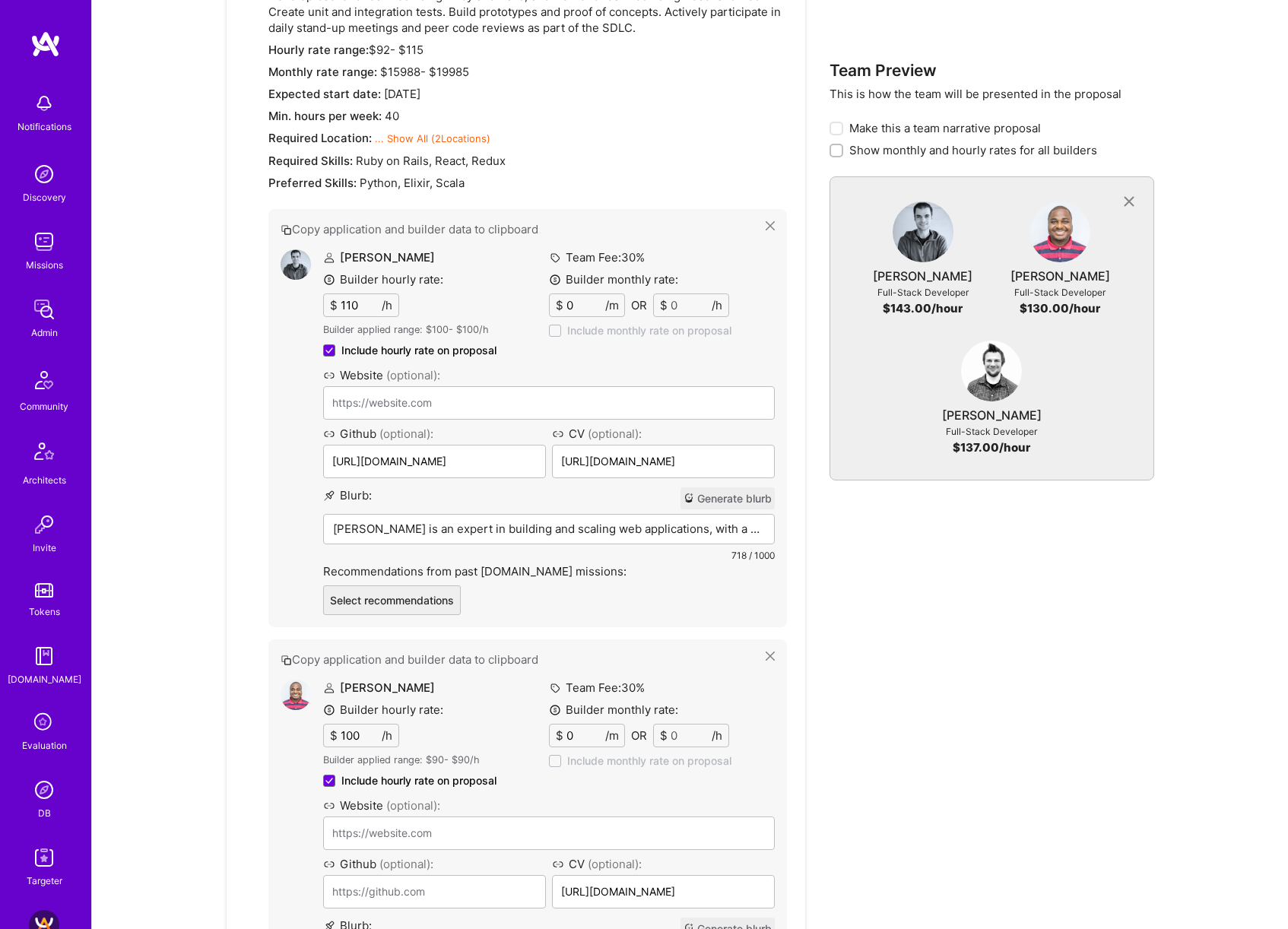
click at [345, 294] on input "110" at bounding box center [360, 305] width 44 height 22
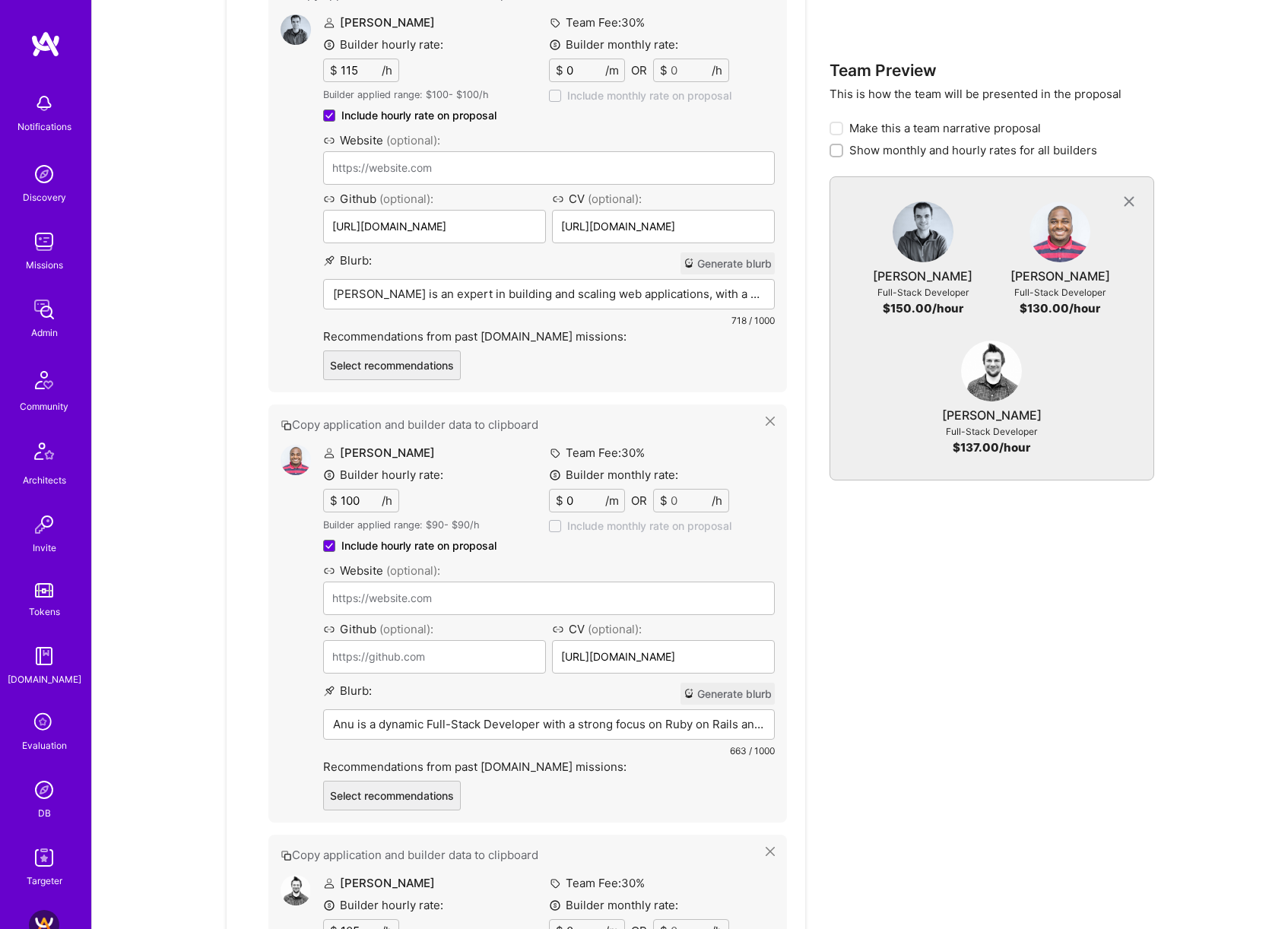
scroll to position [4929, 0]
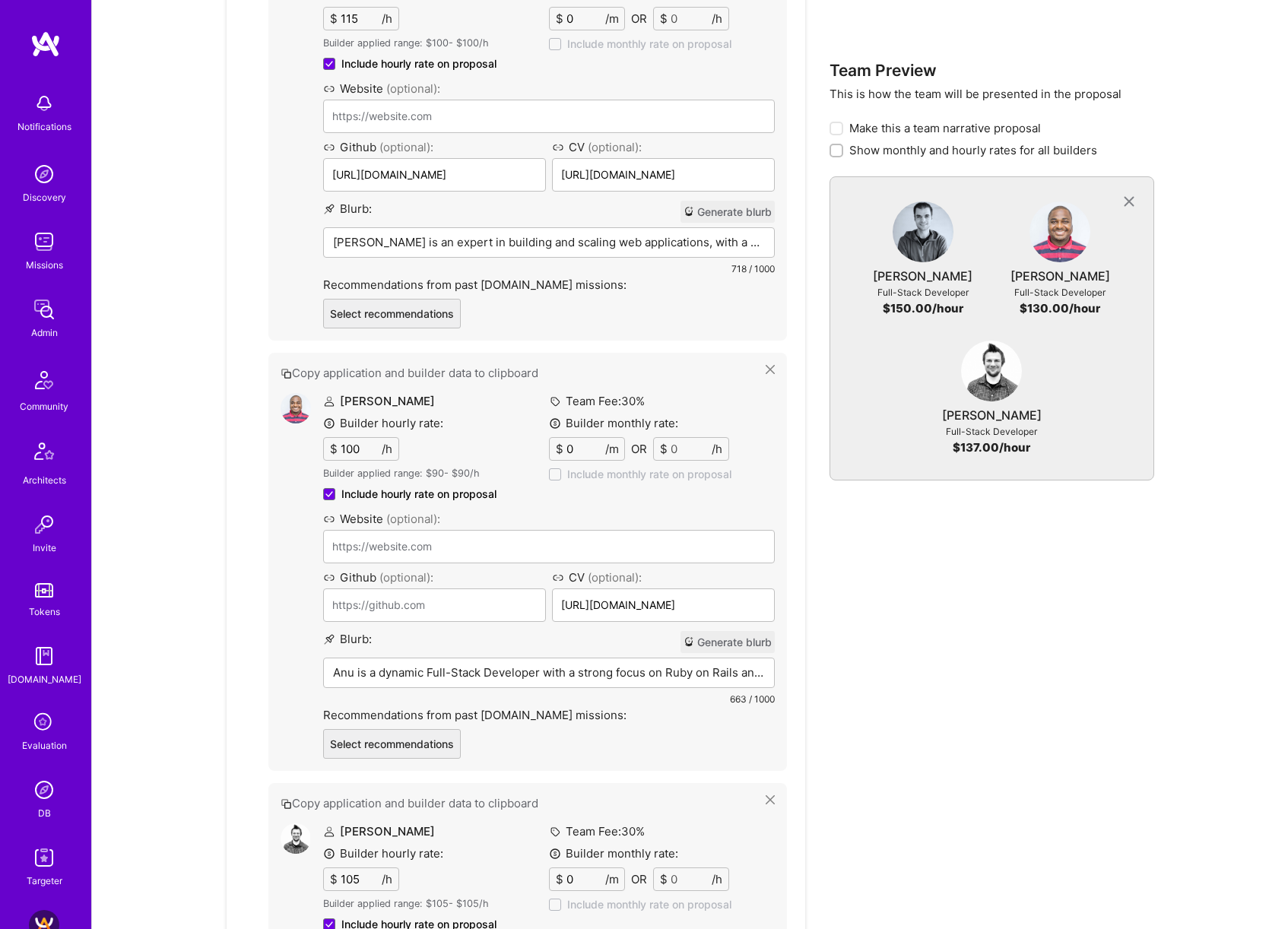
type input "115"
click at [350, 868] on input "105" at bounding box center [360, 879] width 44 height 22
type input "110"
click at [344, 438] on input "100" at bounding box center [360, 449] width 44 height 22
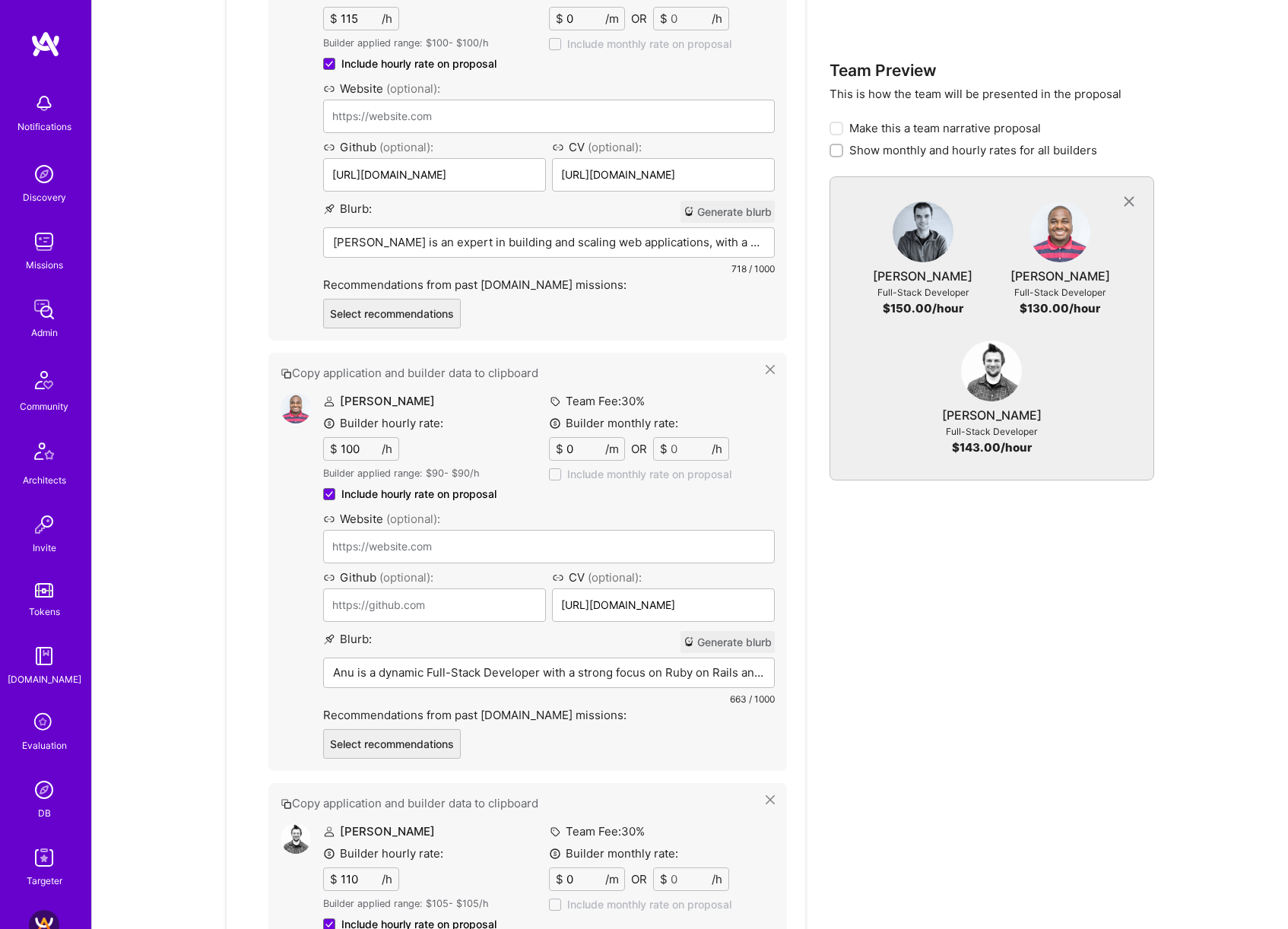
click at [344, 438] on input "100" at bounding box center [360, 449] width 44 height 22
type input "105"
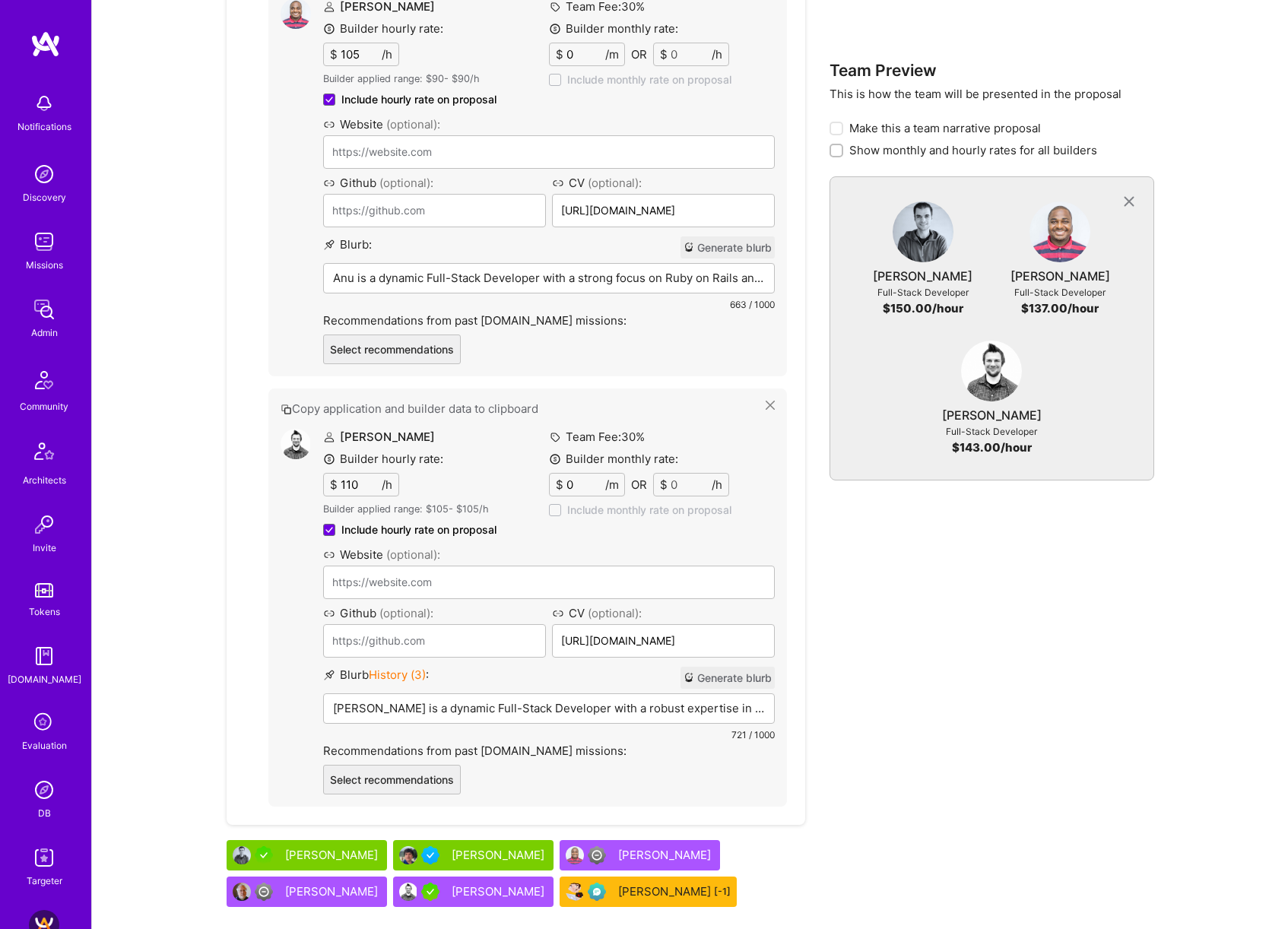
scroll to position [5470, 0]
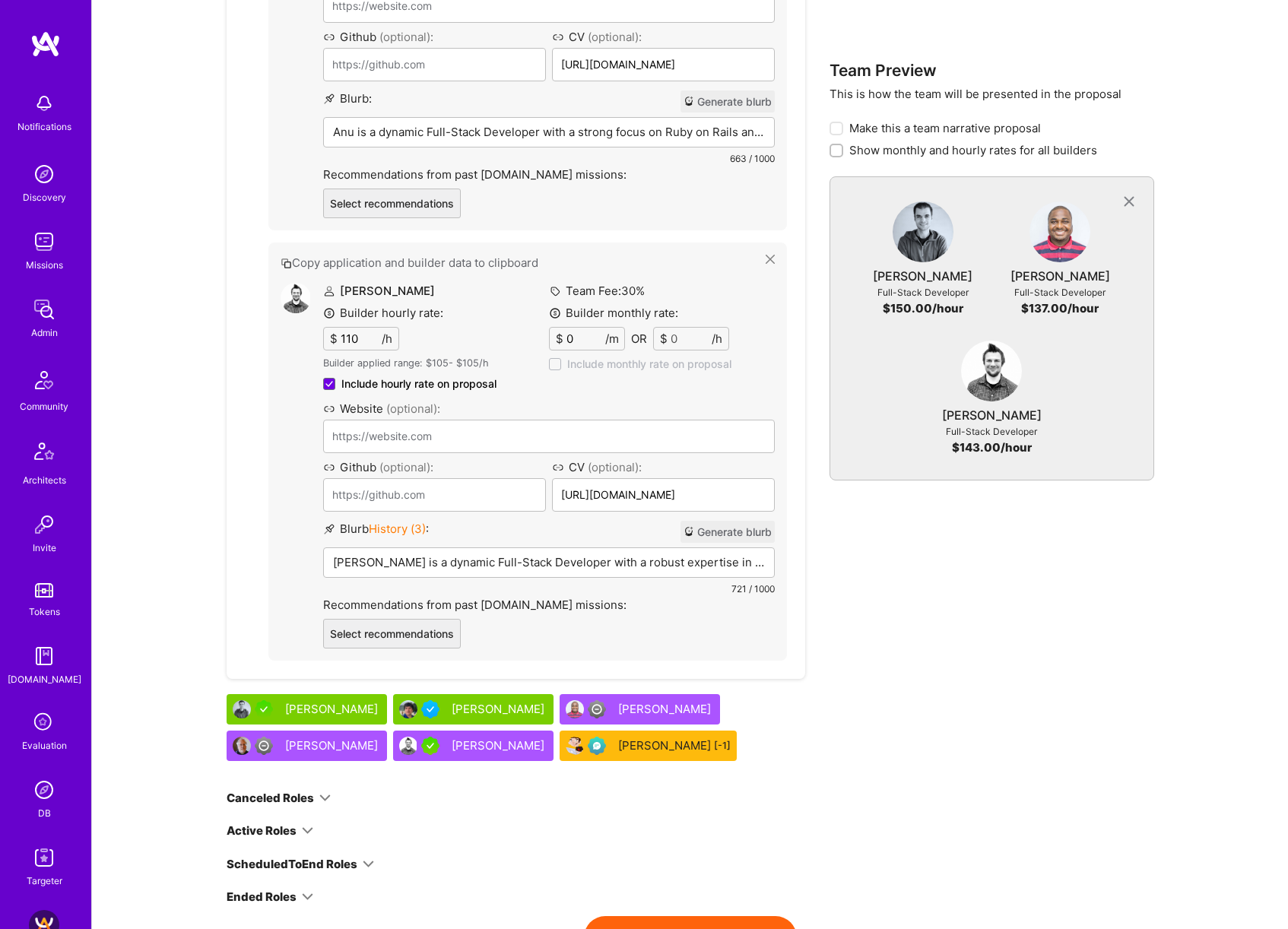
click at [725, 916] on button "Generate proposal" at bounding box center [690, 937] width 213 height 42
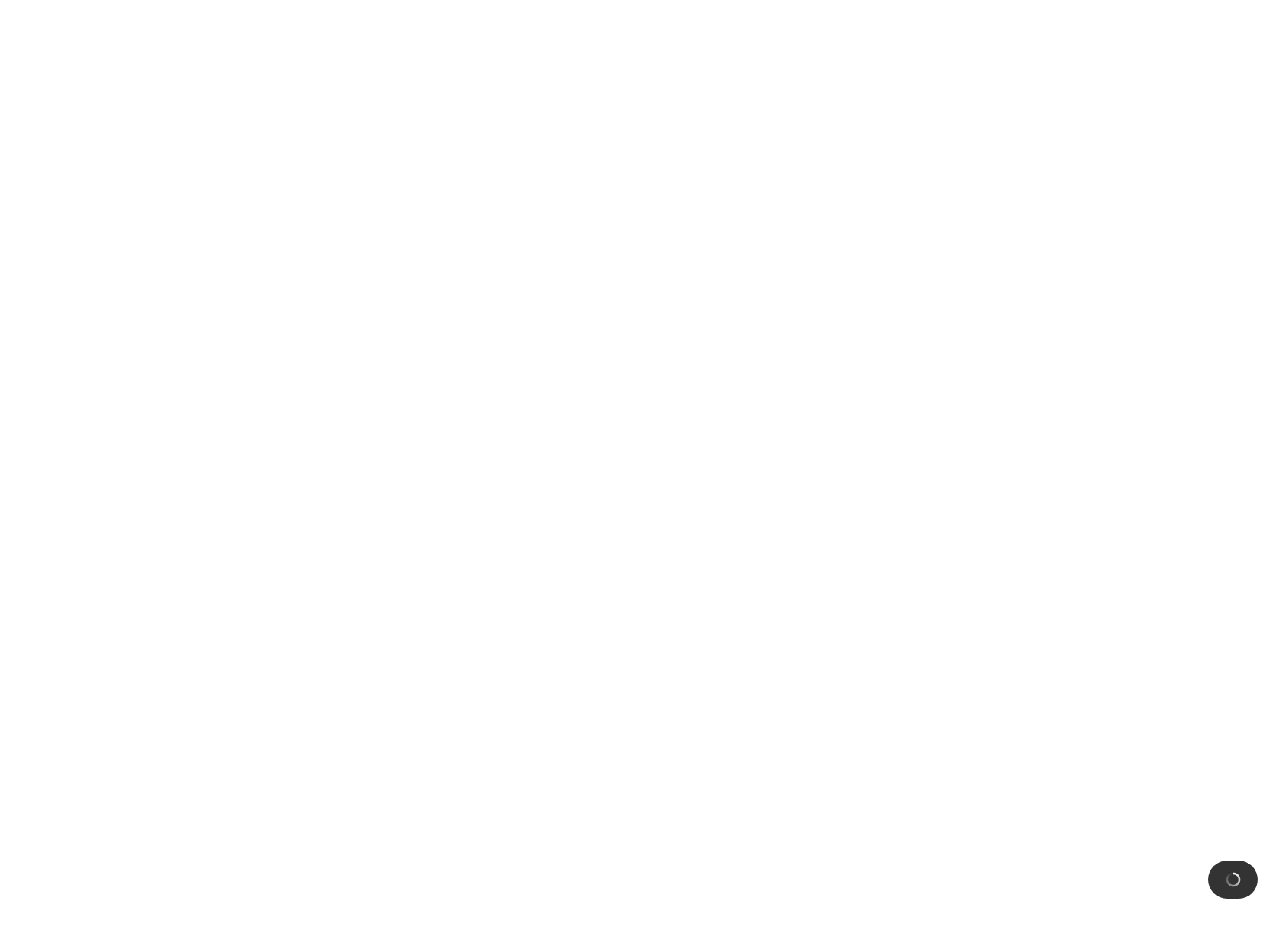
scroll to position [0, 0]
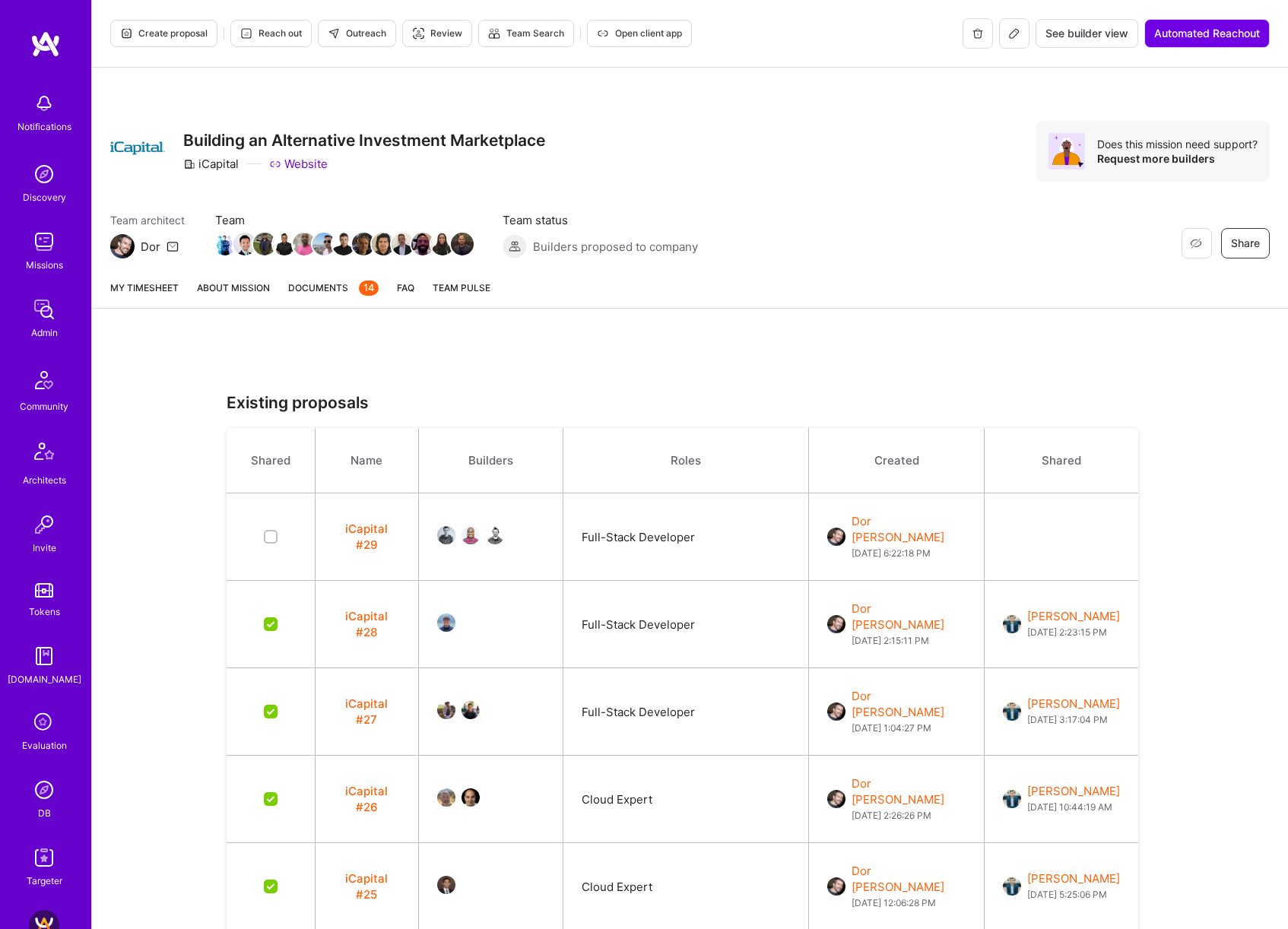
click at [210, 292] on link "About Mission" at bounding box center [233, 294] width 73 height 28
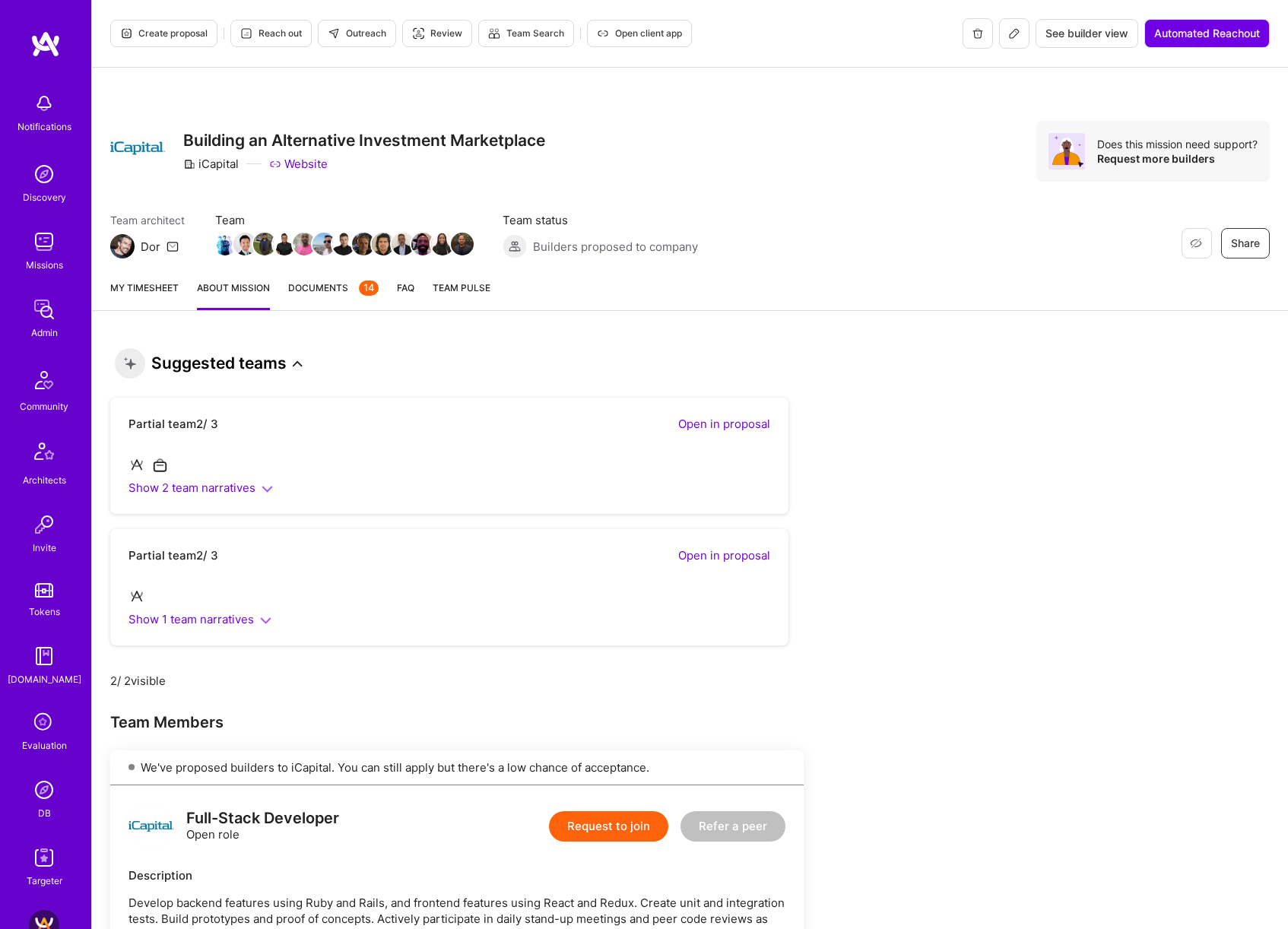
click at [1010, 34] on icon at bounding box center [1014, 33] width 12 height 12
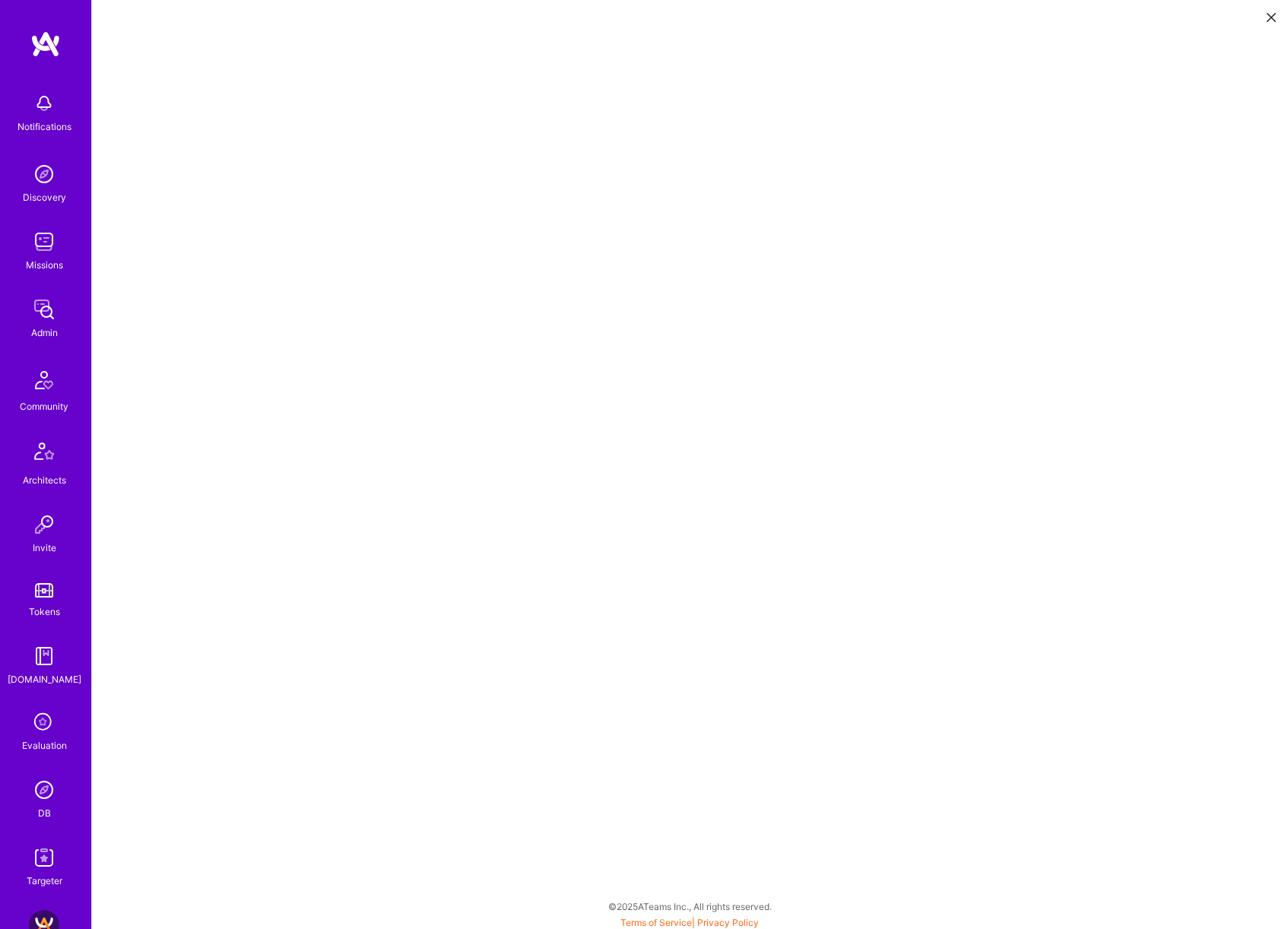
click at [1274, 20] on icon at bounding box center [1271, 17] width 9 height 9
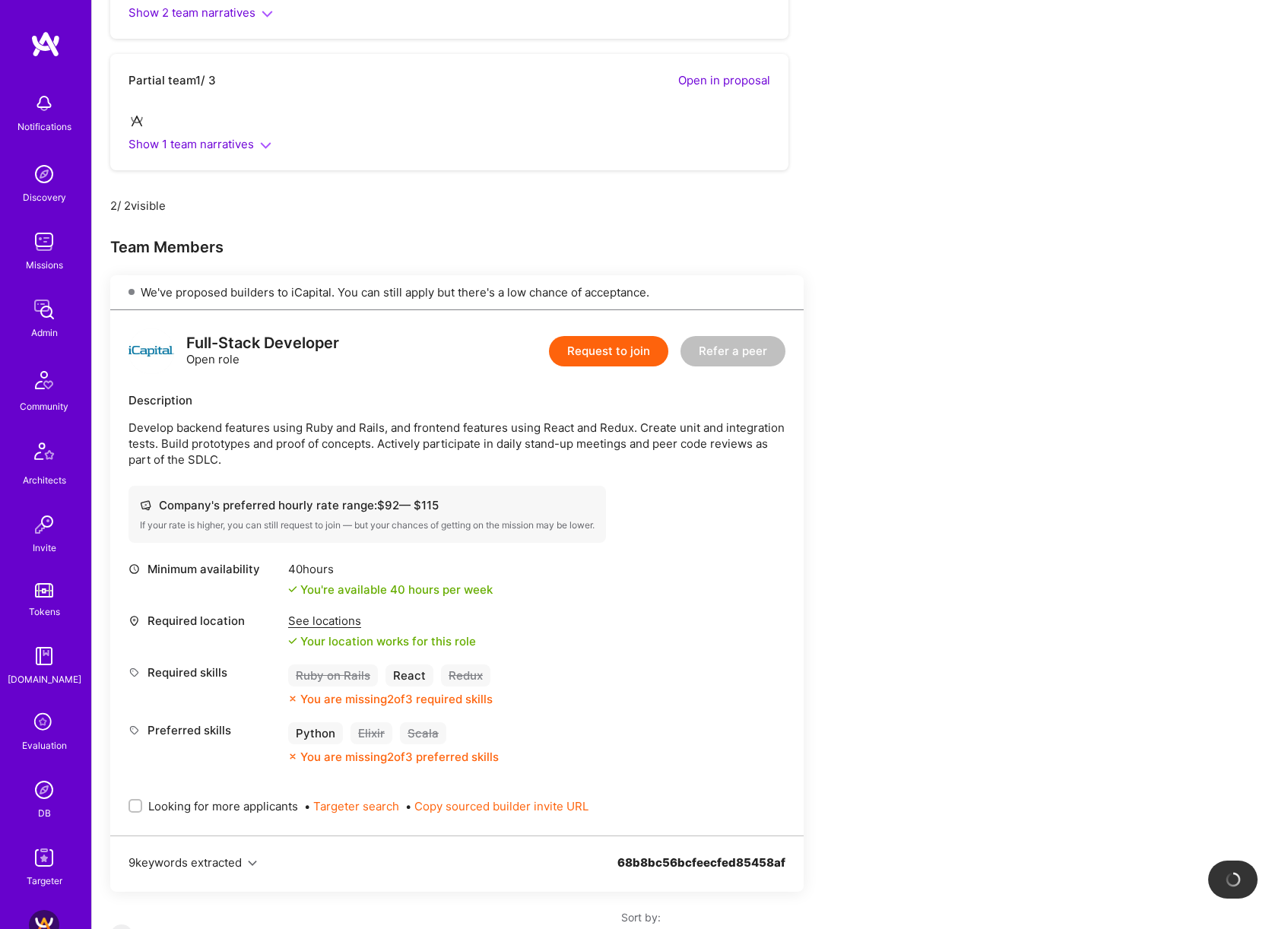
scroll to position [732, 0]
